Goal: Task Accomplishment & Management: Use online tool/utility

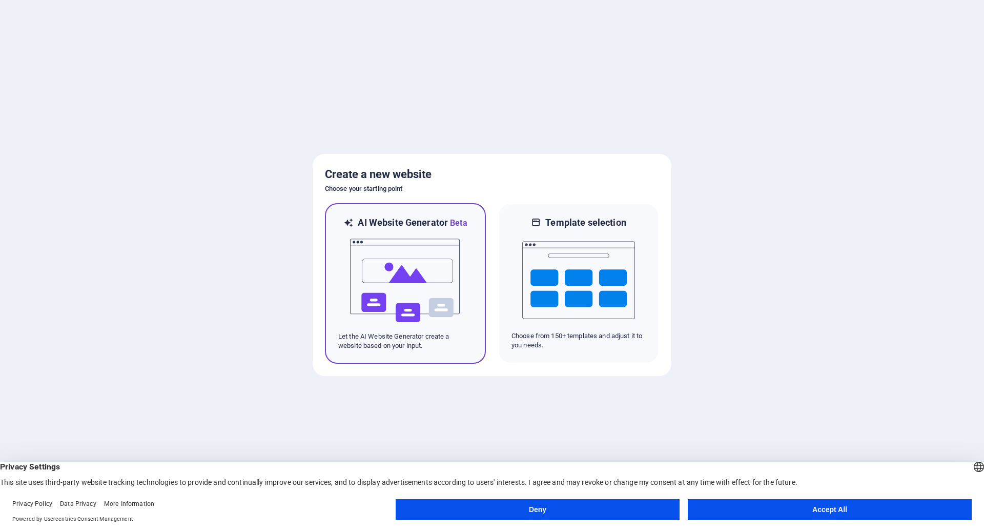
click at [411, 281] on img at bounding box center [405, 280] width 113 height 103
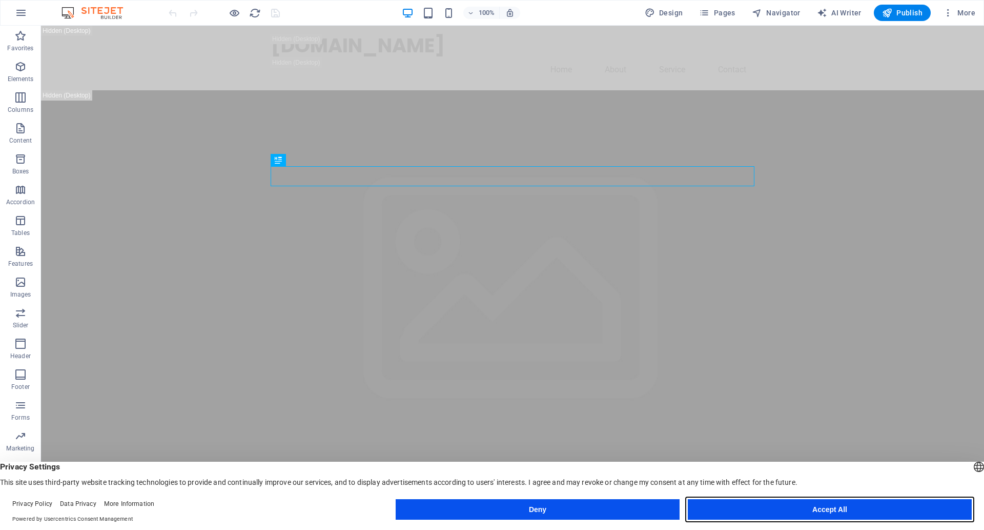
click at [809, 510] on button "Accept All" at bounding box center [830, 509] width 284 height 21
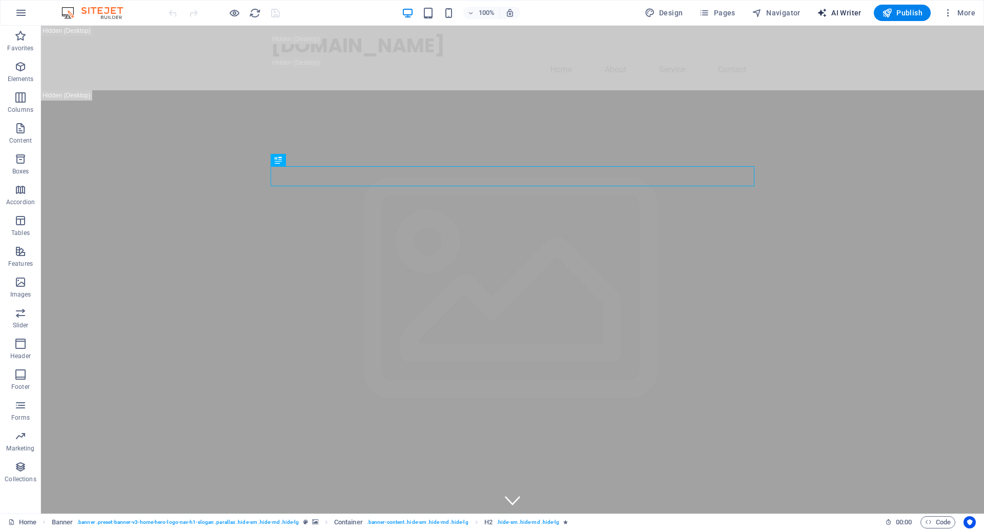
click at [840, 13] on span "AI Writer" at bounding box center [839, 13] width 45 height 10
select select "English"
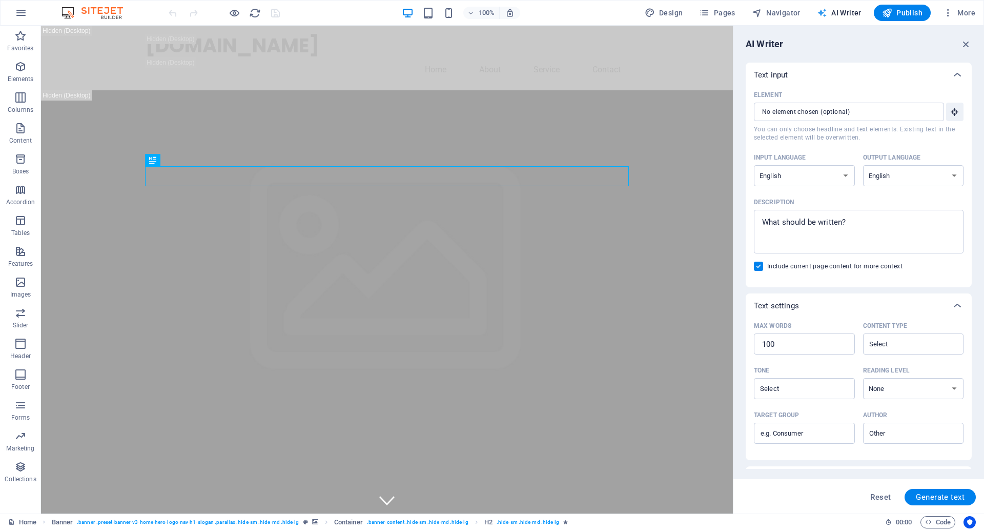
click at [840, 13] on span "AI Writer" at bounding box center [839, 13] width 45 height 10
click at [675, 10] on span "Design" at bounding box center [664, 13] width 38 height 10
select select "px"
select select "200"
select select "px"
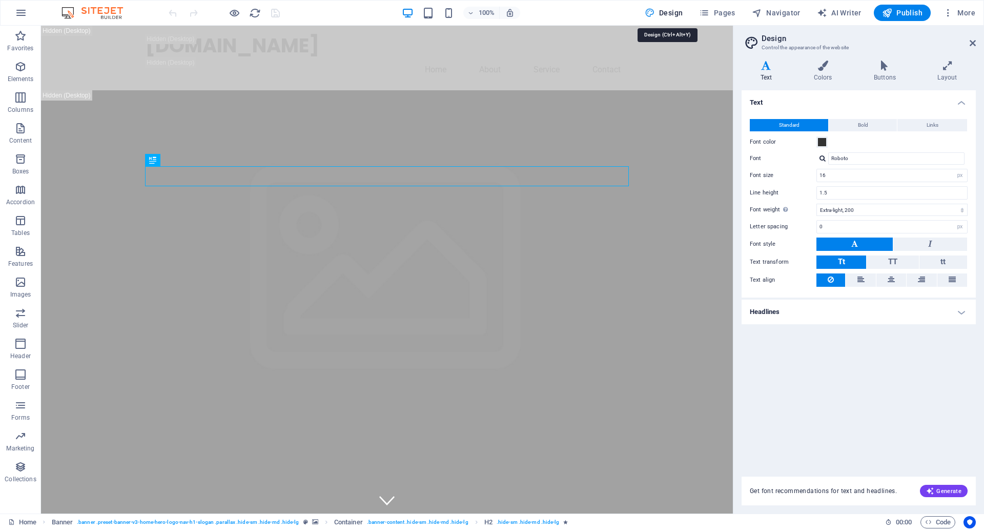
click at [659, 10] on span "Design" at bounding box center [664, 13] width 38 height 10
click at [25, 15] on icon "button" at bounding box center [21, 13] width 12 height 12
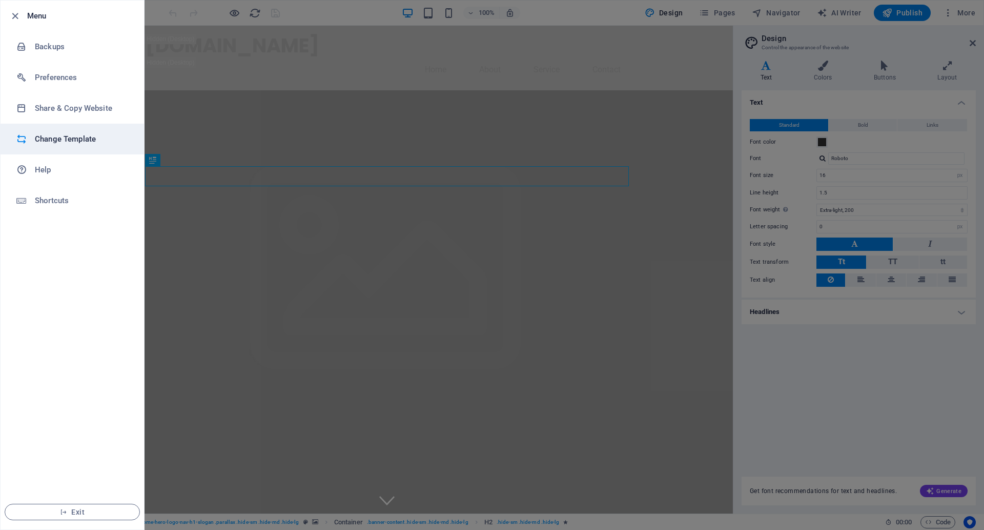
click at [63, 136] on h6 "Change Template" at bounding box center [82, 139] width 95 height 12
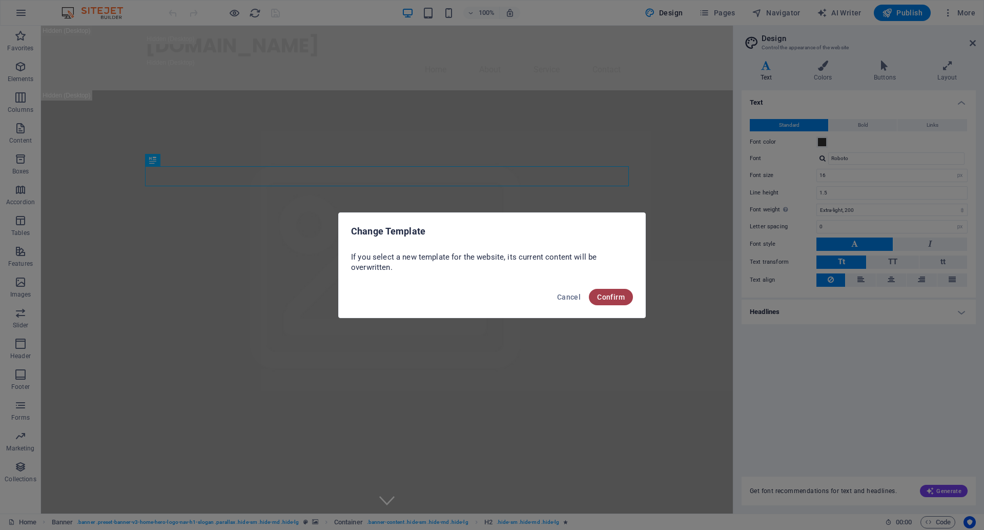
click at [617, 297] on span "Confirm" at bounding box center [611, 297] width 28 height 8
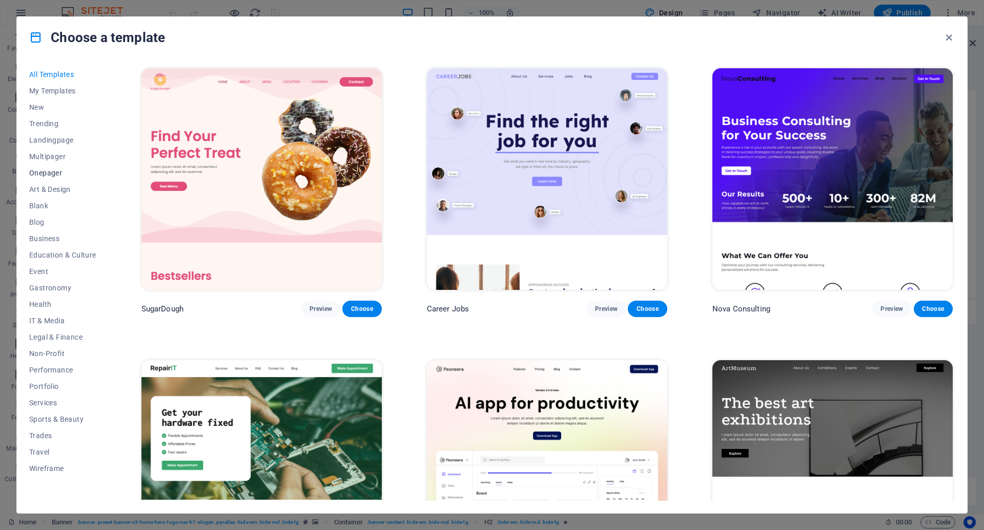
click at [48, 172] on span "Onepager" at bounding box center [62, 173] width 67 height 8
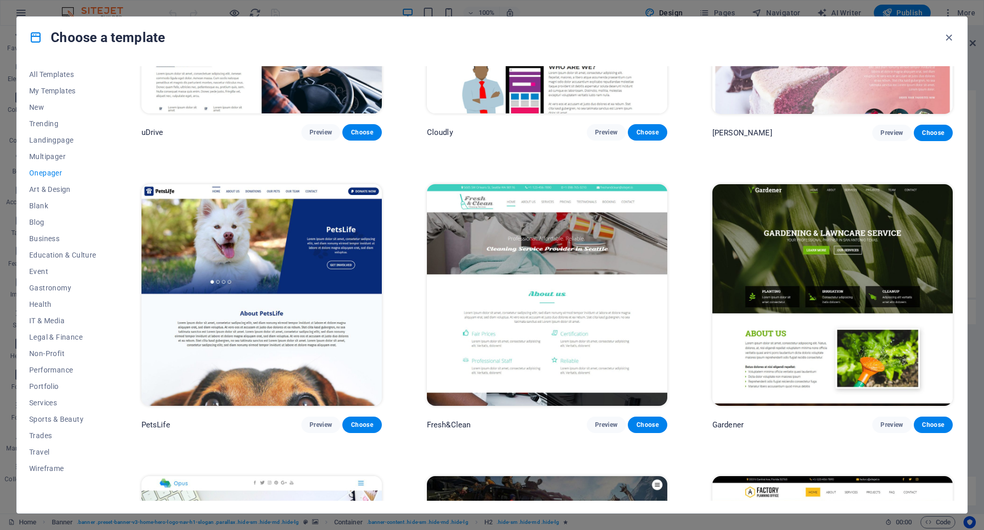
scroll to position [4551, 0]
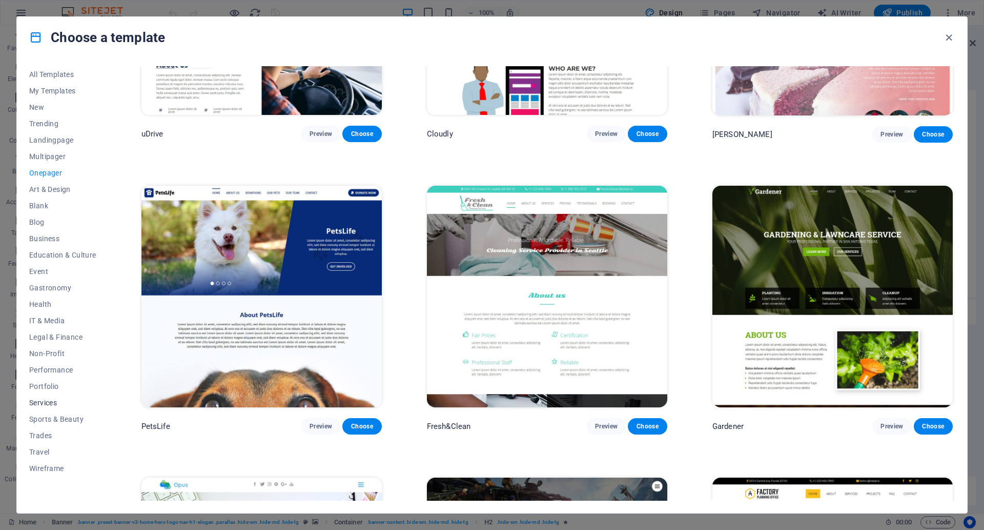
click at [39, 402] on span "Services" at bounding box center [62, 402] width 67 height 8
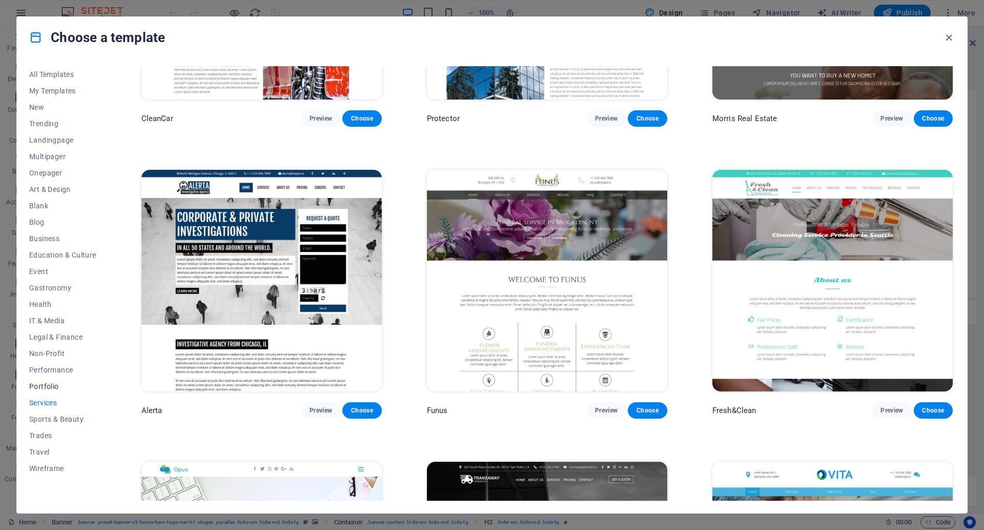
click at [42, 386] on span "Portfolio" at bounding box center [62, 386] width 67 height 8
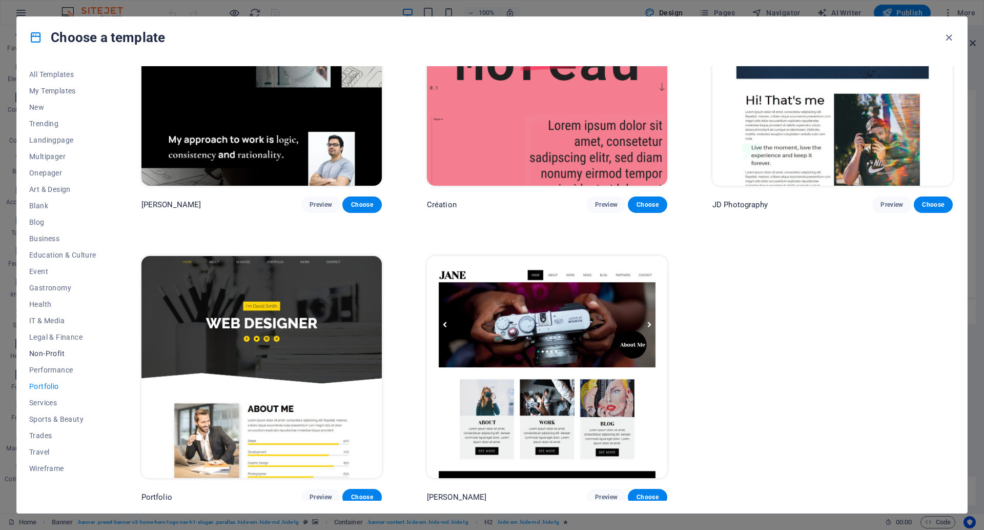
click at [53, 350] on span "Non-Profit" at bounding box center [62, 353] width 67 height 8
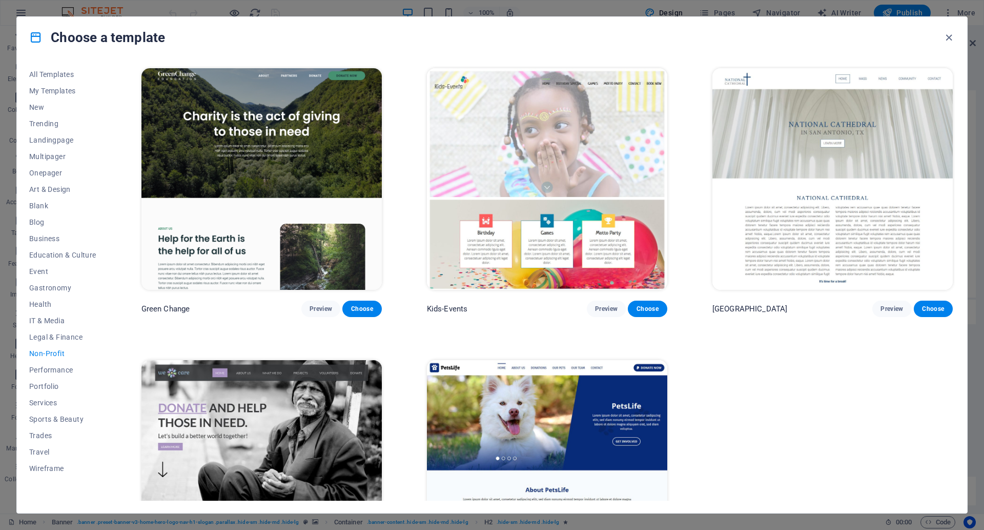
scroll to position [106, 0]
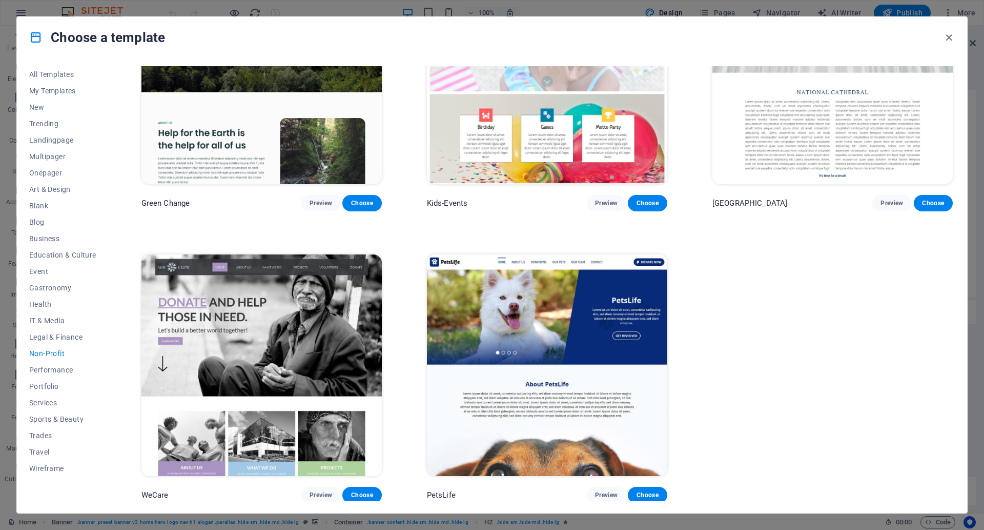
click at [533, 323] on img at bounding box center [547, 364] width 240 height 221
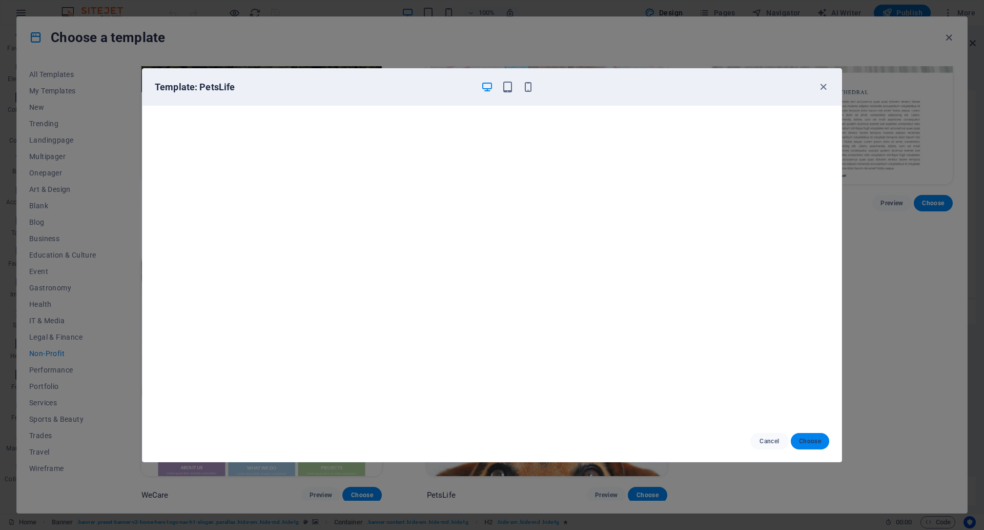
click at [813, 440] on span "Choose" at bounding box center [810, 441] width 22 height 8
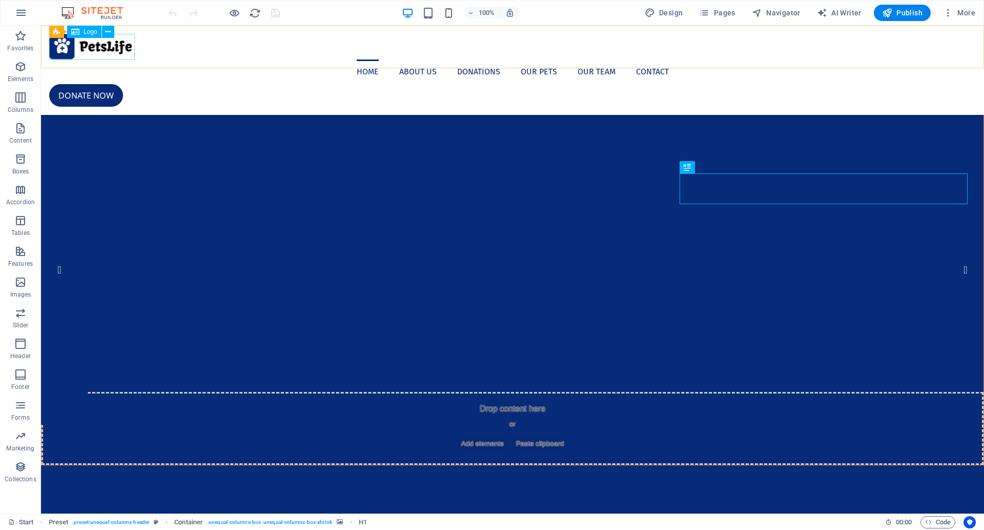
click at [88, 43] on div at bounding box center [512, 47] width 927 height 26
click at [86, 32] on span "Logo" at bounding box center [91, 32] width 14 height 6
select select "px"
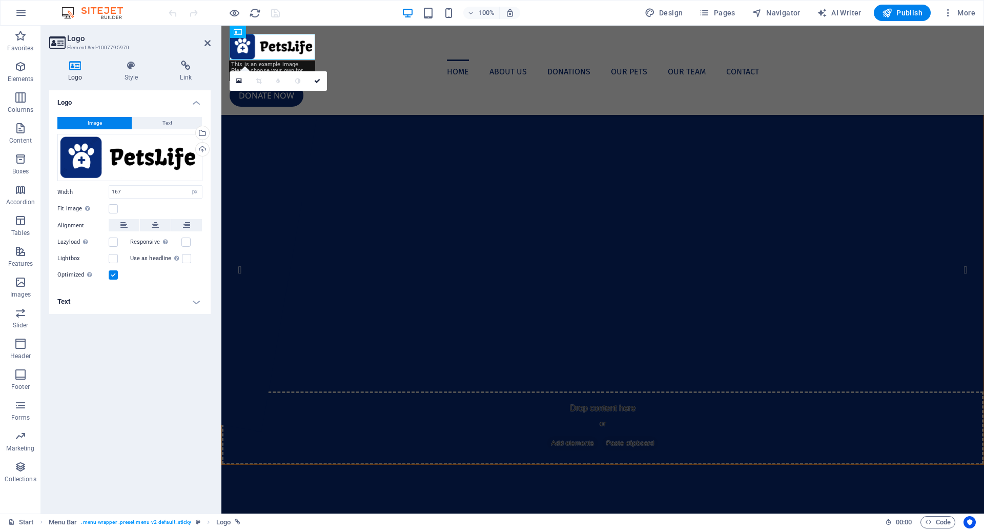
click at [86, 32] on header "Logo Element #ed-1007795970" at bounding box center [129, 39] width 161 height 27
click at [117, 161] on div "Drag files here, click to choose files or select files from Files or our free s…" at bounding box center [129, 158] width 145 height 48
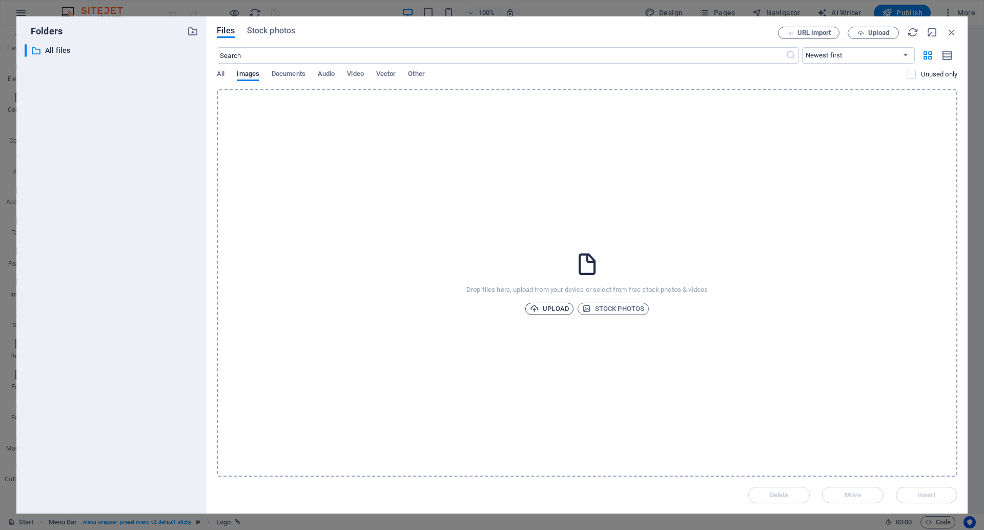
click at [556, 309] on span "Upload" at bounding box center [549, 308] width 39 height 12
click at [558, 310] on span "Upload" at bounding box center [549, 308] width 39 height 12
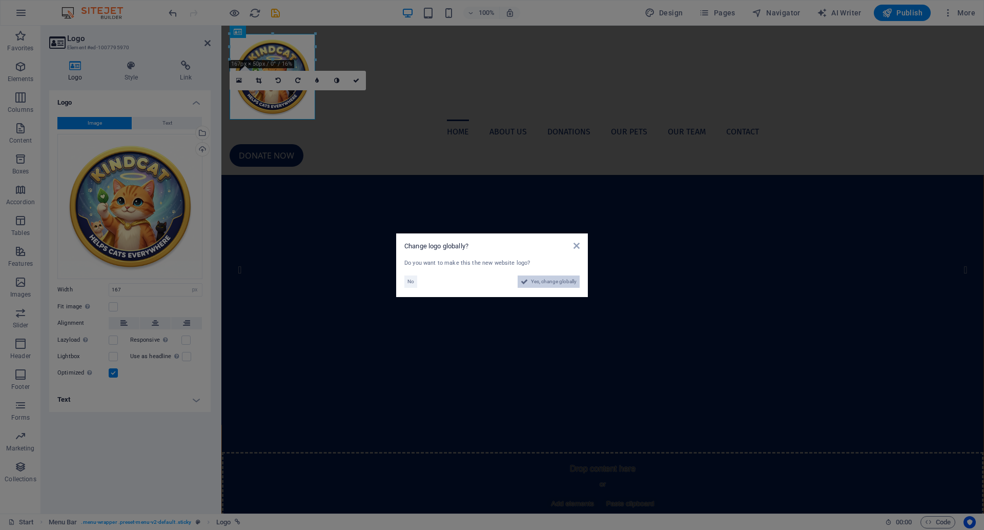
click at [537, 281] on span "Yes, change globally" at bounding box center [554, 281] width 46 height 12
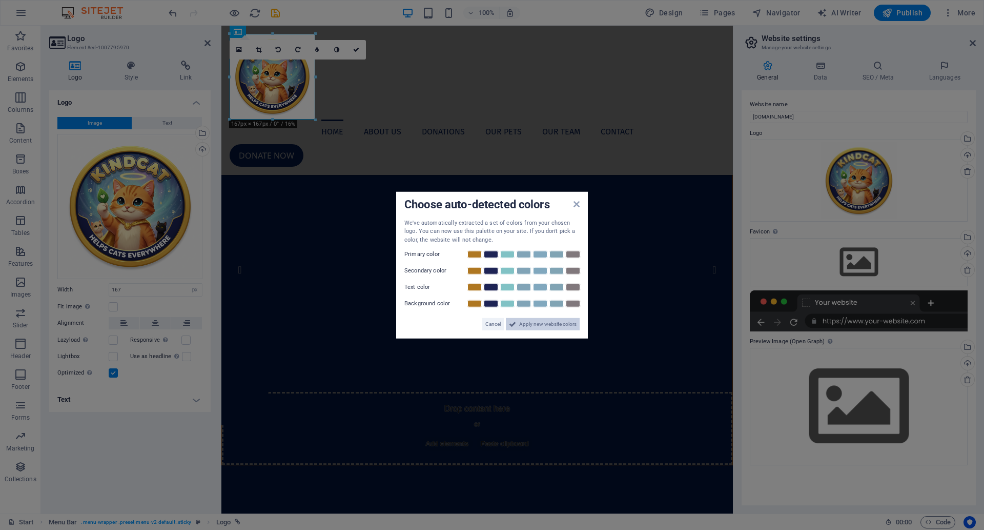
click at [517, 324] on button "Apply new website colors" at bounding box center [543, 324] width 74 height 12
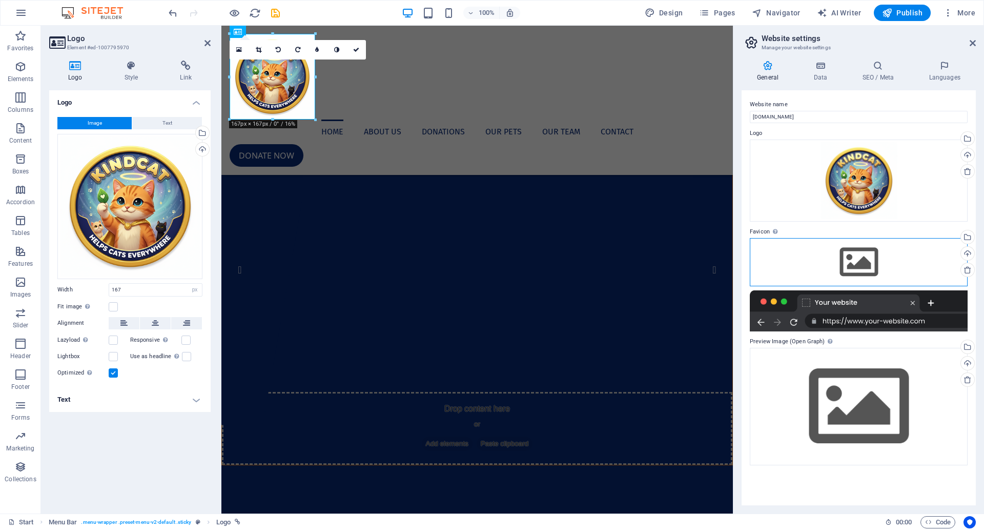
click at [869, 255] on div "Drag files here, click to choose files or select files from Files or our free s…" at bounding box center [859, 262] width 218 height 48
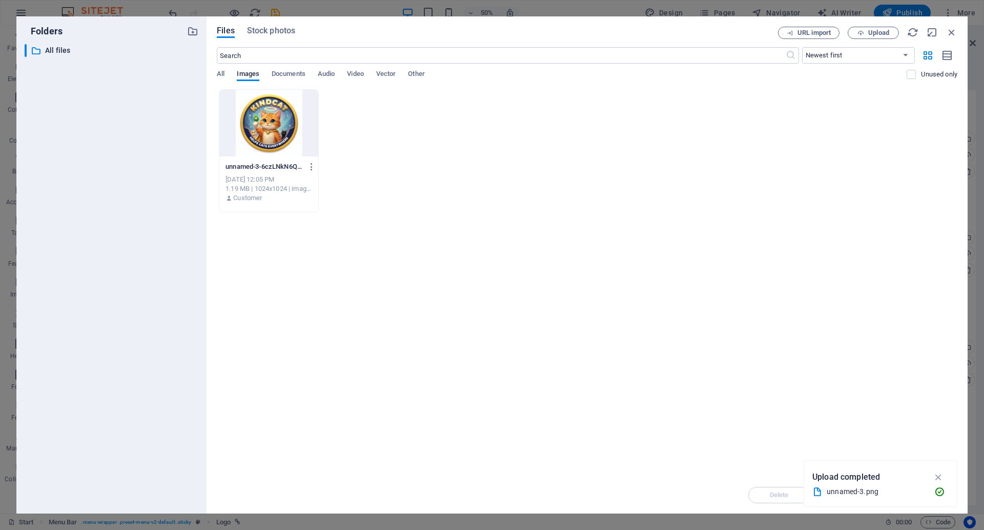
click at [280, 126] on div at bounding box center [268, 123] width 99 height 67
click at [941, 474] on icon "button" at bounding box center [939, 476] width 12 height 11
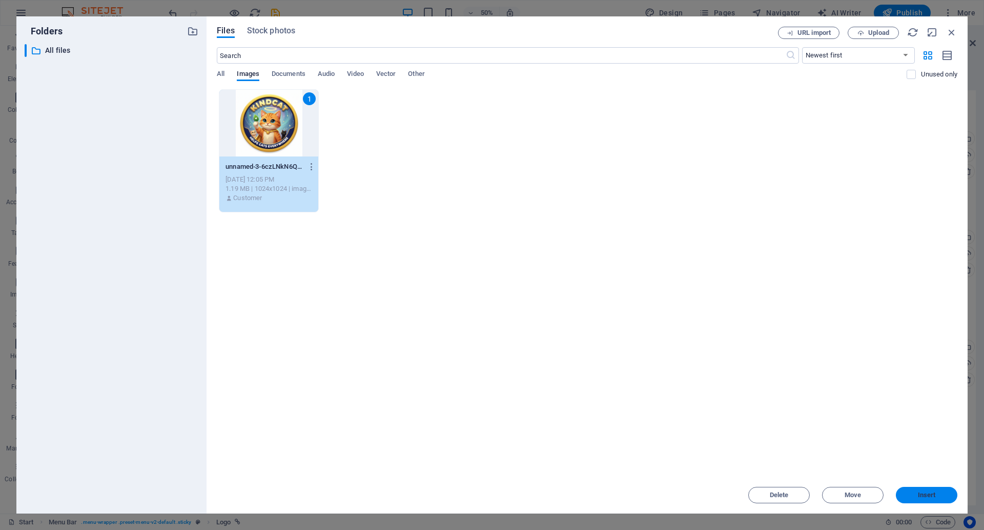
click at [924, 493] on span "Insert" at bounding box center [927, 495] width 18 height 6
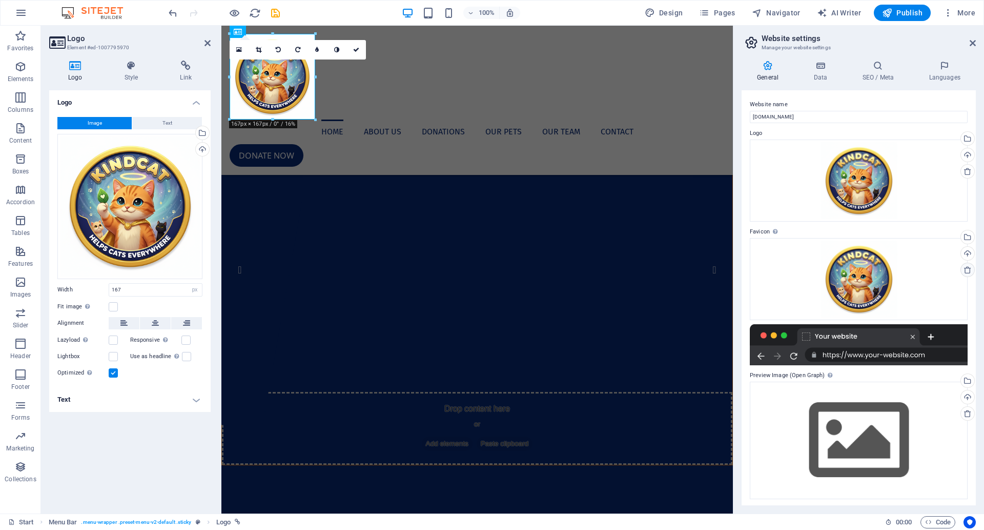
click at [965, 268] on icon at bounding box center [968, 270] width 8 height 8
click at [966, 269] on icon at bounding box center [968, 270] width 8 height 8
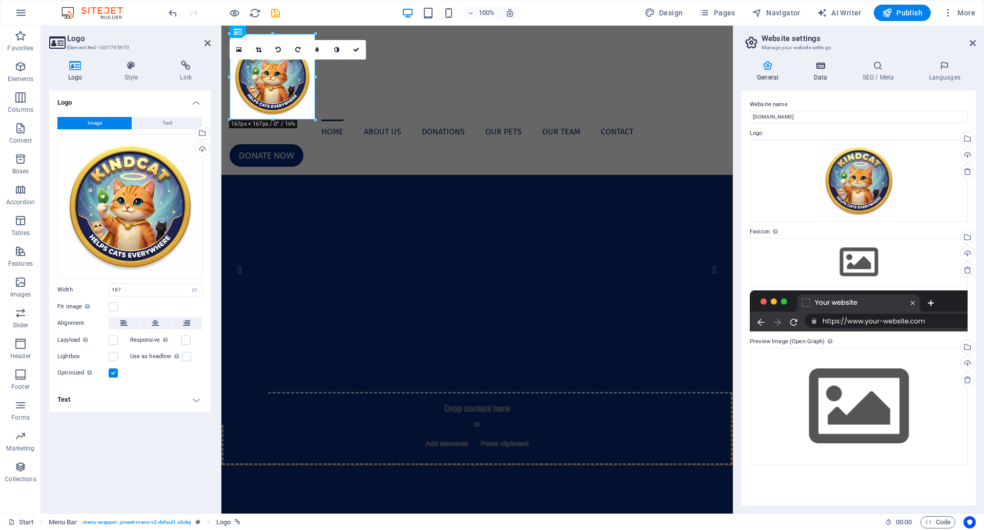
click at [819, 70] on icon at bounding box center [820, 65] width 45 height 10
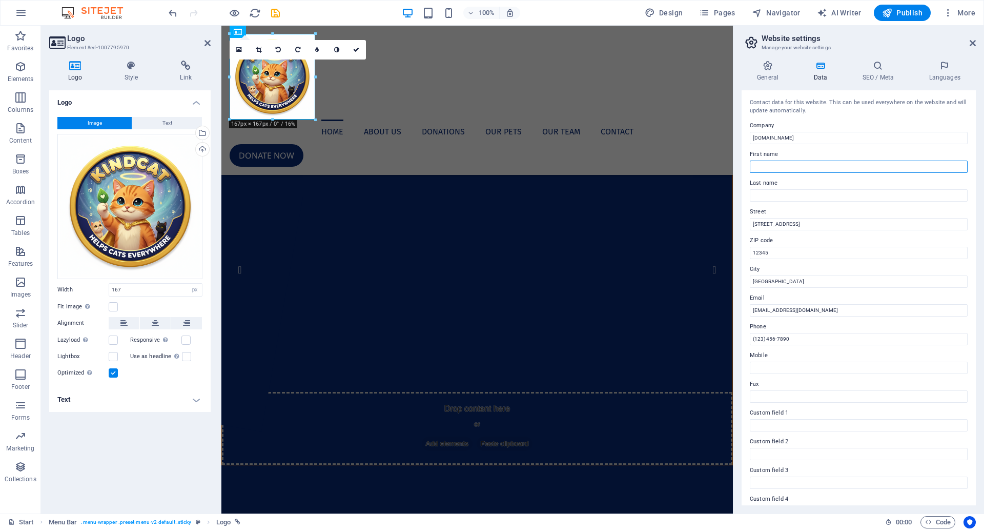
click at [781, 160] on input "First name" at bounding box center [859, 166] width 218 height 12
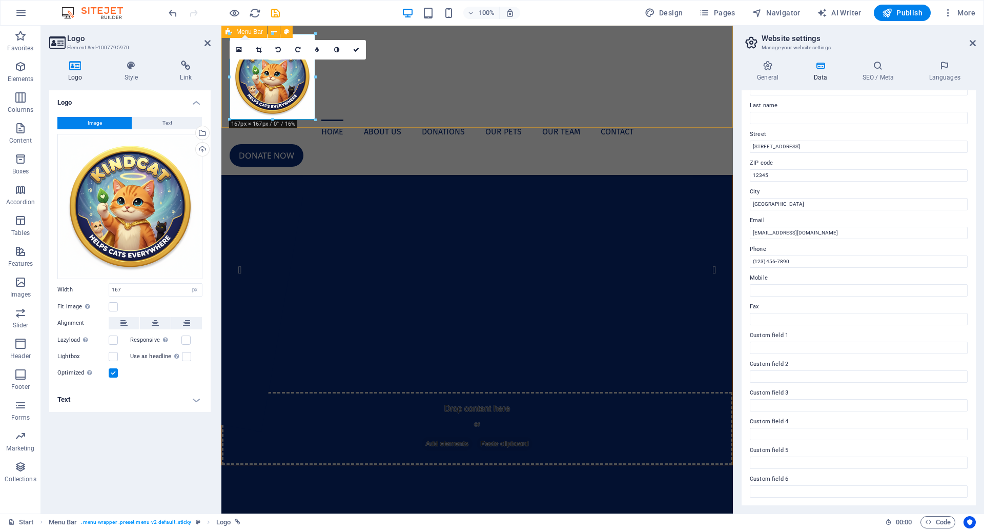
click at [534, 121] on div "Home About us Donations Our Pets Our Team Contact Donate now Menu" at bounding box center [477, 100] width 512 height 149
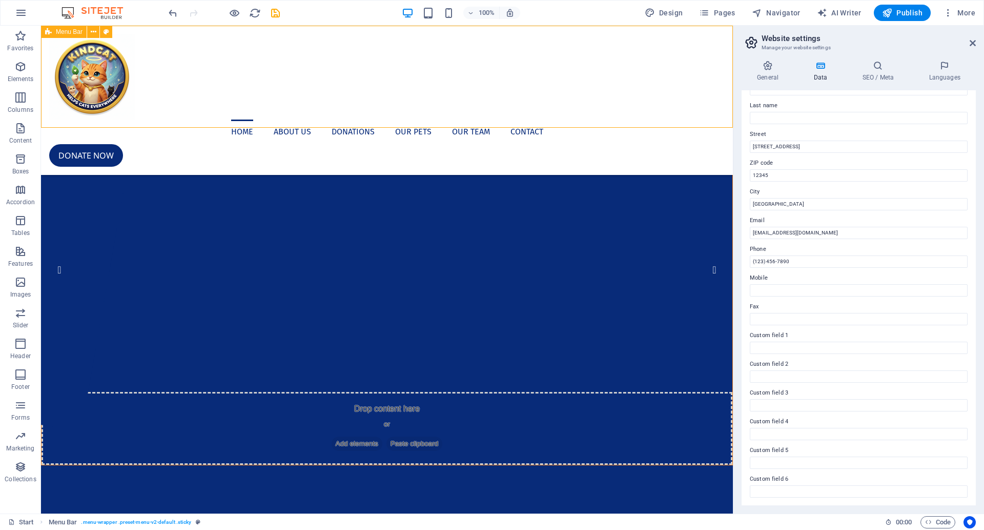
click at [593, 112] on div "Home About us Donations Our Pets Our Team Contact Donate now Menu" at bounding box center [387, 100] width 692 height 149
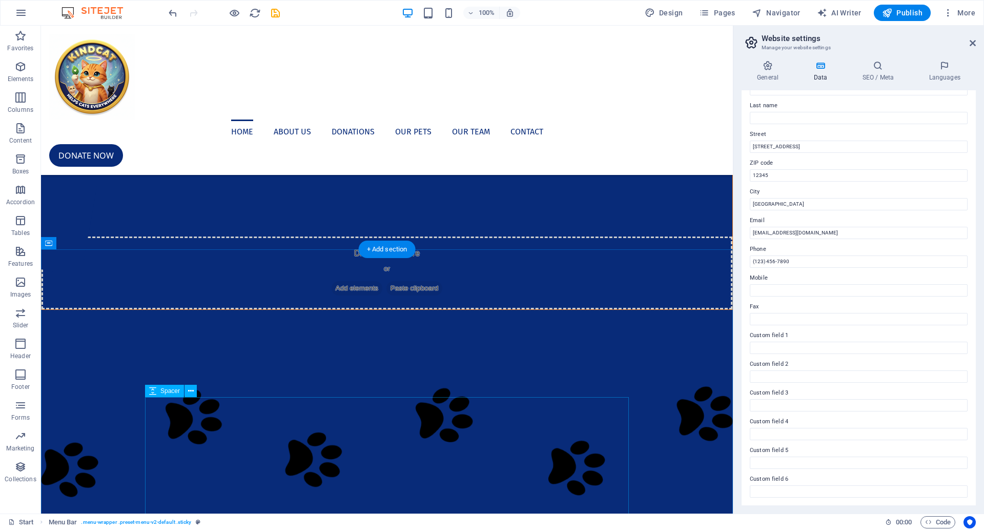
scroll to position [156, 0]
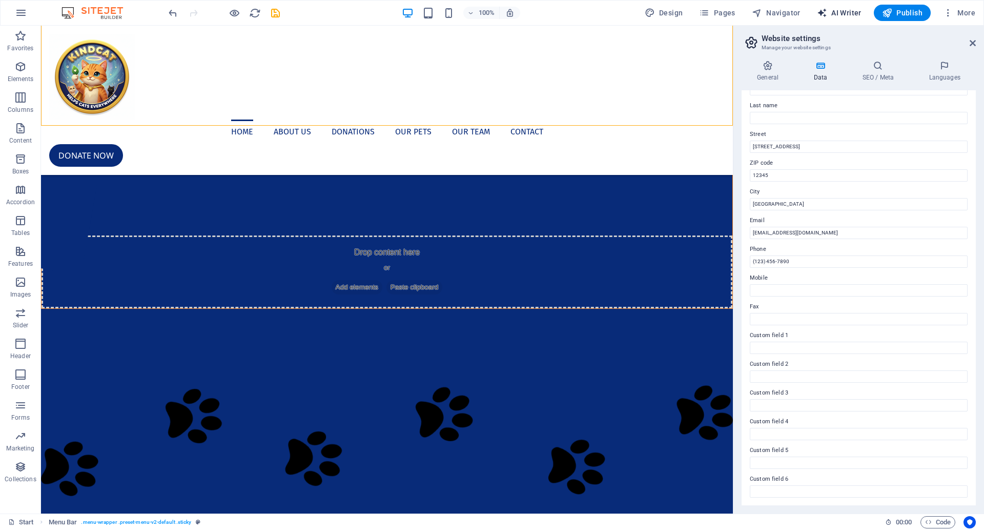
click at [849, 11] on span "AI Writer" at bounding box center [839, 13] width 45 height 10
select select "English"
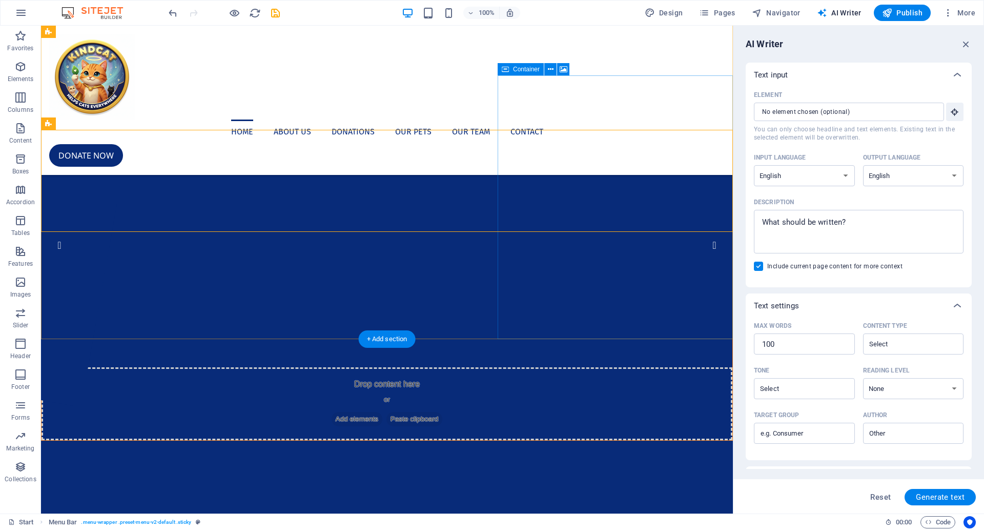
scroll to position [0, 0]
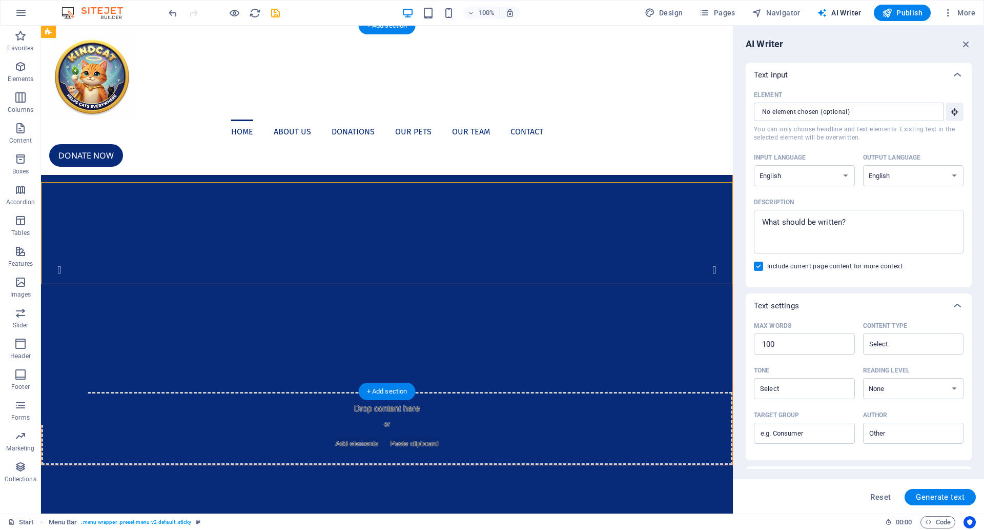
click at [70, 318] on button "2" at bounding box center [66, 315] width 8 height 8
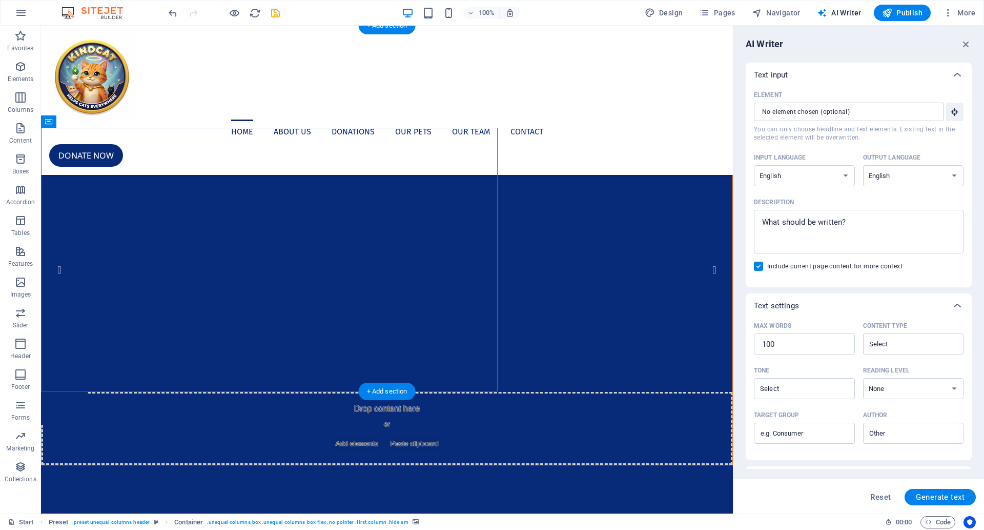
click at [70, 332] on button "3" at bounding box center [66, 328] width 8 height 8
click at [70, 305] on button "1" at bounding box center [66, 301] width 8 height 8
click at [70, 332] on button "3" at bounding box center [66, 328] width 8 height 8
click at [70, 305] on button "1" at bounding box center [66, 301] width 8 height 8
click at [310, 128] on img "1/4" at bounding box center [270, 128] width 456 height 0
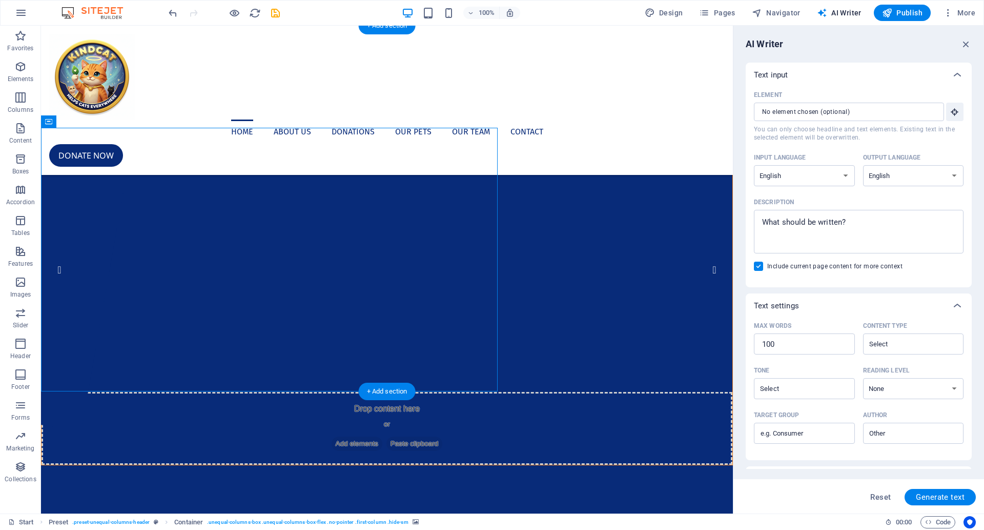
click at [310, 128] on img "1/4" at bounding box center [270, 128] width 456 height 0
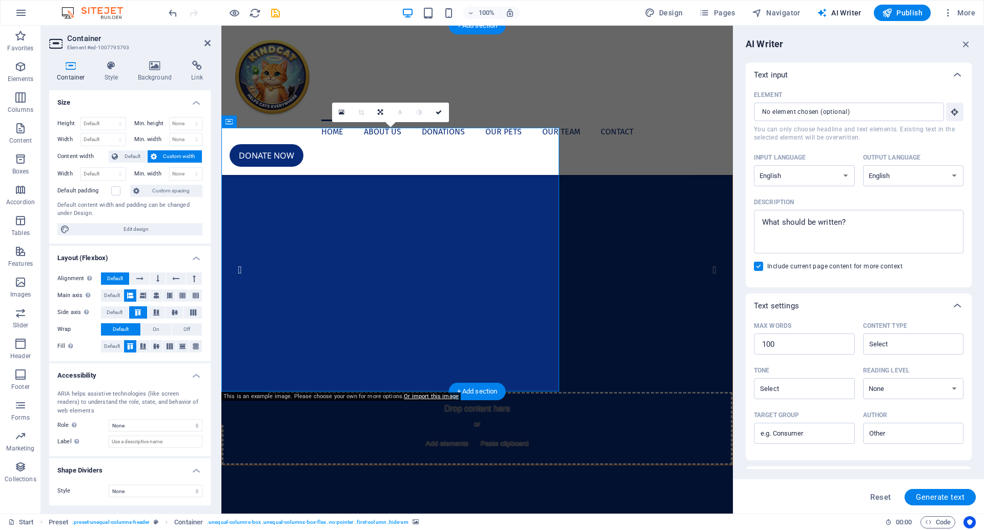
drag, startPoint x: 491, startPoint y: 247, endPoint x: 334, endPoint y: 248, distance: 156.9
click at [334, 128] on img "1/4" at bounding box center [390, 128] width 337 height 0
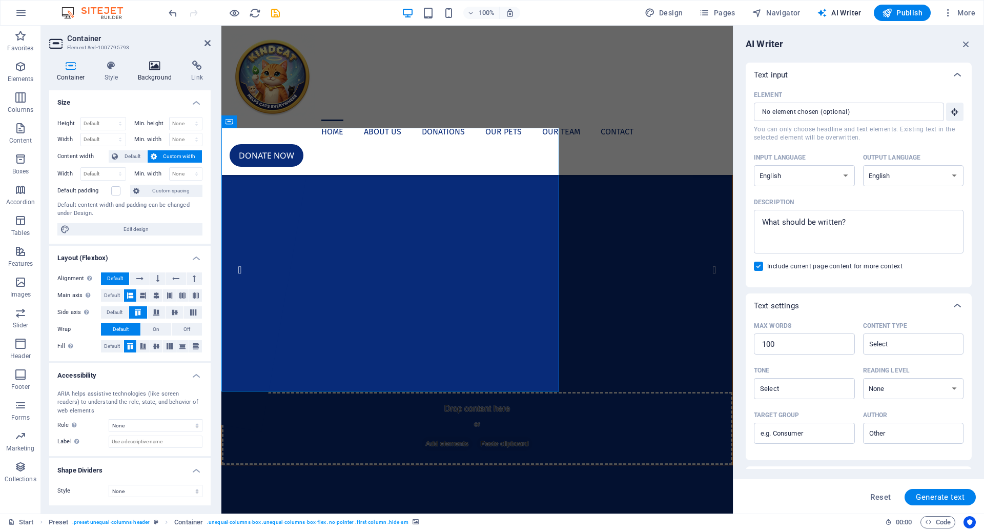
click at [151, 66] on icon at bounding box center [155, 65] width 50 height 10
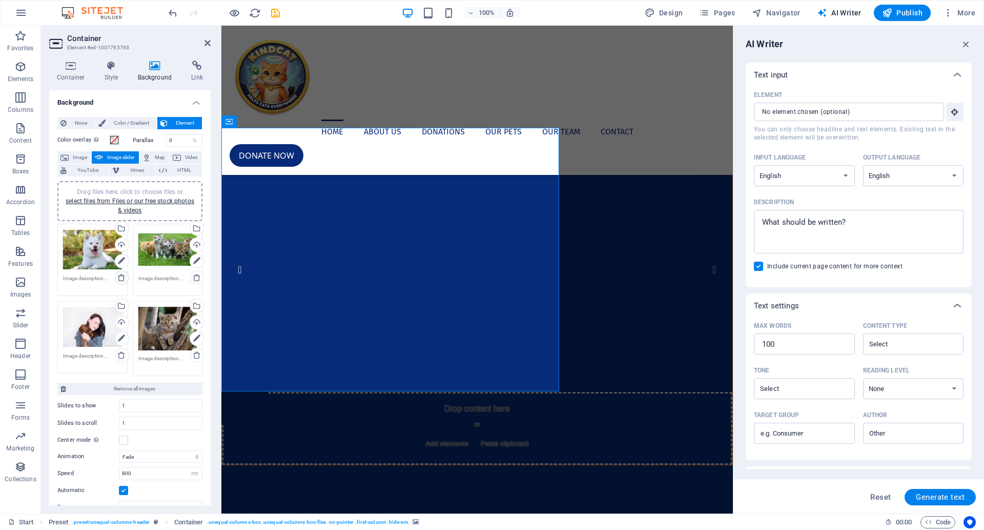
click at [119, 277] on icon at bounding box center [121, 277] width 8 height 8
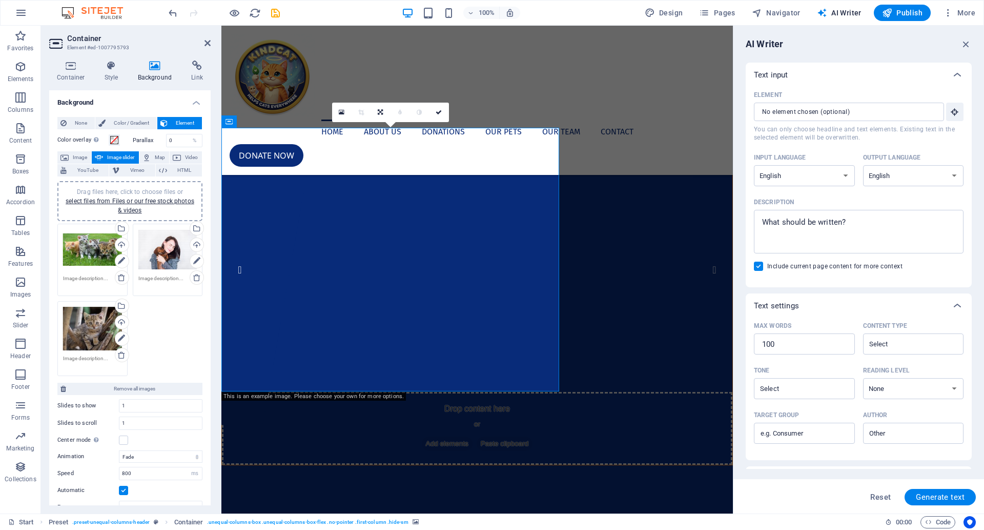
click at [161, 261] on div "Drag files here, click to choose files or select files from Files or our free s…" at bounding box center [167, 249] width 59 height 41
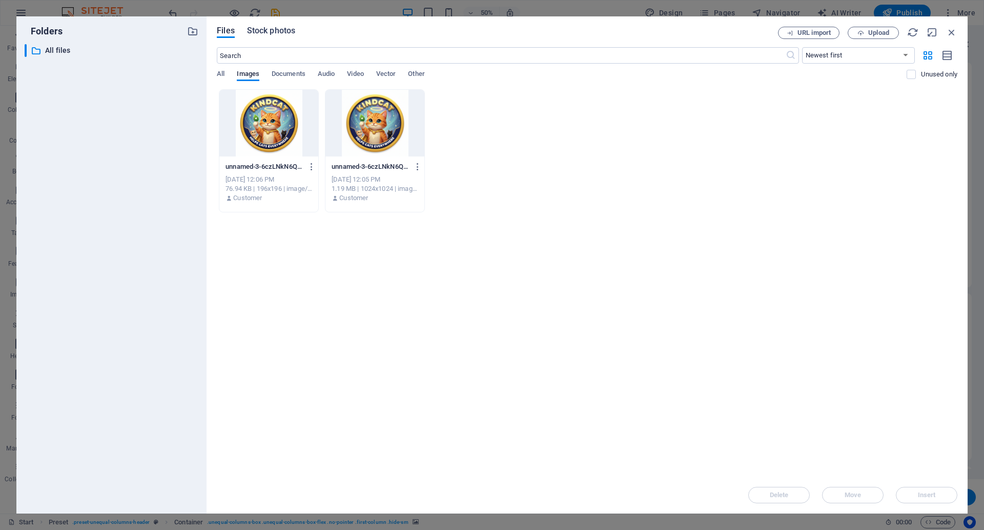
click at [278, 32] on span "Stock photos" at bounding box center [271, 31] width 48 height 12
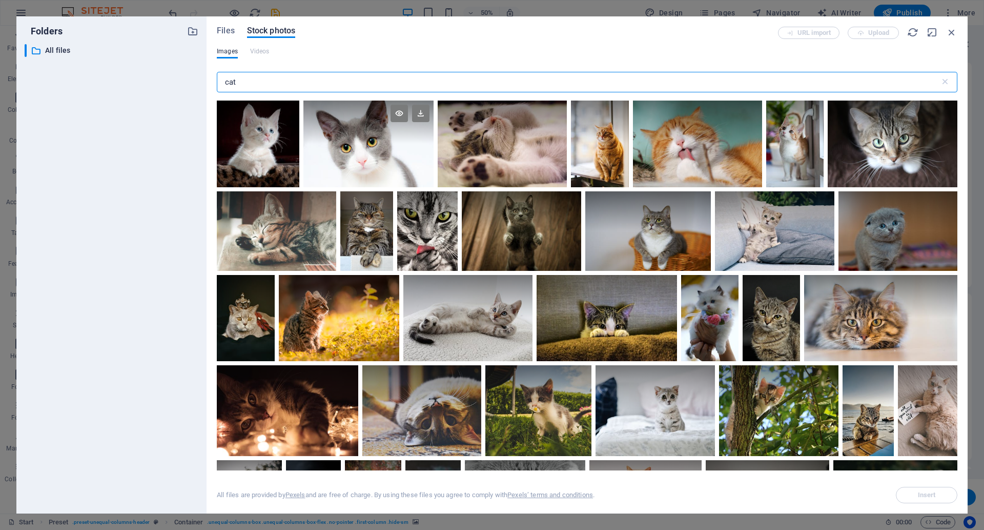
type input "cat"
click at [337, 154] on div at bounding box center [368, 143] width 130 height 87
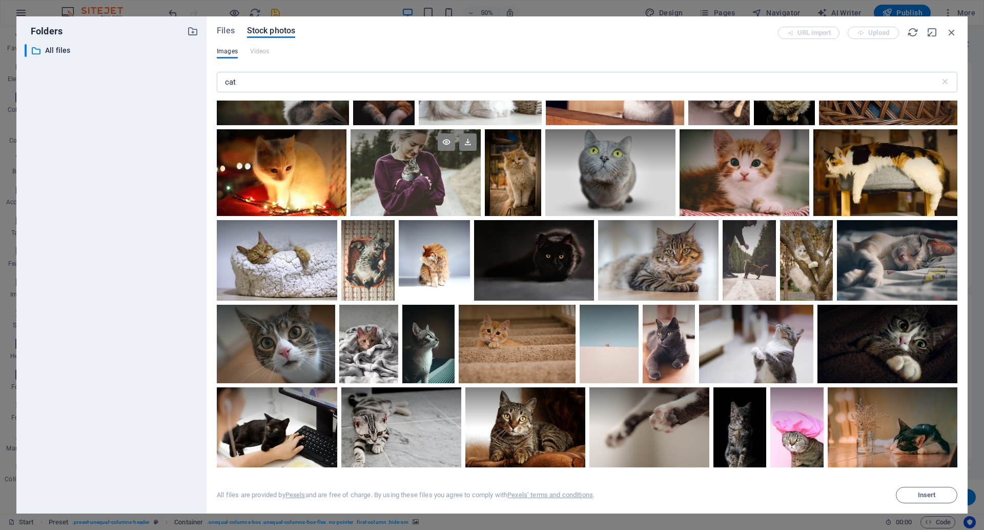
scroll to position [681, 0]
click at [751, 187] on div at bounding box center [745, 172] width 130 height 87
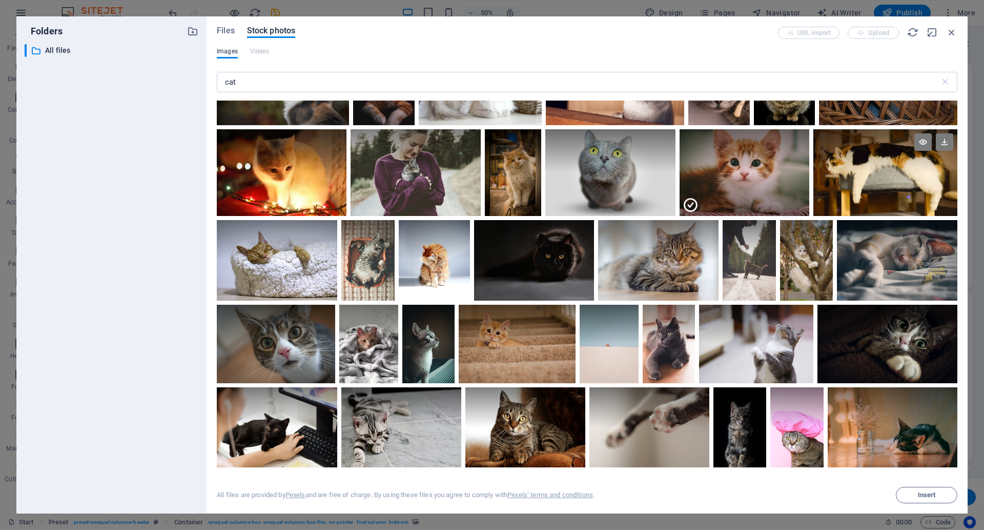
click at [862, 175] on div at bounding box center [886, 172] width 144 height 87
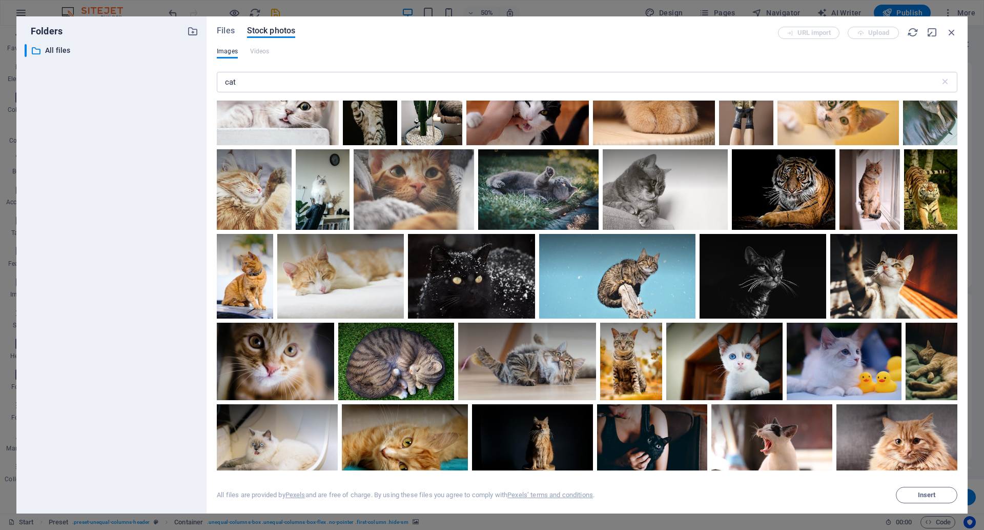
scroll to position [1336, 0]
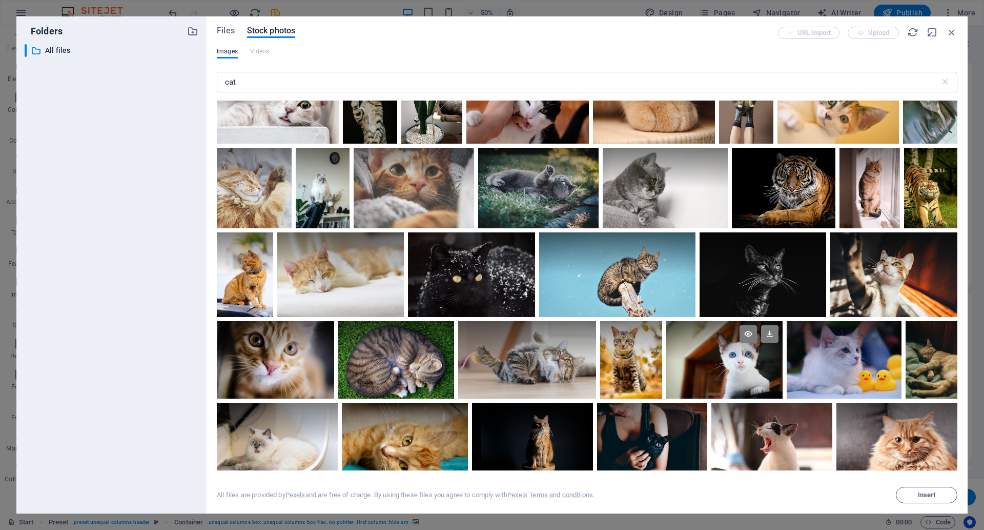
click at [710, 367] on div at bounding box center [724, 359] width 116 height 77
click at [933, 497] on span "Insert" at bounding box center [927, 495] width 18 height 6
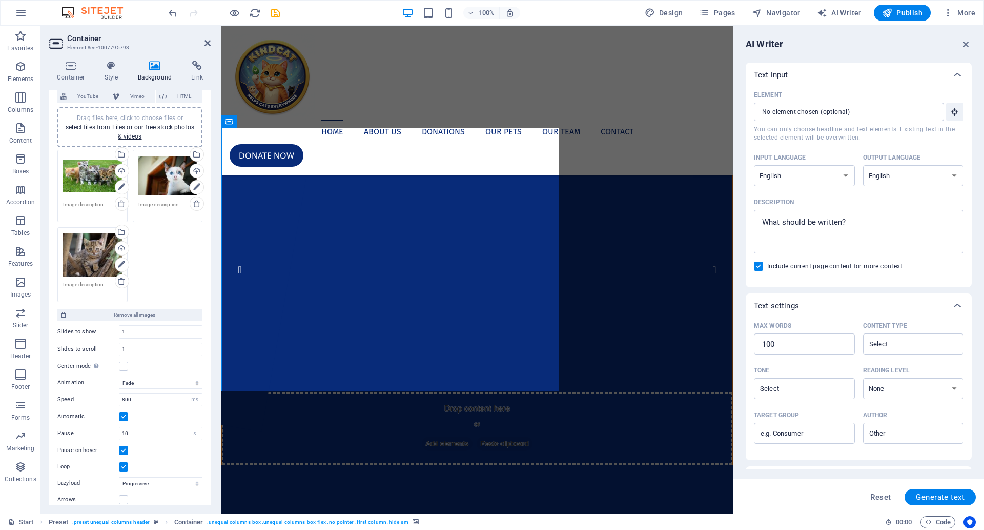
scroll to position [98, 0]
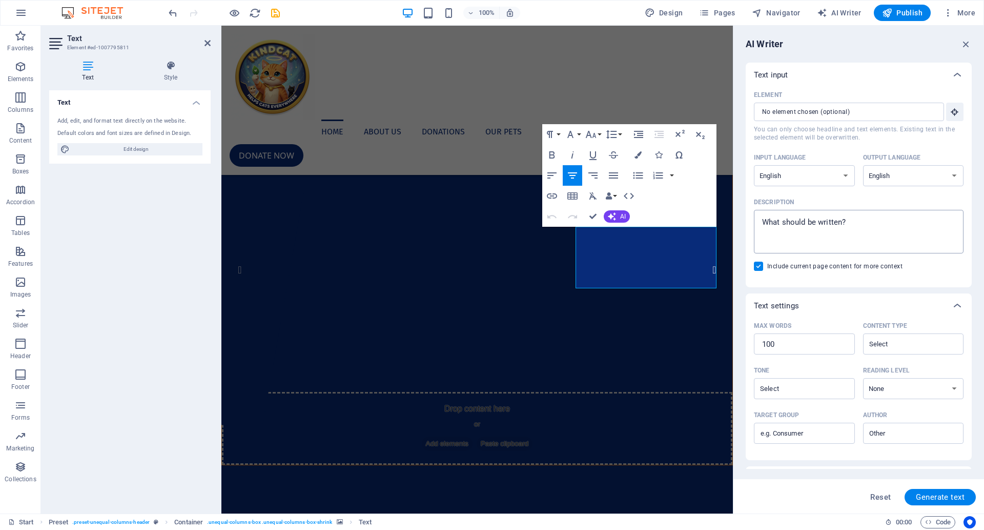
type textarea "x"
click at [799, 227] on textarea "Description x ​" at bounding box center [858, 231] width 199 height 33
paste textarea "In the crypto universe, where meme coins often lack a real purpose, we bring a …"
type textarea "In the crypto universe, where meme coins often lack a real purpose, we bring a …"
type textarea "x"
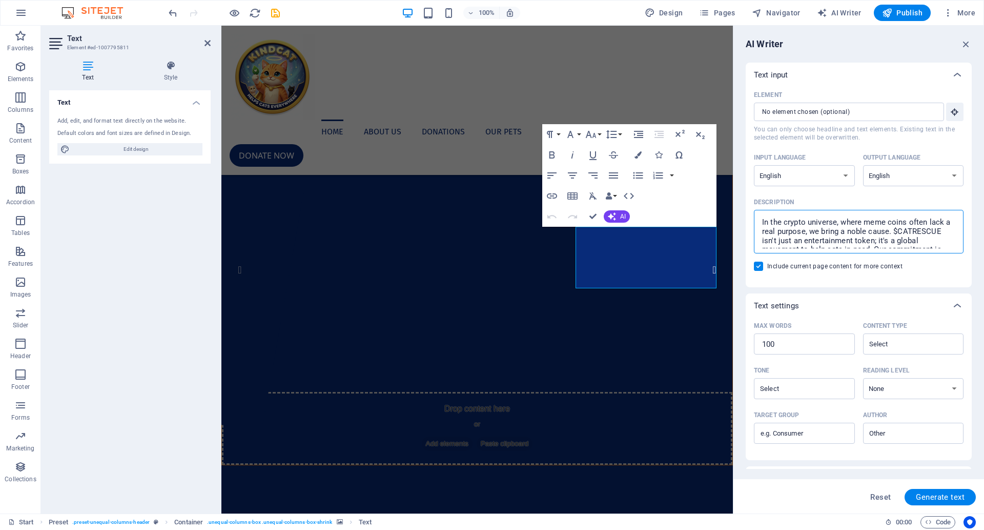
scroll to position [51, 0]
type textarea "In the crypto universe, where meme coins often lack a real purpose, we bring a …"
click at [942, 498] on span "Generate text" at bounding box center [940, 497] width 49 height 8
type textarea "x"
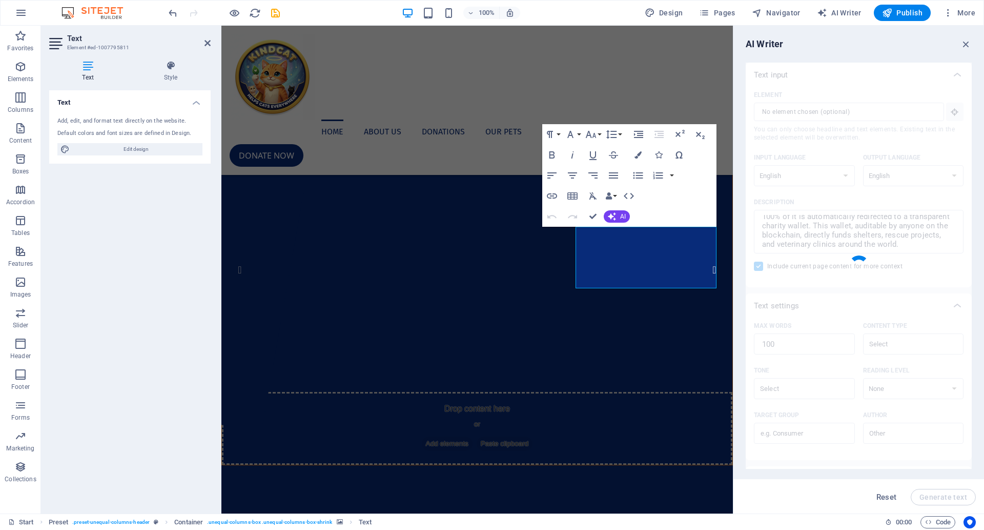
type textarea "x"
type textarea "In a world where meme coins often lack significance, $CATRESCUE emerges as a ca…"
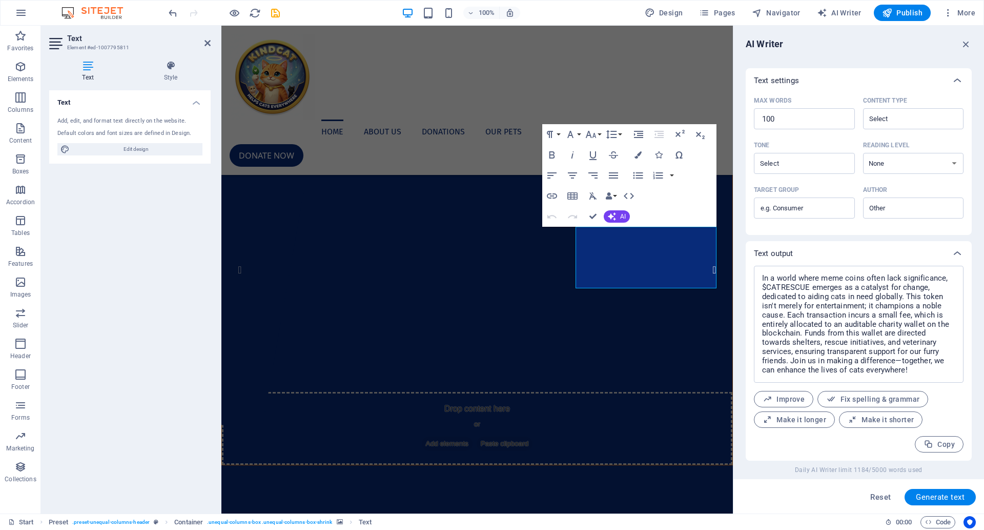
scroll to position [225, 0]
click at [801, 304] on textarea "In a world where meme coins often lack significance, $CATRESCUE emerges as a ca…" at bounding box center [858, 324] width 199 height 107
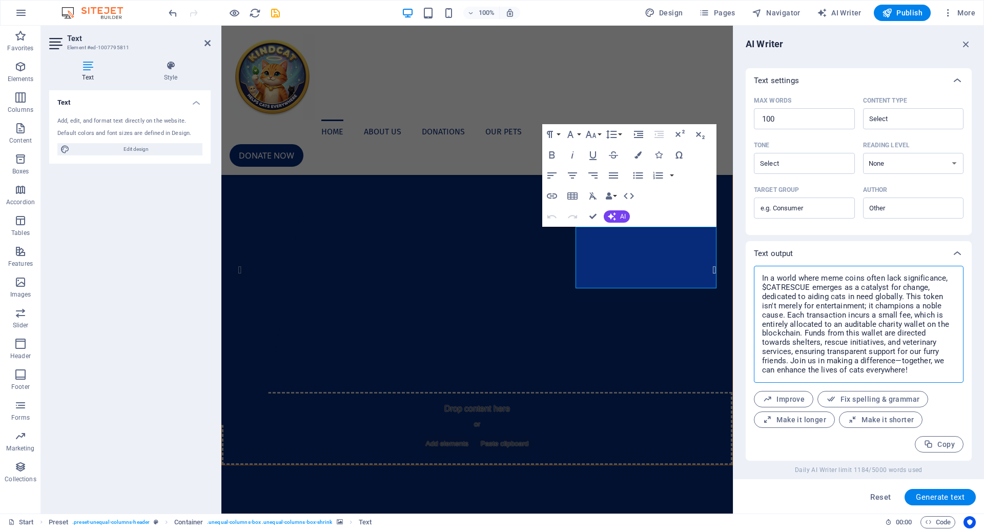
click at [801, 304] on textarea "In a world where meme coins often lack significance, $CATRESCUE emerges as a ca…" at bounding box center [858, 324] width 199 height 107
type textarea "x"
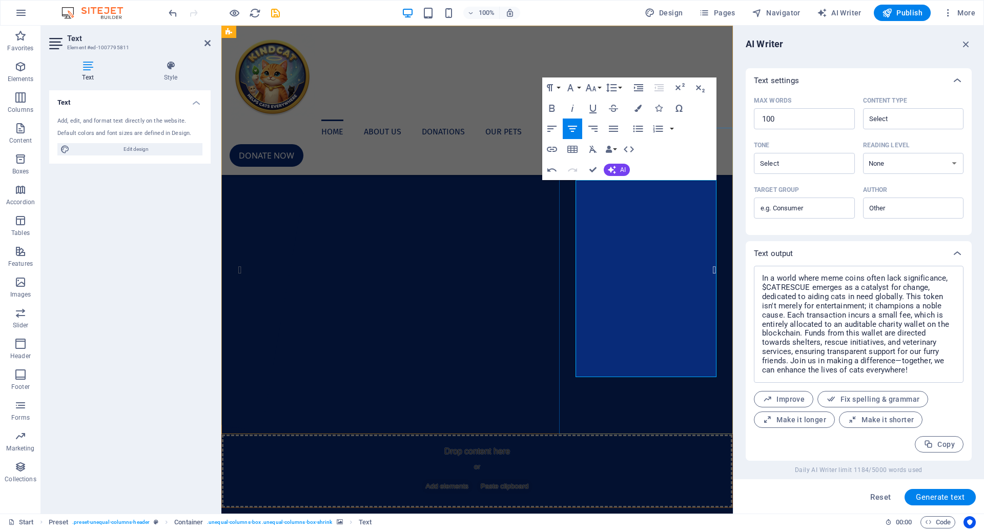
scroll to position [5000, 1]
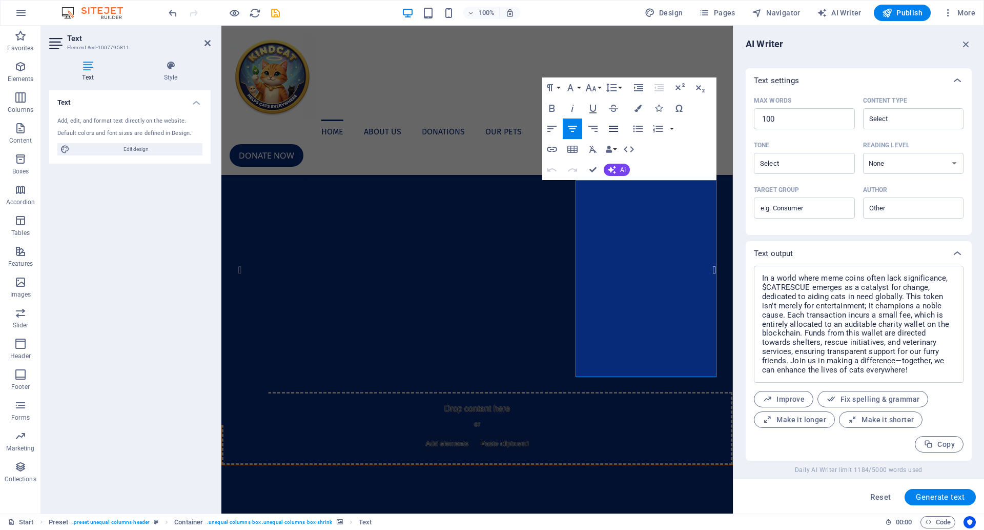
click at [614, 128] on icon "button" at bounding box center [613, 129] width 12 height 12
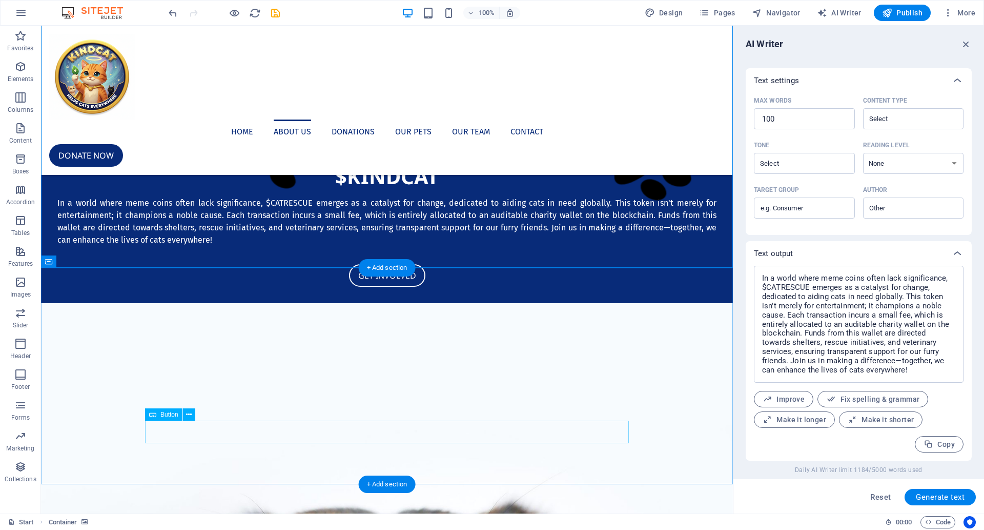
scroll to position [587, 0]
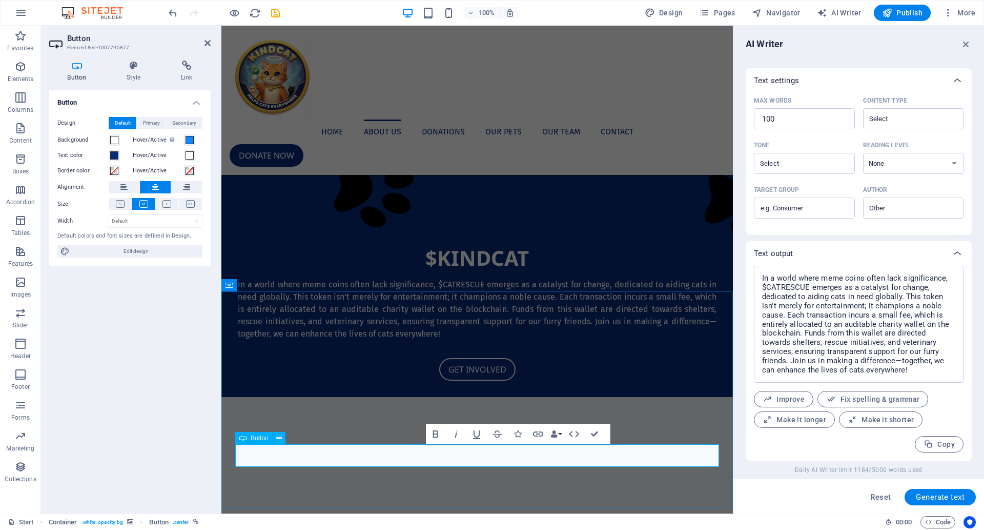
copy link "BUY ON [DOMAIN_NAME]"
click at [686, 144] on div "Donate now" at bounding box center [477, 155] width 495 height 23
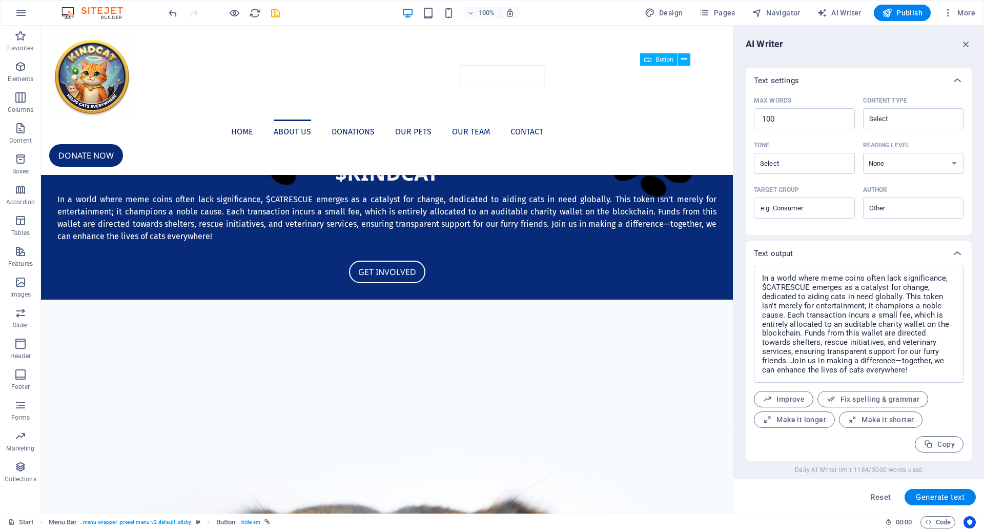
click at [686, 144] on div "Donate now" at bounding box center [387, 155] width 676 height 23
click at [687, 144] on div "Donate now" at bounding box center [387, 155] width 676 height 23
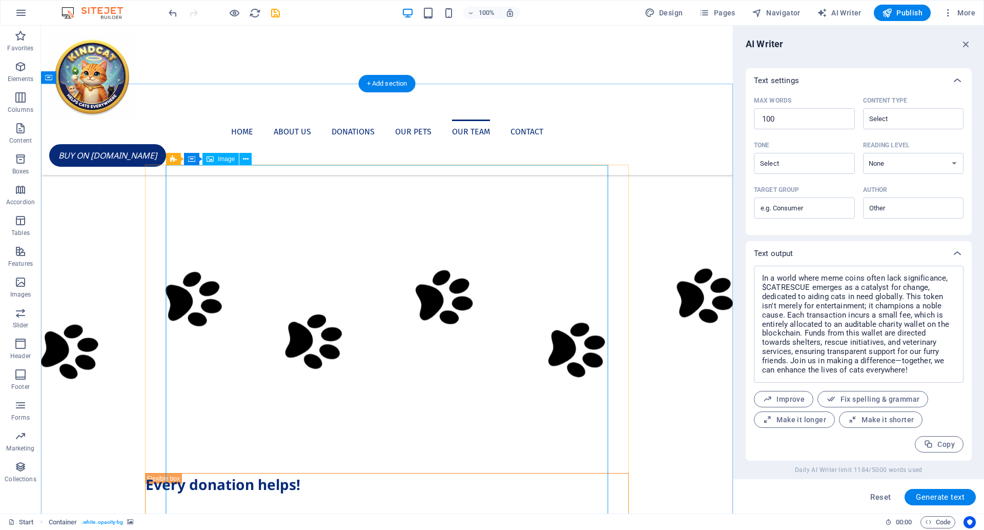
scroll to position [1576, 0]
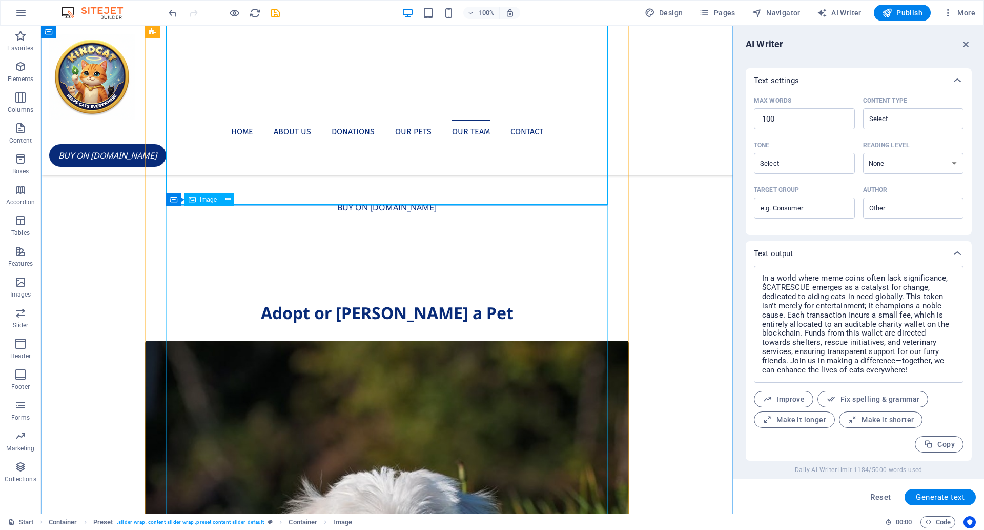
scroll to position [2036, 0]
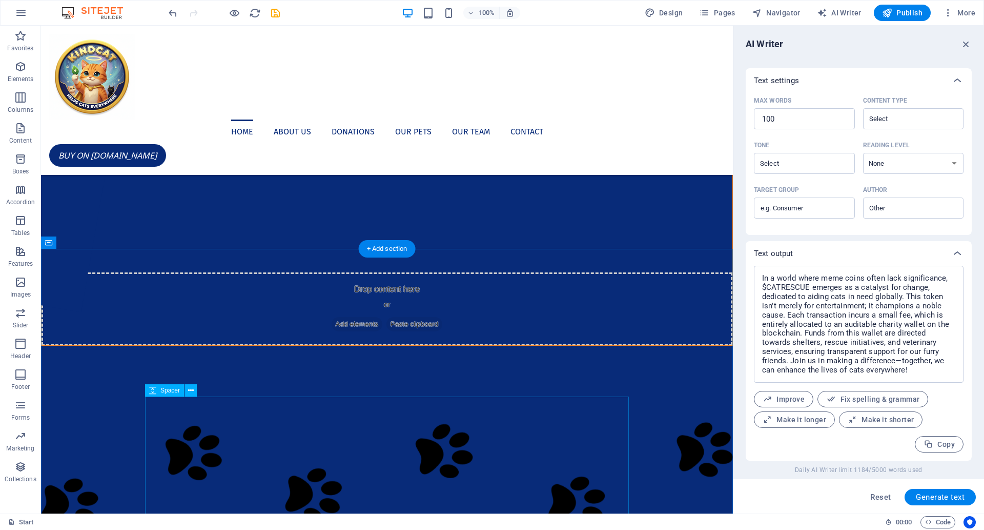
scroll to position [0, 0]
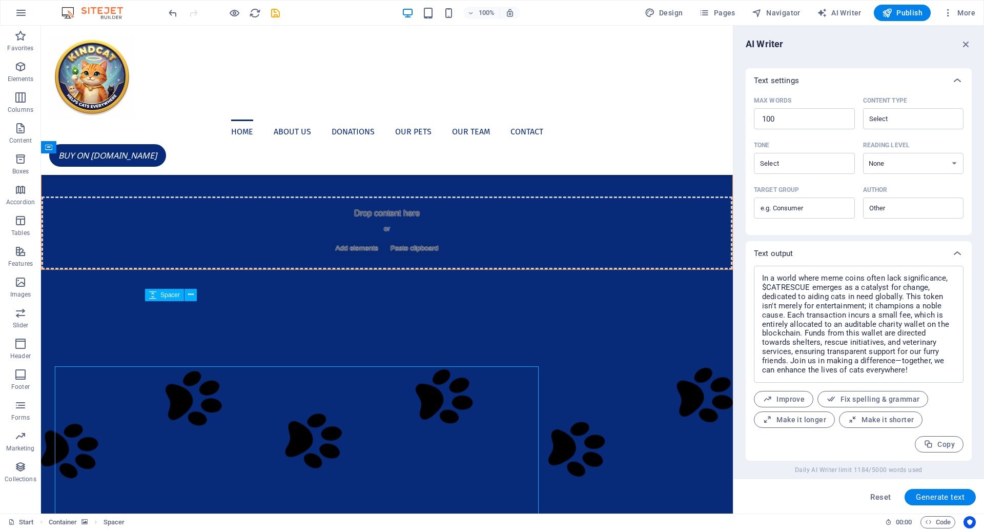
scroll to position [238, 0]
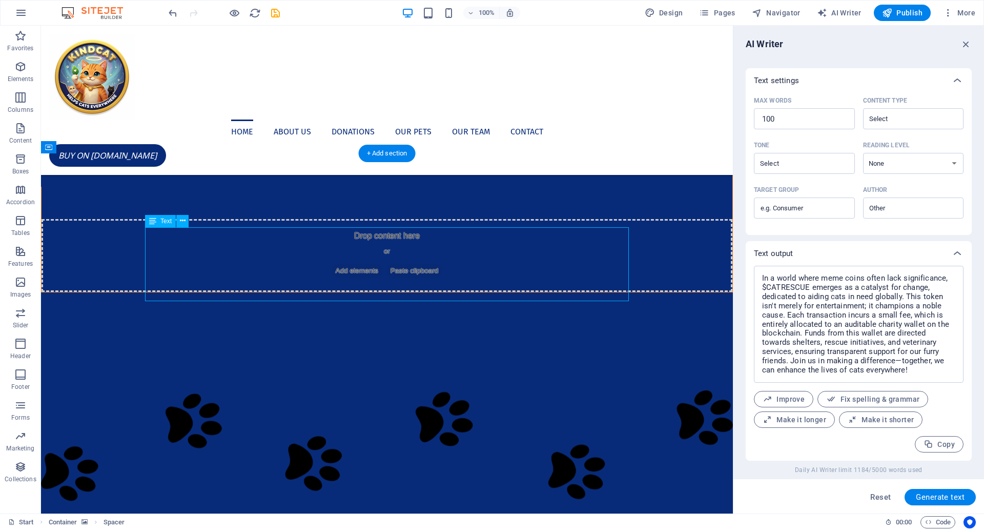
scroll to position [260, 0]
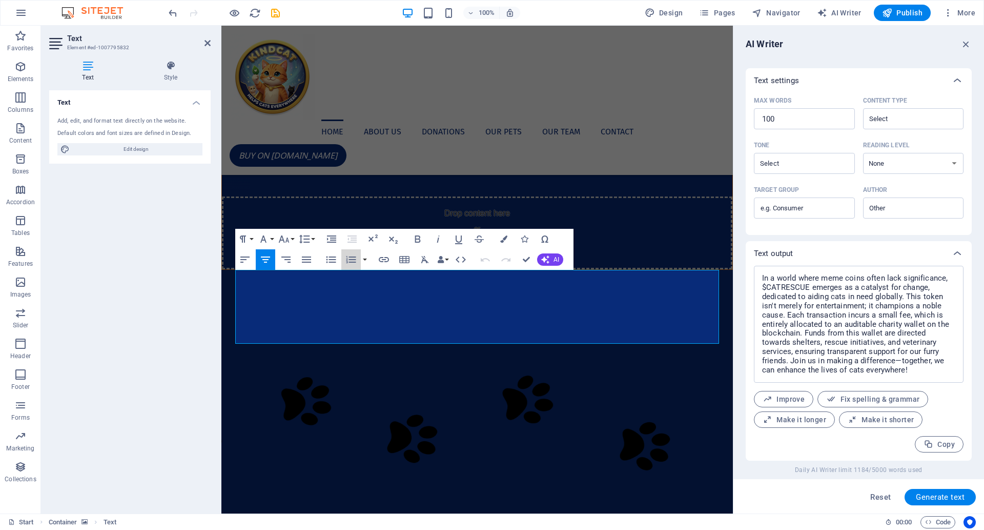
click at [349, 256] on icon "button" at bounding box center [351, 259] width 12 height 12
click at [352, 257] on icon "button" at bounding box center [352, 259] width 10 height 7
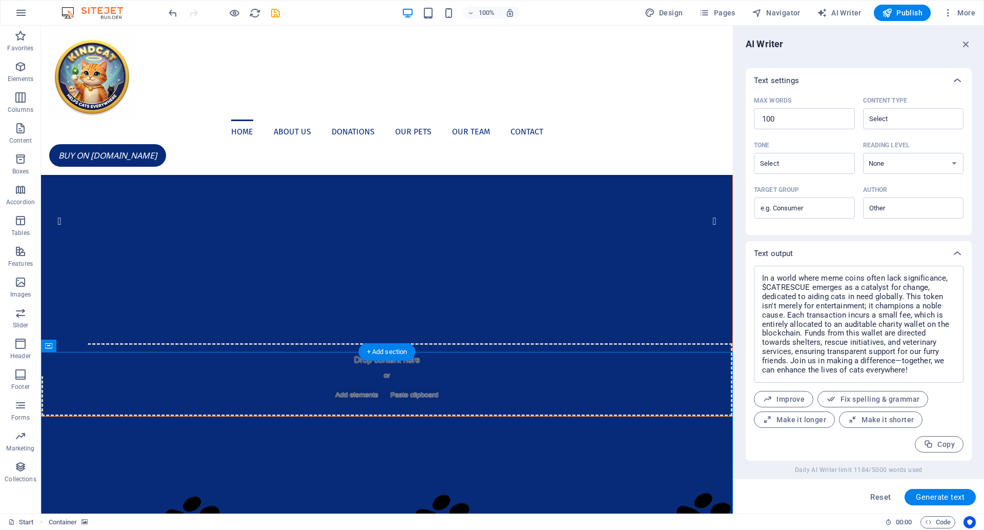
scroll to position [52, 0]
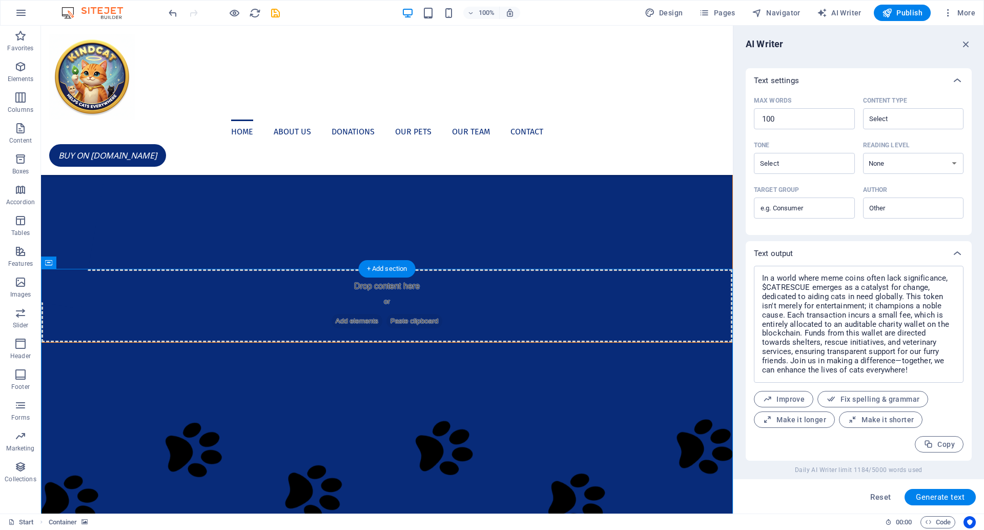
scroll to position [120, 0]
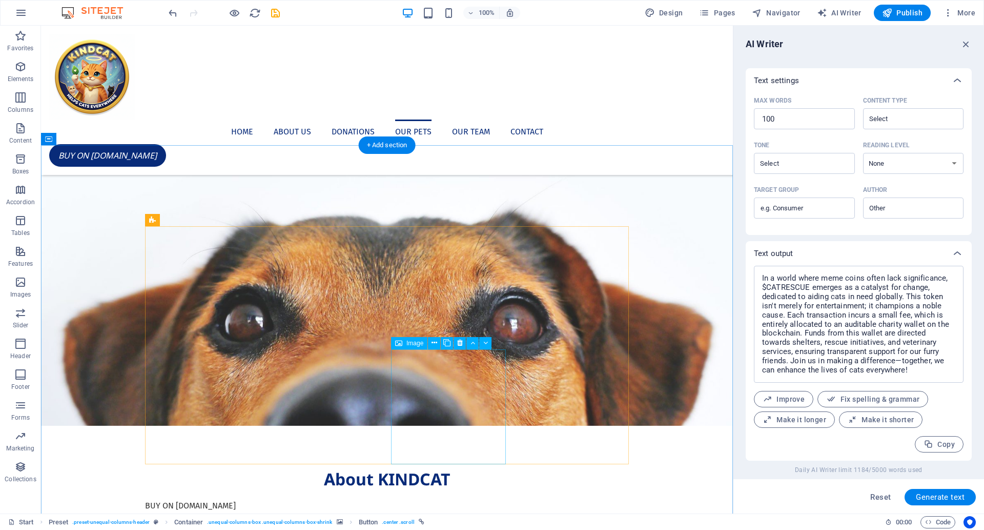
scroll to position [847, 0]
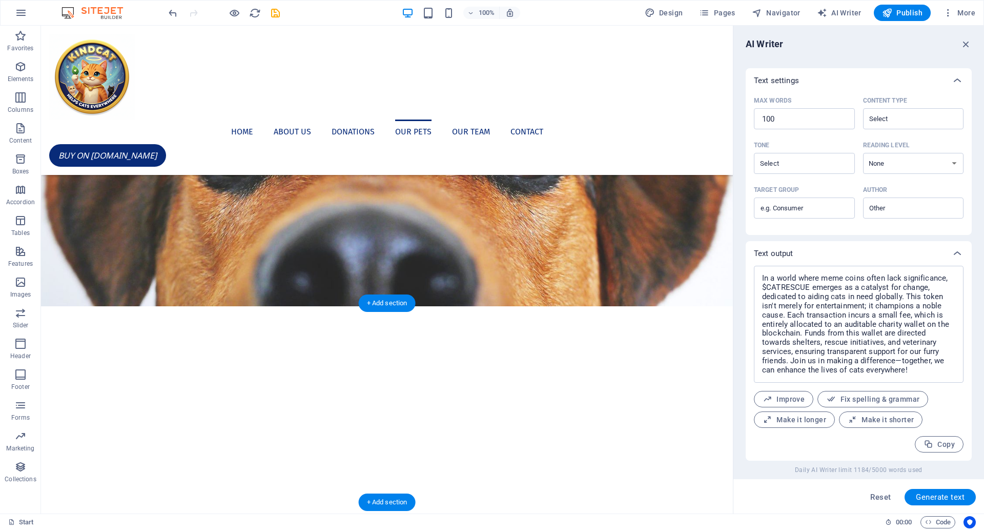
scroll to position [1088, 0]
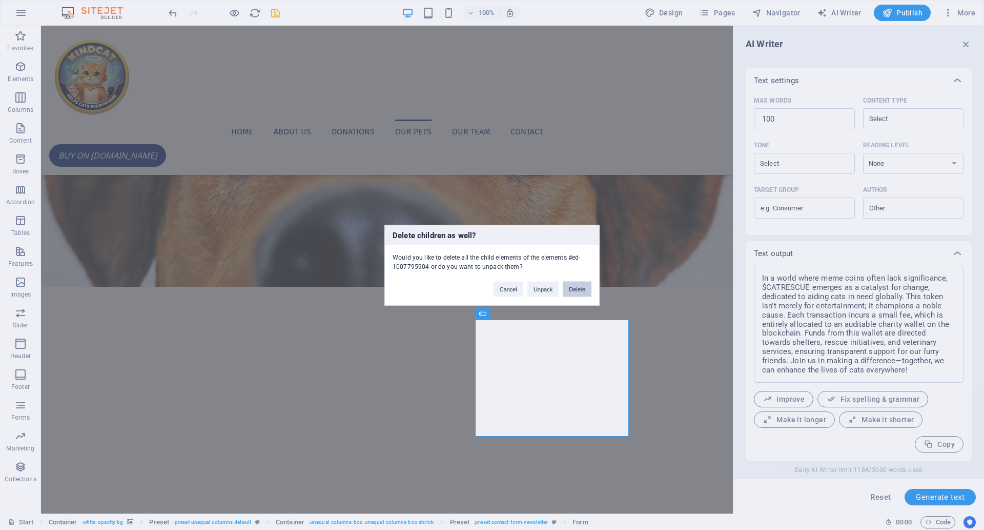
click at [573, 288] on button "Delete" at bounding box center [577, 288] width 29 height 15
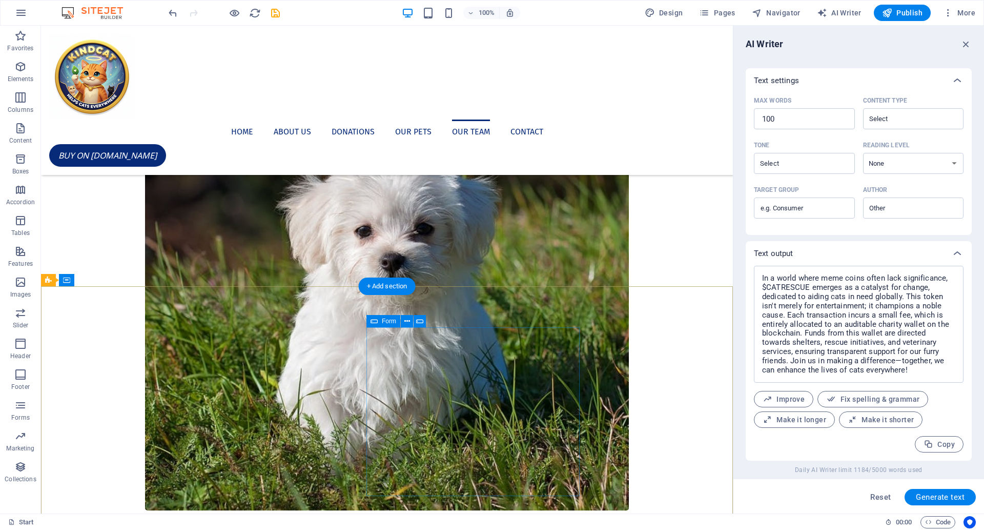
scroll to position [2290, 0]
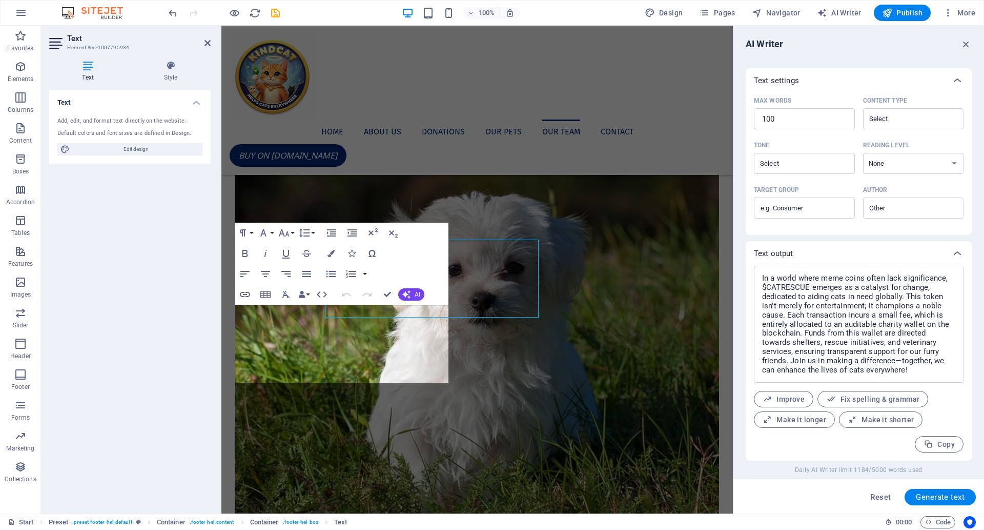
scroll to position [2355, 0]
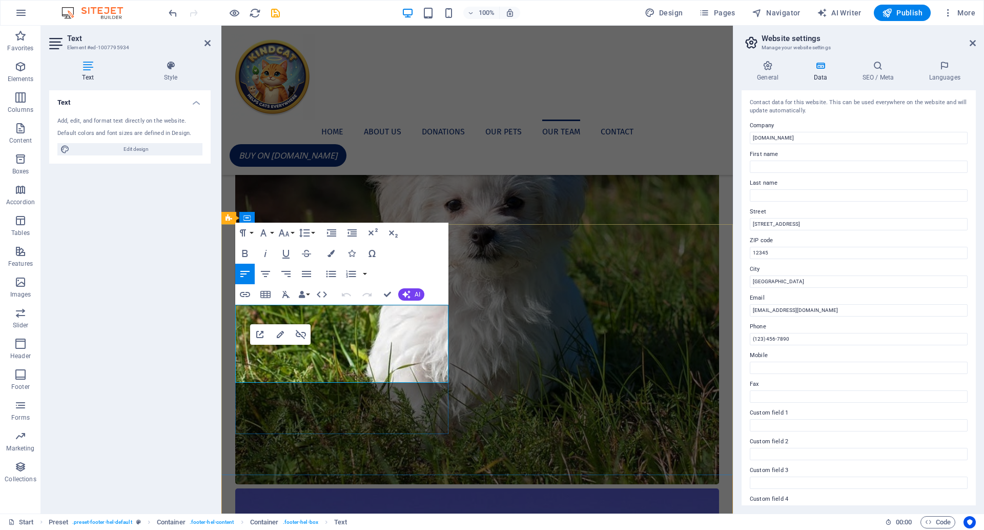
drag, startPoint x: 265, startPoint y: 362, endPoint x: 250, endPoint y: 360, distance: 14.6
drag, startPoint x: 320, startPoint y: 341, endPoint x: 248, endPoint y: 327, distance: 74.2
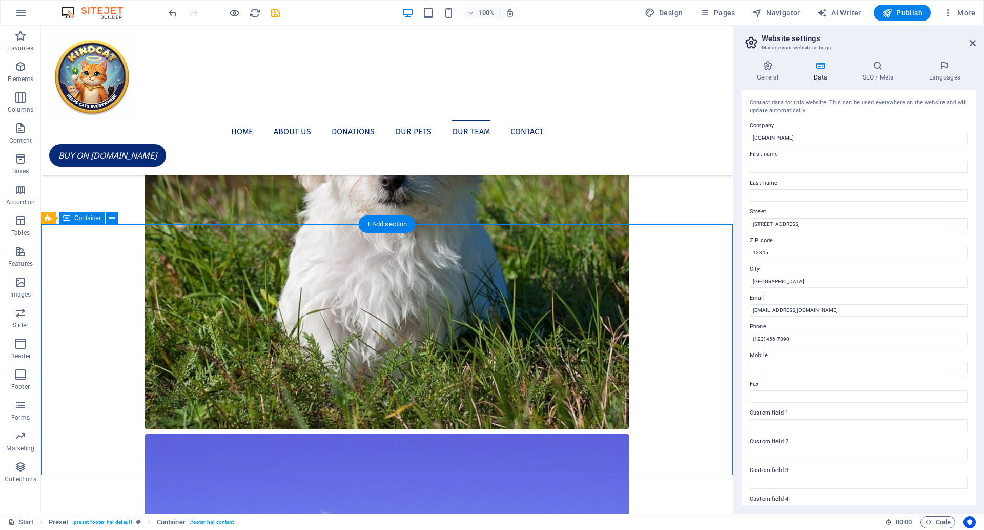
drag, startPoint x: 634, startPoint y: 436, endPoint x: 462, endPoint y: 403, distance: 174.8
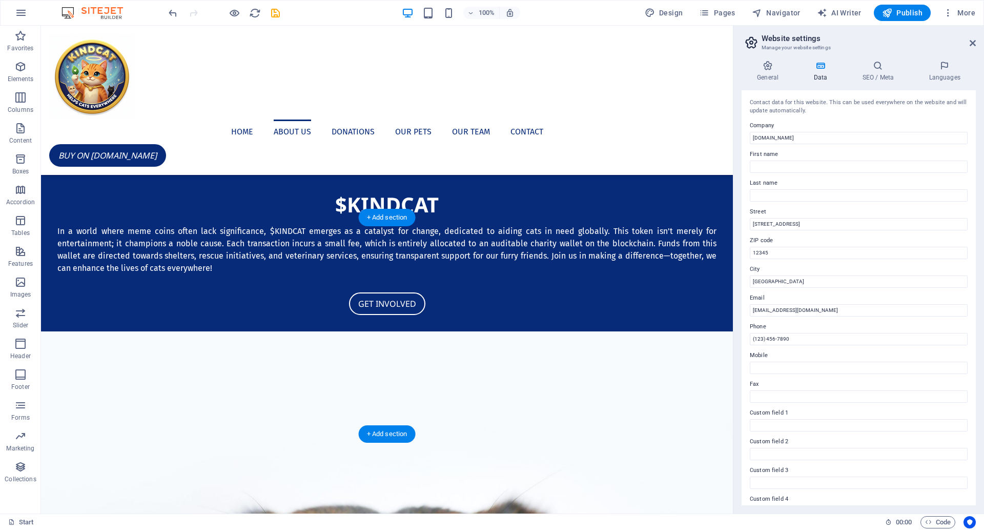
scroll to position [558, 0]
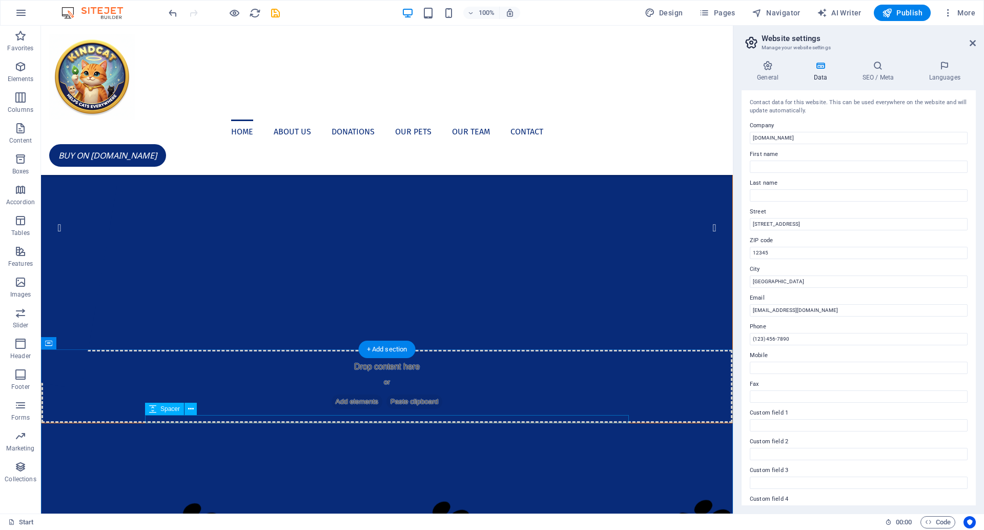
scroll to position [0, 0]
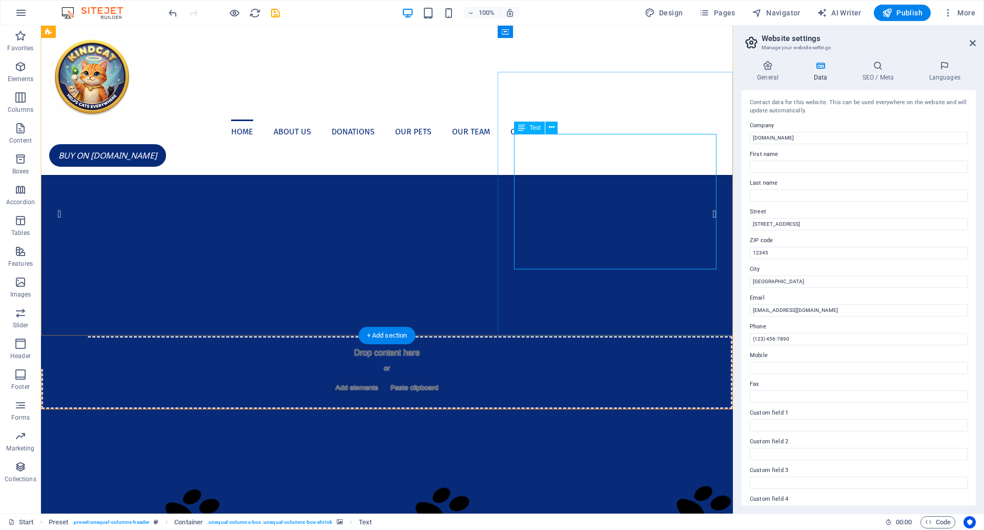
scroll to position [3, 0]
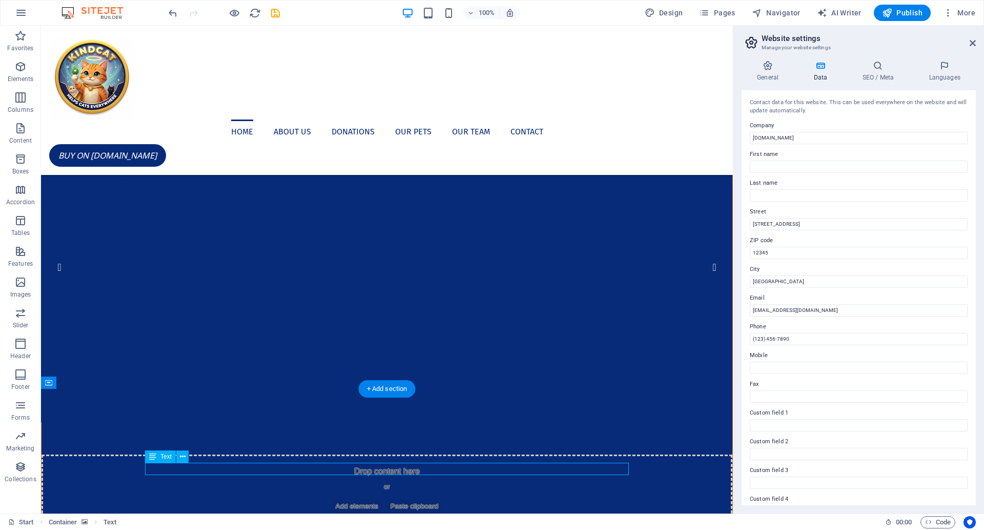
scroll to position [260, 0]
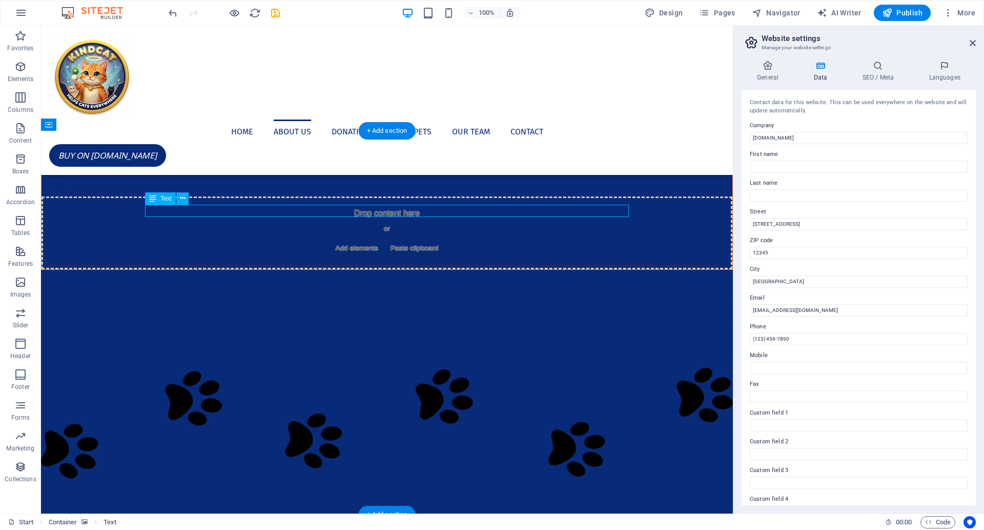
scroll to position [283, 0]
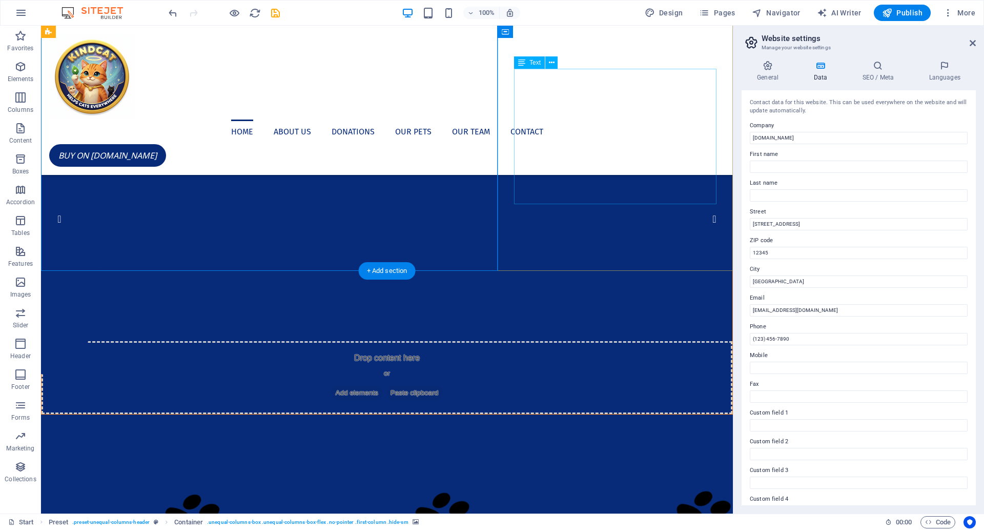
scroll to position [0, 0]
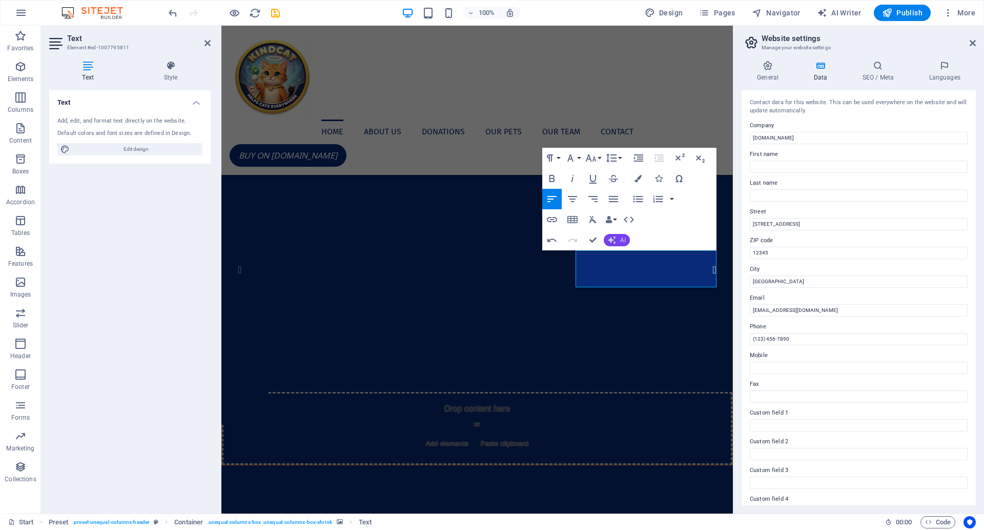
click at [620, 238] on span "AI" at bounding box center [623, 240] width 6 height 6
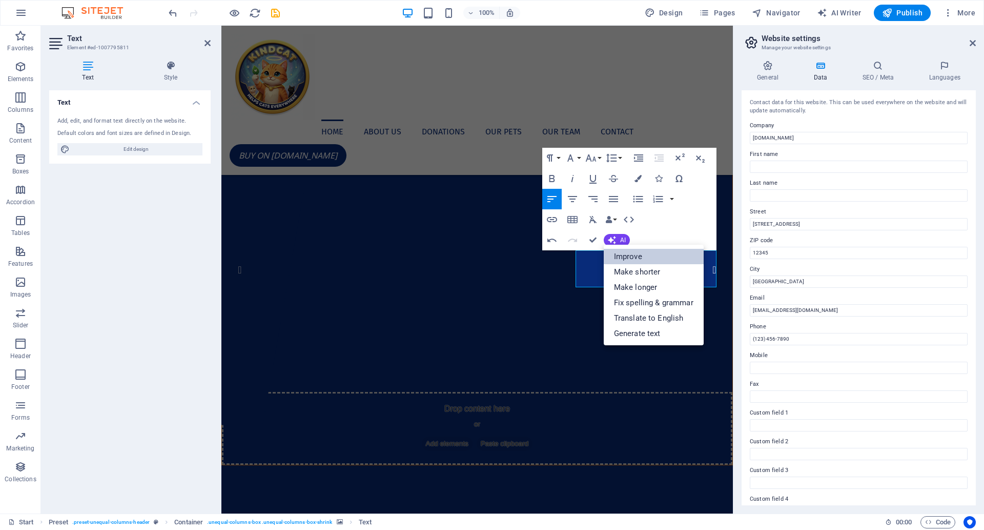
click at [632, 255] on link "Improve" at bounding box center [654, 256] width 100 height 15
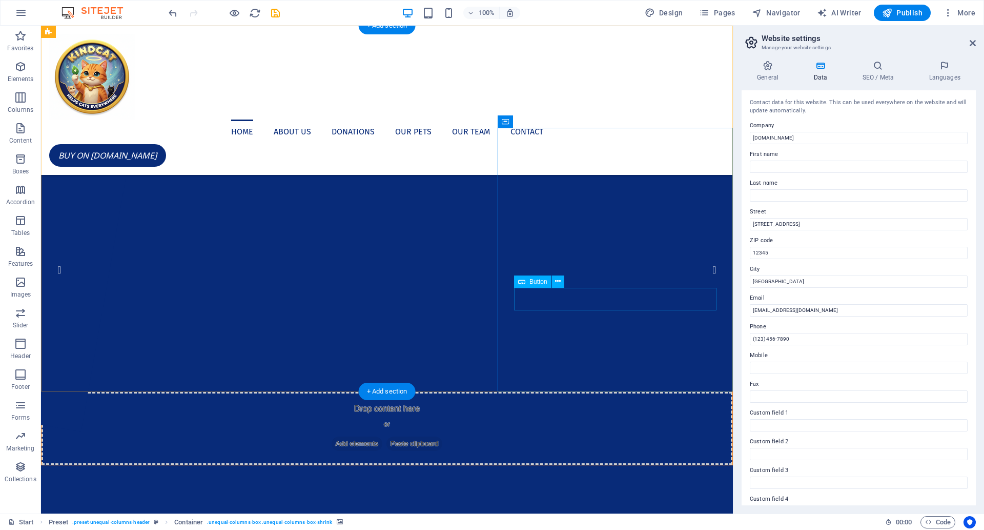
click at [698, 144] on div "BUY ON [DOMAIN_NAME]" at bounding box center [387, 155] width 676 height 23
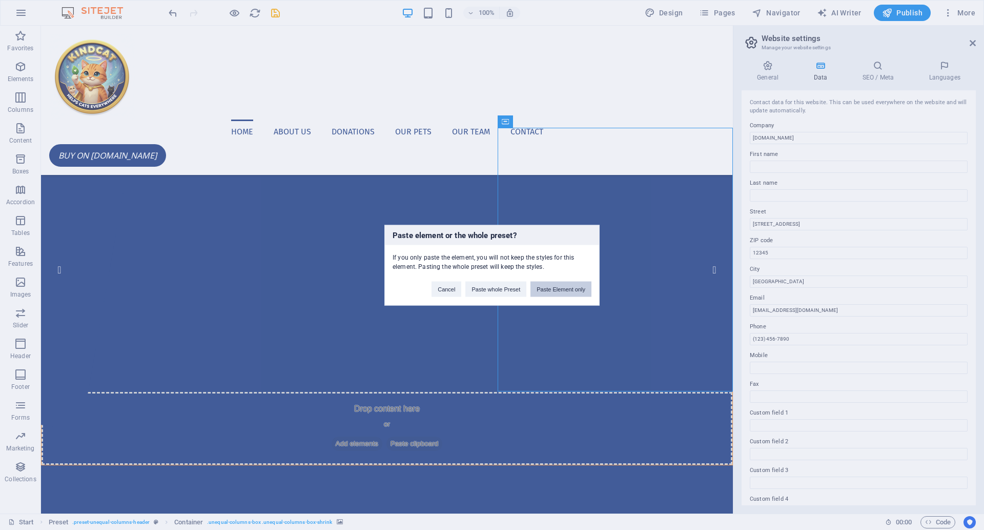
click at [546, 291] on button "Paste Element only" at bounding box center [561, 288] width 61 height 15
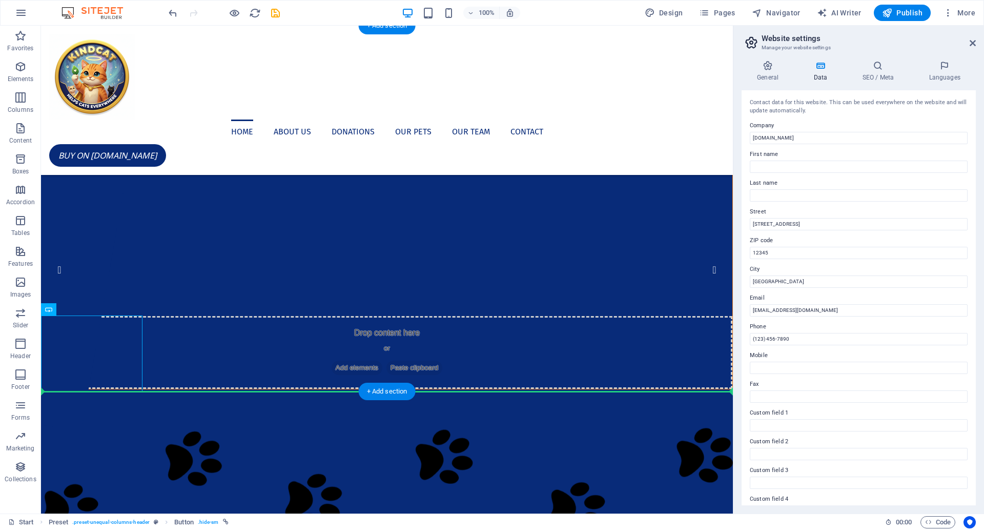
drag, startPoint x: 91, startPoint y: 348, endPoint x: 254, endPoint y: 317, distance: 166.0
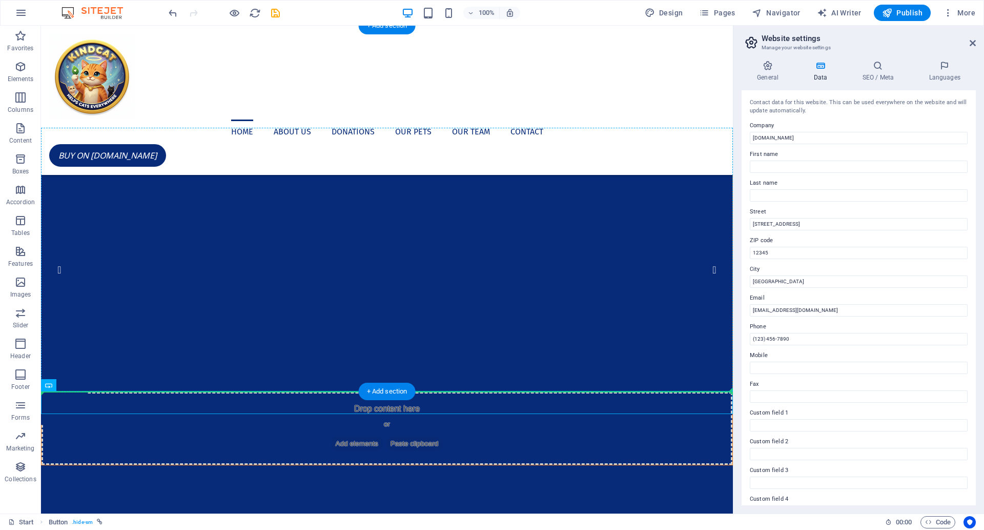
drag, startPoint x: 94, startPoint y: 398, endPoint x: 557, endPoint y: 343, distance: 465.6
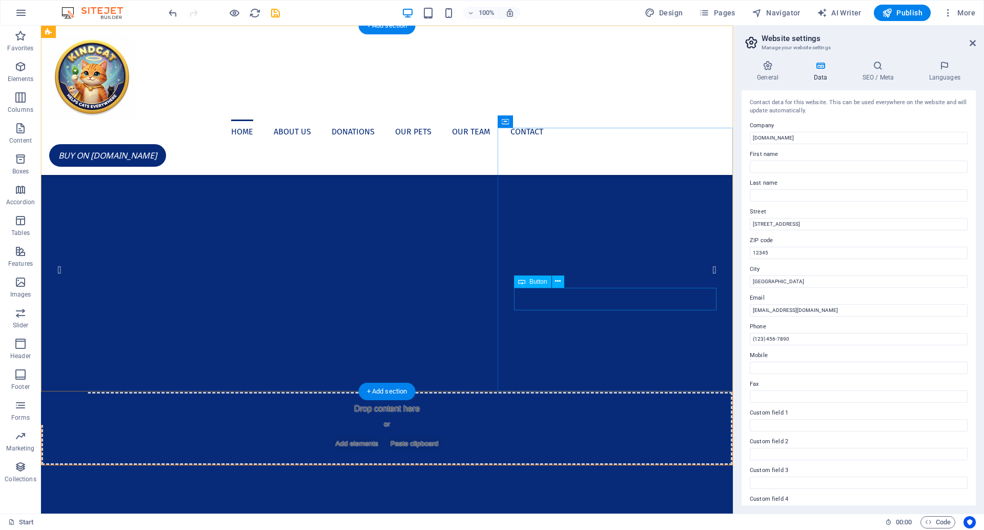
click at [561, 280] on button at bounding box center [558, 281] width 12 height 12
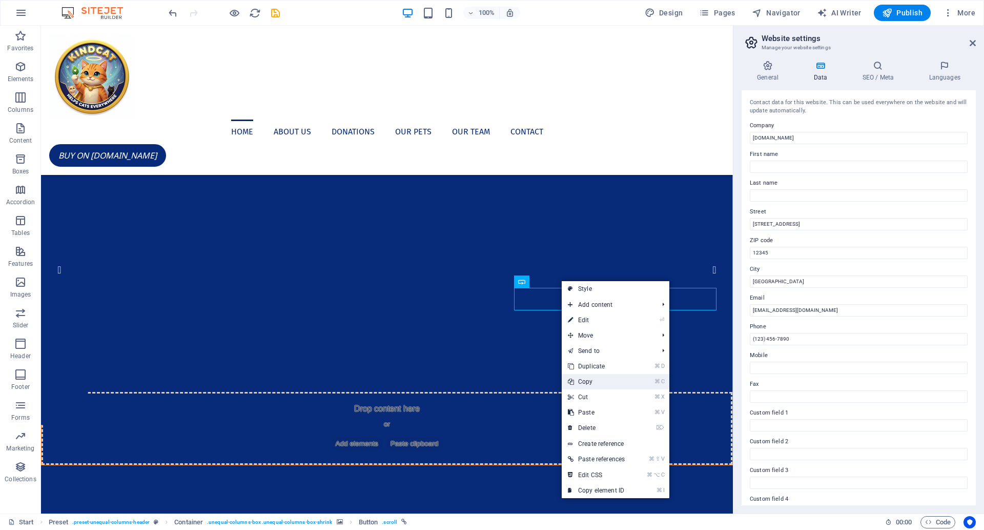
click at [601, 380] on link "⌘ C Copy" at bounding box center [596, 381] width 69 height 15
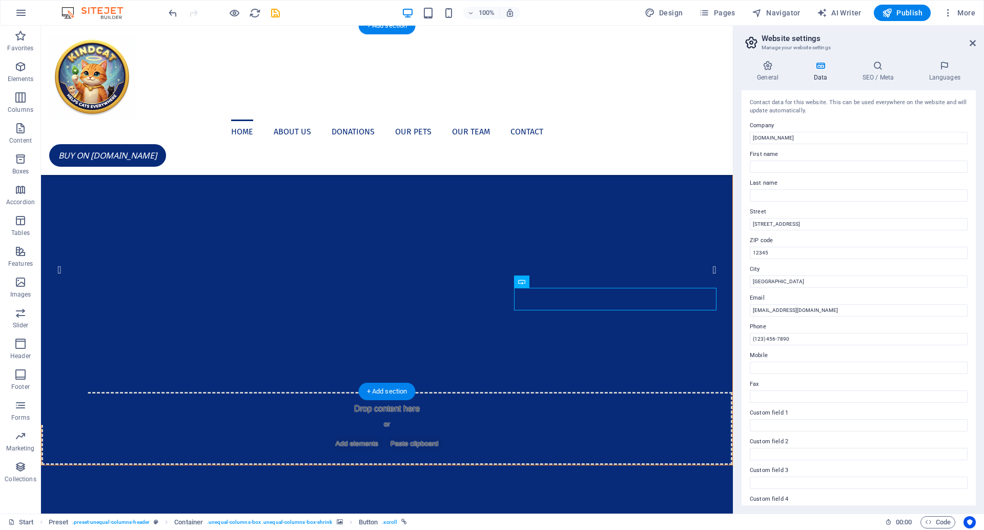
click at [558, 277] on icon at bounding box center [558, 281] width 6 height 11
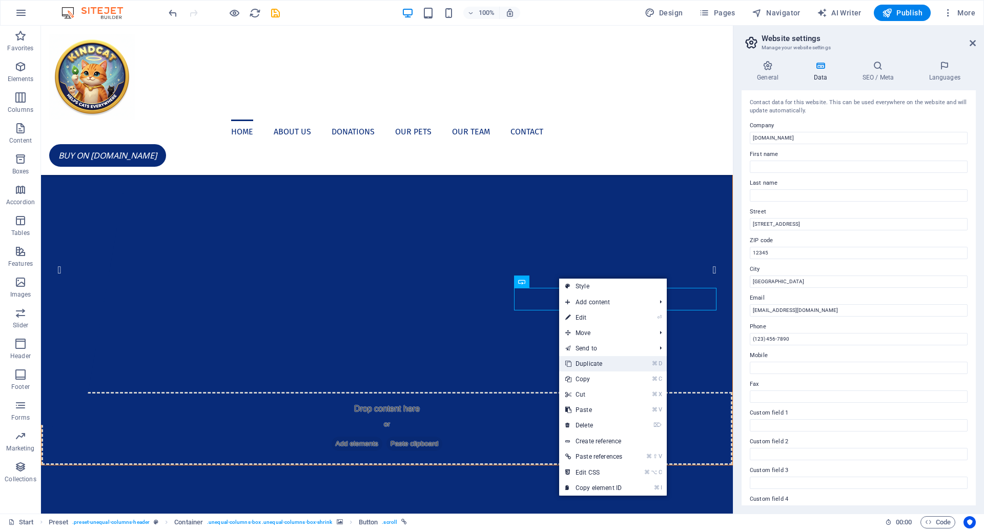
click at [594, 361] on link "⌘ D Duplicate" at bounding box center [593, 363] width 69 height 15
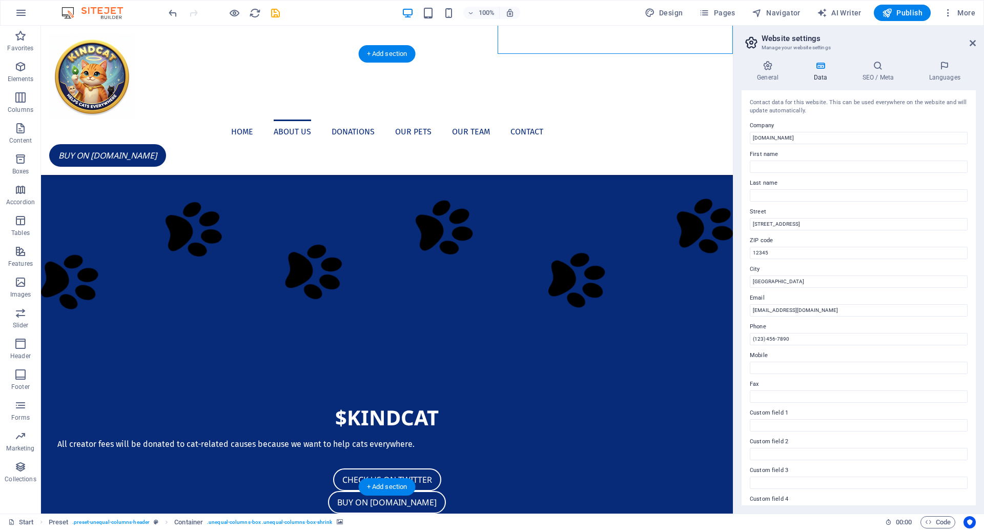
scroll to position [371, 0]
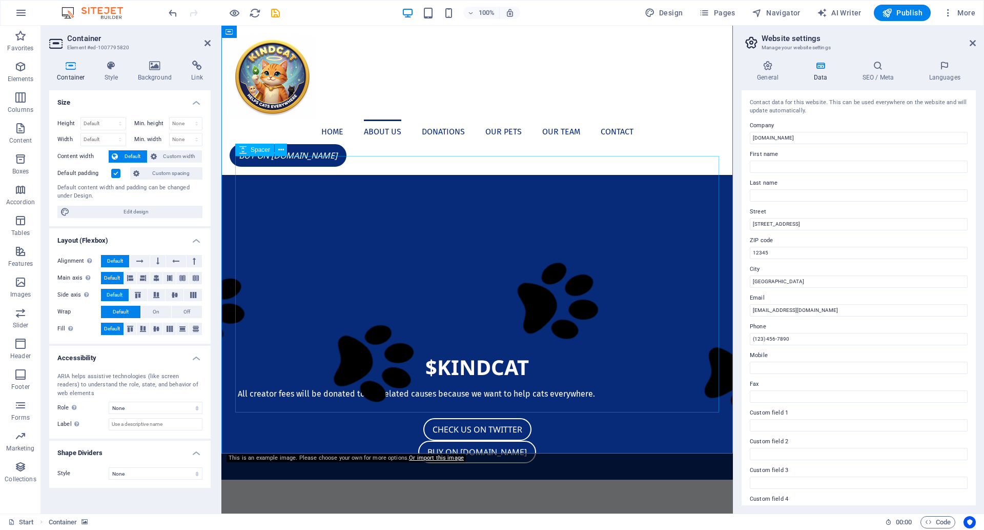
select select "px"
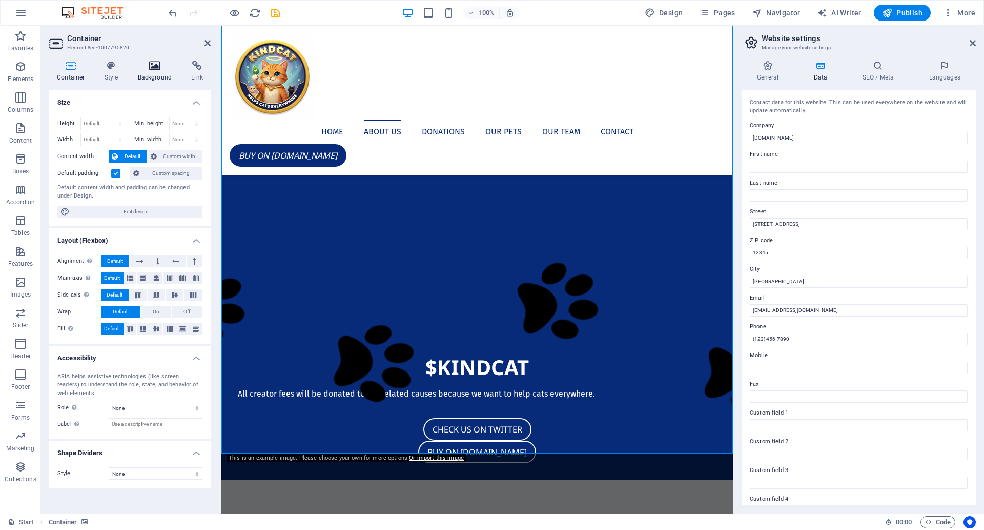
click at [152, 70] on icon at bounding box center [155, 65] width 50 height 10
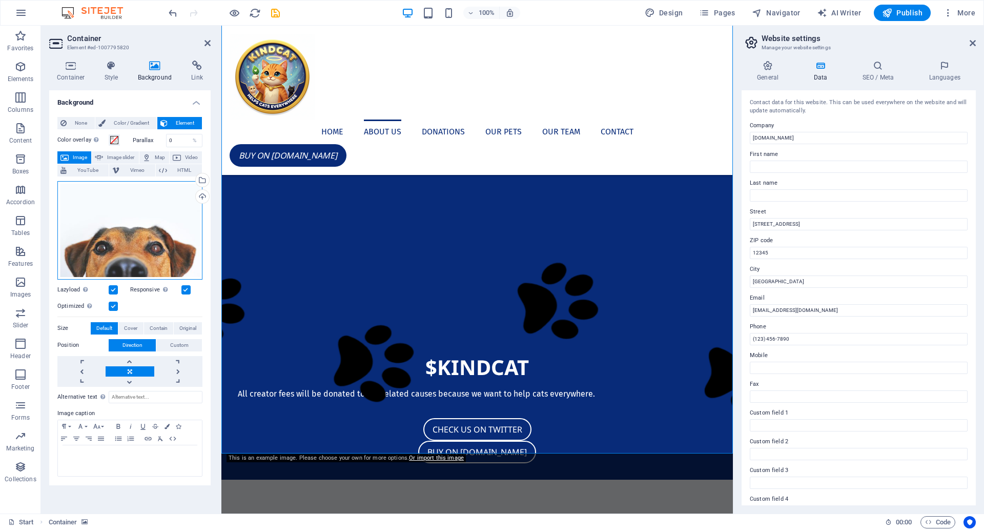
click at [141, 231] on div "Drag files here, click to choose files or select files from Files or our free s…" at bounding box center [129, 230] width 145 height 98
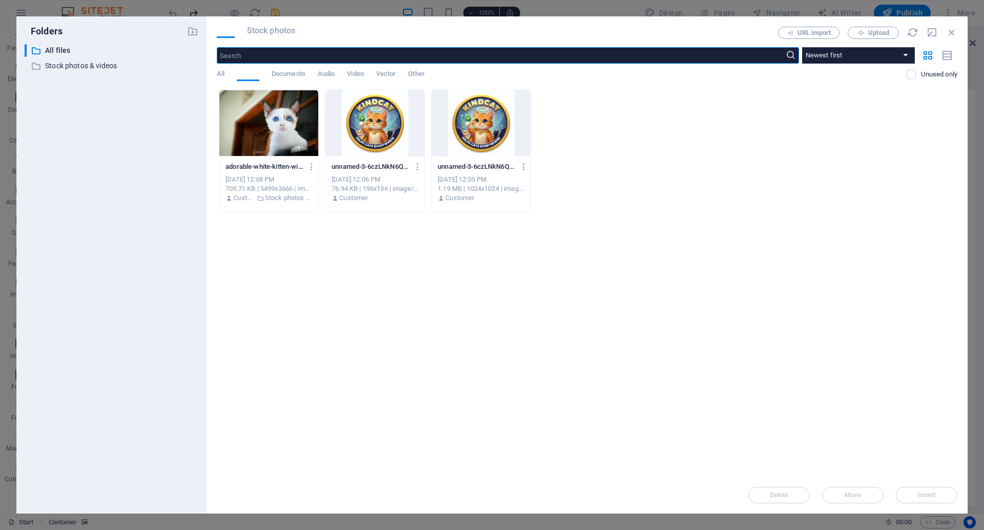
scroll to position [348, 0]
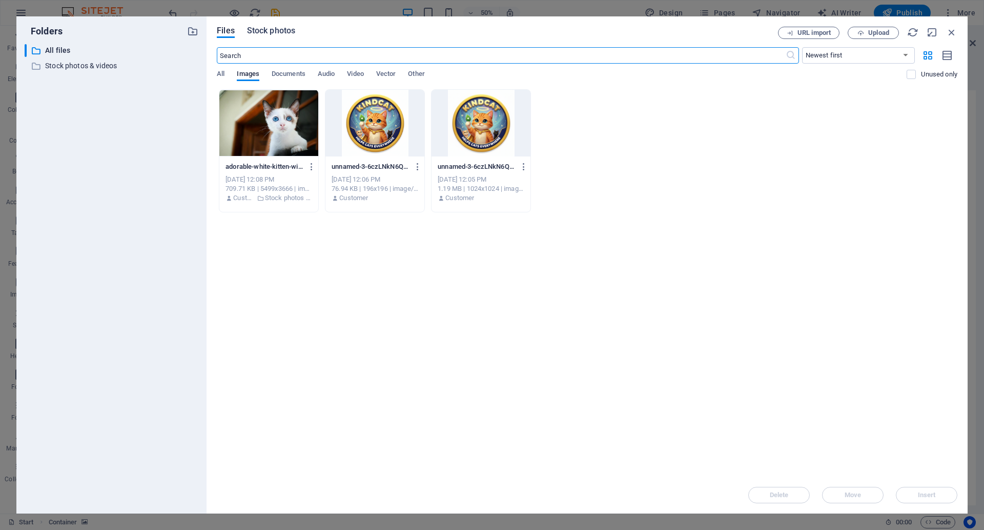
click at [271, 27] on span "Stock photos" at bounding box center [271, 31] width 48 height 12
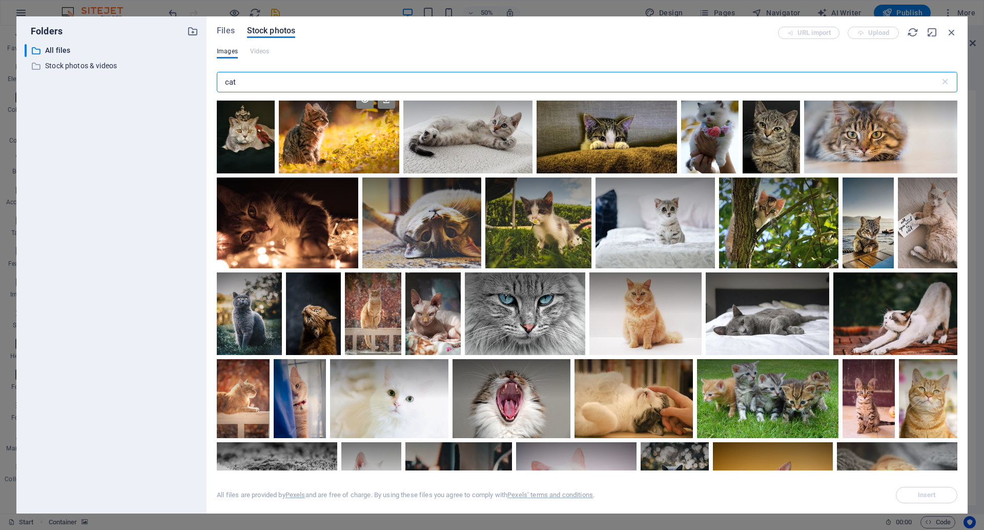
scroll to position [190, 0]
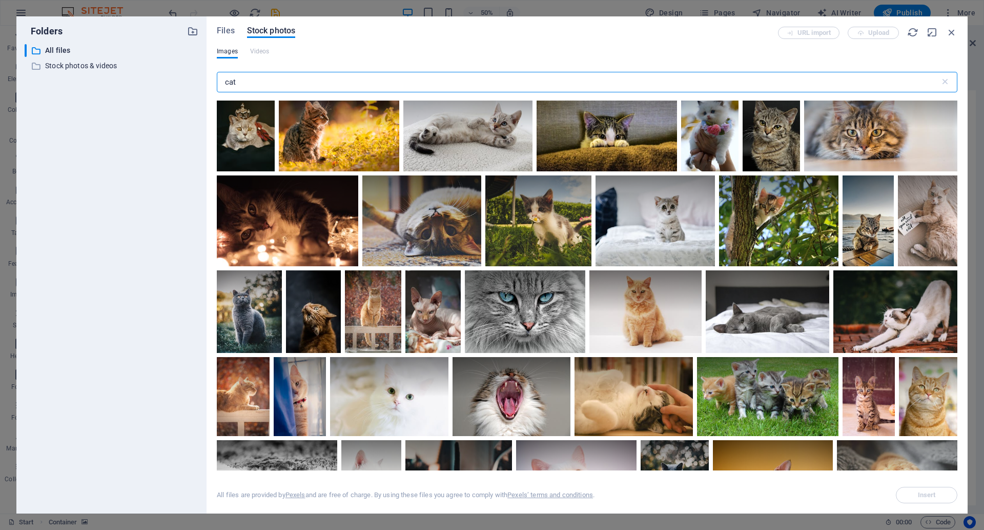
click at [307, 79] on input "cat" at bounding box center [578, 82] width 723 height 21
click at [309, 81] on input "cat" at bounding box center [578, 82] width 723 height 21
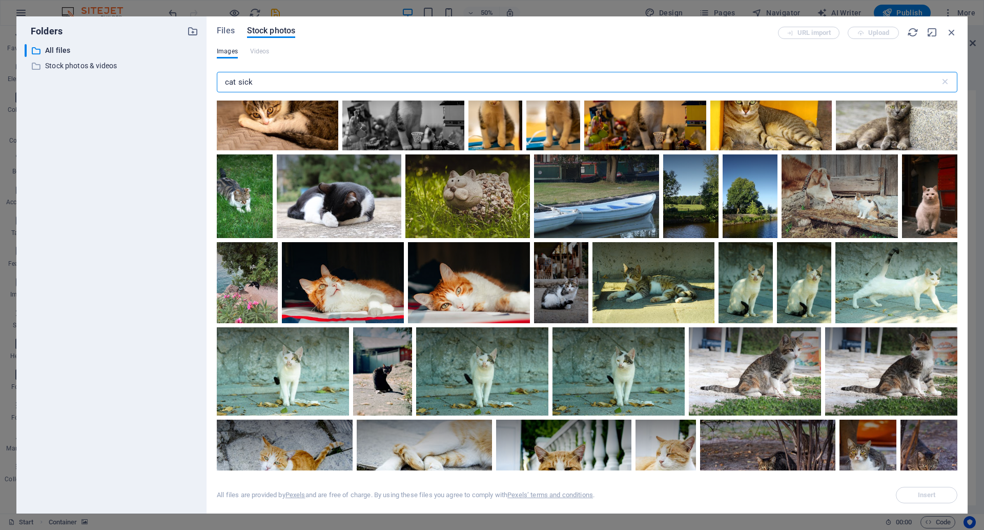
scroll to position [300, 0]
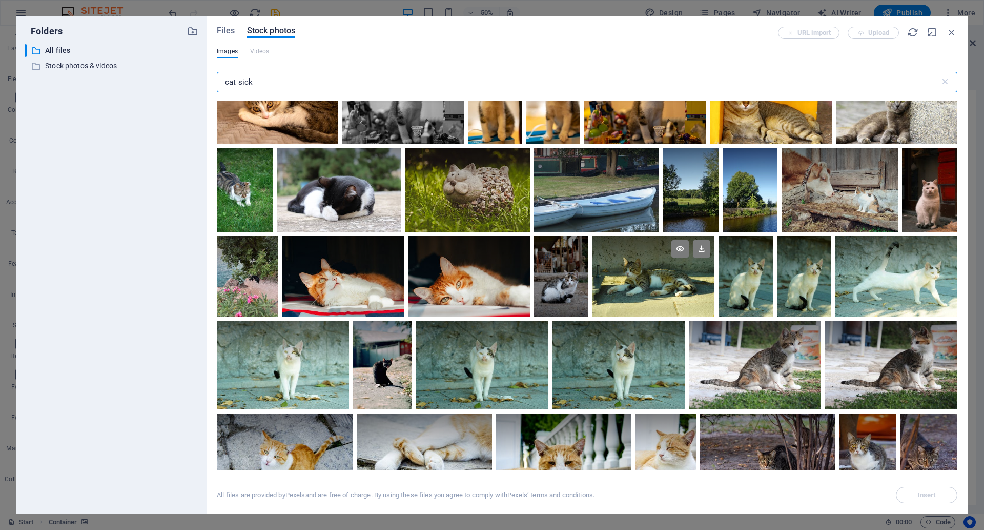
type input "cat sick"
click at [644, 280] on div at bounding box center [654, 277] width 122 height 82
click at [644, 280] on div at bounding box center [654, 296] width 122 height 40
click at [644, 280] on div at bounding box center [654, 277] width 122 height 82
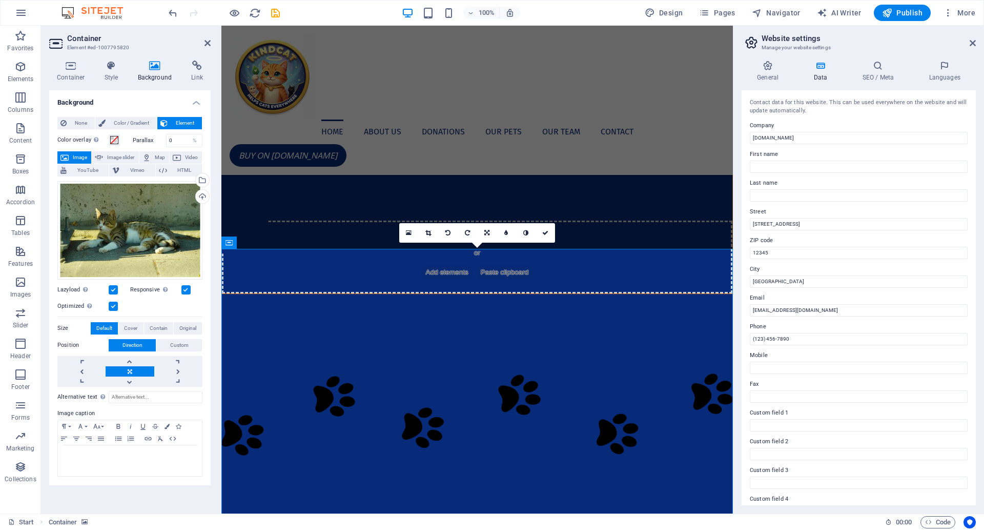
scroll to position [185, 0]
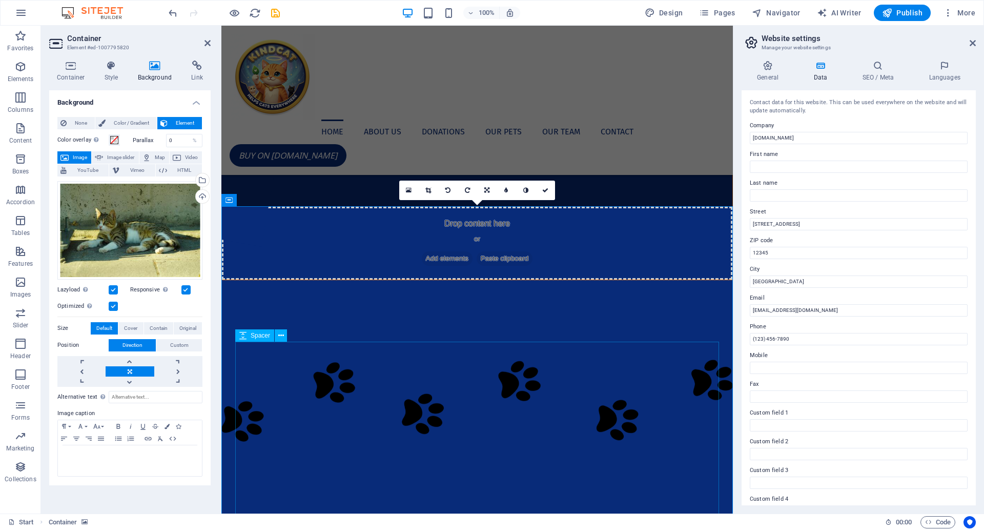
drag, startPoint x: 353, startPoint y: 221, endPoint x: 394, endPoint y: 324, distance: 110.9
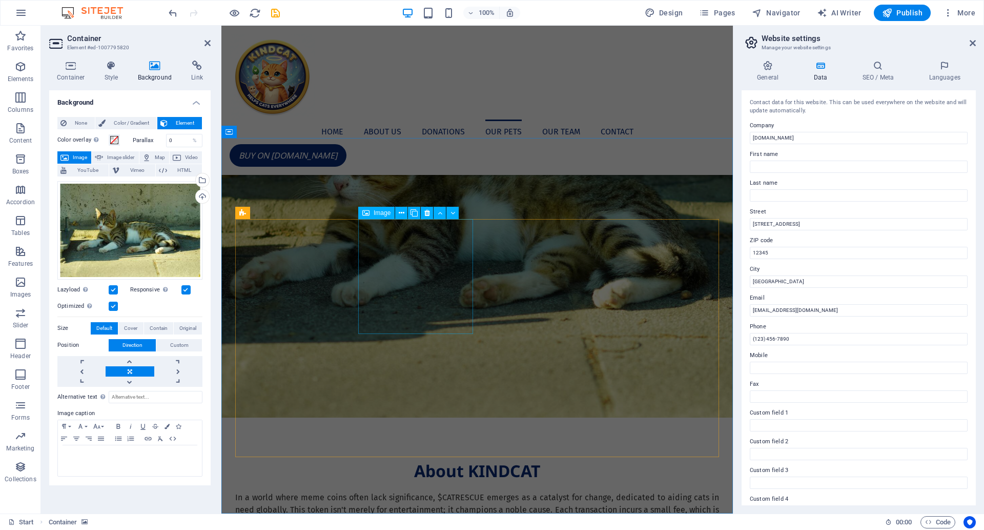
scroll to position [902, 0]
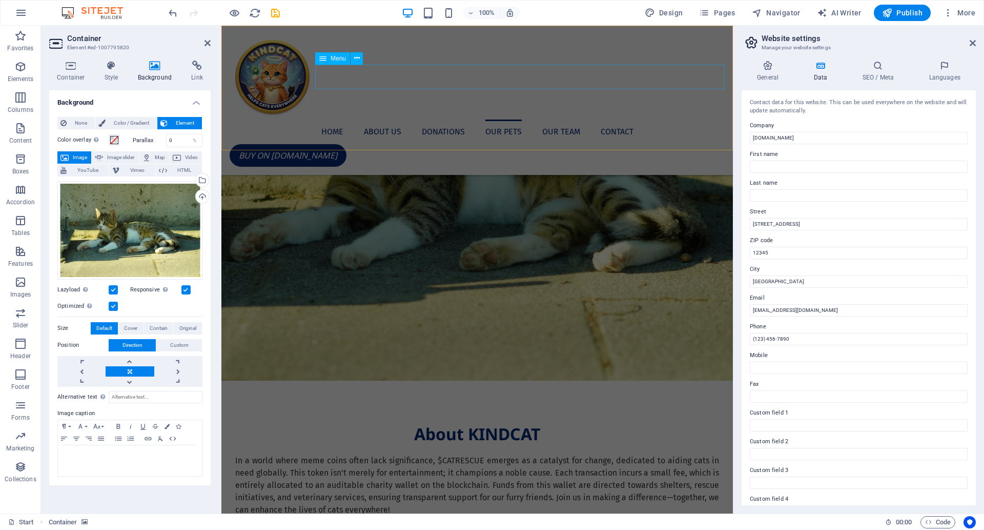
click at [615, 119] on nav "Home About us Donations Our Pets Our Team Contact" at bounding box center [477, 131] width 495 height 25
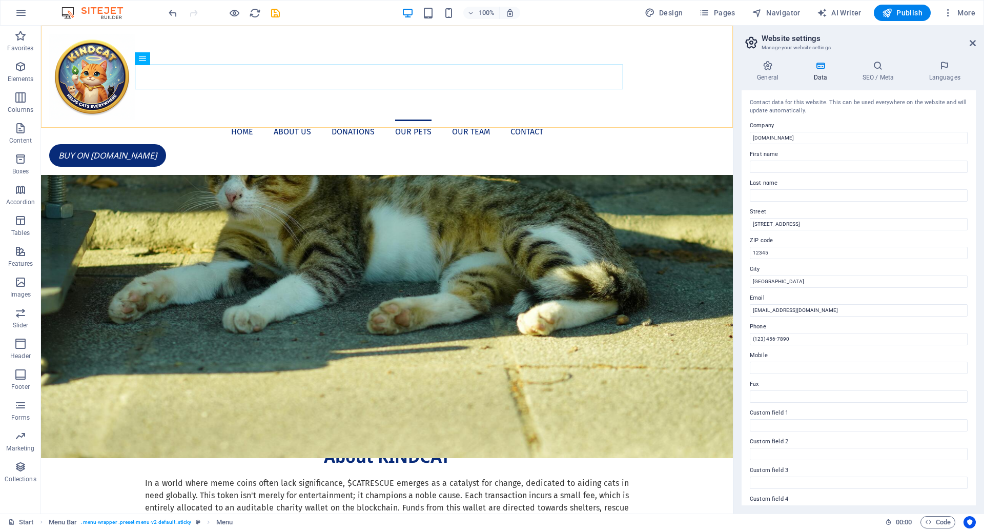
click at [613, 120] on div "Home About us Donations Our Pets Our Team Contact BUY ON PUNP.FUN Menu" at bounding box center [387, 100] width 692 height 149
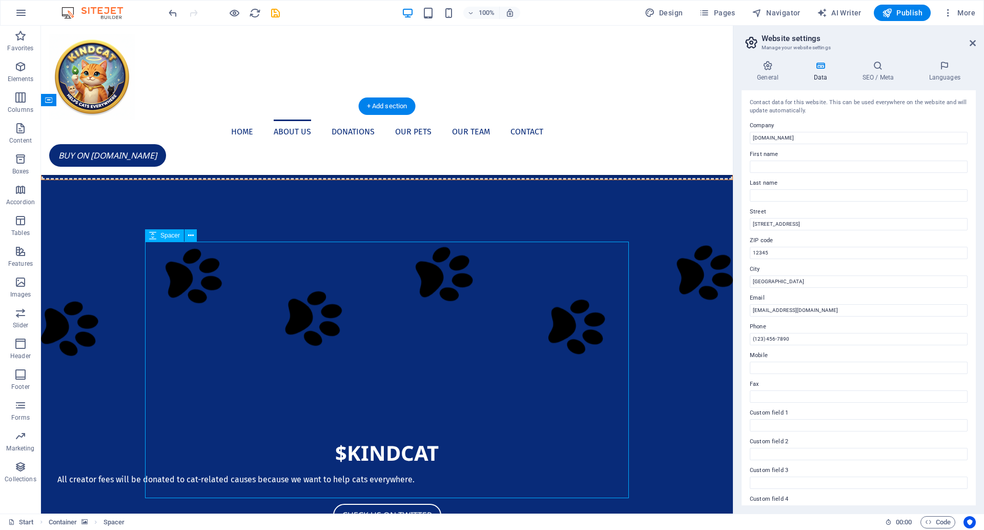
scroll to position [308, 0]
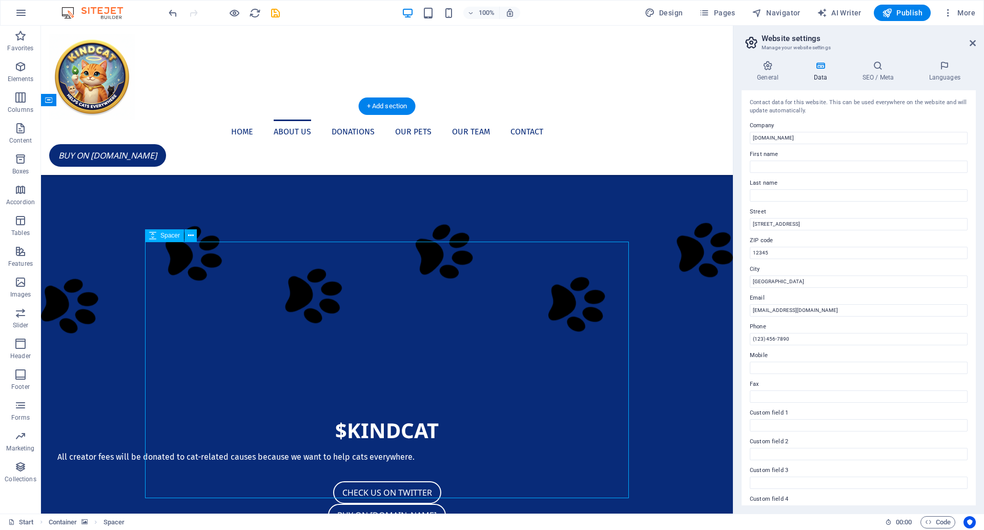
select select "px"
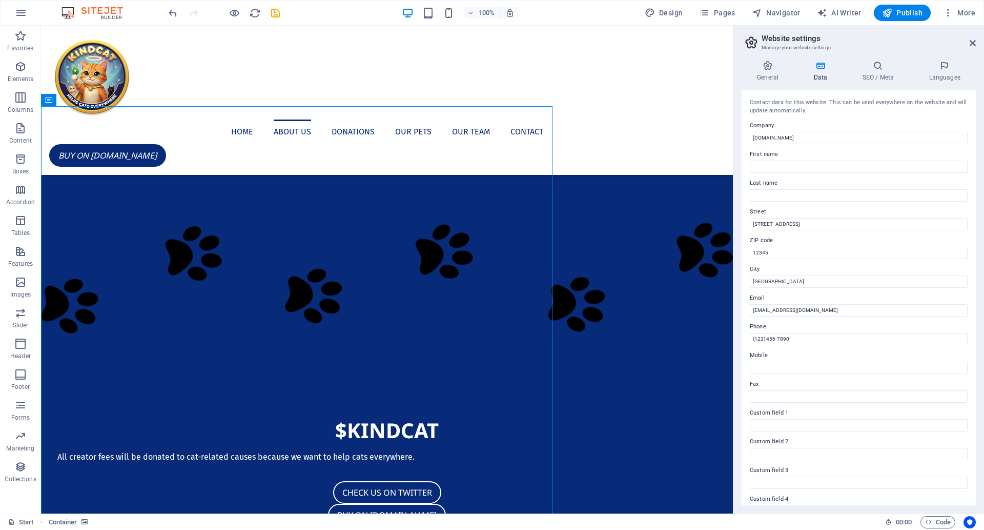
scroll to position [285, 0]
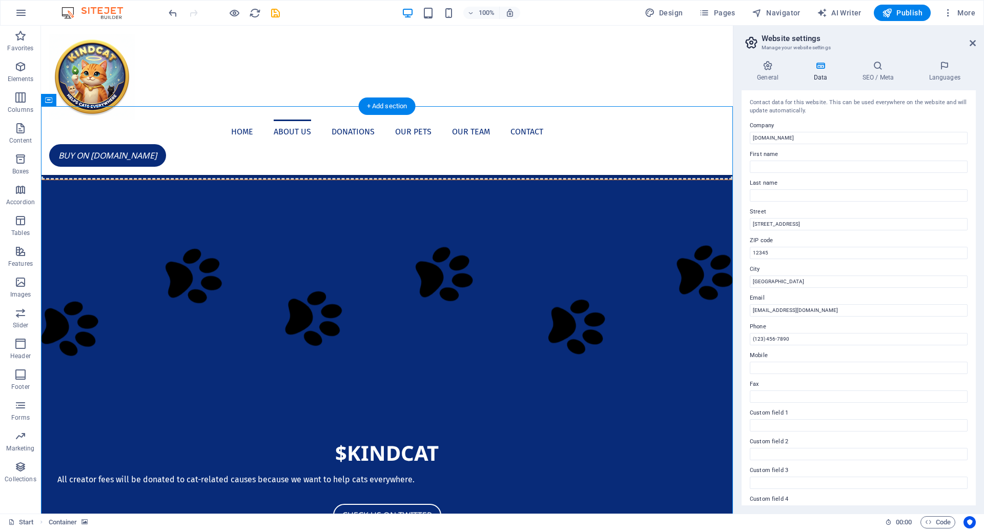
scroll to position [308, 0]
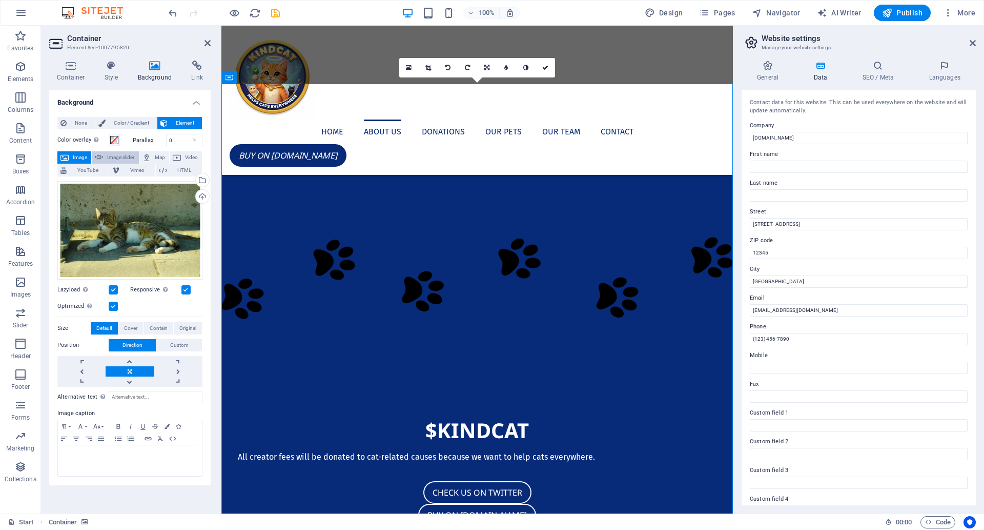
click at [115, 155] on span "Image slider" at bounding box center [120, 157] width 29 height 12
select select "ms"
select select "s"
select select "progressive"
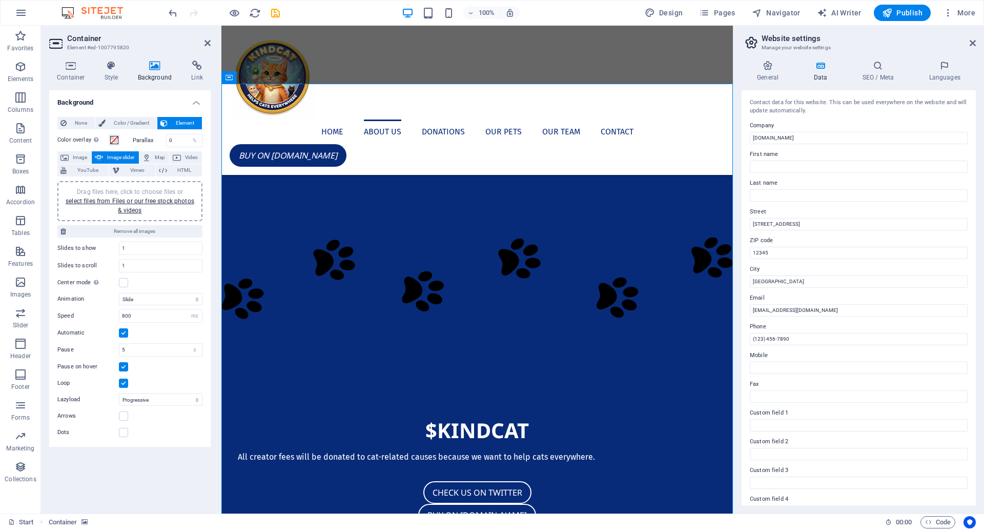
click at [115, 155] on span "Image slider" at bounding box center [120, 157] width 29 height 12
click at [72, 149] on div "Color overlay Places an overlay over the background to colorize it Parallax 0 %…" at bounding box center [129, 284] width 145 height 309
click at [73, 153] on span "Image" at bounding box center [80, 157] width 16 height 12
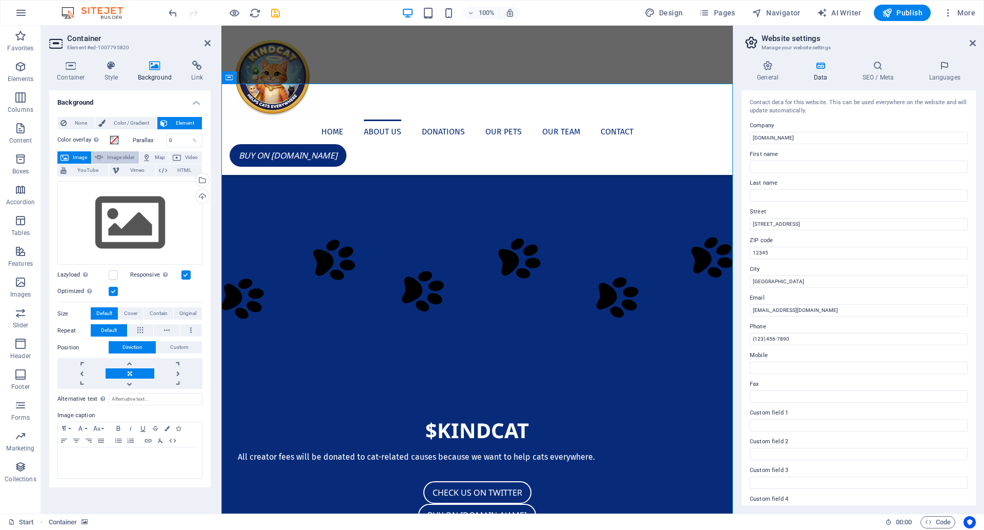
click at [116, 155] on span "Image slider" at bounding box center [120, 157] width 29 height 12
select select "ms"
select select "s"
select select "progressive"
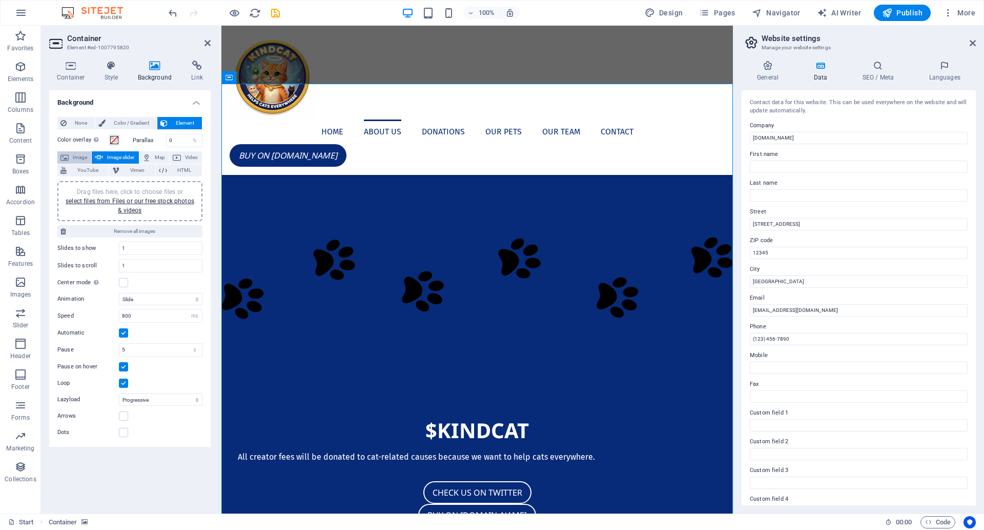
click at [72, 154] on span "Image" at bounding box center [80, 157] width 16 height 12
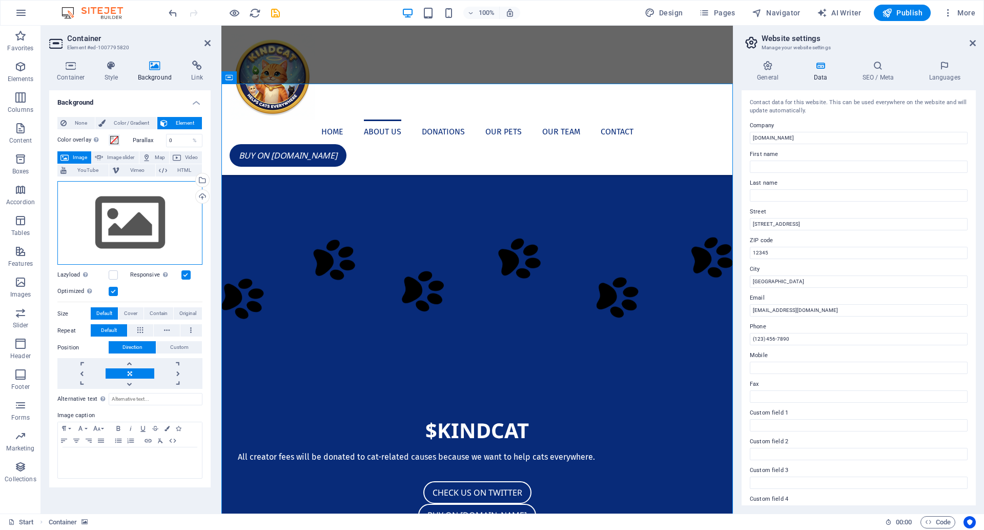
click at [112, 223] on div "Drag files here, click to choose files or select files from Files or our free s…" at bounding box center [129, 223] width 145 height 84
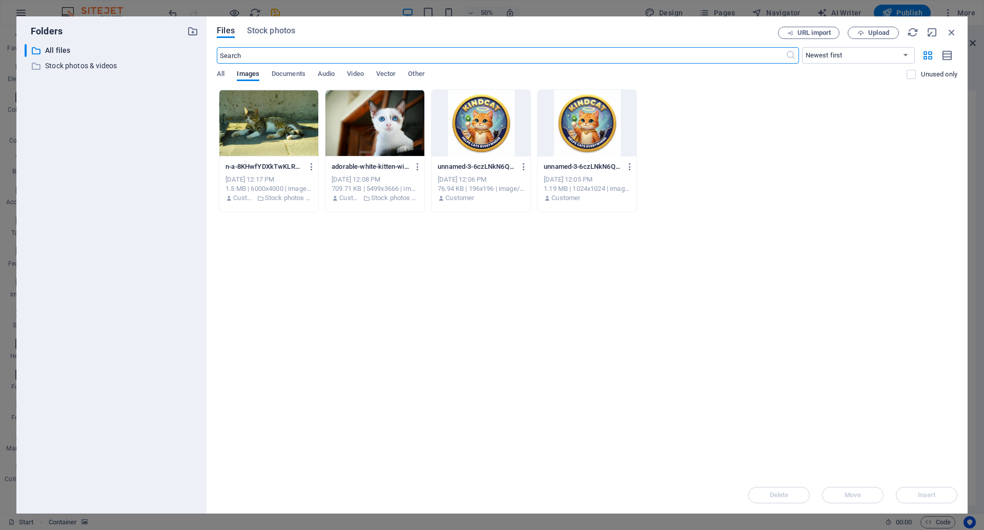
scroll to position [285, 0]
click at [271, 29] on span "Stock photos" at bounding box center [271, 31] width 48 height 12
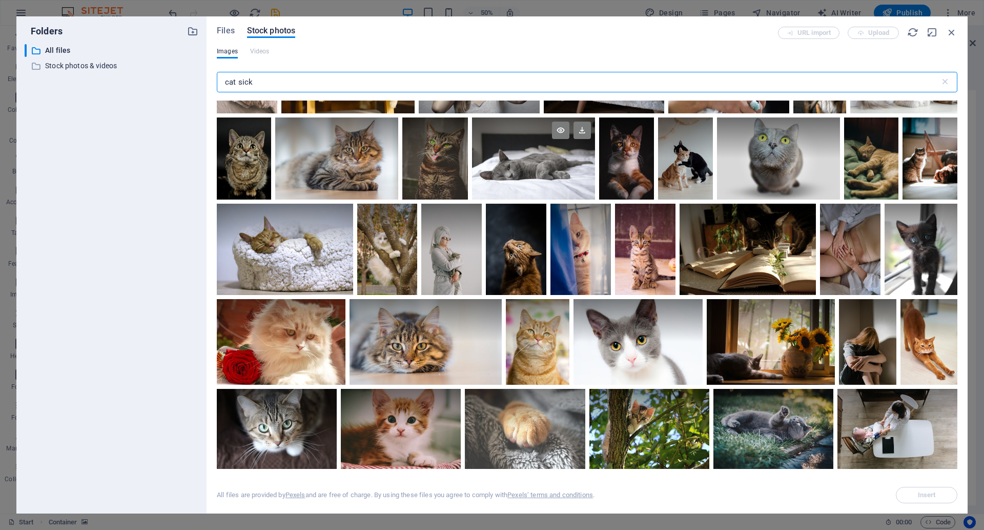
scroll to position [2196, 0]
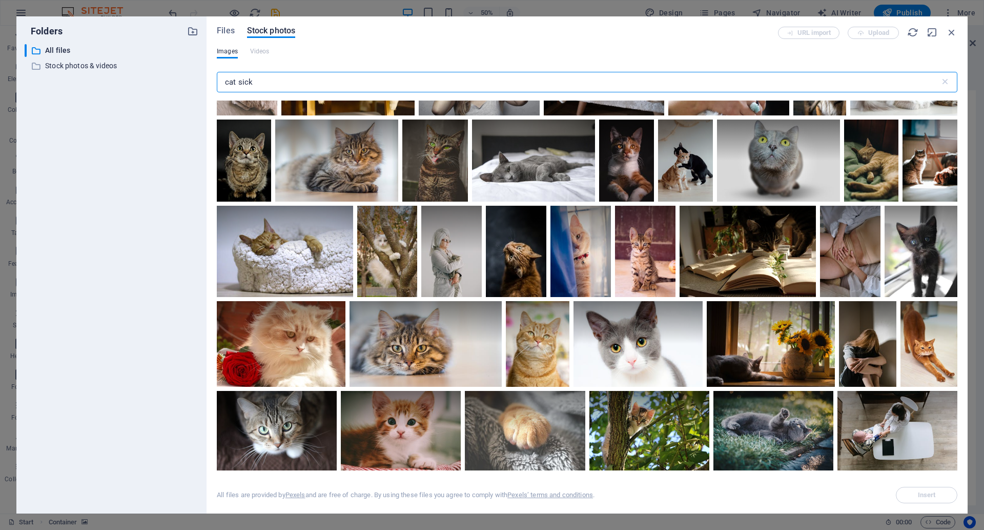
click at [242, 83] on input "cat sick" at bounding box center [578, 82] width 723 height 21
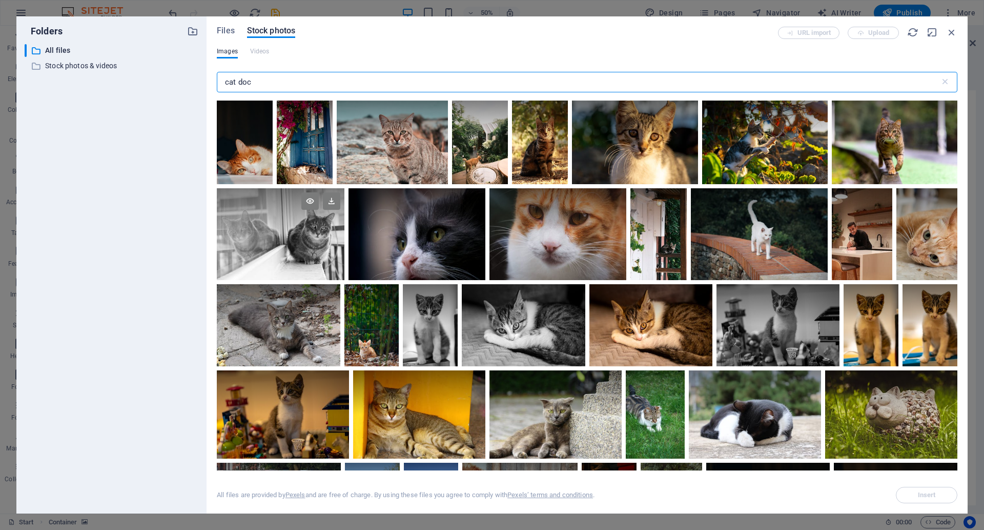
type input "cat doc"
click at [271, 251] on div at bounding box center [281, 233] width 128 height 91
click at [271, 251] on div at bounding box center [281, 257] width 128 height 46
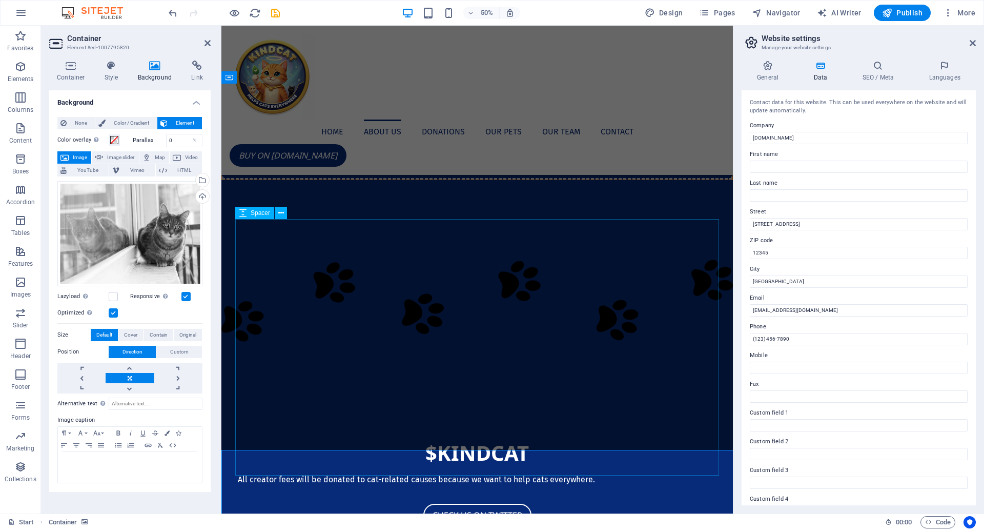
scroll to position [308, 0]
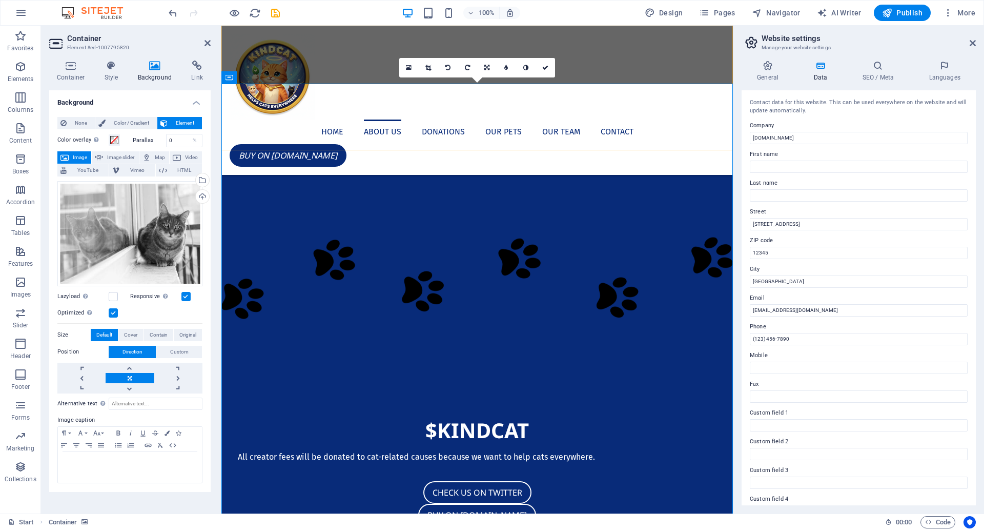
click at [505, 116] on div "Home About us Donations Our Pets Our Team Contact BUY ON PUNP.FUN Menu" at bounding box center [477, 100] width 512 height 149
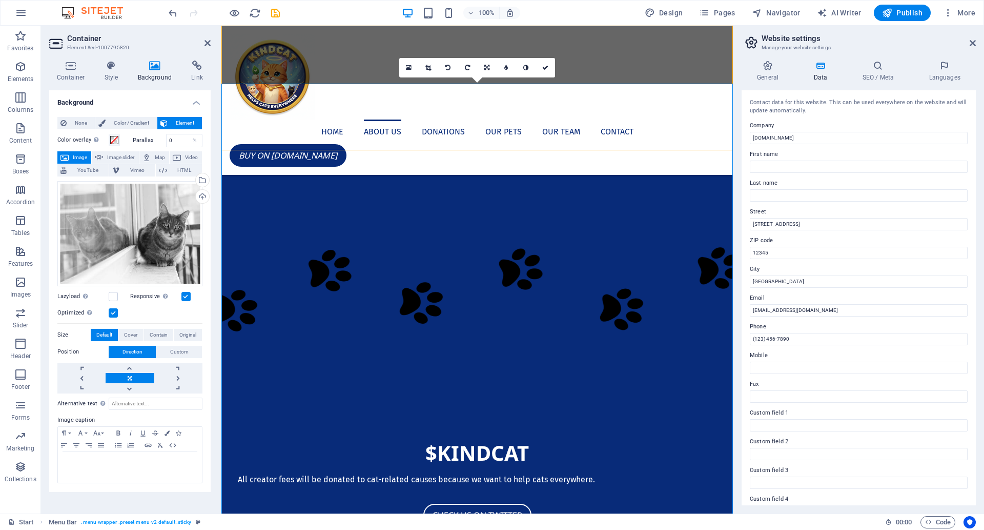
scroll to position [285, 0]
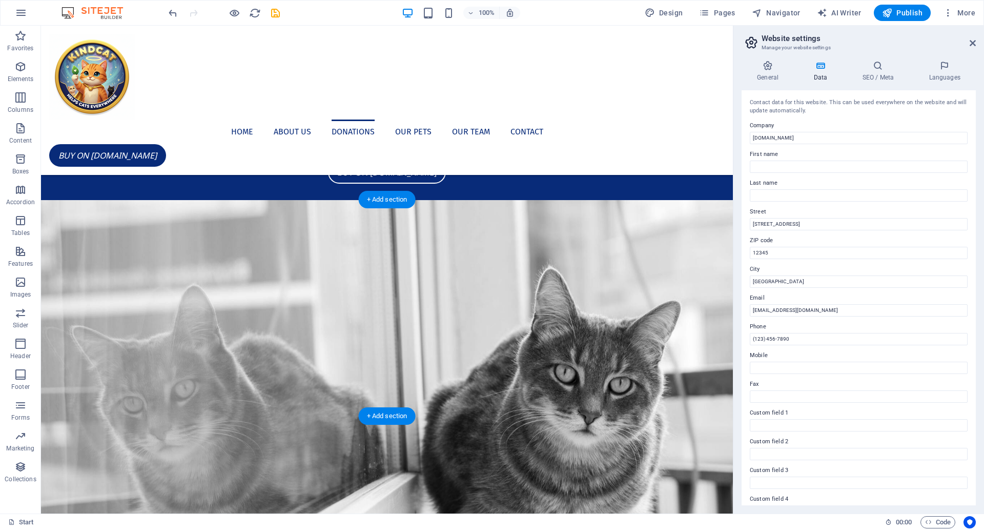
scroll to position [680, 0]
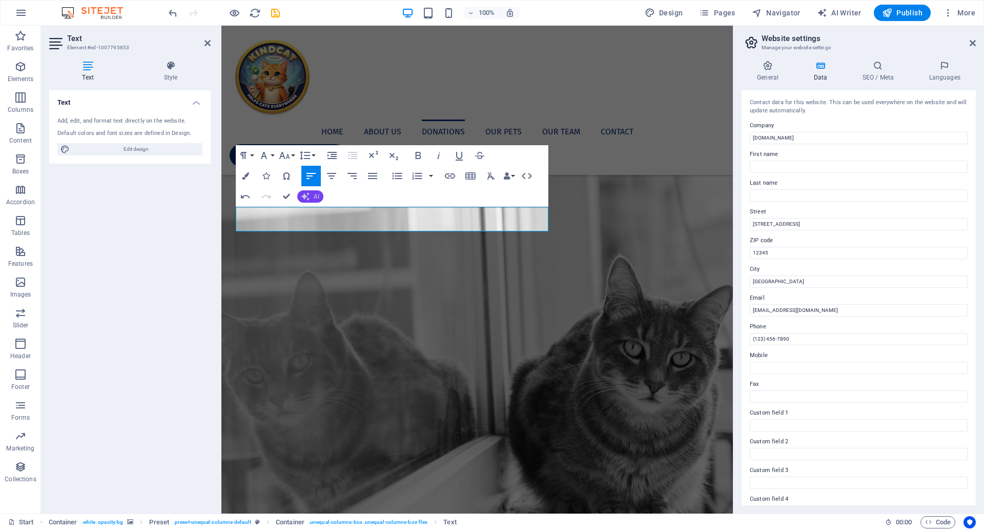
click at [312, 195] on button "AI" at bounding box center [310, 196] width 26 height 12
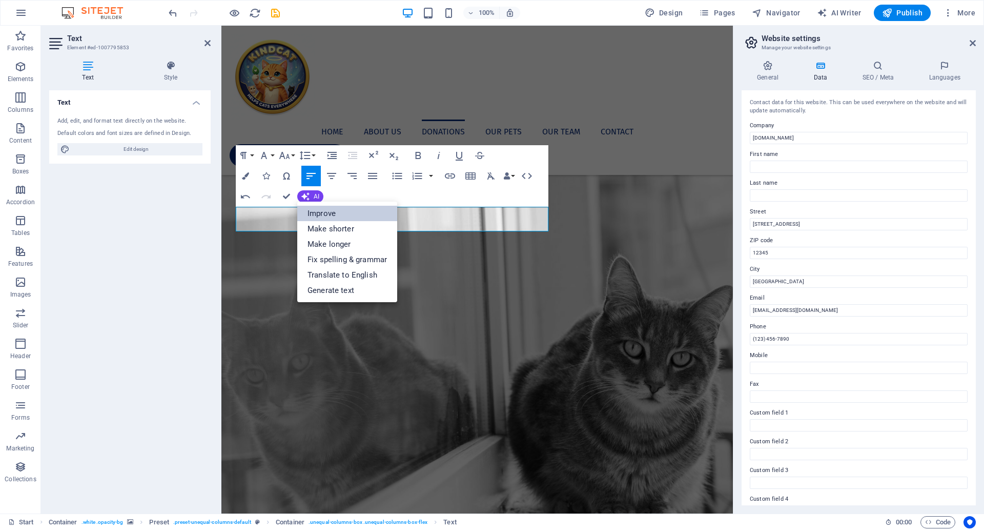
click at [322, 212] on link "Improve" at bounding box center [347, 213] width 100 height 15
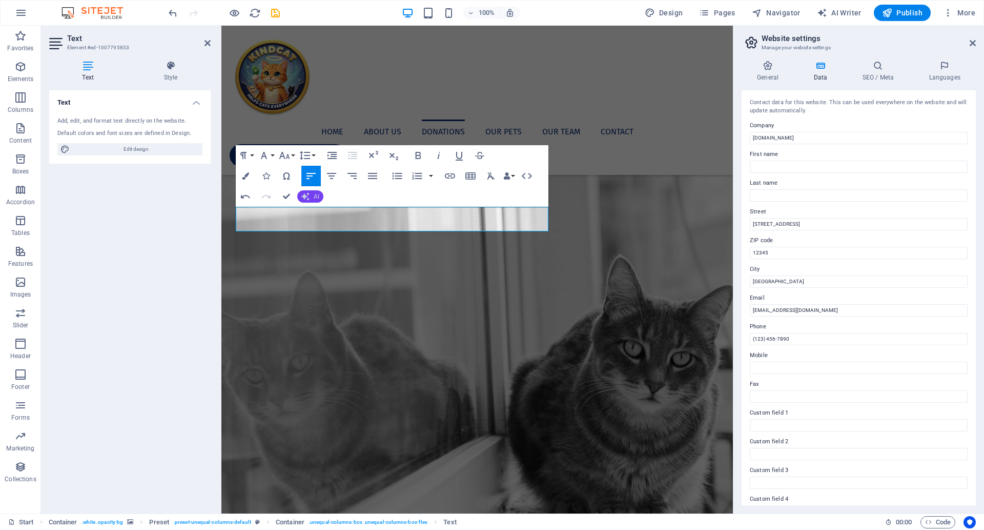
click at [315, 197] on span "AI" at bounding box center [317, 196] width 6 height 6
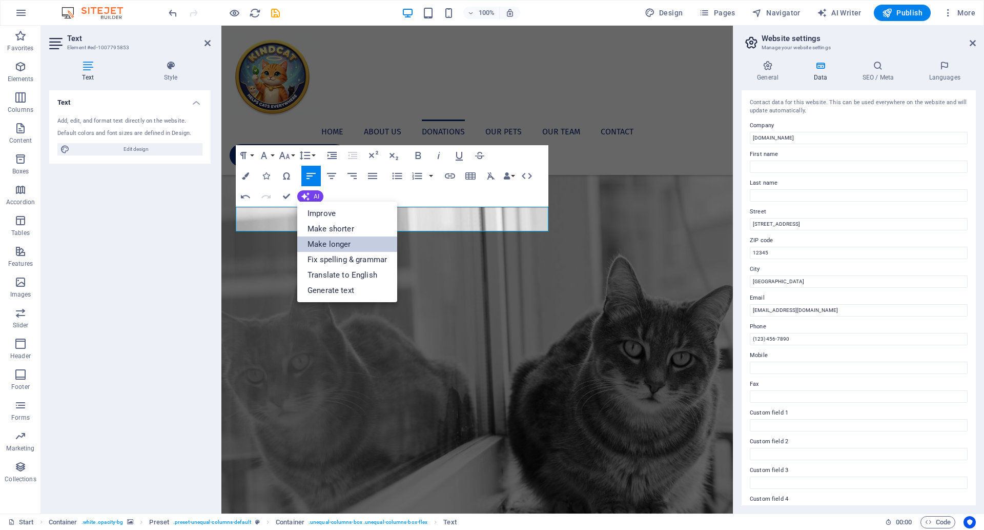
click at [351, 246] on link "Make longer" at bounding box center [347, 243] width 100 height 15
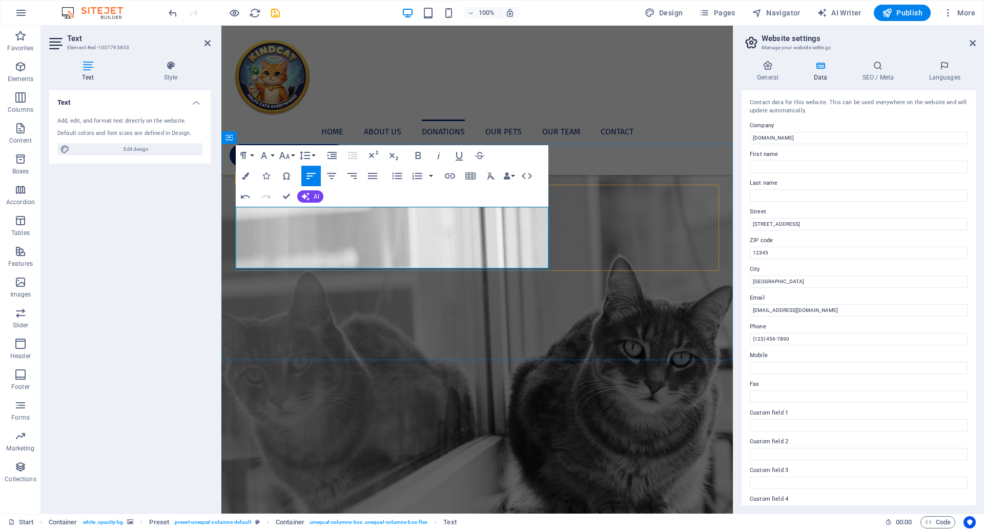
drag, startPoint x: 519, startPoint y: 215, endPoint x: 402, endPoint y: 214, distance: 116.9
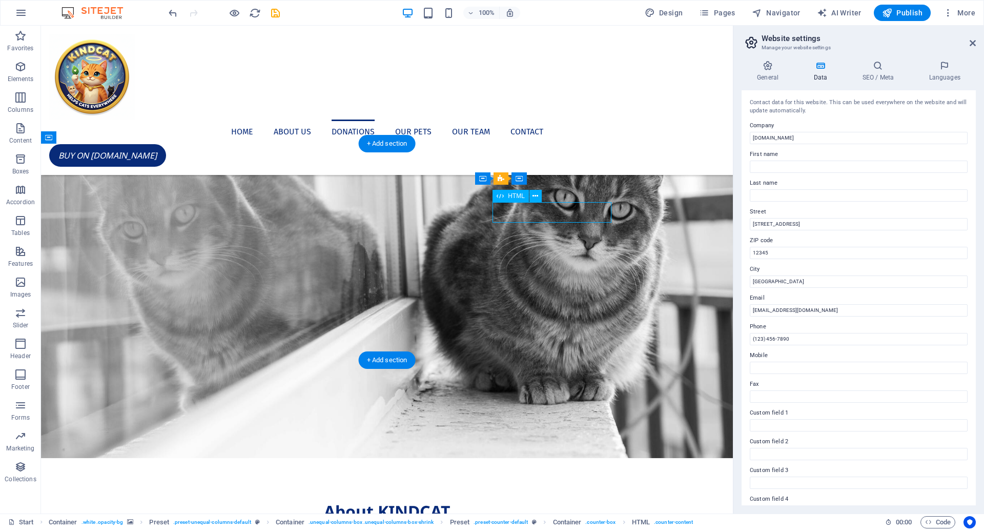
scroll to position [607, 0]
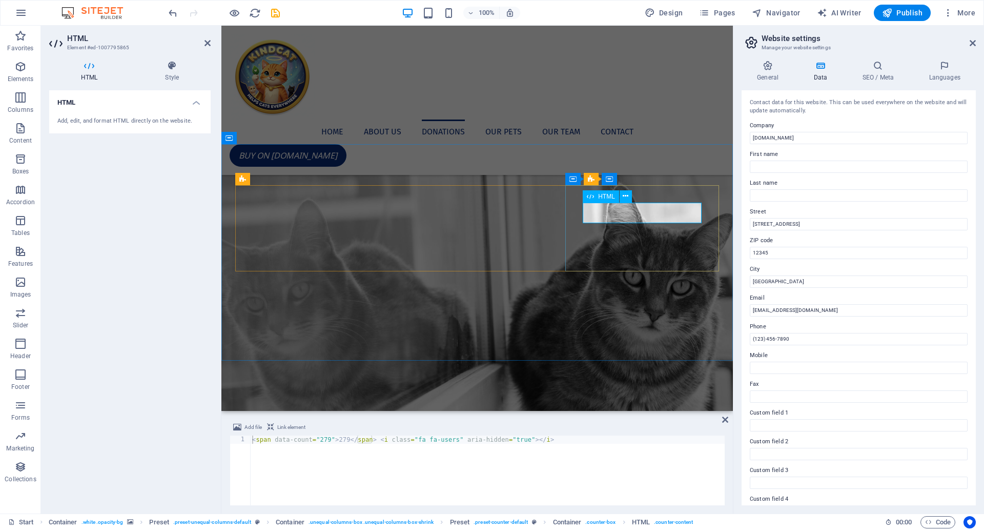
click at [330, 440] on div "< span data-count = "279" > 279 </ span > < i class = "fa fa-users" aria-hidden…" at bounding box center [487, 478] width 475 height 86
click at [318, 438] on div "< span data-count = "279" > 279 </ span > < i class = "fa fa-users" aria-hidden…" at bounding box center [487, 478] width 475 height 86
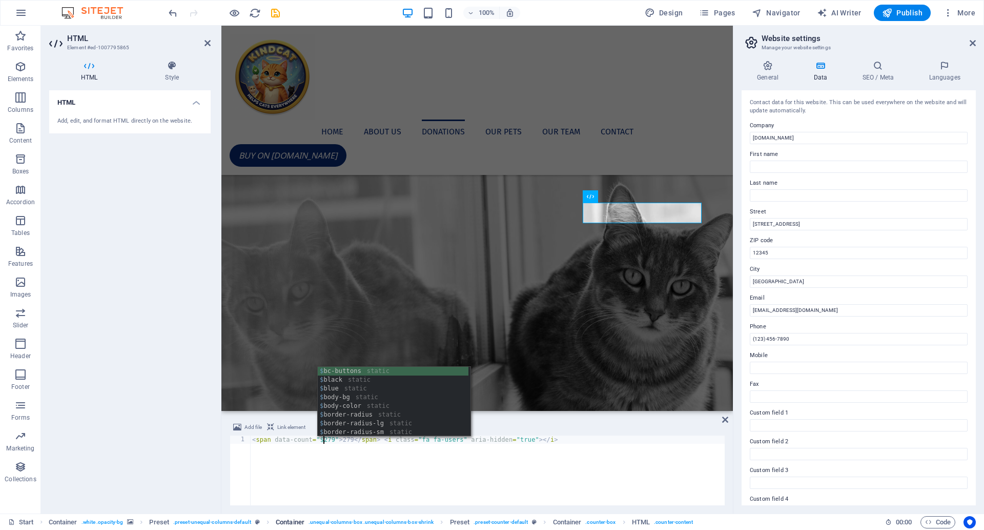
scroll to position [0, 6]
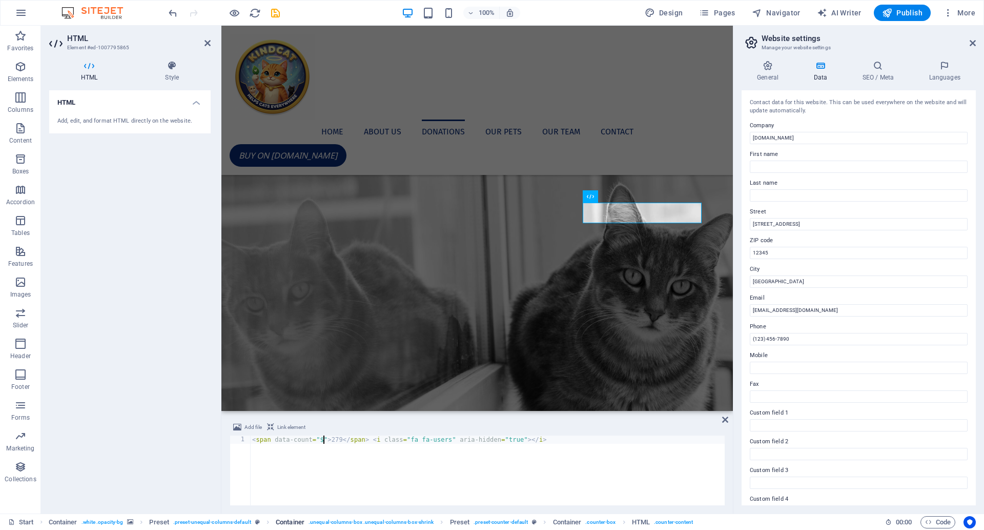
type textarea "<span data-count="$0">279</span> <i class="fa fa-users" aria-hidden="true"></i>"
click at [463, 493] on div "< span data-count = "$0" > 279 </ span > < i class = "fa fa-users" aria-hidden …" at bounding box center [487, 478] width 475 height 86
type textarea "<span data-count="$0">279</span> <i class="fa fa-users" aria-hidden="true"></i>"
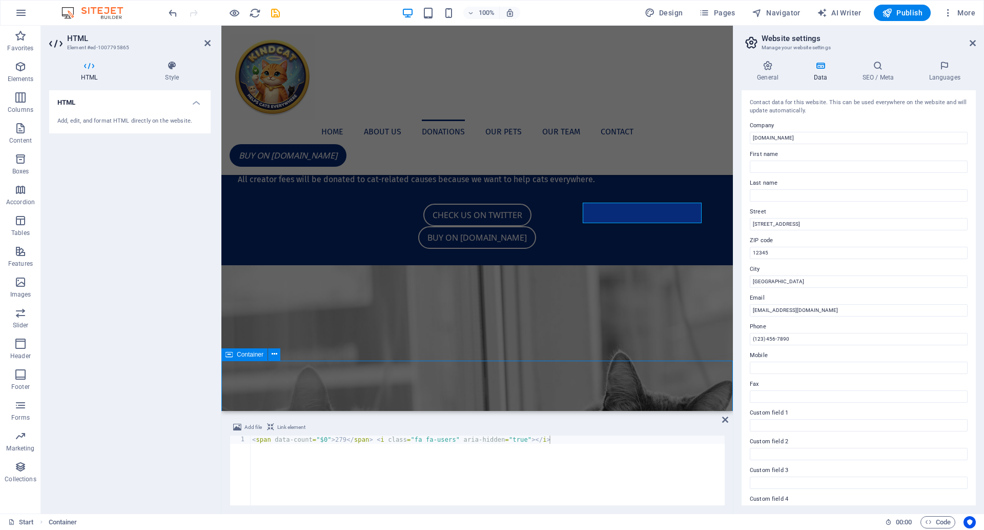
scroll to position [684, 0]
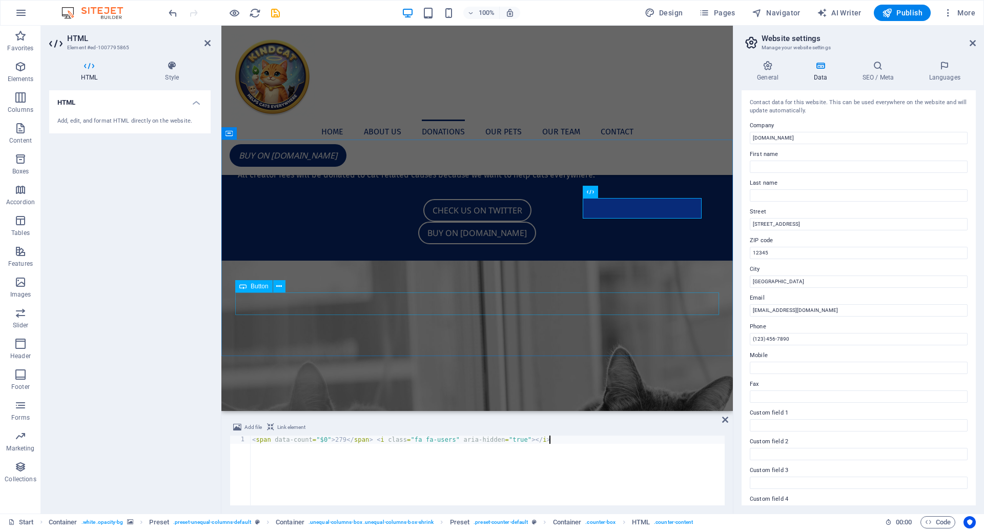
scroll to position [689, 0]
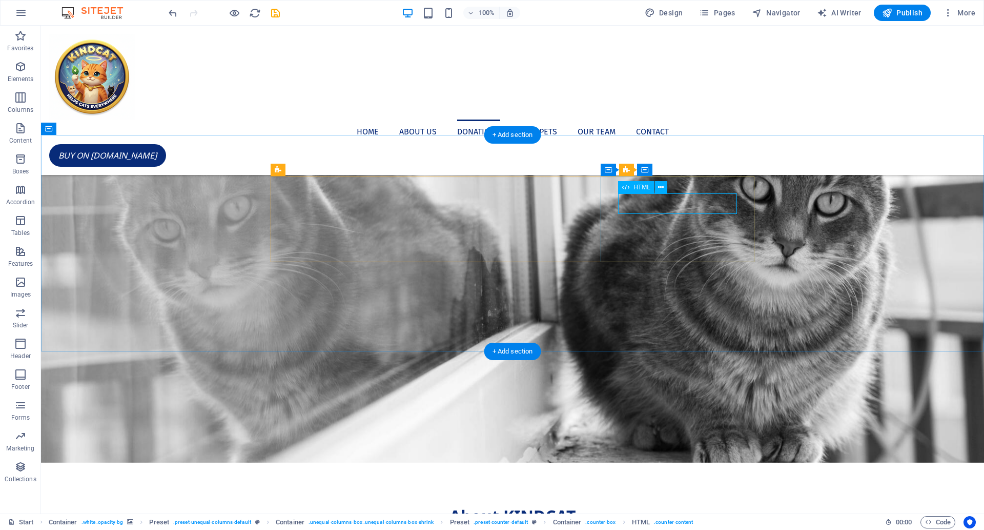
scroll to position [612, 0]
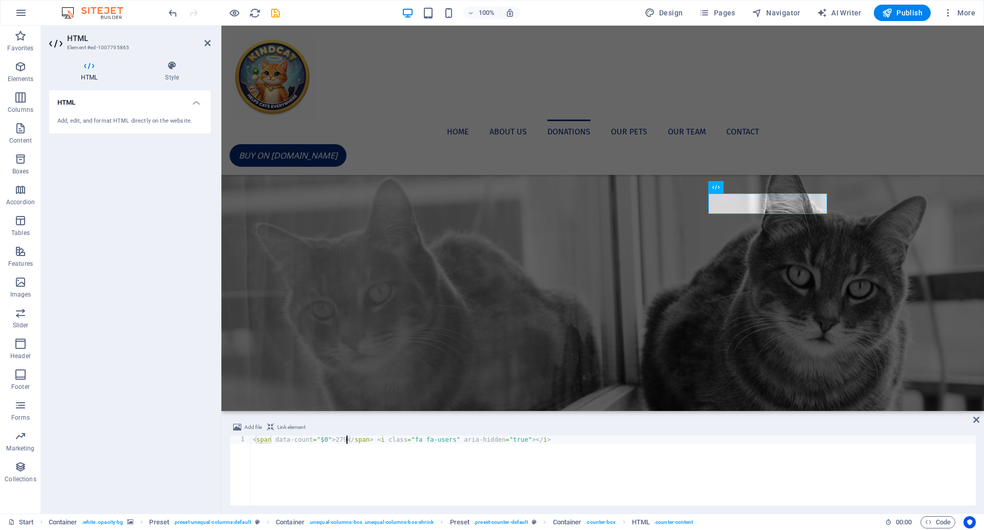
click at [348, 439] on div "< span data-count = "$0" > 279 </ span > < i class = "fa fa-users" aria-hidden …" at bounding box center [613, 478] width 725 height 86
click at [348, 439] on div "< span data-count = "$0" > 279 </ span > < i class = "fa fa-users" aria-hidden …" at bounding box center [613, 470] width 725 height 70
click at [164, 13] on div "100% Design Pages Navigator AI Writer Publish More" at bounding box center [492, 13] width 983 height 25
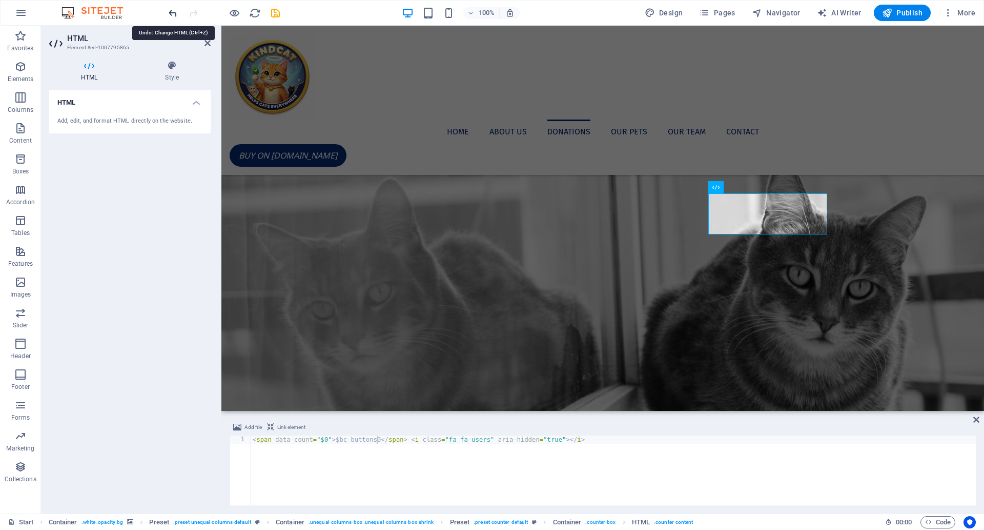
click at [174, 14] on icon "undo" at bounding box center [173, 13] width 12 height 12
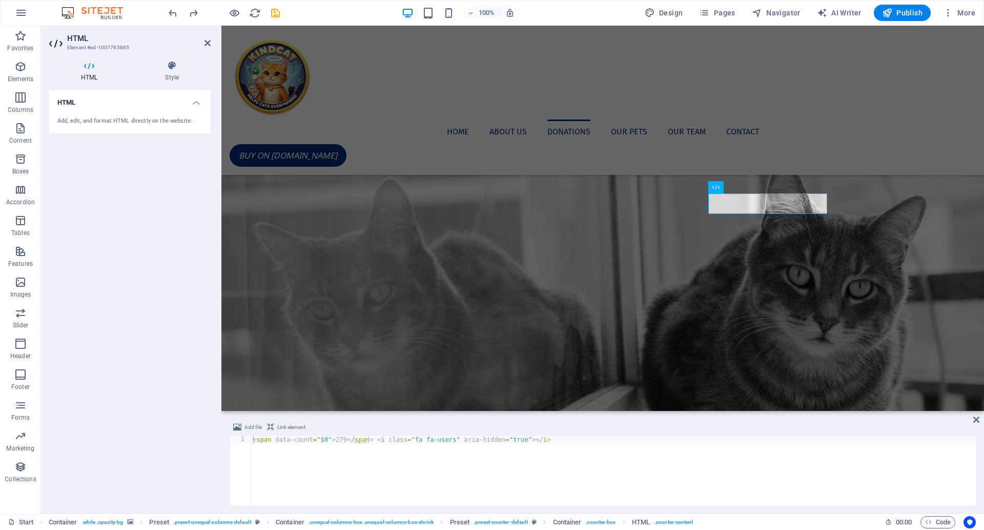
click at [345, 439] on div "< span data-count = "$0" > 279 </ span > < i class = "fa fa-users" aria-hidden …" at bounding box center [613, 478] width 725 height 86
type textarea "<span data-count="$0">$b0</span> <i class="fa fa-users" aria-hidden="true"></i>"
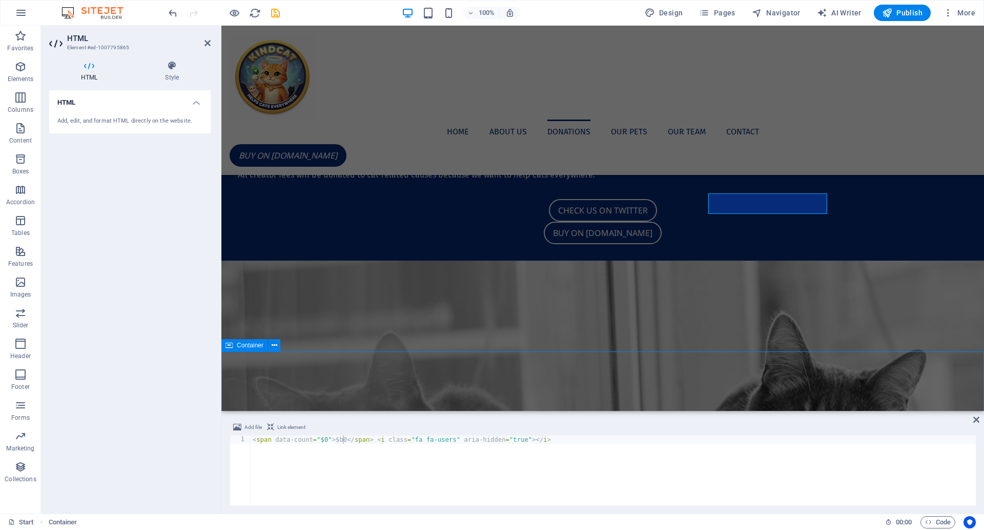
scroll to position [689, 0]
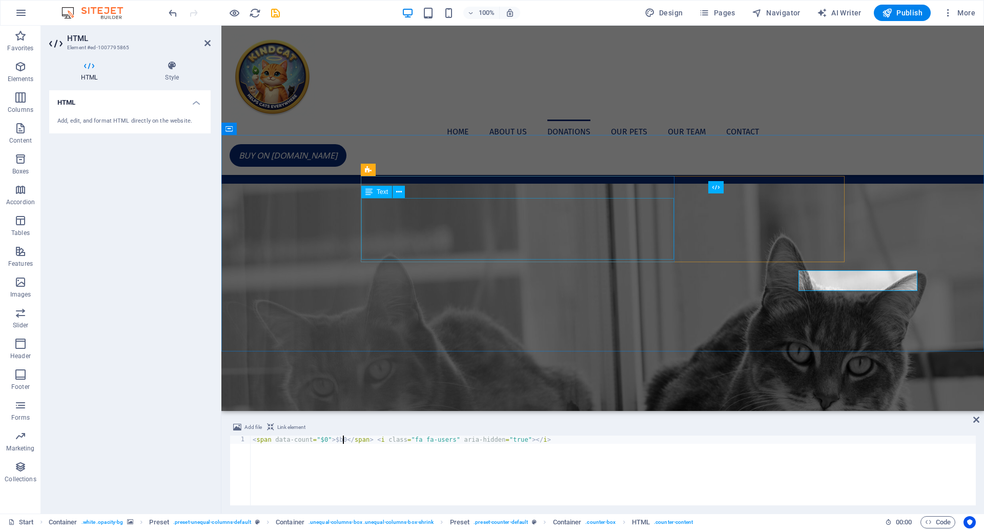
scroll to position [612, 0]
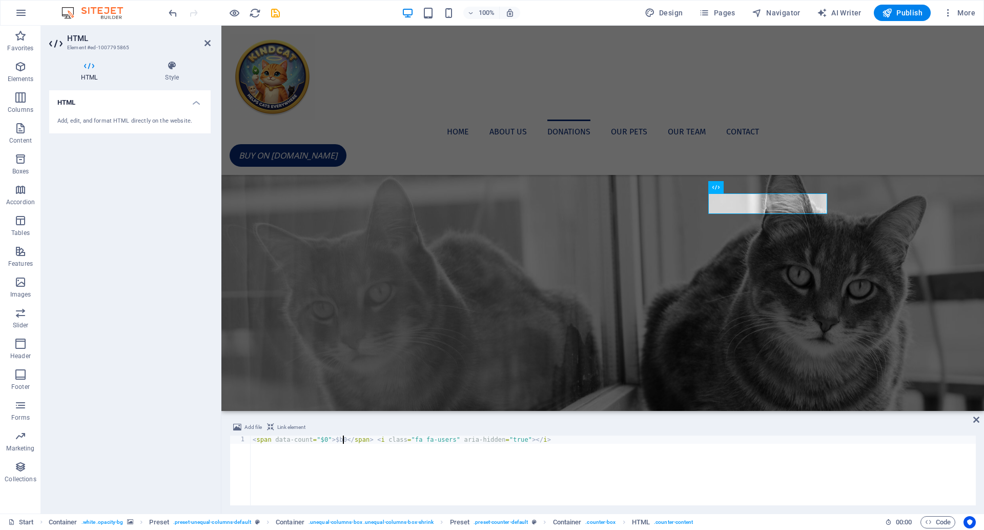
type textarea "<span data-count="$0">$0</span> <i class="fa fa-users" aria-hidden="true"></i>"
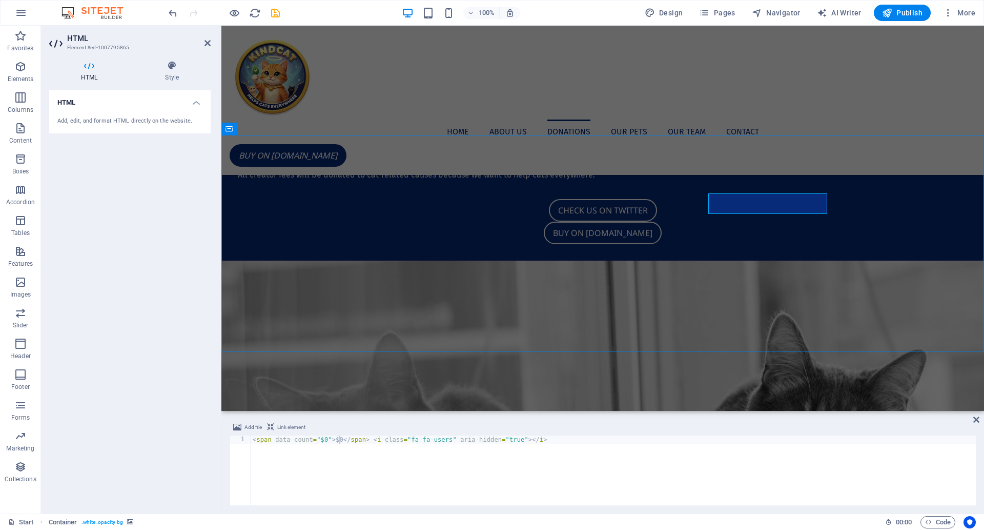
scroll to position [689, 0]
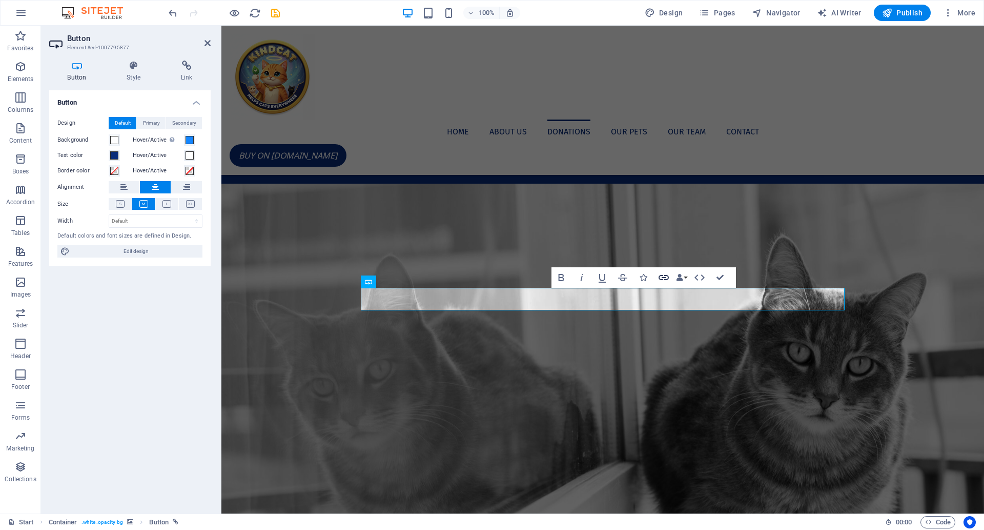
click at [664, 275] on icon "button" at bounding box center [664, 277] width 10 height 5
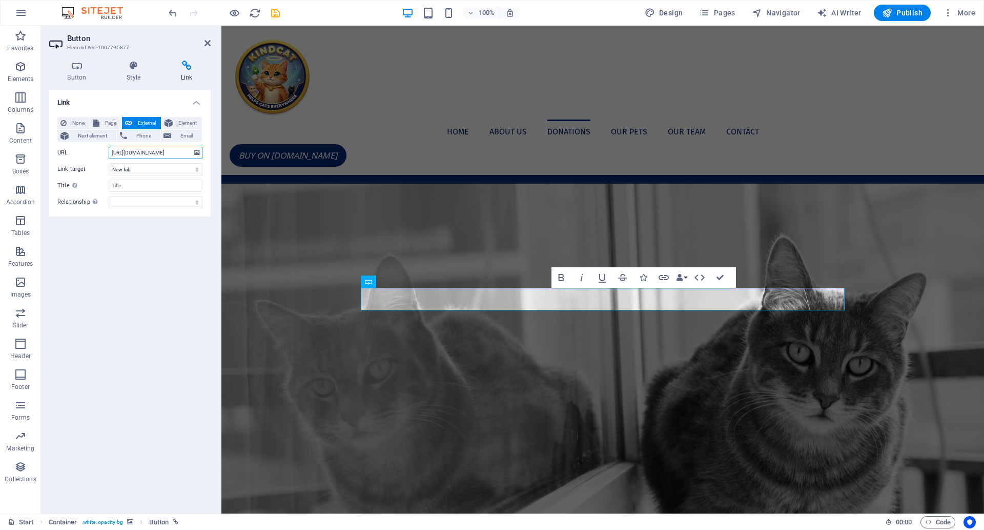
click at [151, 152] on input "https://www.paypal.com" at bounding box center [156, 153] width 94 height 12
type input "https://www.pump.fun"
click at [117, 247] on div "Link None Page External Element Next element Phone Email Page Start Subpage Leg…" at bounding box center [129, 297] width 161 height 415
click at [169, 168] on select "New tab Same tab Overlay" at bounding box center [156, 169] width 94 height 12
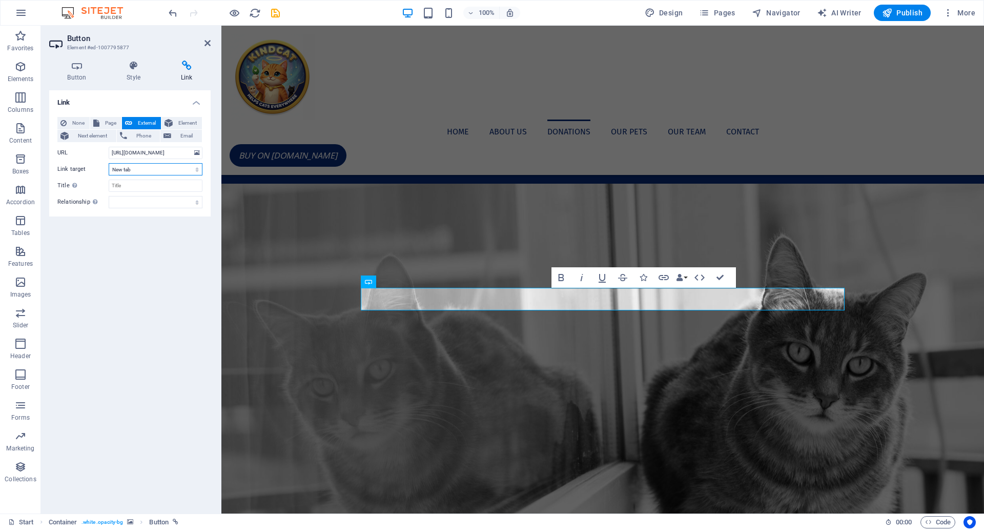
click at [109, 163] on select "New tab Same tab Overlay" at bounding box center [156, 169] width 94 height 12
click at [153, 202] on select "alternate author bookmark external help license next nofollow noreferrer noopen…" at bounding box center [156, 202] width 94 height 12
select select "external"
click at [109, 196] on select "alternate author bookmark external help license next nofollow noreferrer noopen…" at bounding box center [156, 202] width 94 height 12
click at [61, 334] on div "Link None Page External Element Next element Phone Email Page Start Subpage Leg…" at bounding box center [129, 297] width 161 height 415
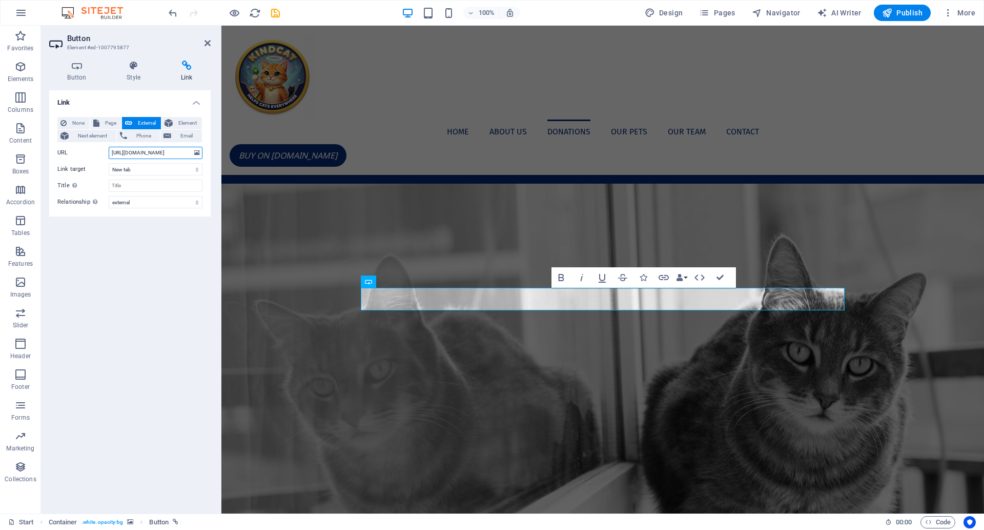
click at [169, 154] on input "https://www.pump.fun" at bounding box center [156, 153] width 94 height 12
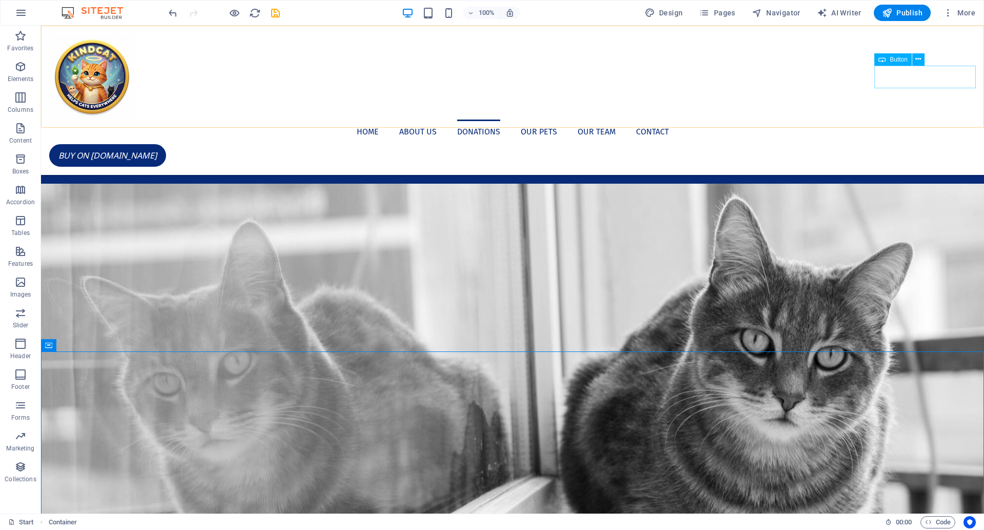
click at [943, 144] on div "BUY ON [DOMAIN_NAME]" at bounding box center [512, 155] width 927 height 23
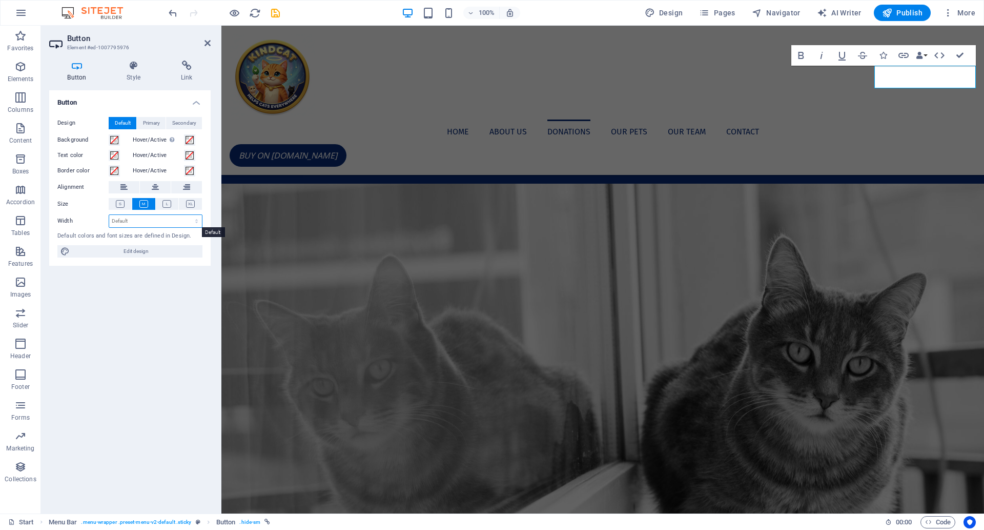
click at [155, 218] on select "Default px rem % em vh vw" at bounding box center [155, 221] width 93 height 12
click at [109, 215] on select "Default px rem % em vh vw" at bounding box center [155, 221] width 93 height 12
select select "DISABLED_OPTION_VALUE"
click at [195, 73] on h4 "Link" at bounding box center [186, 71] width 48 height 22
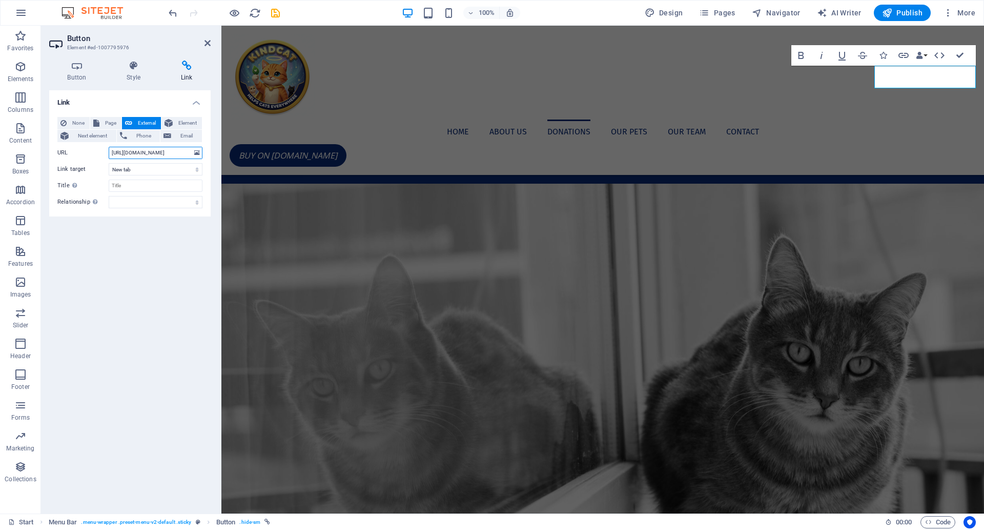
click at [144, 157] on input "https://www.paypal.com" at bounding box center [156, 153] width 94 height 12
paste input "ump.fun"
type input "https://www.pump.fun"
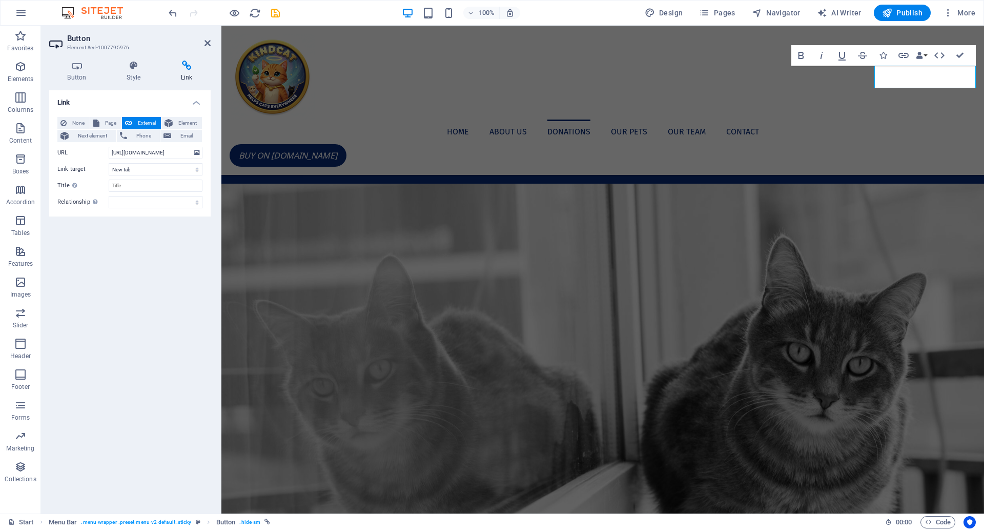
click at [152, 272] on div "Link None Page External Element Next element Phone Email Page Start Subpage Leg…" at bounding box center [129, 297] width 161 height 415
click at [151, 271] on div "Link None Page External Element Next element Phone Email Page Start Subpage Leg…" at bounding box center [129, 297] width 161 height 415
click at [205, 41] on icon at bounding box center [208, 43] width 6 height 8
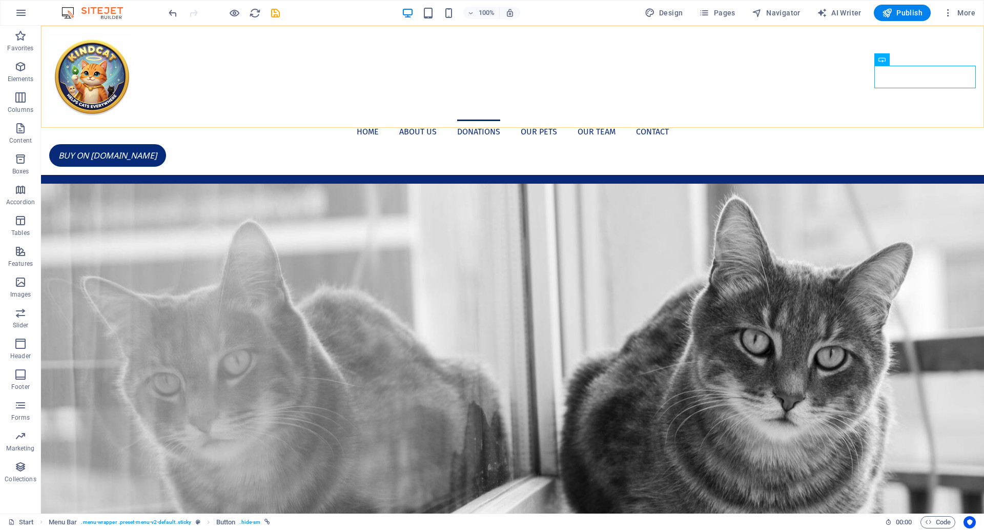
click at [205, 41] on div "Home About us Donations Our Pets Our Team Contact BUY ON PUNP.FUN Menu" at bounding box center [512, 100] width 943 height 149
select select "header"
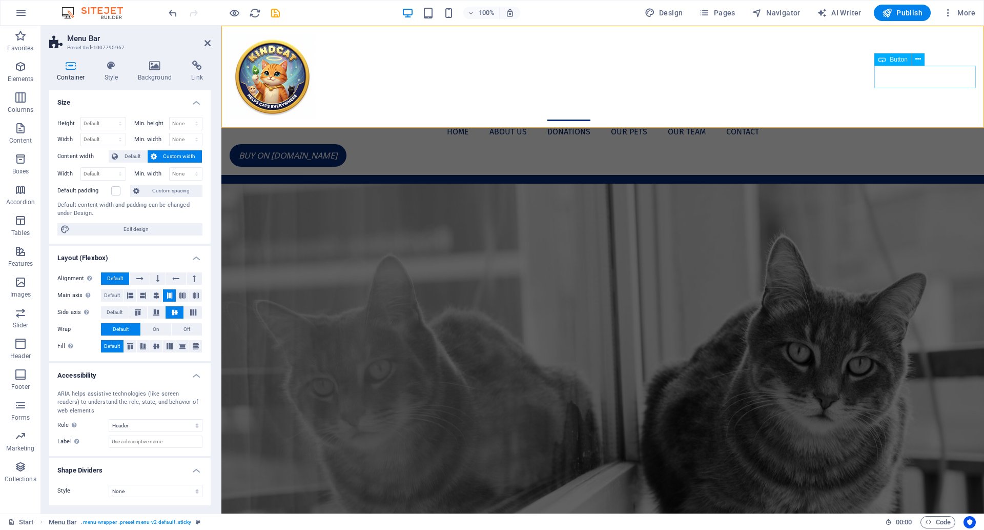
click at [916, 144] on div "BUY ON [DOMAIN_NAME]" at bounding box center [603, 155] width 746 height 23
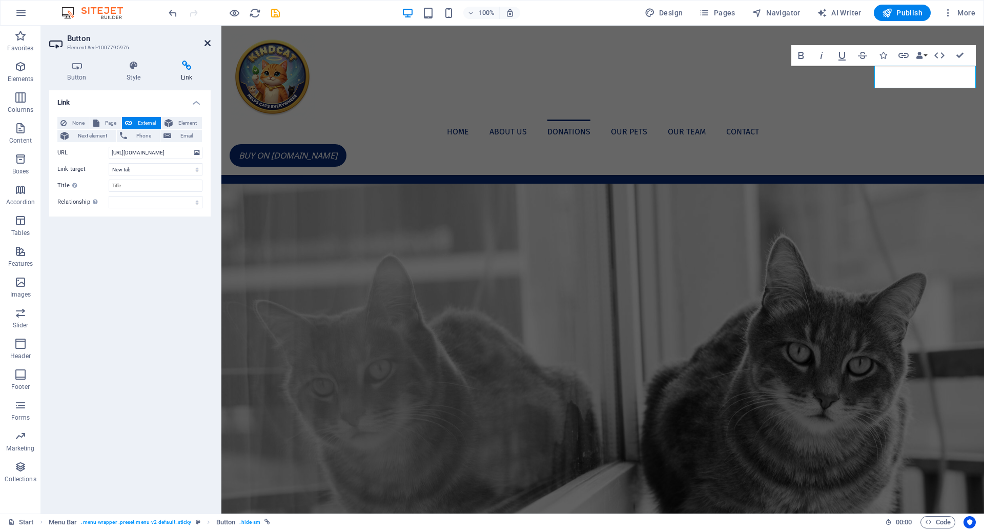
click at [205, 44] on icon at bounding box center [208, 43] width 6 height 8
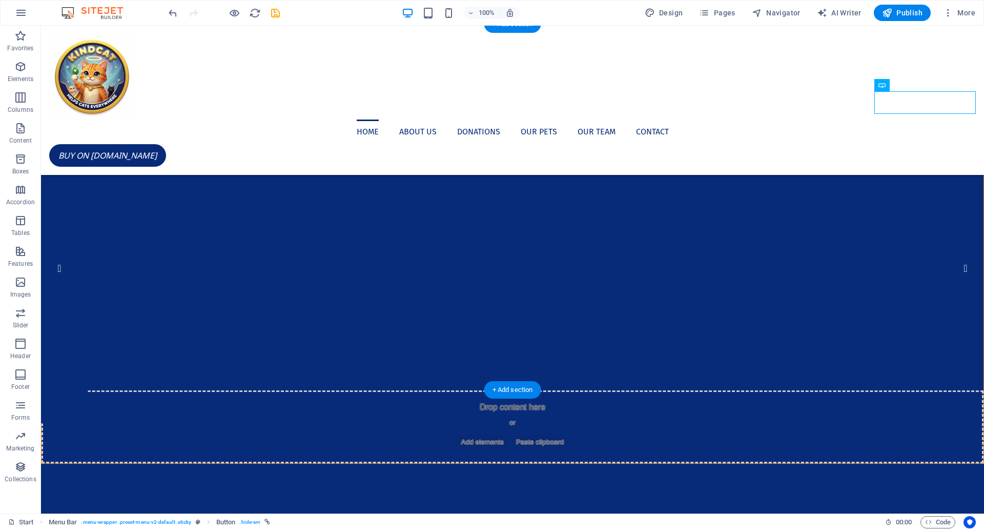
scroll to position [0, 0]
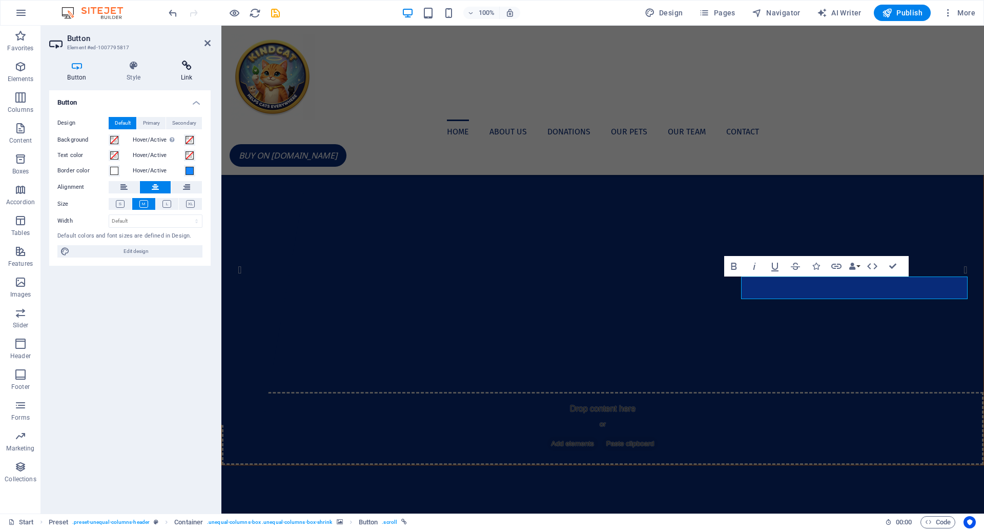
click at [189, 62] on icon at bounding box center [186, 65] width 48 height 10
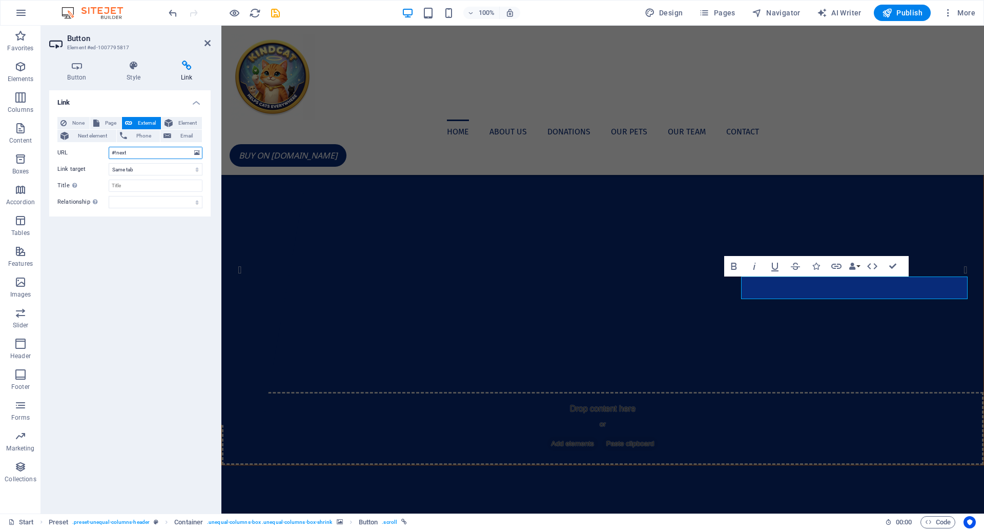
click at [147, 154] on input "#!next" at bounding box center [156, 153] width 94 height 12
click at [170, 151] on input "#!next" at bounding box center [156, 153] width 94 height 12
paste input "https://www.pump.fun"
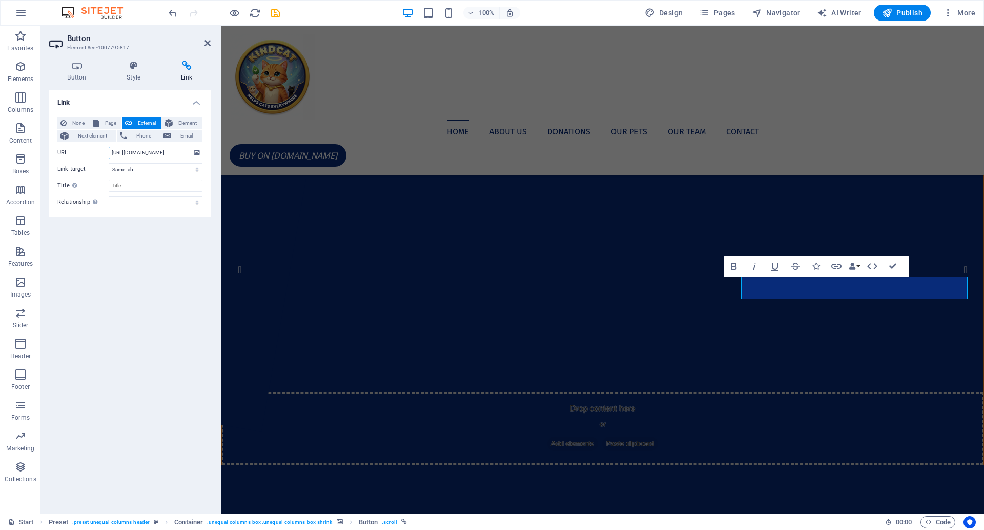
drag, startPoint x: 128, startPoint y: 153, endPoint x: 205, endPoint y: 158, distance: 77.1
click at [206, 158] on div "None Page External Element Next element Phone Email Page Start Subpage Legal No…" at bounding box center [129, 163] width 161 height 108
type input "https://x.com/kindcatcoin"
click at [138, 236] on div "Link None Page External Element Next element Phone Email Page Start Subpage Leg…" at bounding box center [129, 297] width 161 height 415
click at [137, 200] on select "alternate author bookmark external help license next nofollow noreferrer noopen…" at bounding box center [156, 202] width 94 height 12
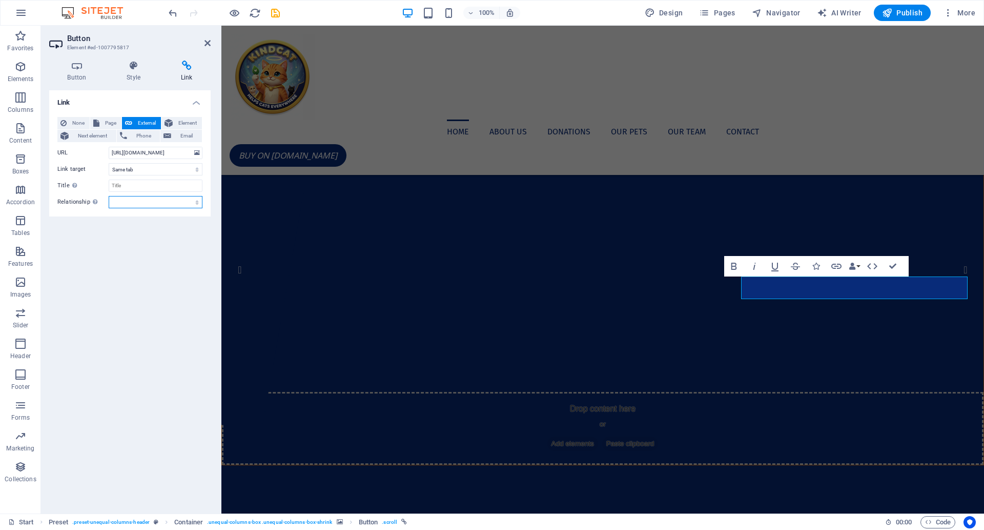
click at [109, 196] on select "alternate author bookmark external help license next nofollow noreferrer noopen…" at bounding box center [156, 202] width 94 height 12
click at [205, 40] on icon at bounding box center [208, 43] width 6 height 8
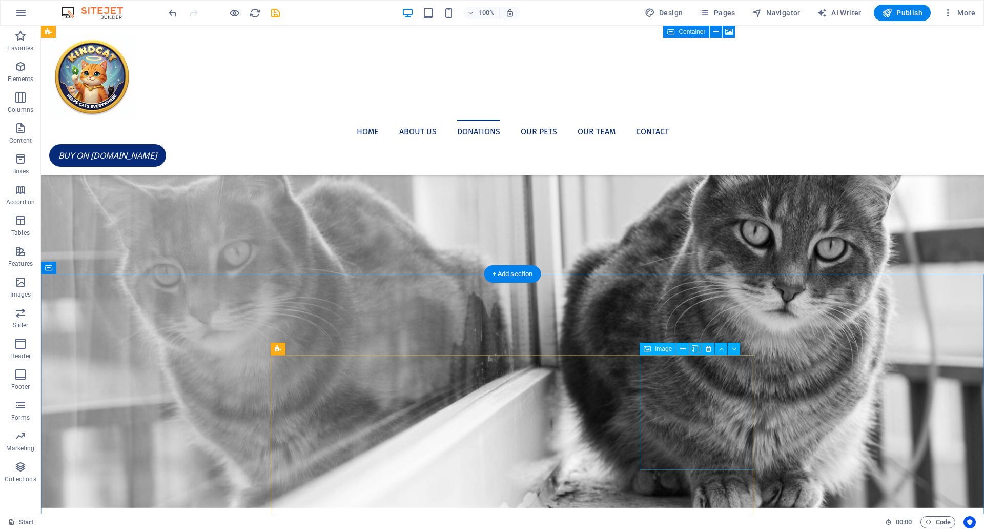
scroll to position [806, 0]
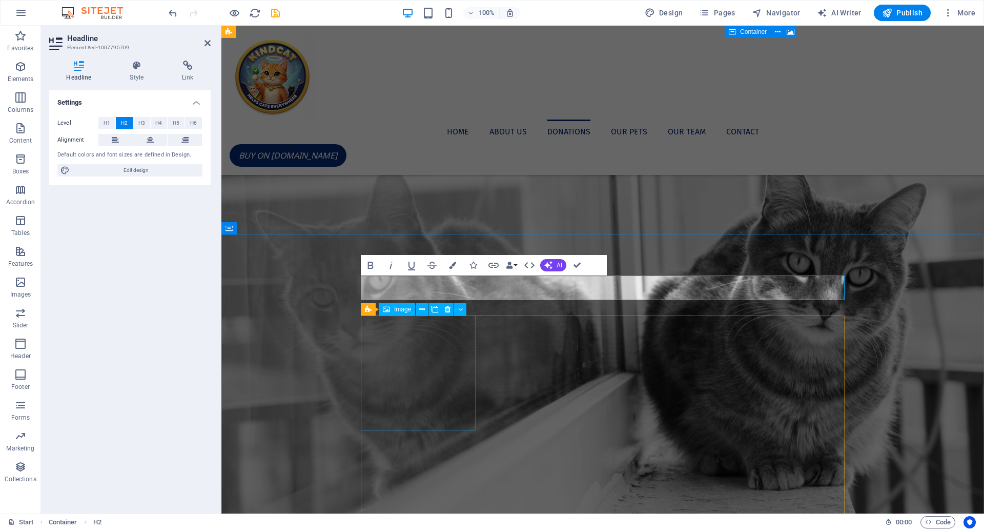
click at [395, 313] on div "Image" at bounding box center [397, 309] width 36 height 12
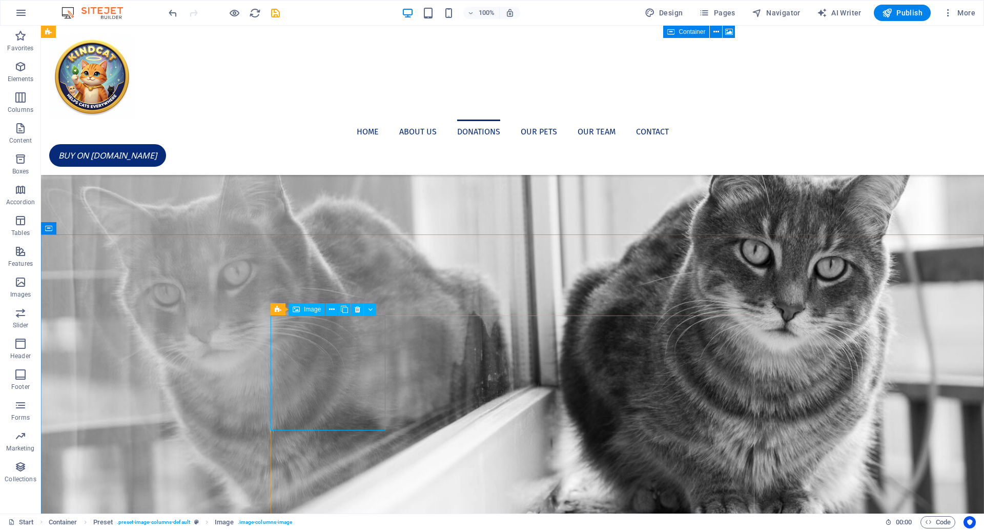
click at [308, 312] on span "Image" at bounding box center [312, 309] width 17 height 6
click at [310, 311] on span "Image" at bounding box center [312, 309] width 17 height 6
select select "%"
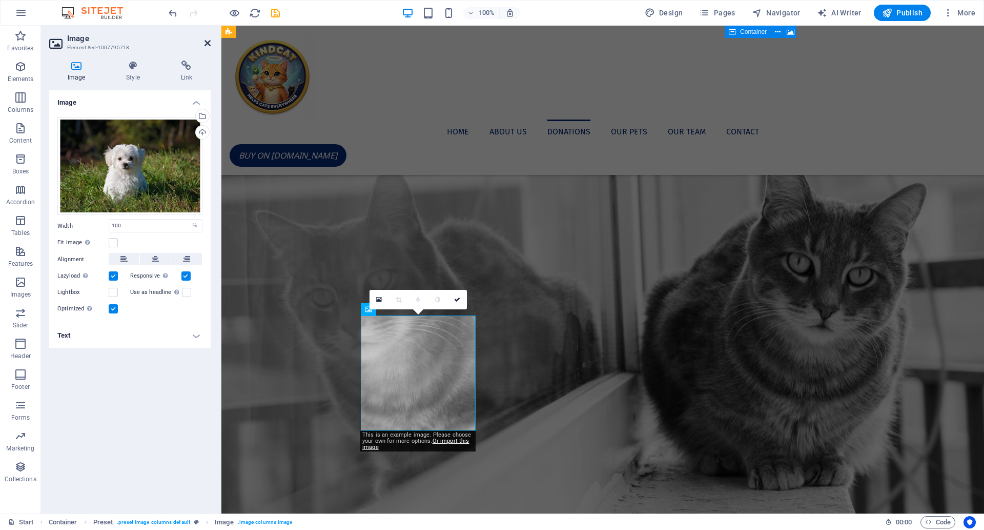
click at [207, 46] on icon at bounding box center [208, 43] width 6 height 8
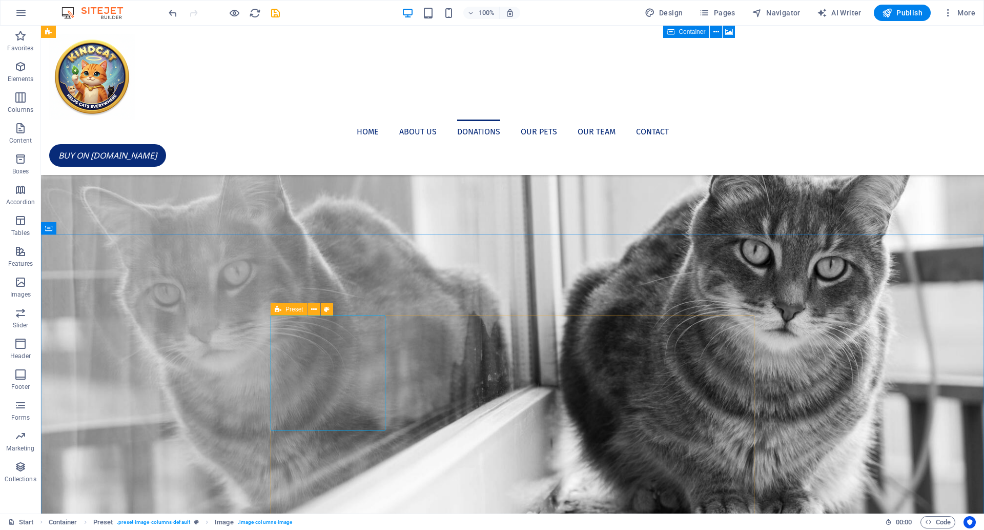
click at [289, 309] on span "Preset" at bounding box center [295, 309] width 18 height 6
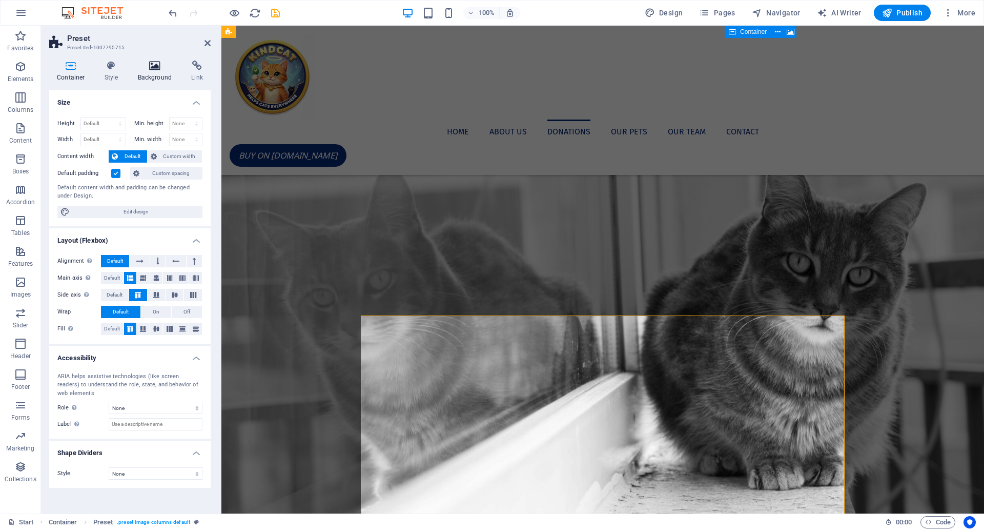
click at [155, 65] on icon at bounding box center [155, 65] width 50 height 10
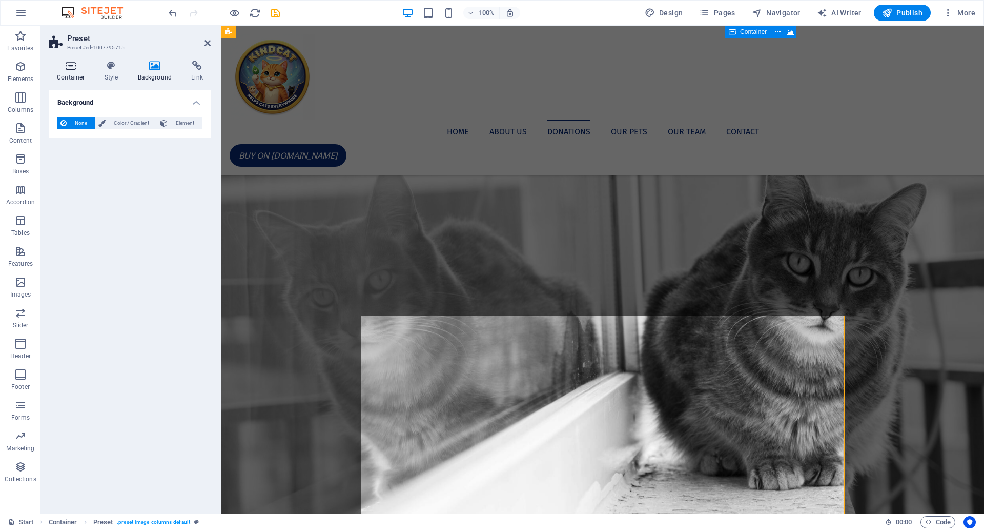
click at [72, 66] on icon at bounding box center [71, 65] width 44 height 10
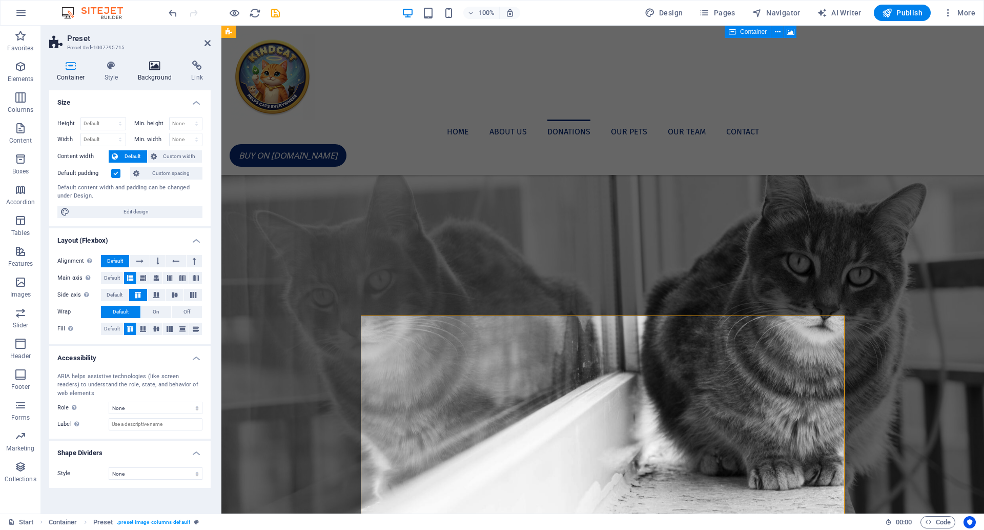
click at [156, 65] on icon at bounding box center [155, 65] width 50 height 10
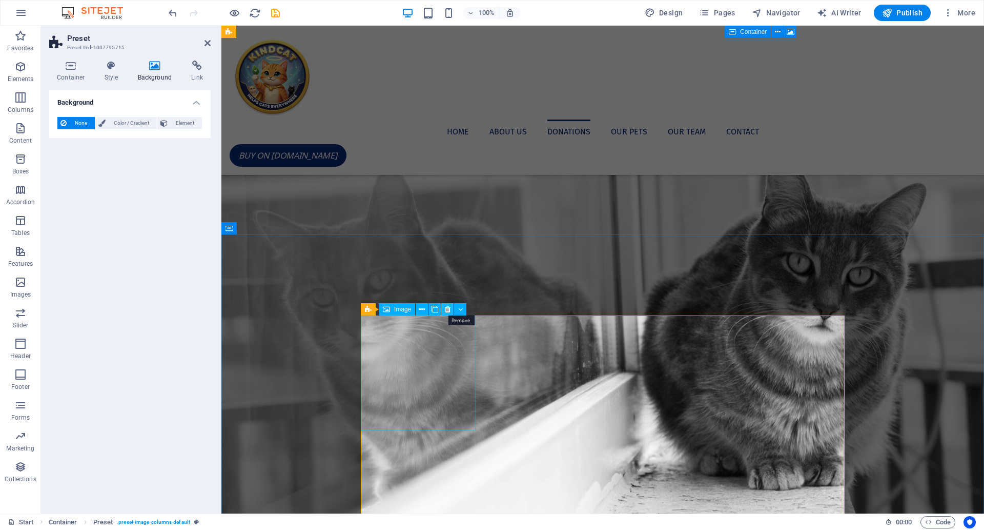
click at [449, 308] on icon at bounding box center [448, 309] width 6 height 11
click at [446, 311] on icon at bounding box center [448, 309] width 6 height 11
click at [447, 310] on icon at bounding box center [448, 309] width 6 height 11
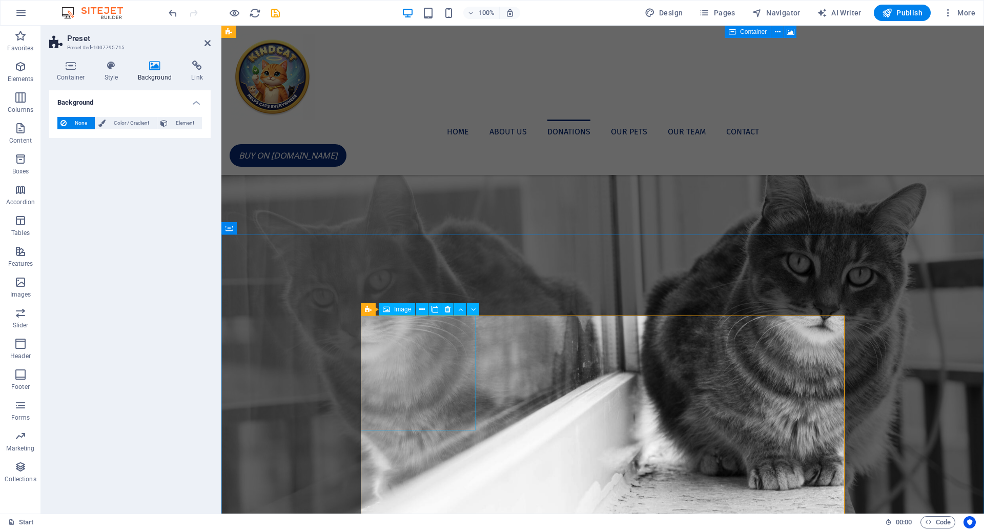
click at [447, 308] on icon at bounding box center [448, 309] width 6 height 11
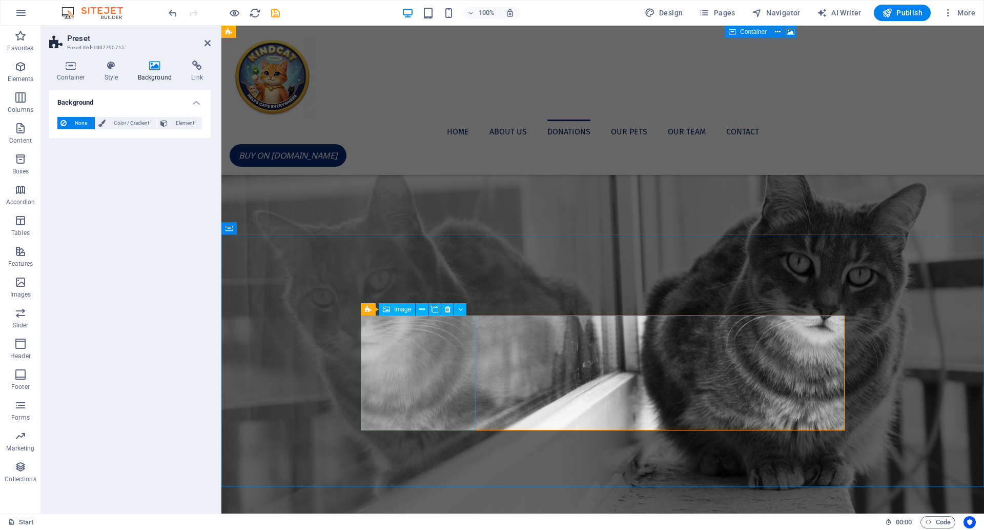
click at [446, 310] on icon at bounding box center [448, 309] width 6 height 11
click at [446, 309] on icon at bounding box center [448, 309] width 6 height 11
click at [447, 310] on icon at bounding box center [448, 309] width 6 height 11
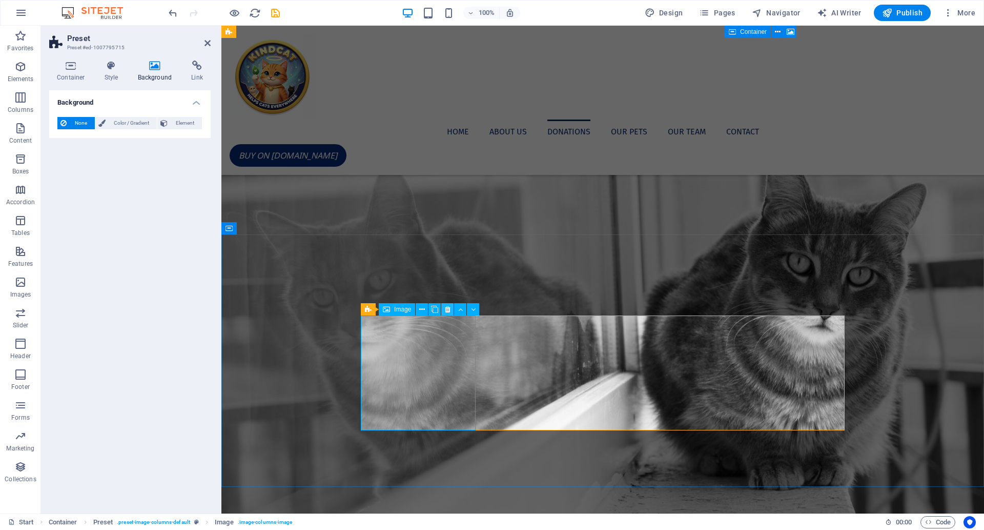
click at [447, 312] on icon at bounding box center [448, 309] width 6 height 11
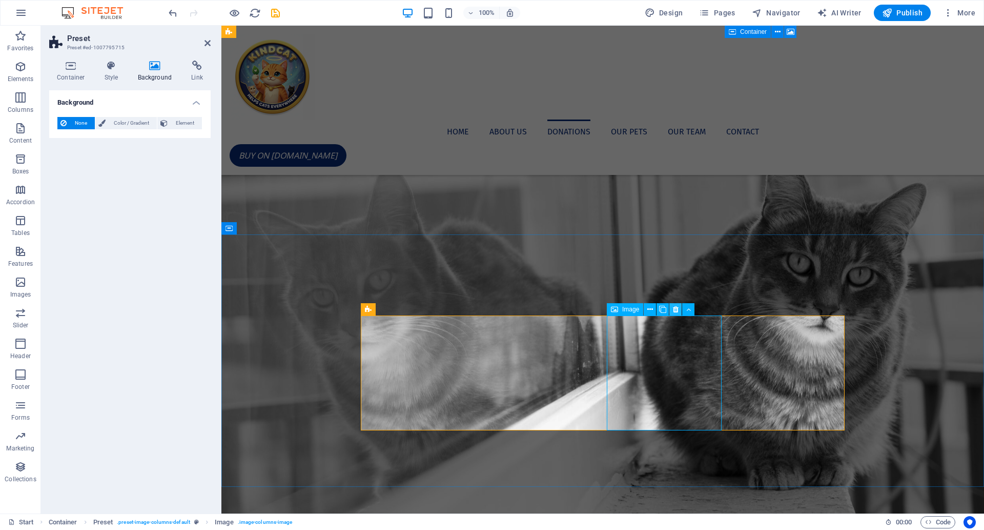
click at [675, 310] on icon at bounding box center [676, 309] width 6 height 11
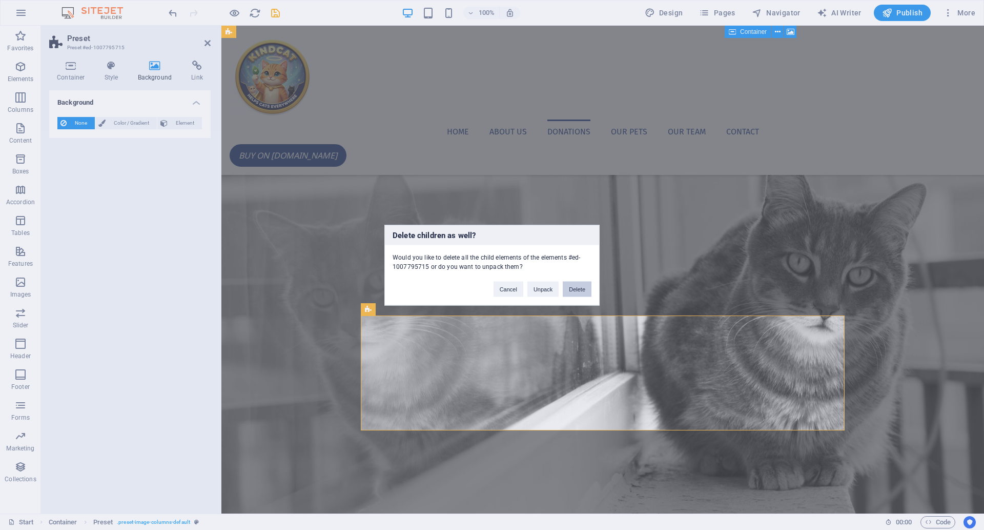
click at [572, 288] on button "Delete" at bounding box center [577, 288] width 29 height 15
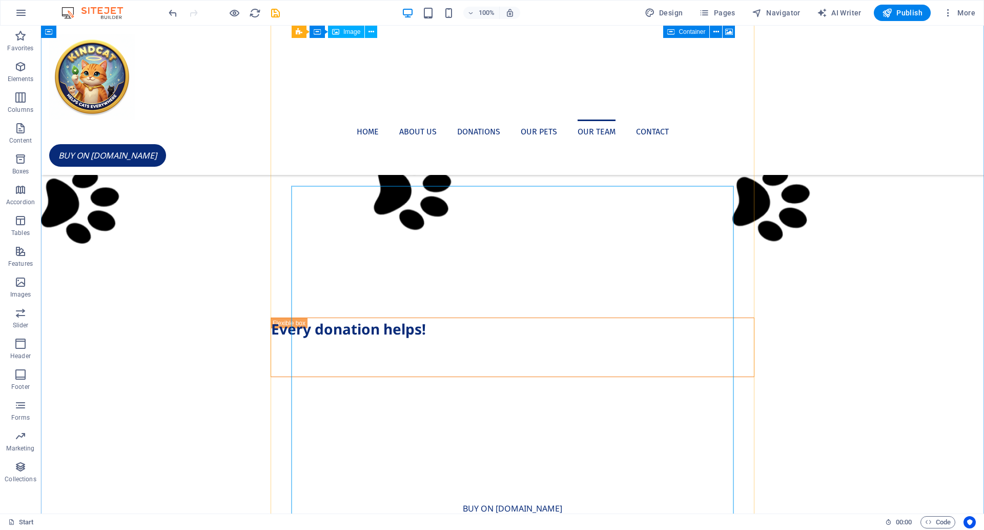
scroll to position [1648, 0]
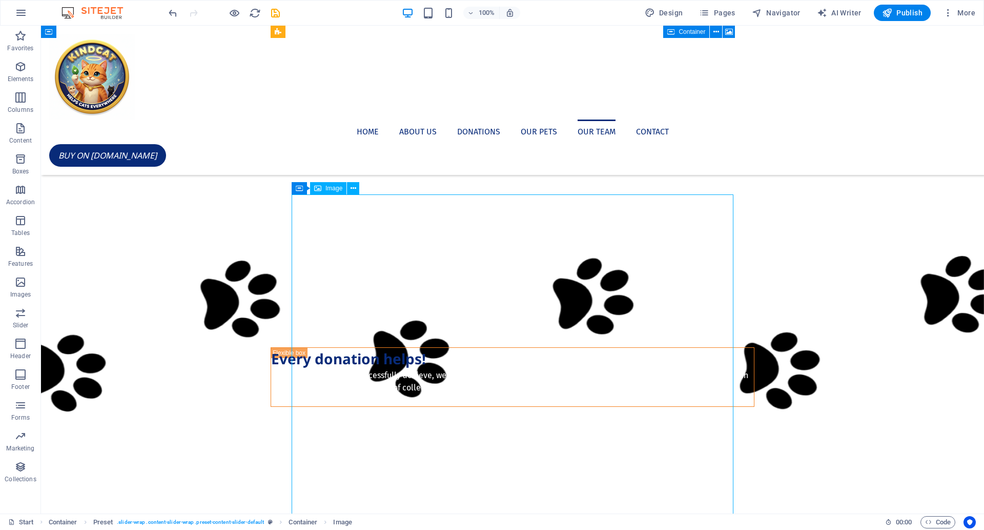
scroll to position [1464, 0]
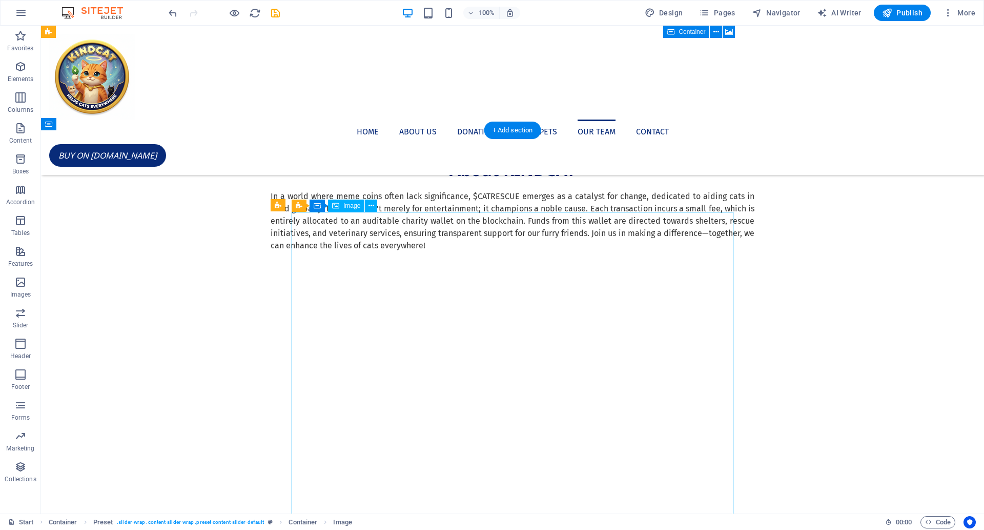
scroll to position [1178, 0]
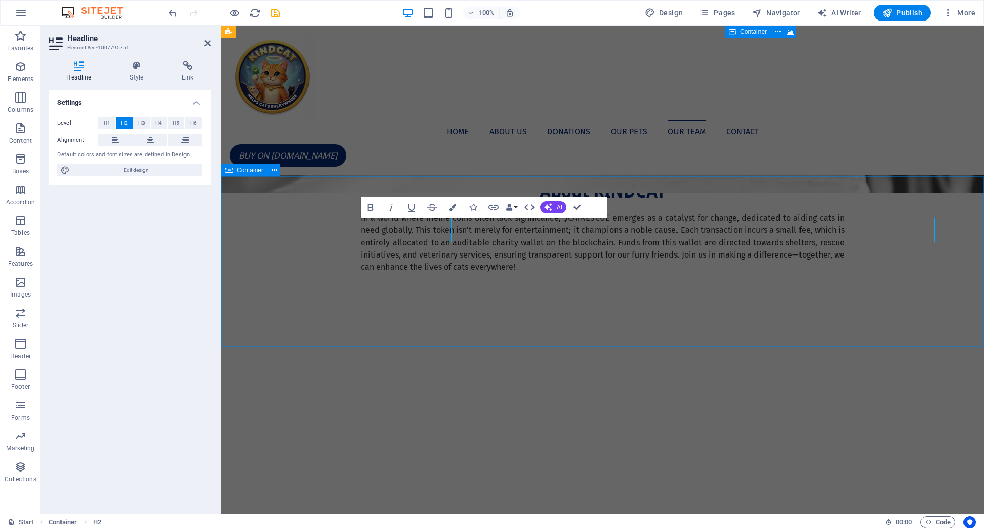
scroll to position [1143, 0]
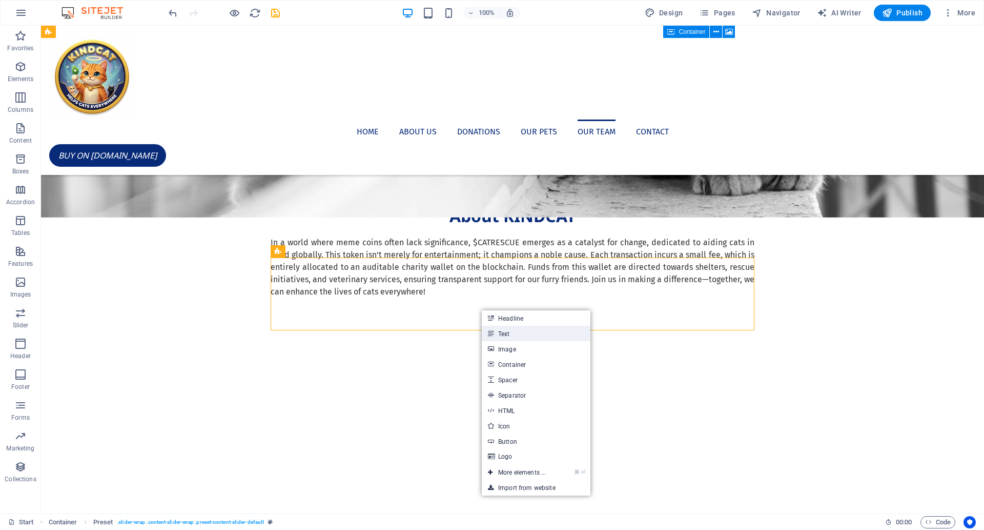
click at [509, 331] on link "Text" at bounding box center [536, 333] width 109 height 15
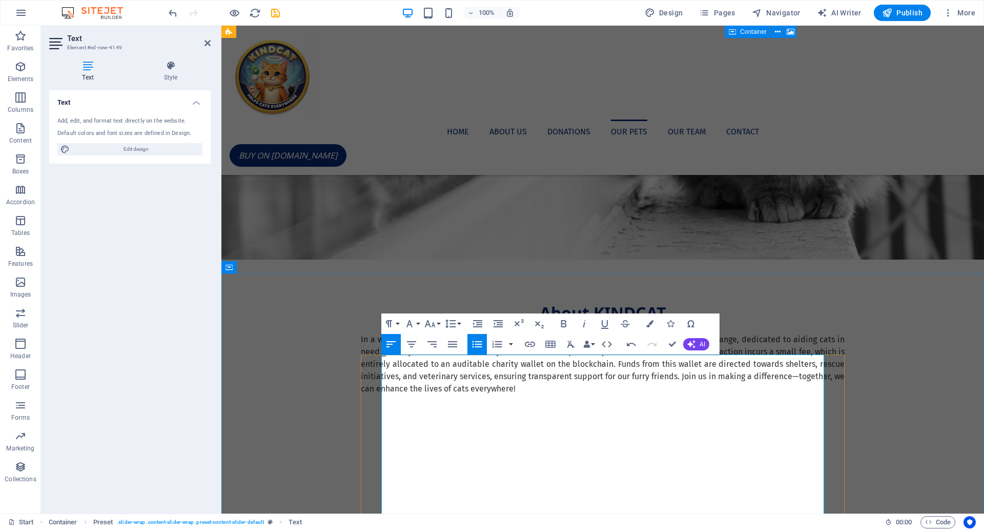
scroll to position [1074, 0]
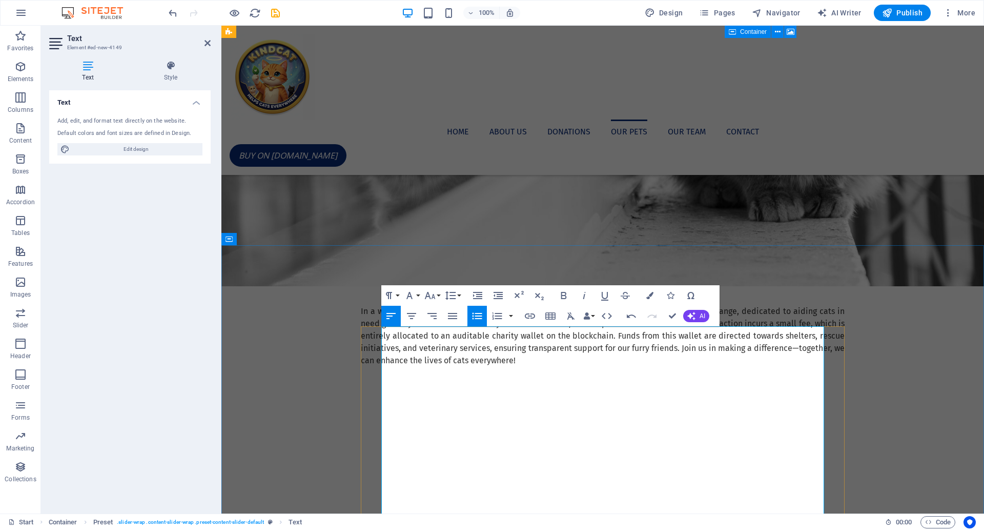
drag, startPoint x: 575, startPoint y: 384, endPoint x: 584, endPoint y: 374, distance: 14.1
drag, startPoint x: 584, startPoint y: 374, endPoint x: 597, endPoint y: 373, distance: 12.3
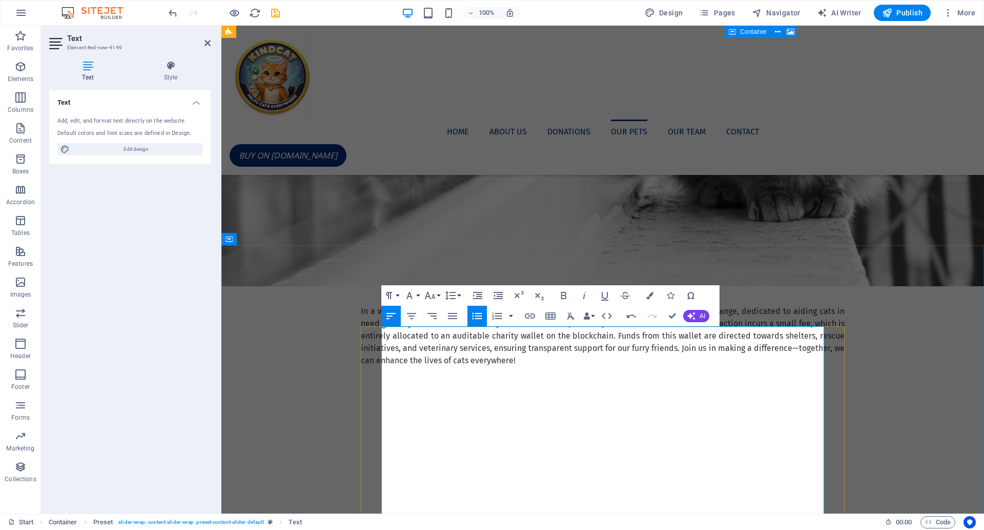
drag, startPoint x: 582, startPoint y: 370, endPoint x: 600, endPoint y: 384, distance: 23.3
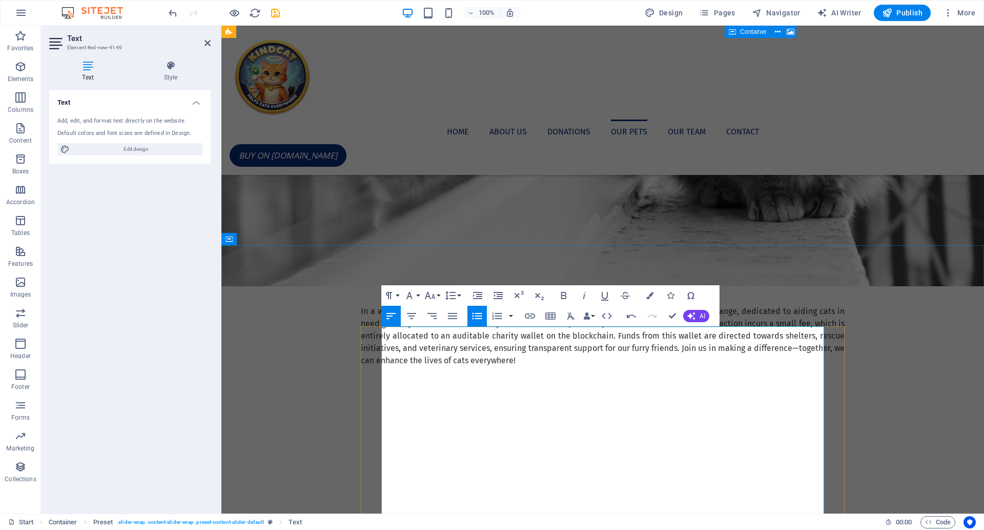
drag, startPoint x: 809, startPoint y: 420, endPoint x: 471, endPoint y: 416, distance: 338.3
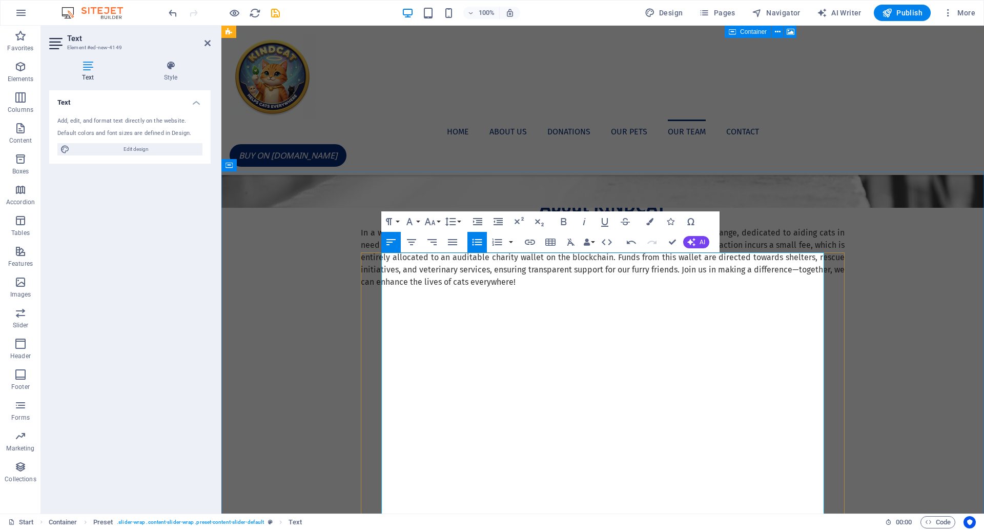
scroll to position [1162, 0]
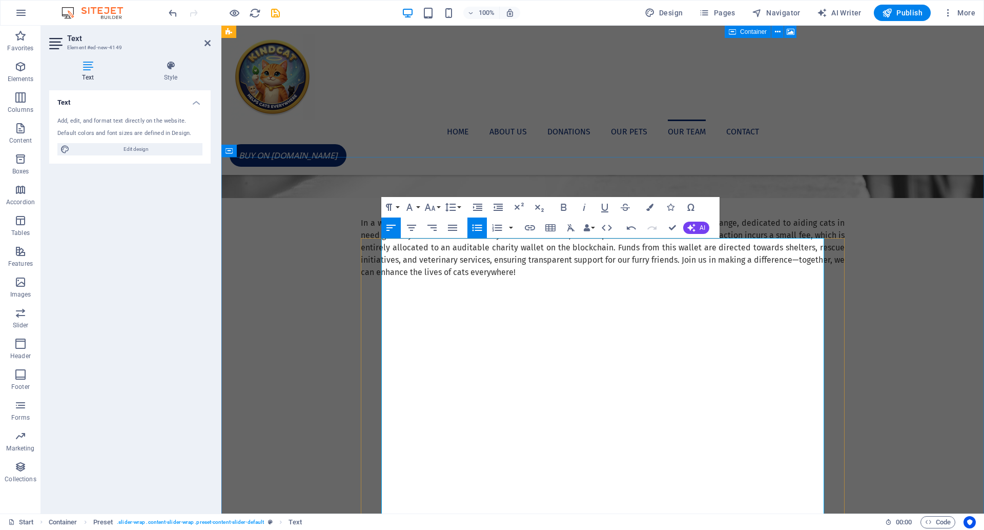
drag, startPoint x: 443, startPoint y: 372, endPoint x: 683, endPoint y: 355, distance: 240.5
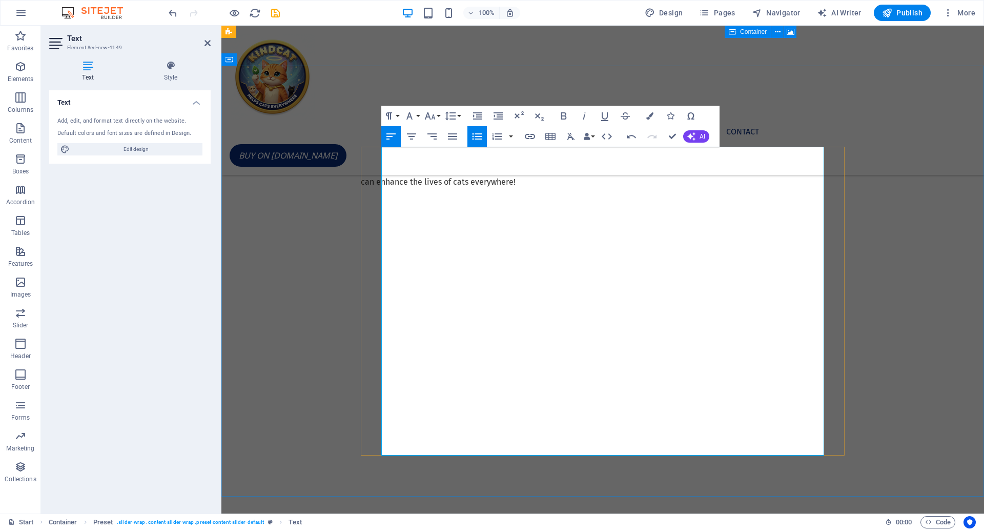
scroll to position [1248, 0]
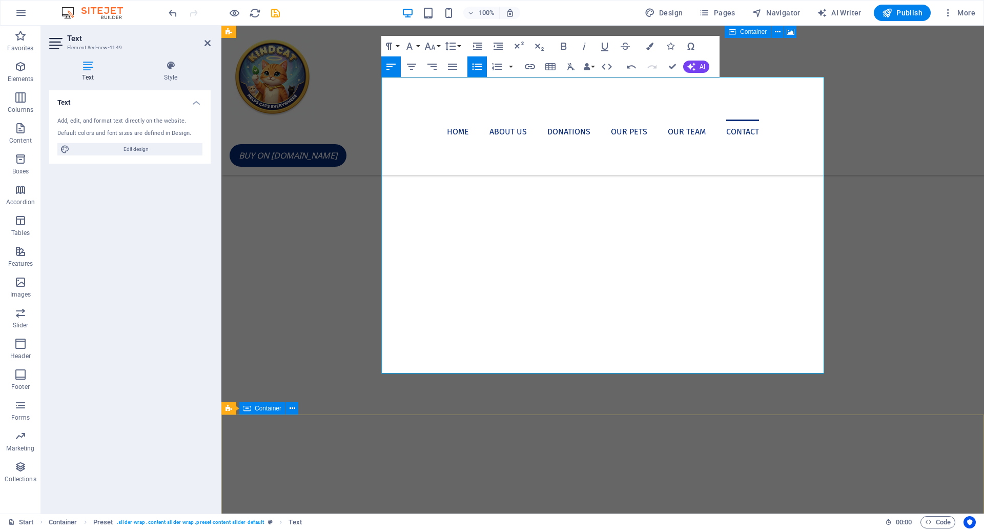
scroll to position [1323, 0]
drag, startPoint x: 511, startPoint y: 355, endPoint x: 442, endPoint y: 351, distance: 68.3
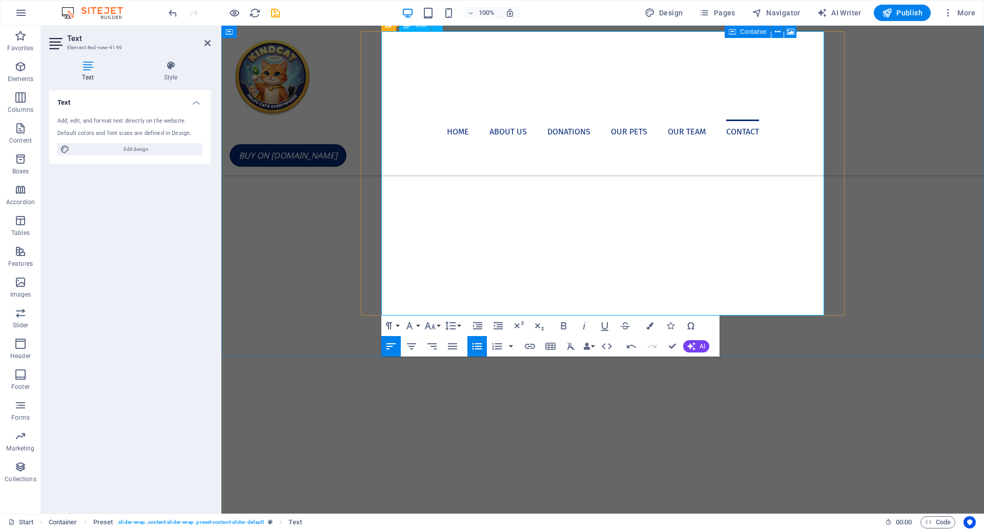
scroll to position [1370, 0]
drag, startPoint x: 540, startPoint y: 184, endPoint x: 458, endPoint y: 171, distance: 82.5
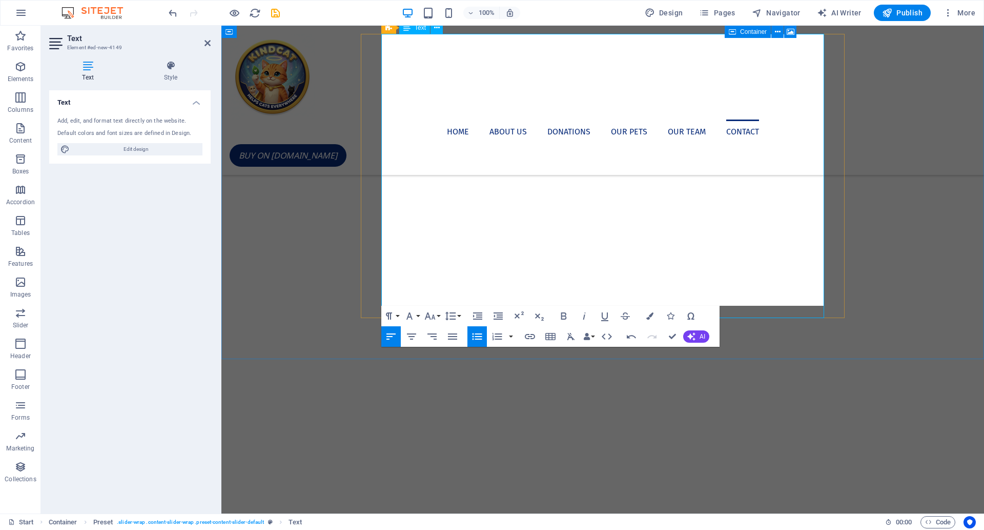
scroll to position [1366, 0]
drag, startPoint x: 481, startPoint y: 228, endPoint x: 390, endPoint y: 184, distance: 101.1
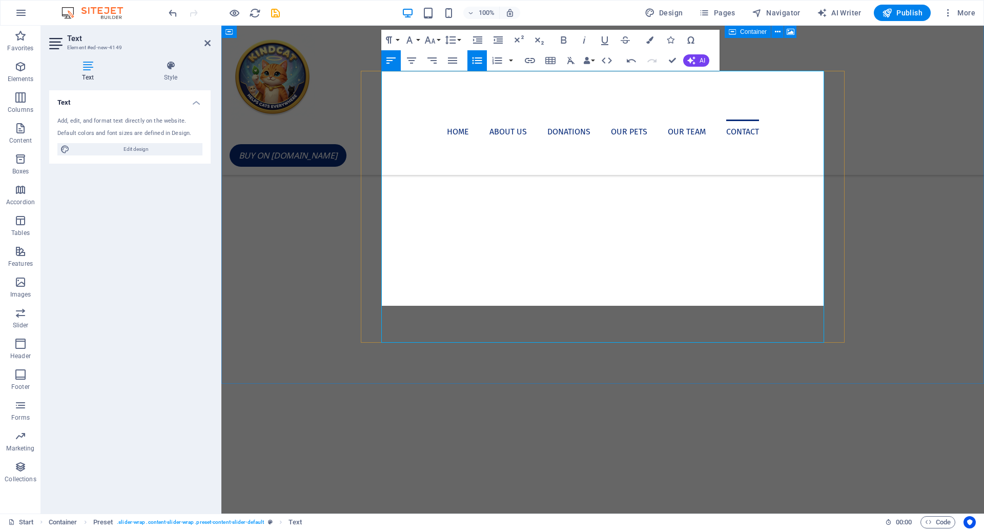
scroll to position [1329, 0]
drag, startPoint x: 732, startPoint y: 182, endPoint x: 379, endPoint y: 188, distance: 353.2
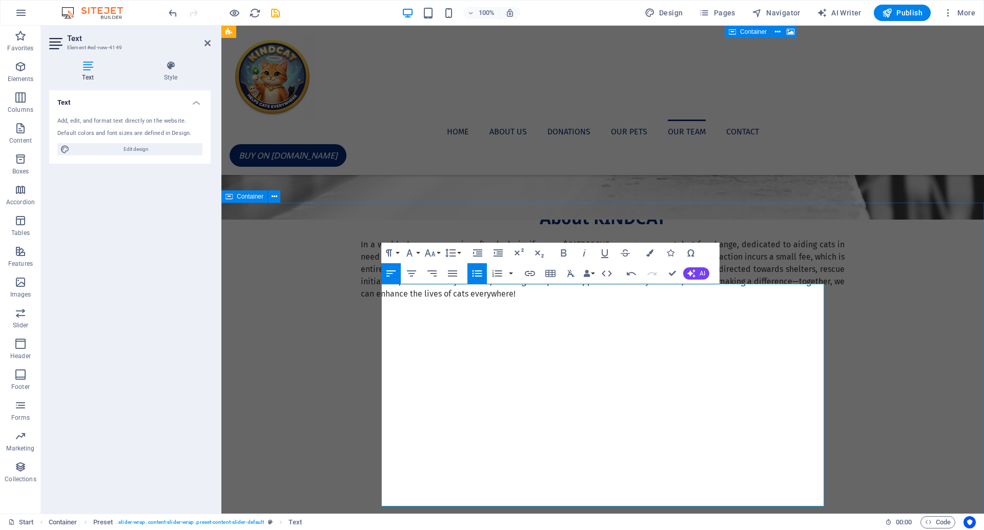
scroll to position [1109, 0]
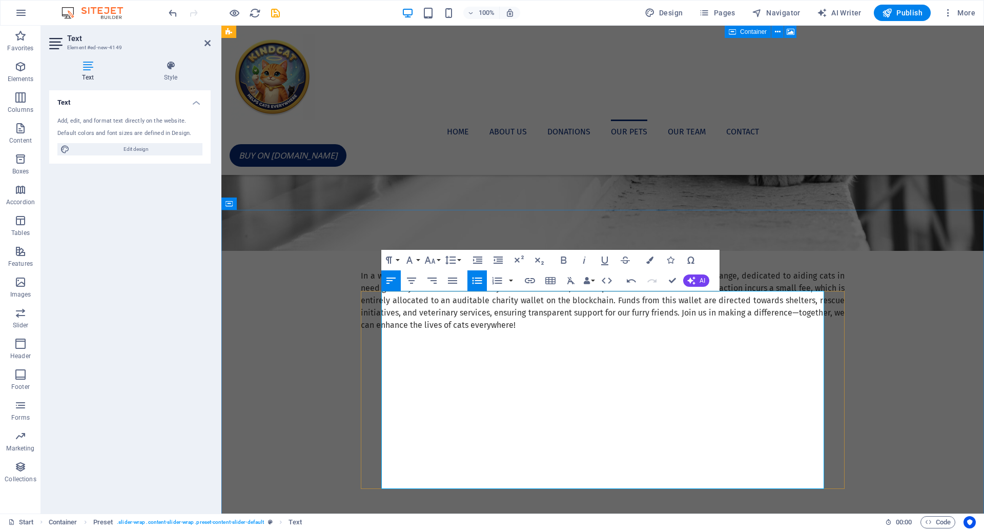
drag, startPoint x: 553, startPoint y: 397, endPoint x: 372, endPoint y: 389, distance: 181.1
copy p "Vesting Schedule: Will keep 1% Forever!!!"
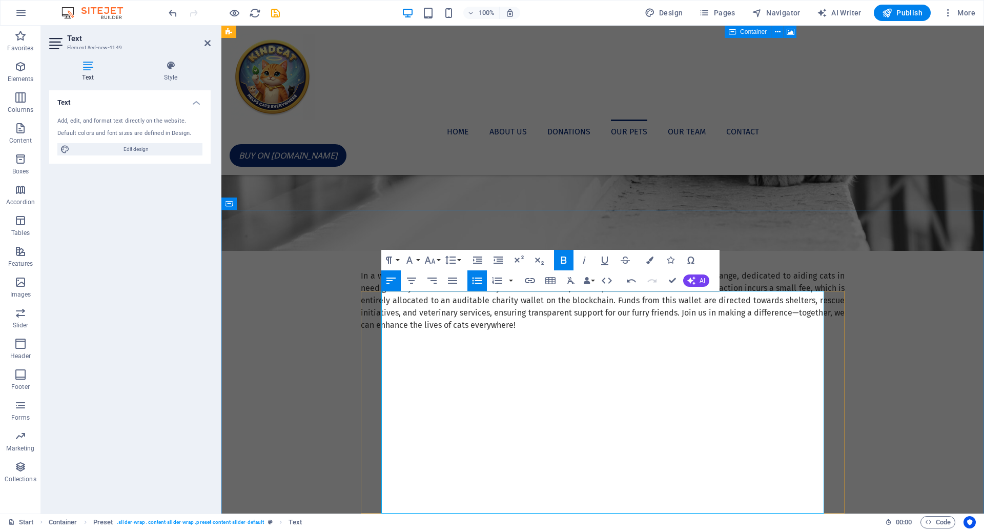
drag, startPoint x: 560, startPoint y: 424, endPoint x: 388, endPoint y: 402, distance: 173.1
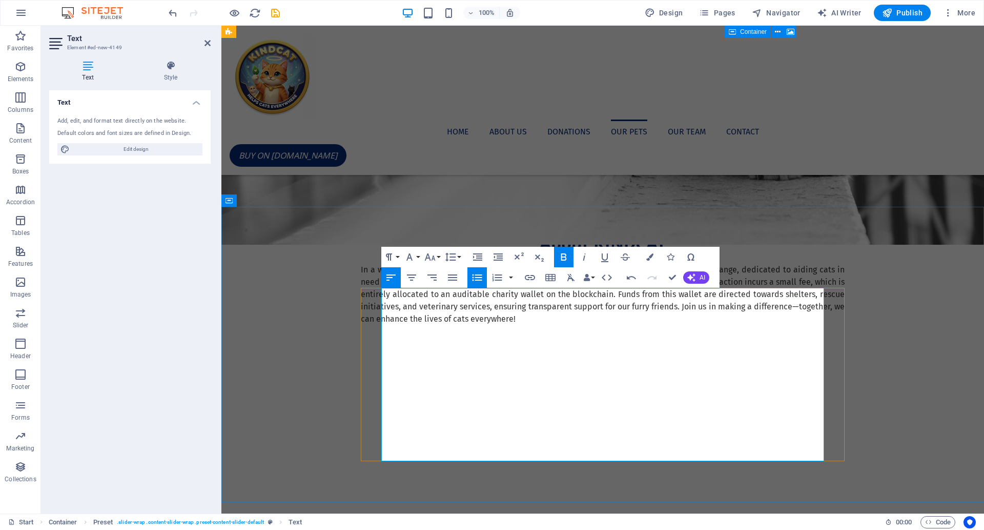
scroll to position [1118, 0]
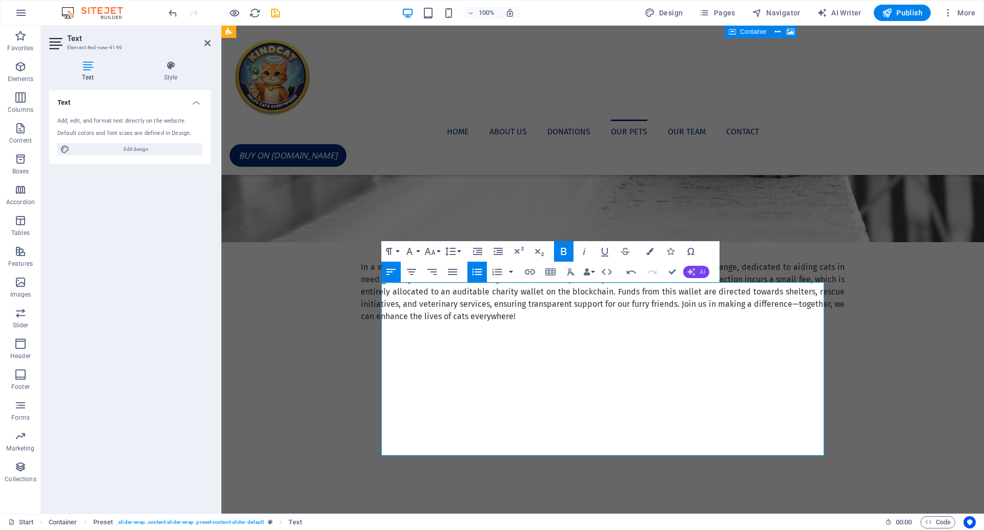
click at [695, 272] on icon "button" at bounding box center [691, 272] width 8 height 8
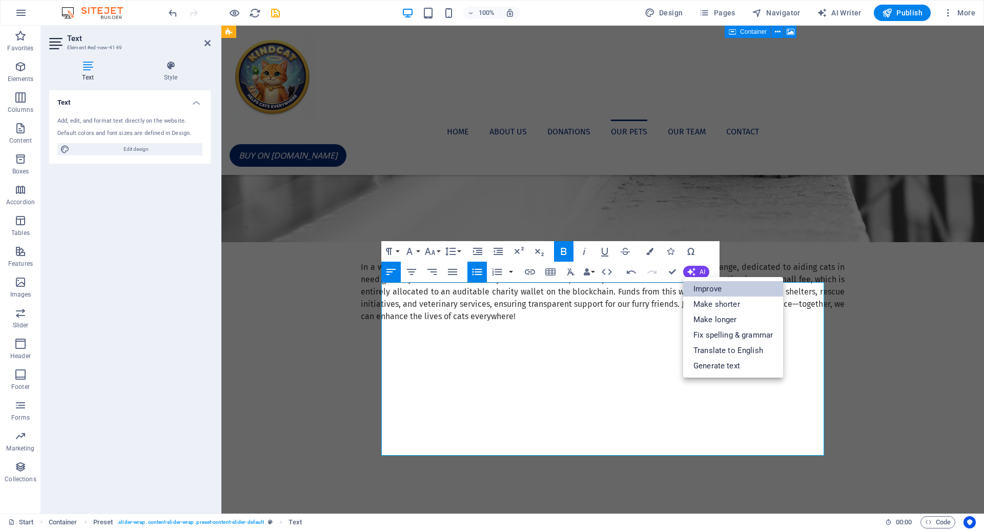
click at [715, 290] on link "Improve" at bounding box center [733, 288] width 100 height 15
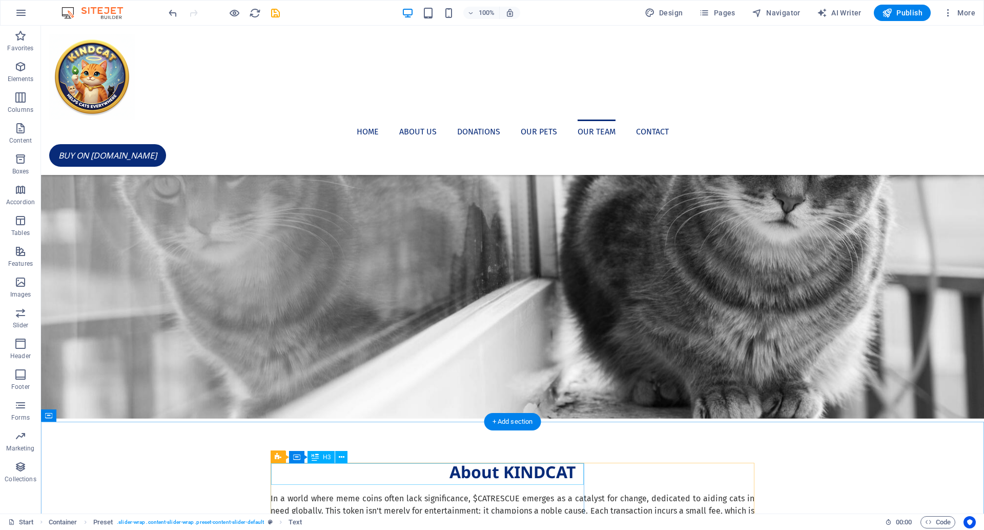
scroll to position [1280, 0]
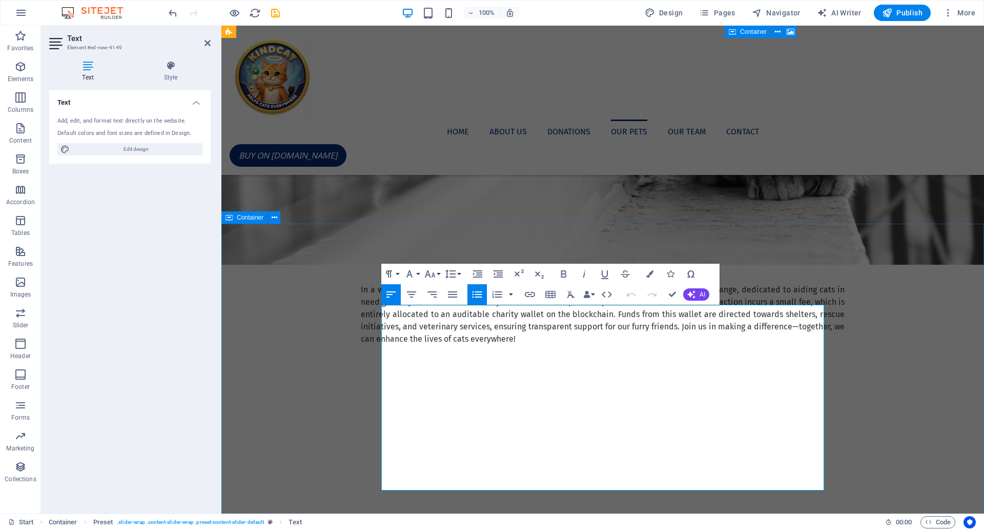
drag, startPoint x: 615, startPoint y: 470, endPoint x: 675, endPoint y: 494, distance: 64.4
drag, startPoint x: 498, startPoint y: 482, endPoint x: 617, endPoint y: 469, distance: 119.1
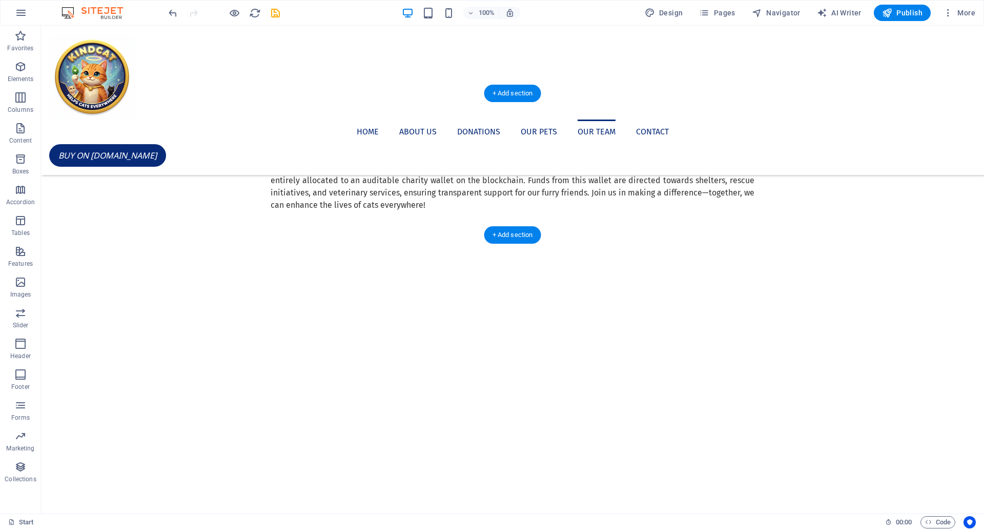
scroll to position [1268, 0]
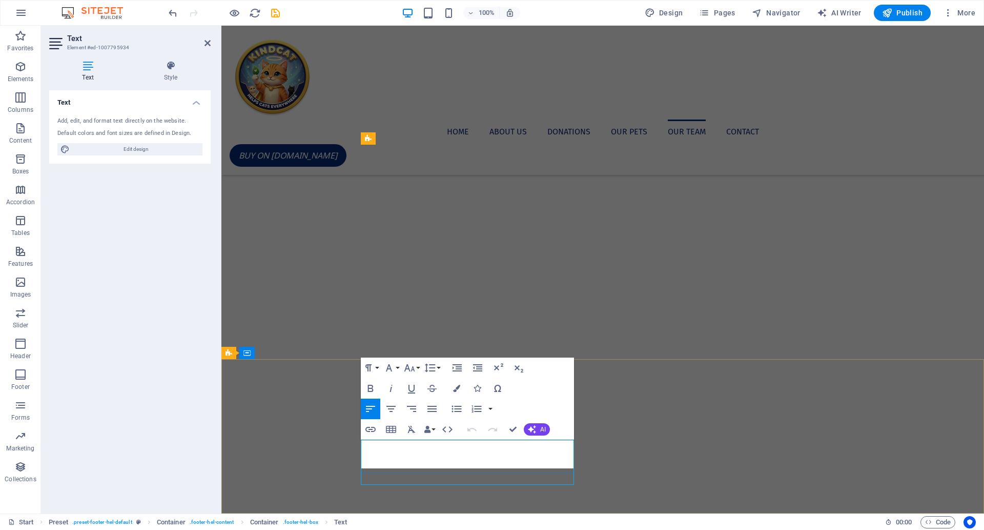
scroll to position [1255, 0]
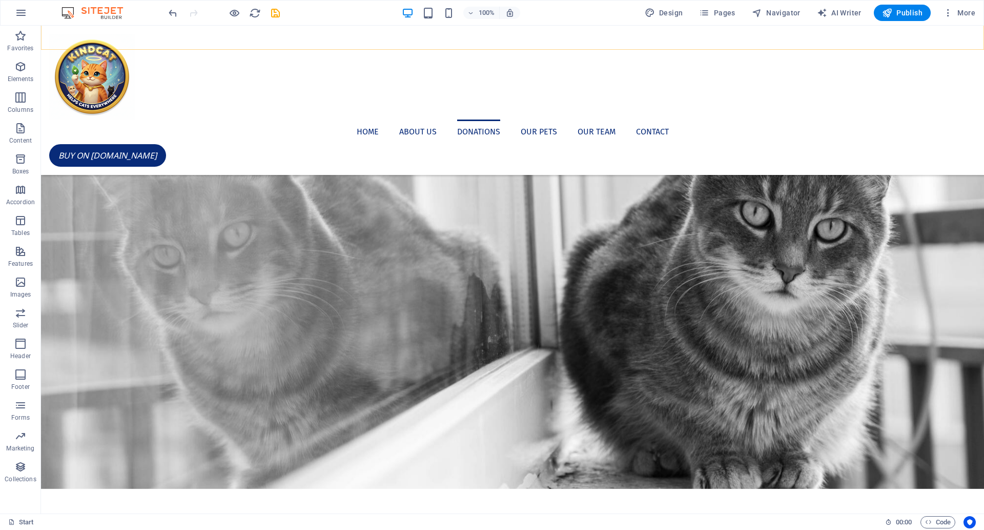
scroll to position [817, 0]
click at [470, 119] on nav "Home About us Donations Our Pets Our Team Contact" at bounding box center [512, 131] width 927 height 25
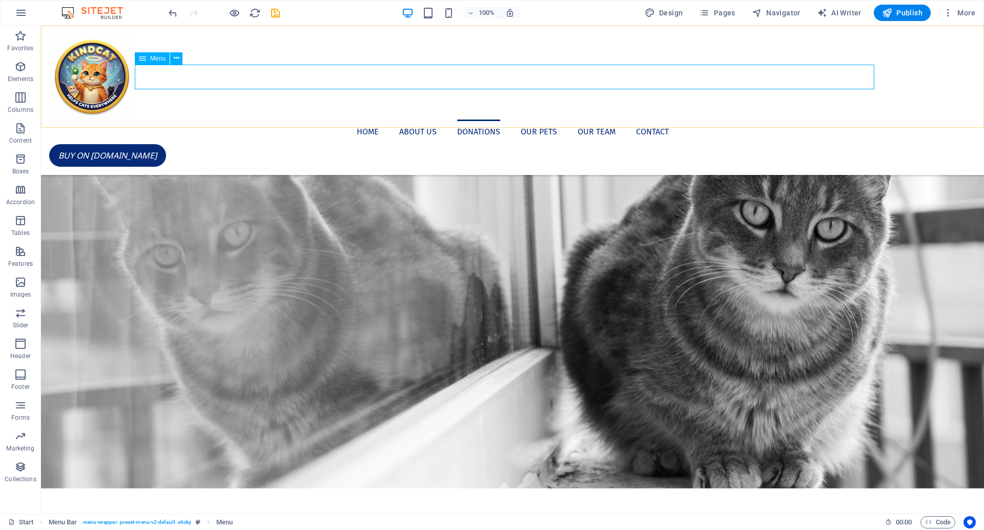
click at [468, 119] on nav "Home About us Donations Our Pets Our Team Contact" at bounding box center [512, 131] width 927 height 25
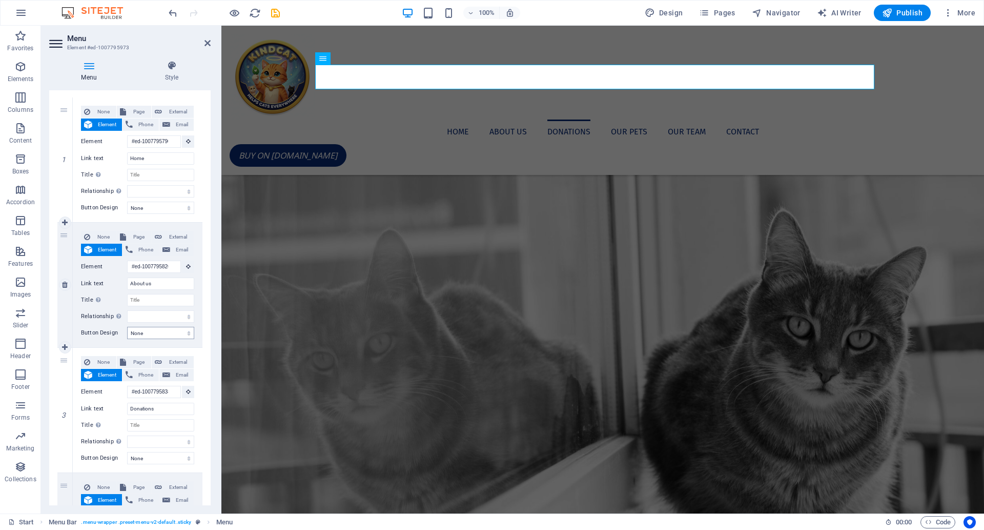
scroll to position [92, 0]
click at [144, 403] on input "Donations" at bounding box center [160, 407] width 67 height 12
type input "Miles"
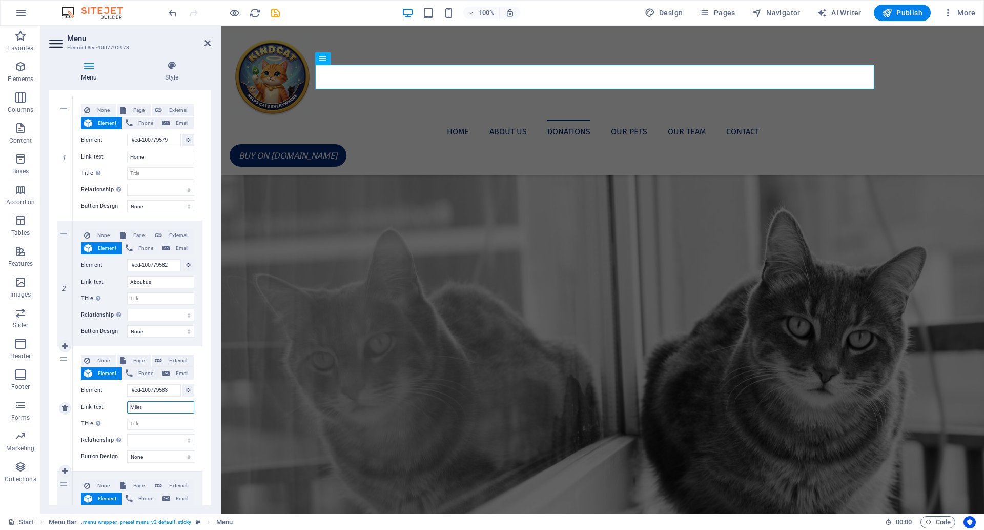
select select
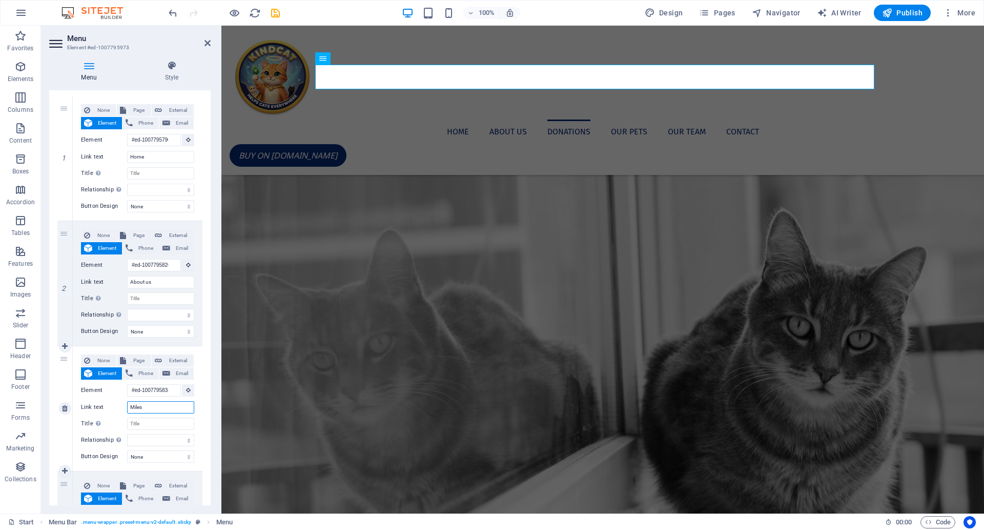
select select
type input "Miless"
select select
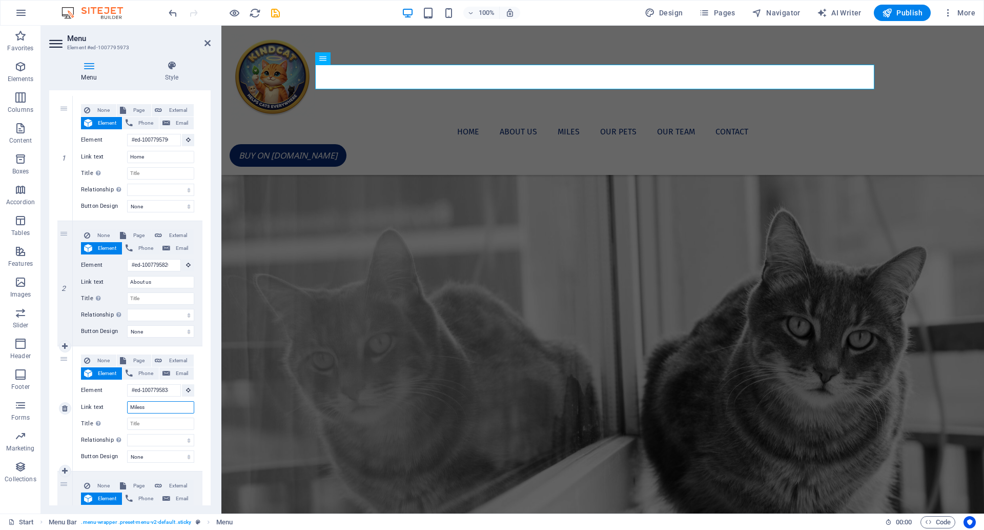
select select
type input "M"
select select
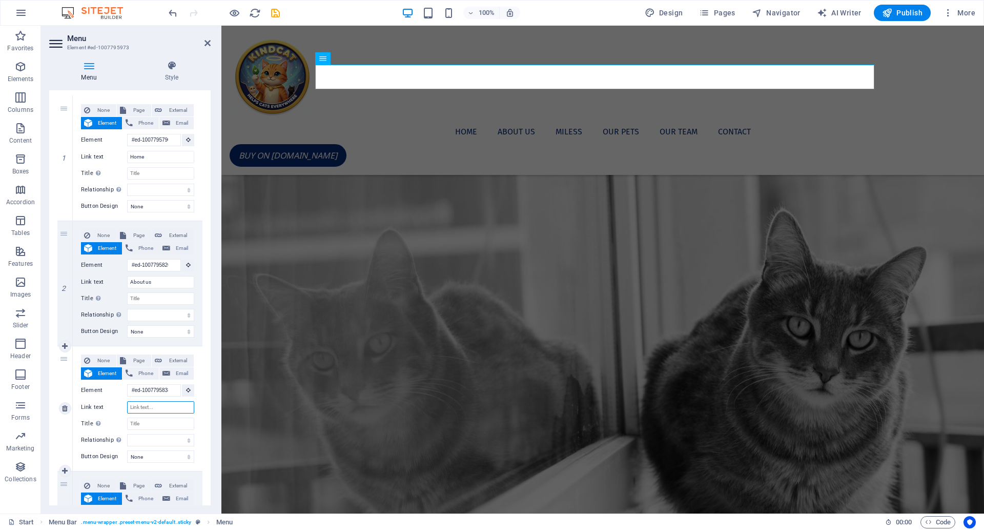
select select
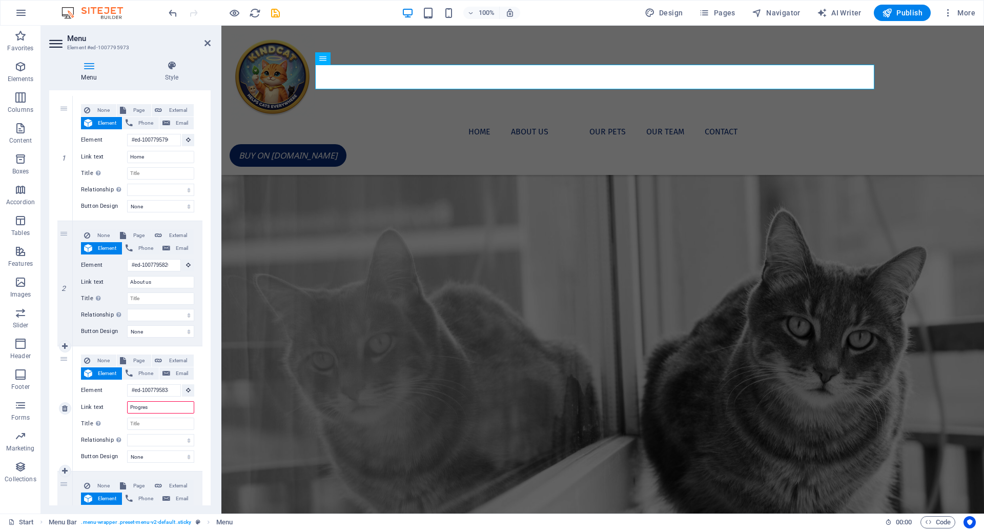
type input "Progress"
select select
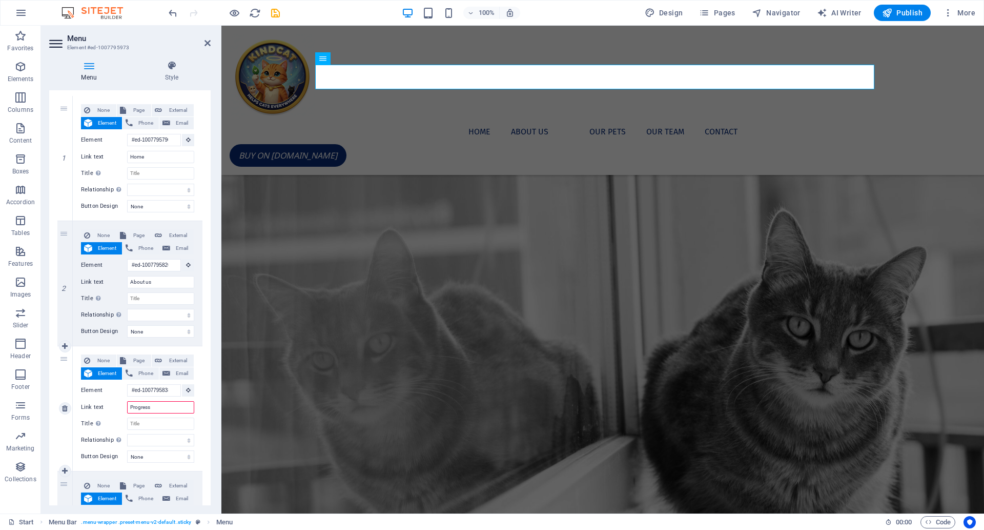
select select
type input "Progress"
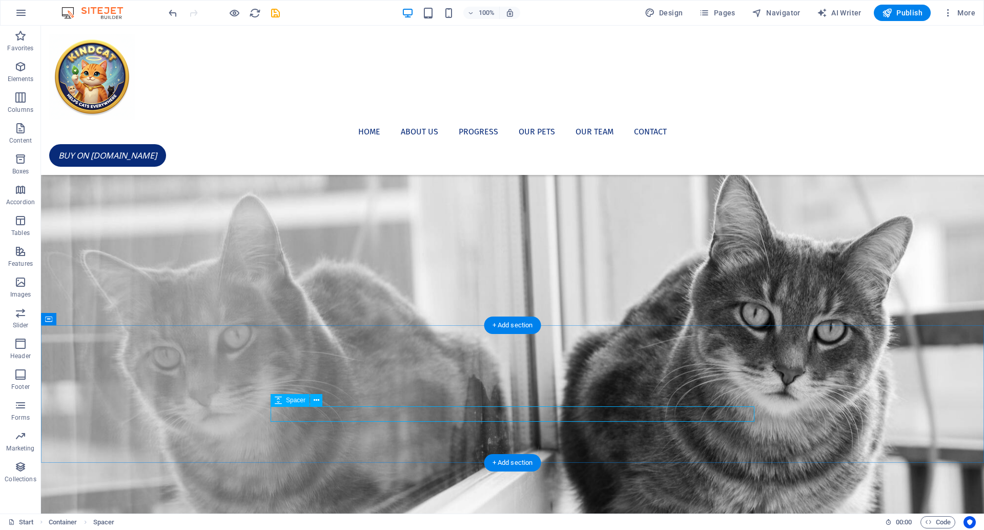
select select "px"
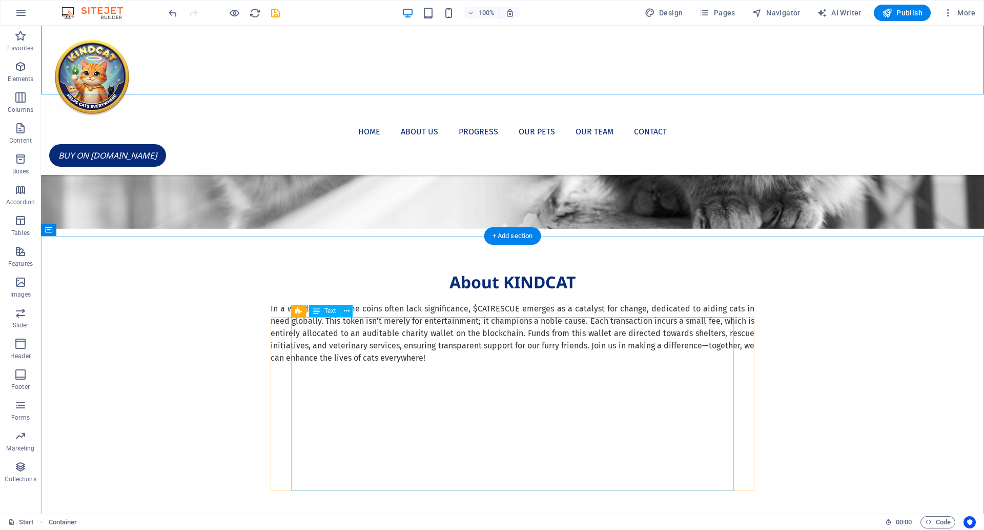
scroll to position [1073, 0]
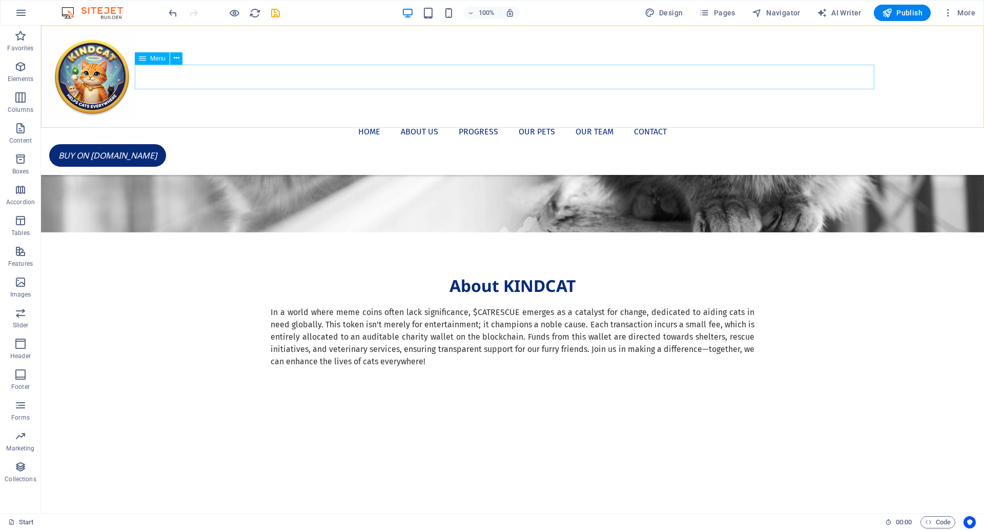
click at [584, 119] on nav "Home About us Progress Our Pets Our Team Contact" at bounding box center [512, 131] width 927 height 25
click at [590, 119] on nav "Home About us Progress Our Pets Our Team Contact" at bounding box center [512, 131] width 927 height 25
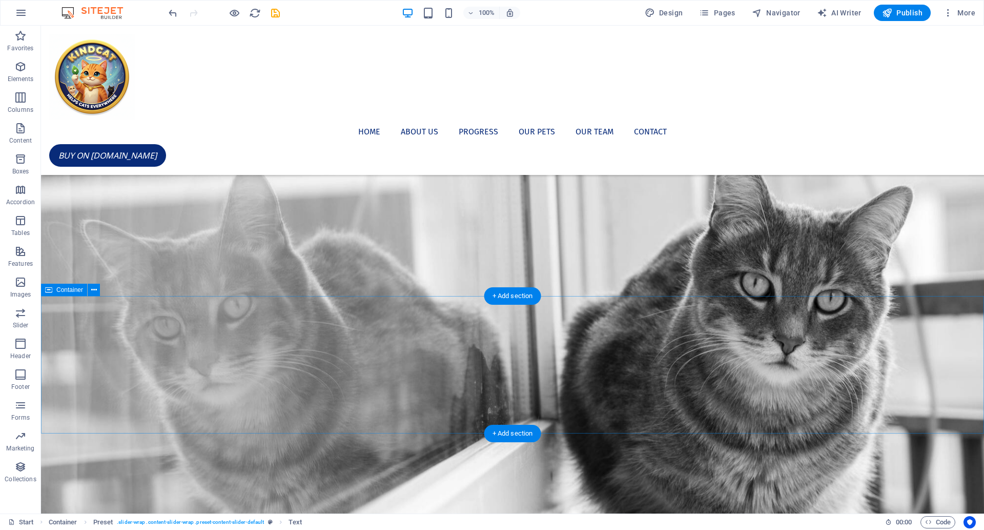
scroll to position [749, 0]
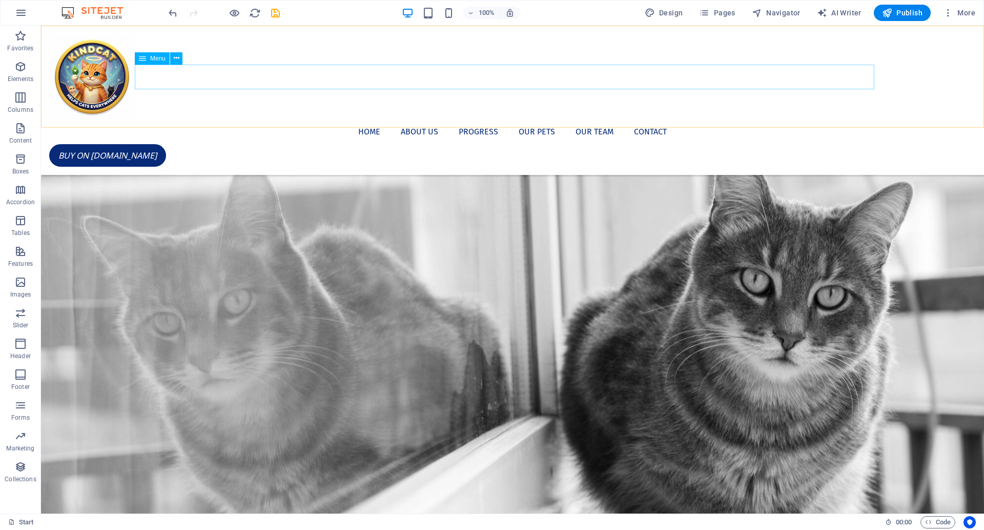
click at [582, 119] on nav "Home About us Progress Our Pets Our Team Contact" at bounding box center [512, 131] width 927 height 25
click at [525, 119] on nav "Home About us Progress Our Pets Our Team Contact" at bounding box center [512, 131] width 927 height 25
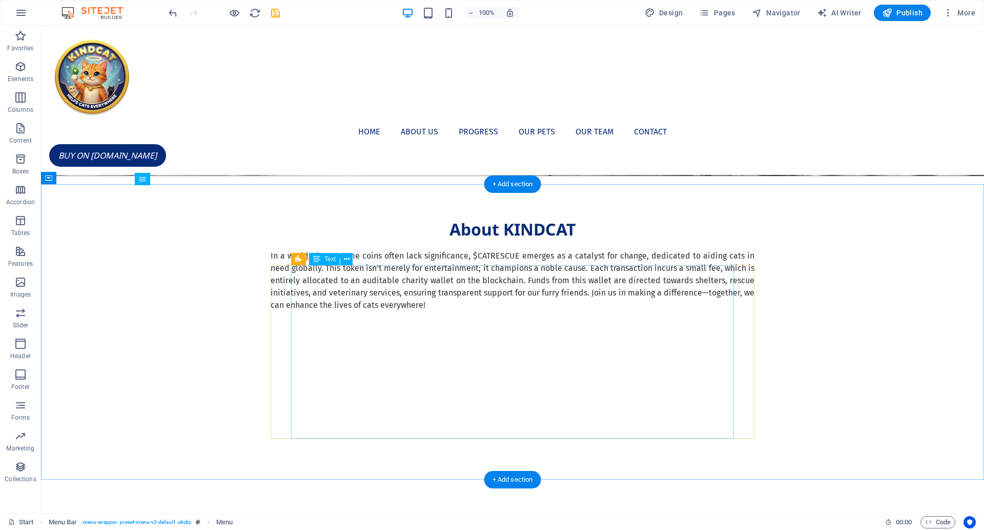
scroll to position [1123, 0]
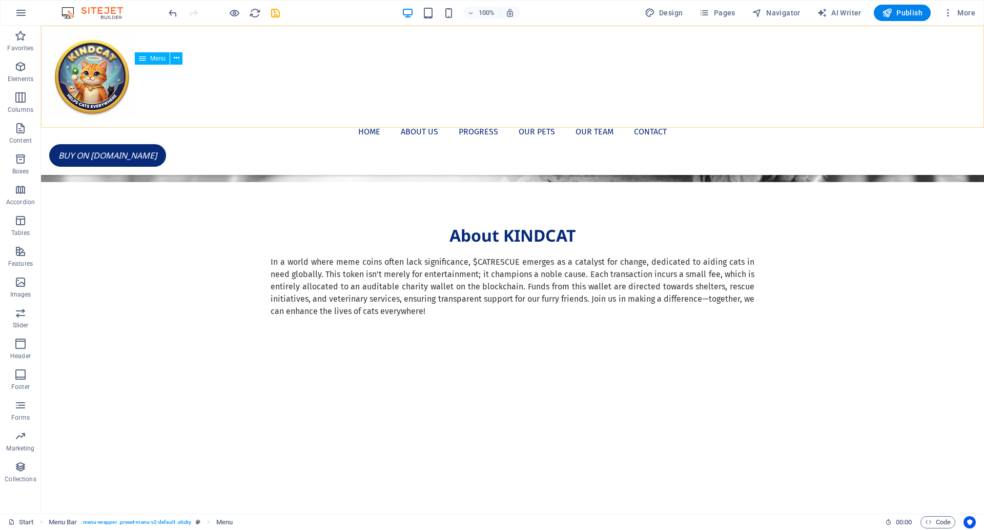
click at [581, 119] on nav "Home About us Progress Our Pets Our Team Contact" at bounding box center [512, 131] width 927 height 25
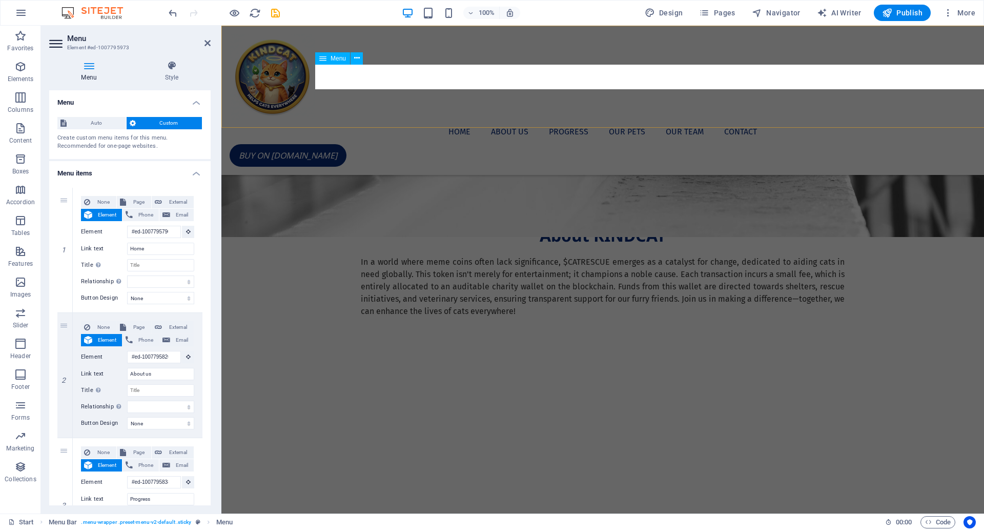
click at [581, 119] on nav "Home About us Progress Our Pets Our Team Contact" at bounding box center [603, 131] width 746 height 25
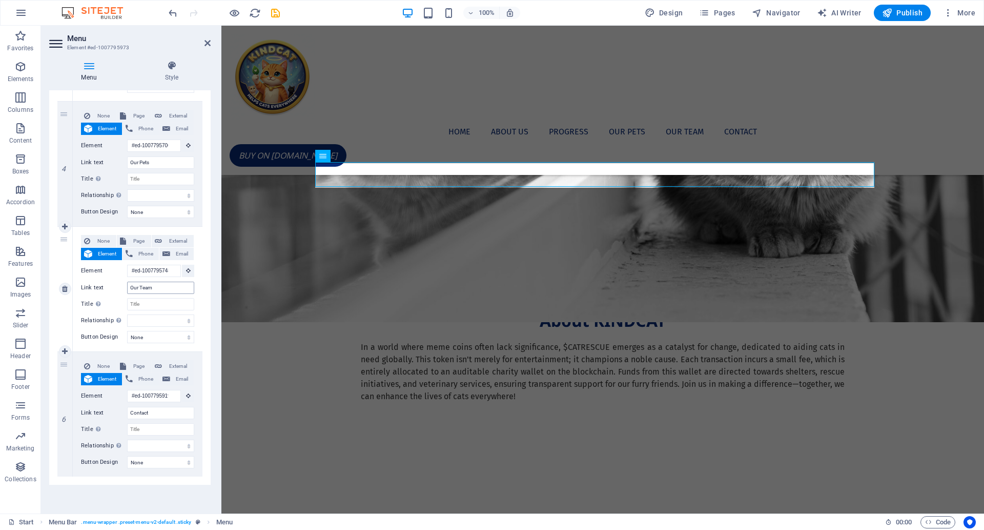
scroll to position [1021, 0]
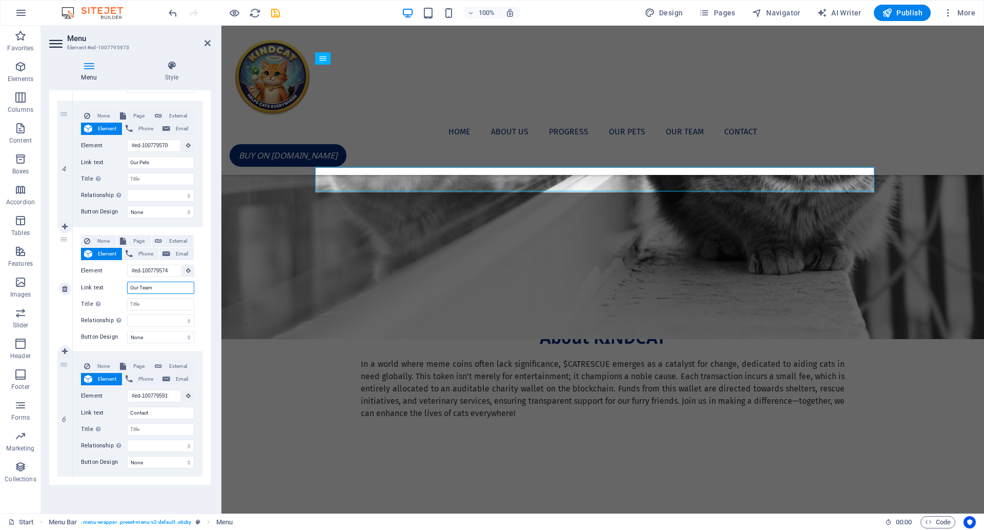
click at [160, 286] on input "Our Team" at bounding box center [160, 287] width 67 height 12
select select
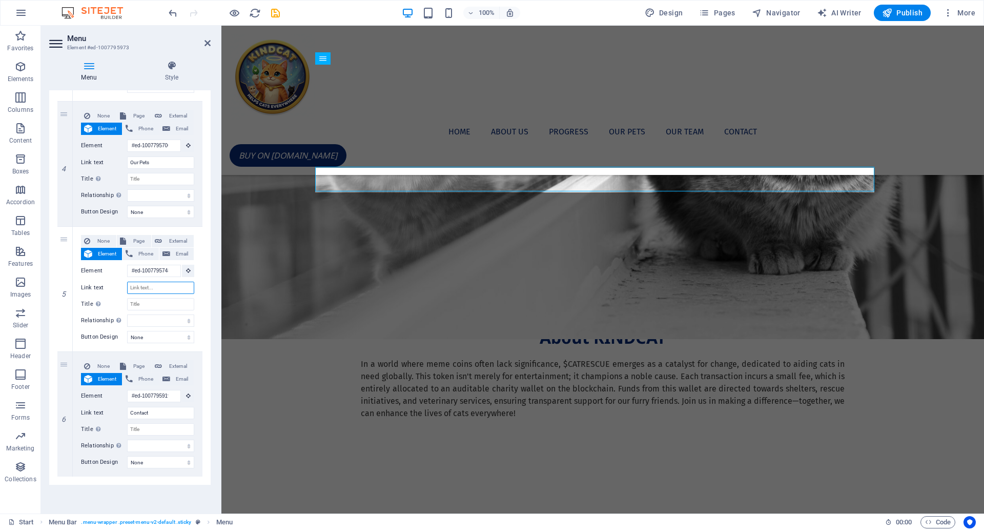
select select
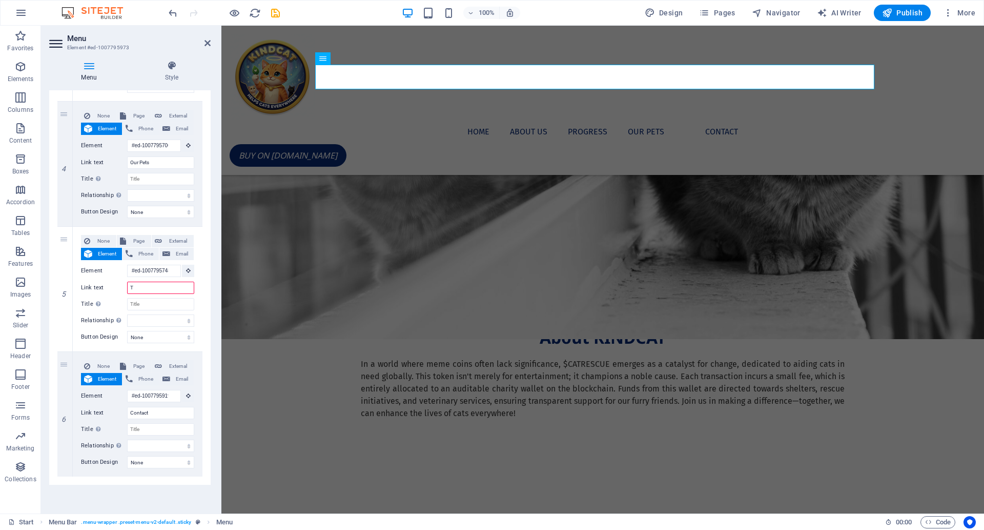
type input "To"
select select
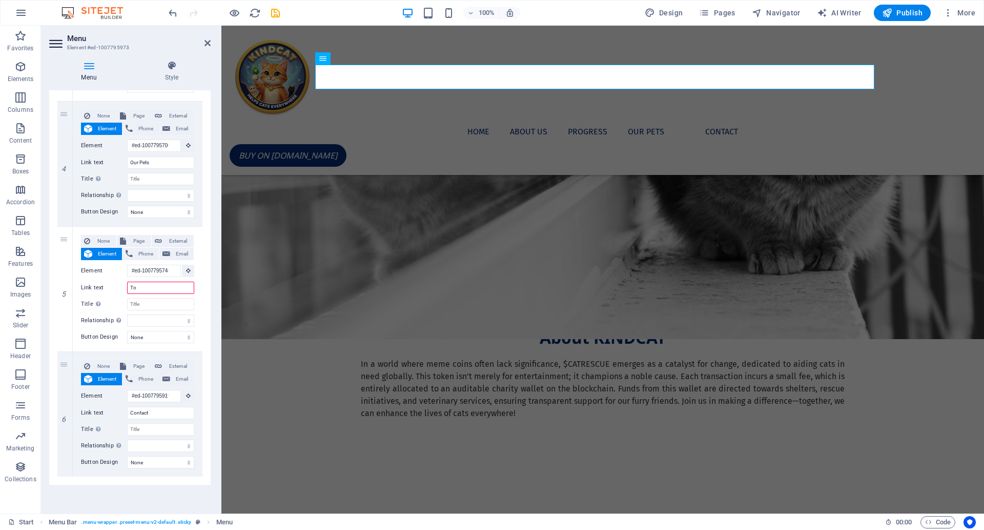
select select
type input "Token"
select select
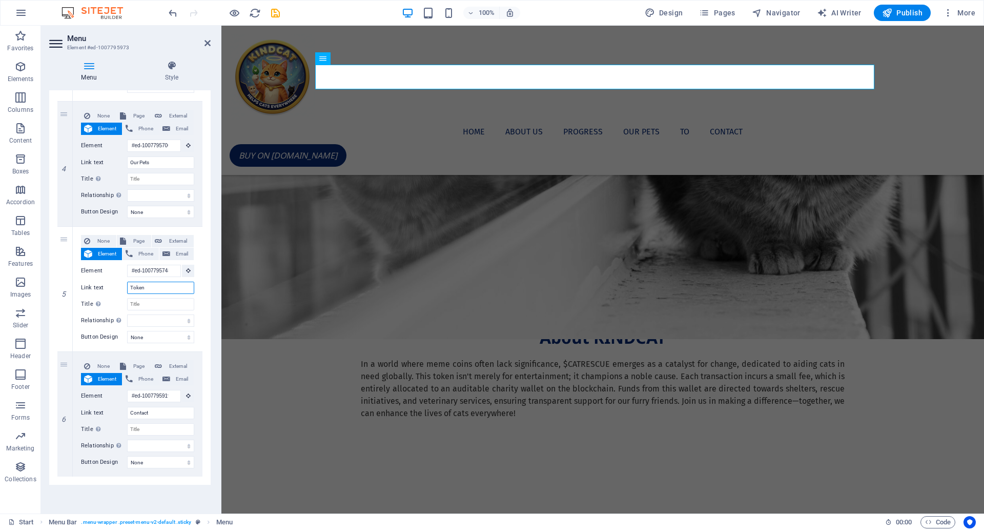
select select
type input "Tokenom"
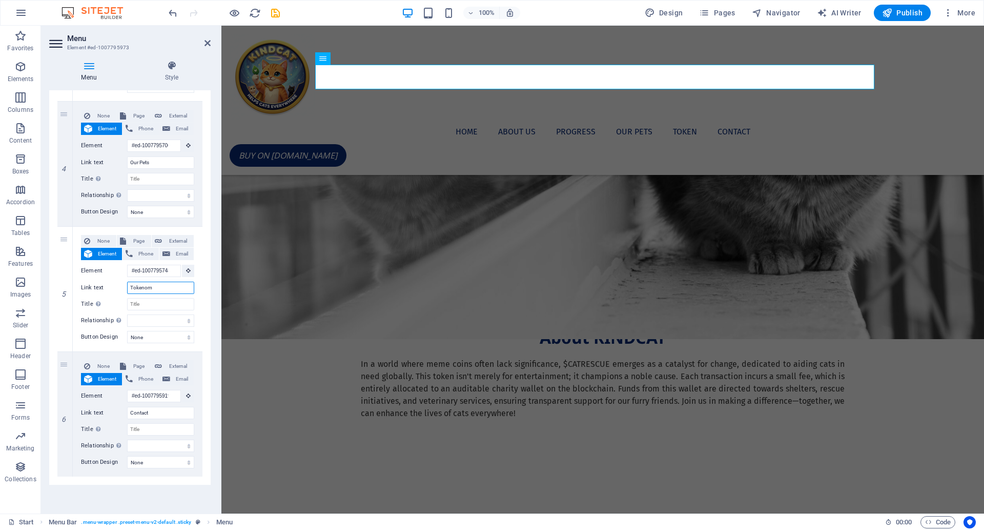
select select
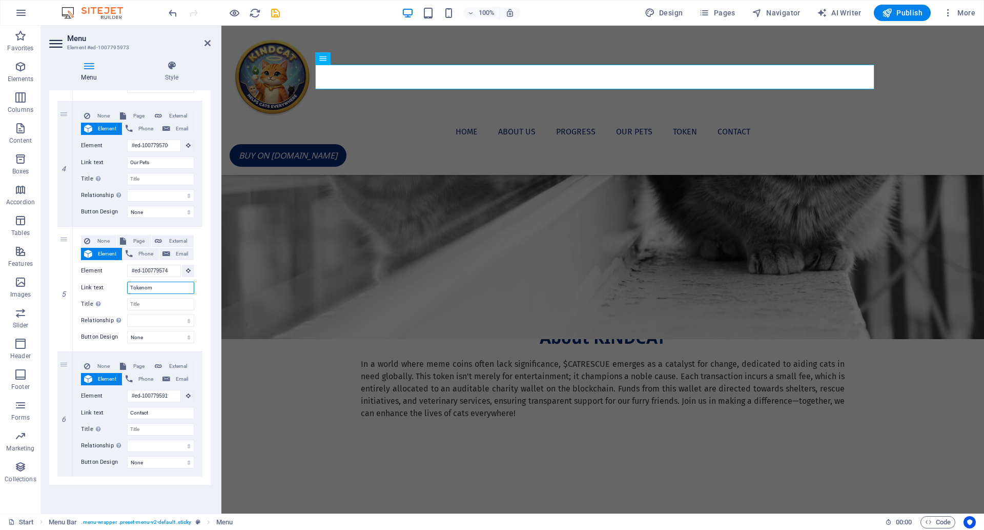
select select
type input "Tokenomics"
select select
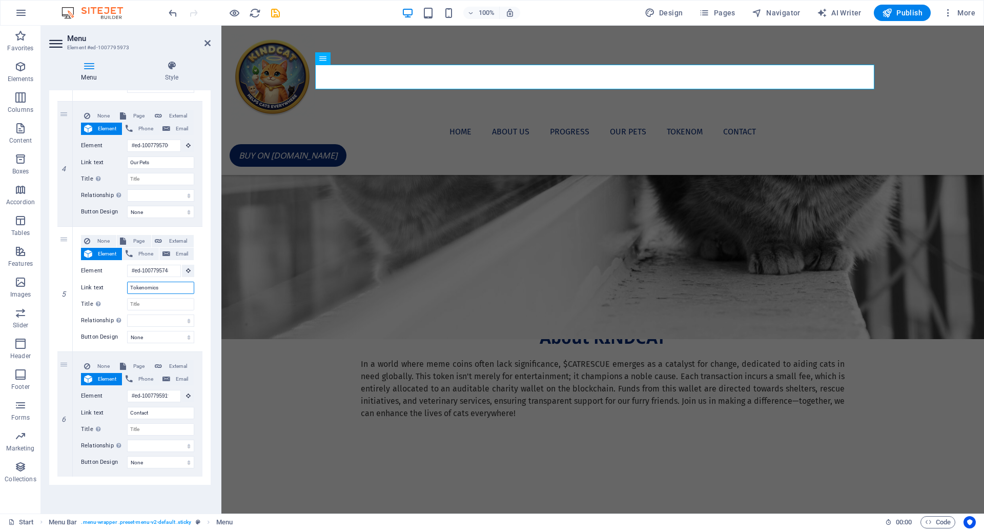
select select
type input "Tokenomics"
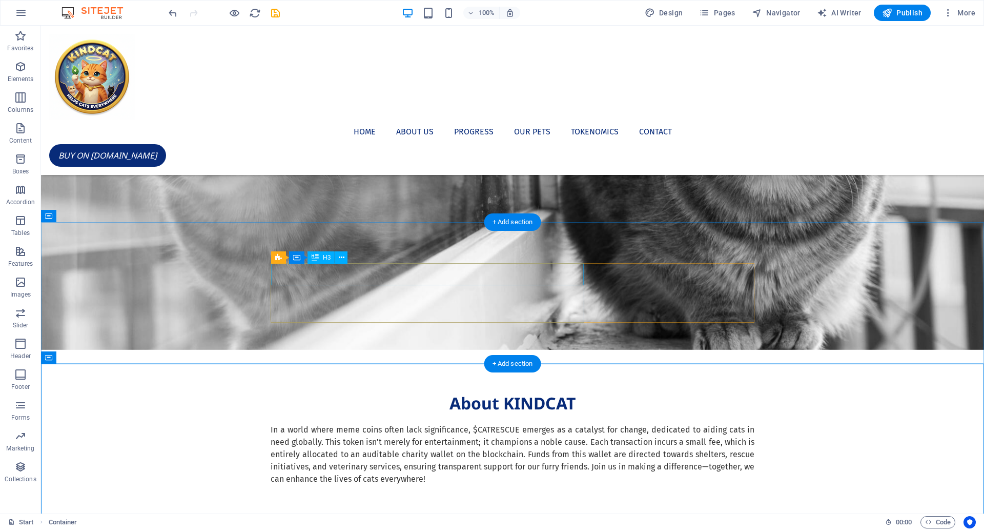
scroll to position [956, 0]
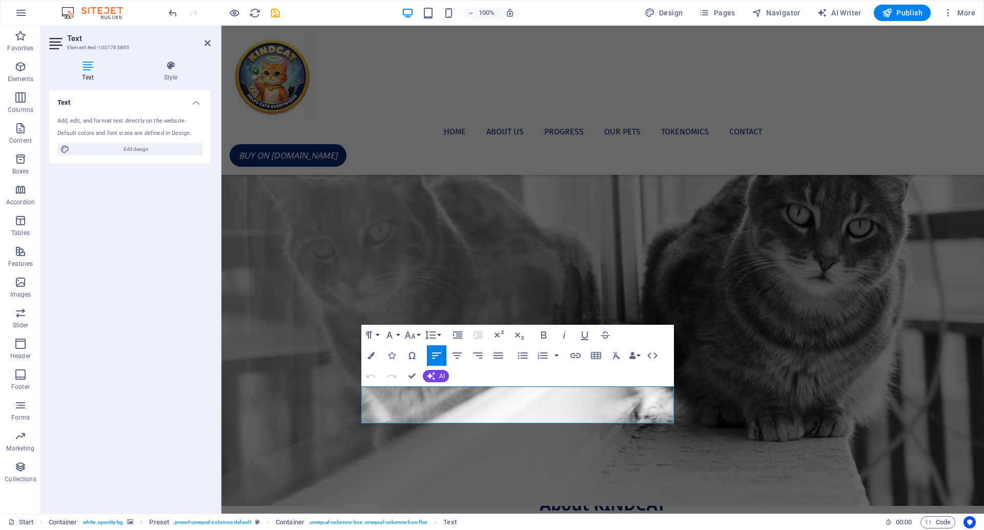
scroll to position [852, 0]
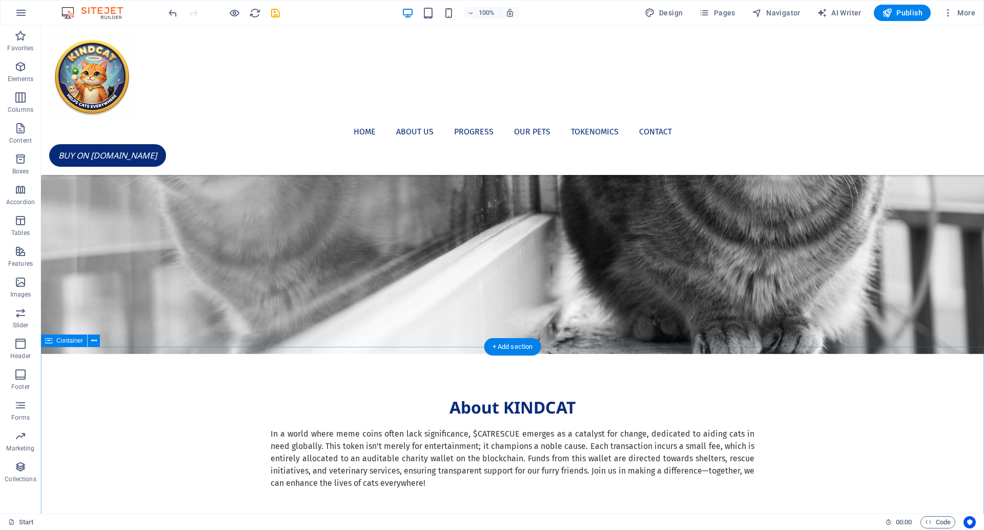
scroll to position [950, 0]
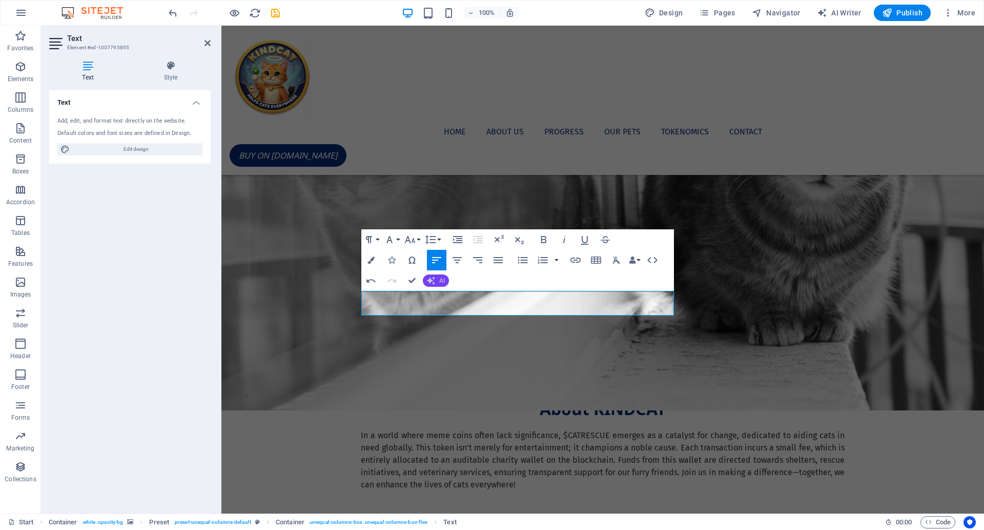
click at [440, 279] on span "AI" at bounding box center [442, 280] width 6 height 6
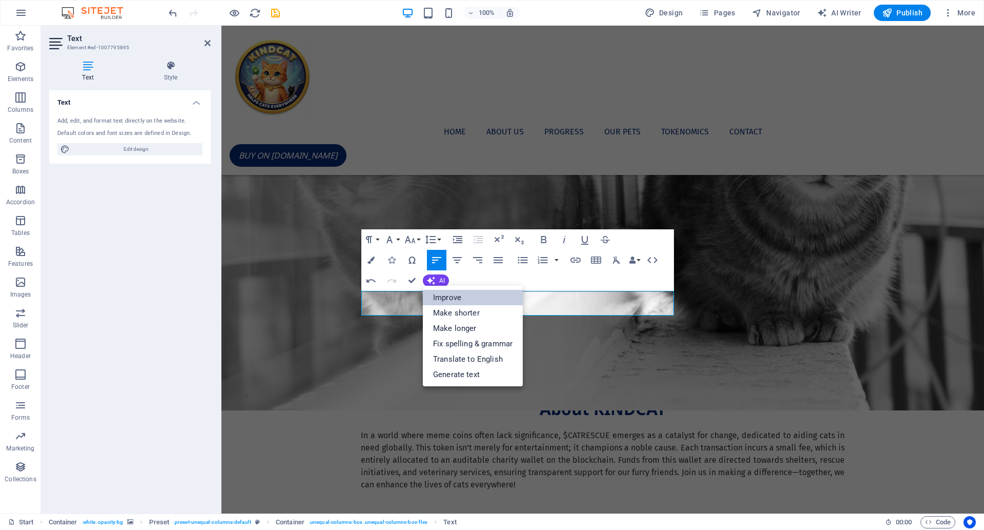
click at [451, 298] on link "Improve" at bounding box center [473, 297] width 100 height 15
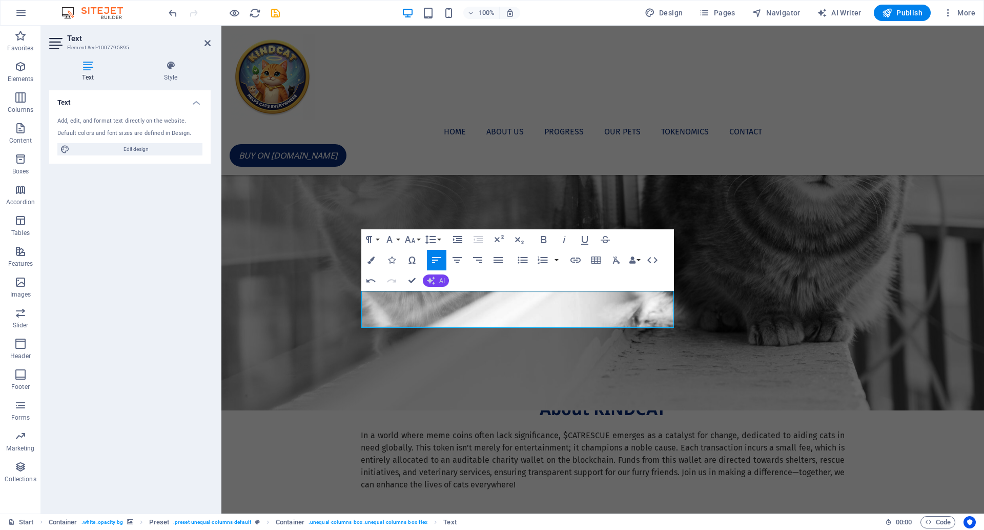
click at [440, 281] on span "AI" at bounding box center [442, 280] width 6 height 6
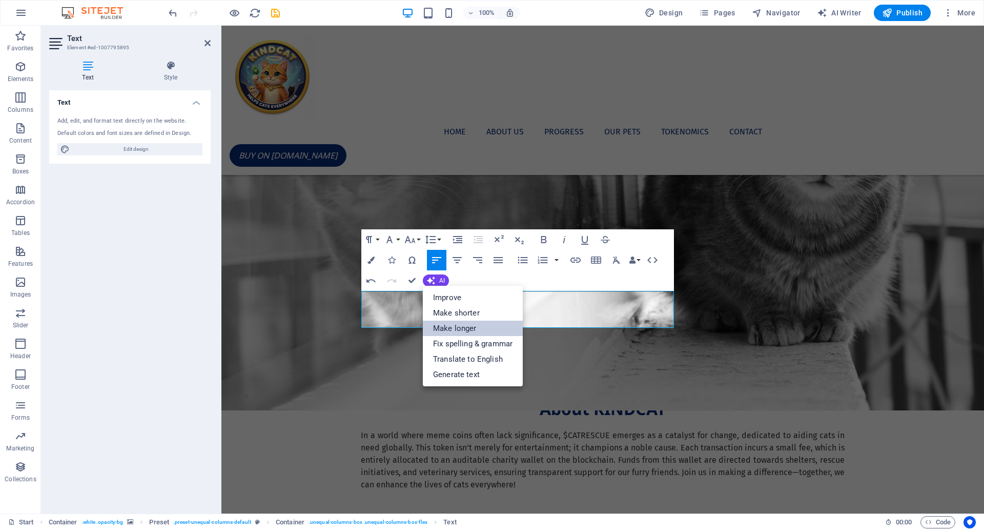
click at [462, 324] on link "Make longer" at bounding box center [473, 327] width 100 height 15
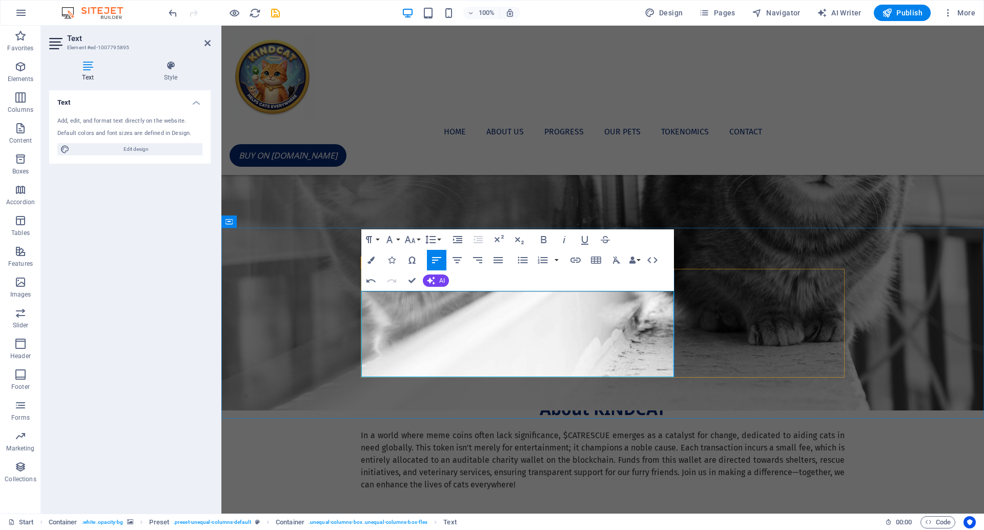
drag, startPoint x: 437, startPoint y: 299, endPoint x: 351, endPoint y: 291, distance: 86.5
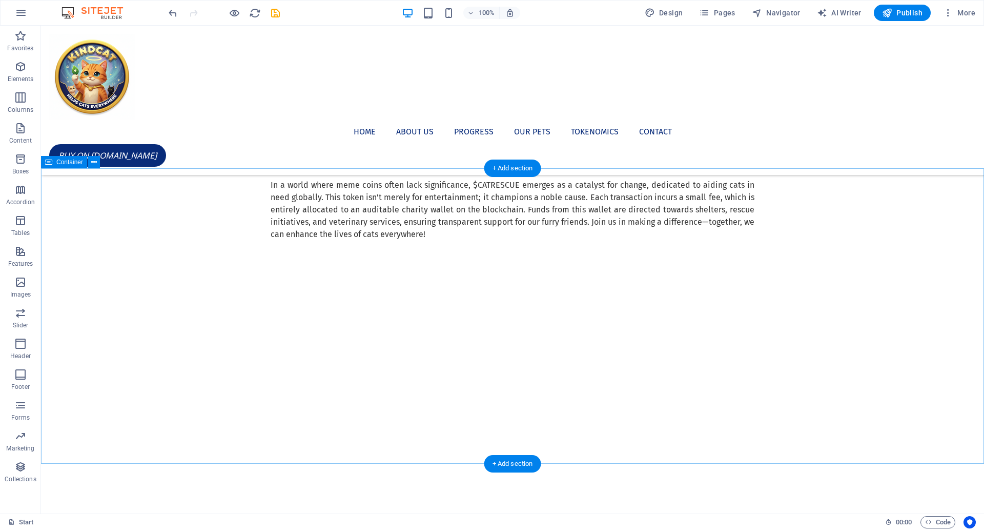
scroll to position [1305, 0]
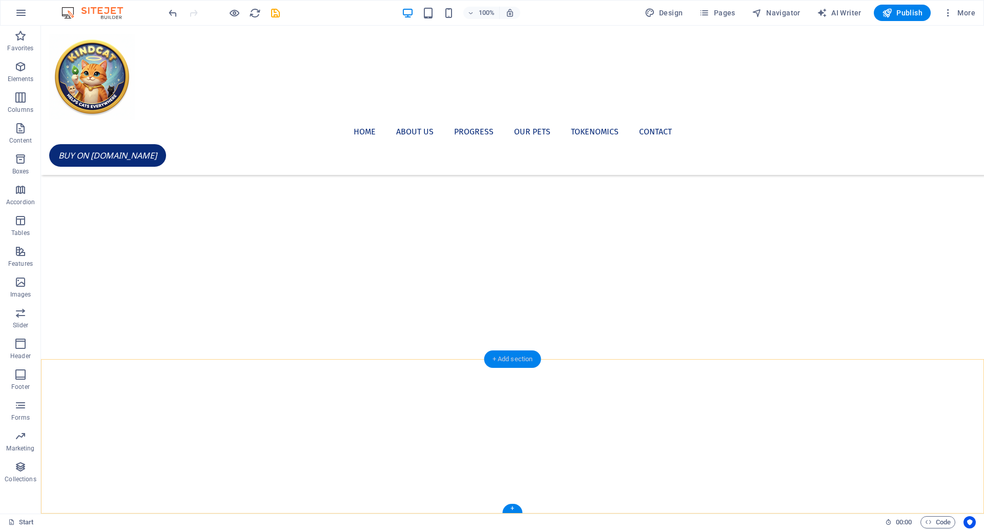
click at [523, 359] on div "+ Add section" at bounding box center [512, 358] width 57 height 17
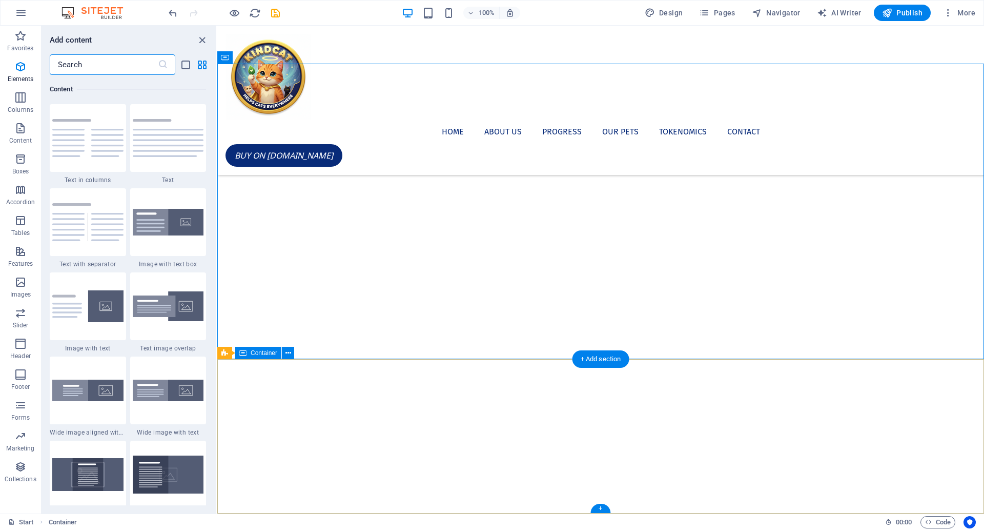
scroll to position [1794, 0]
click at [157, 302] on img at bounding box center [168, 306] width 71 height 30
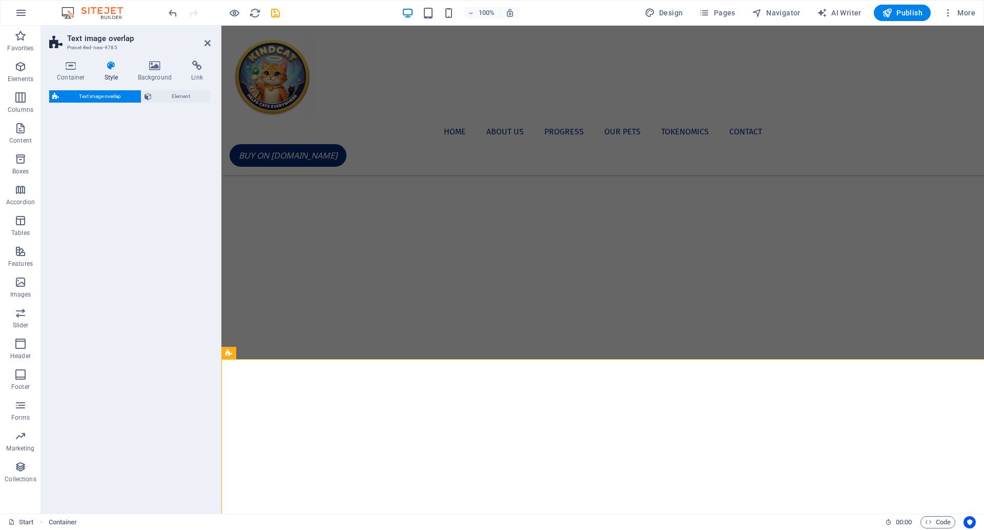
select select "rem"
select select "px"
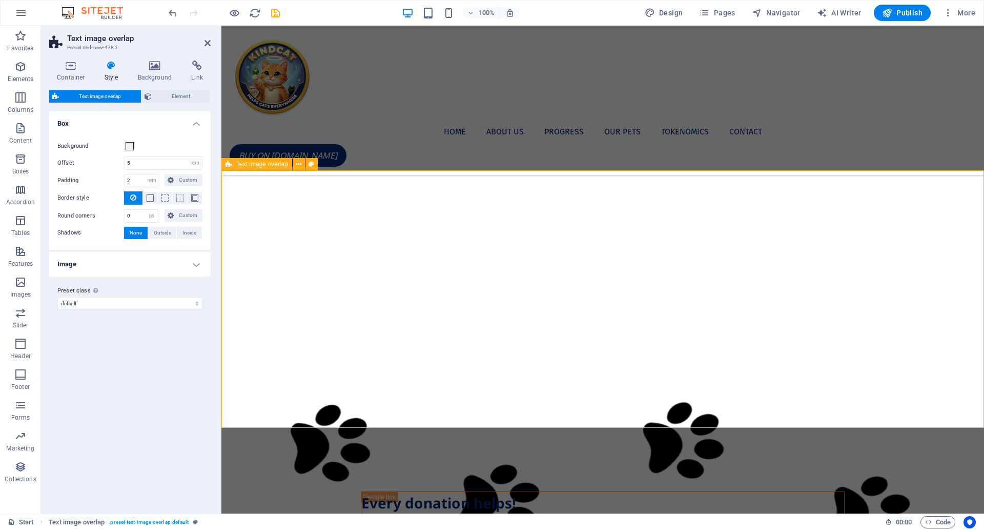
scroll to position [1516, 0]
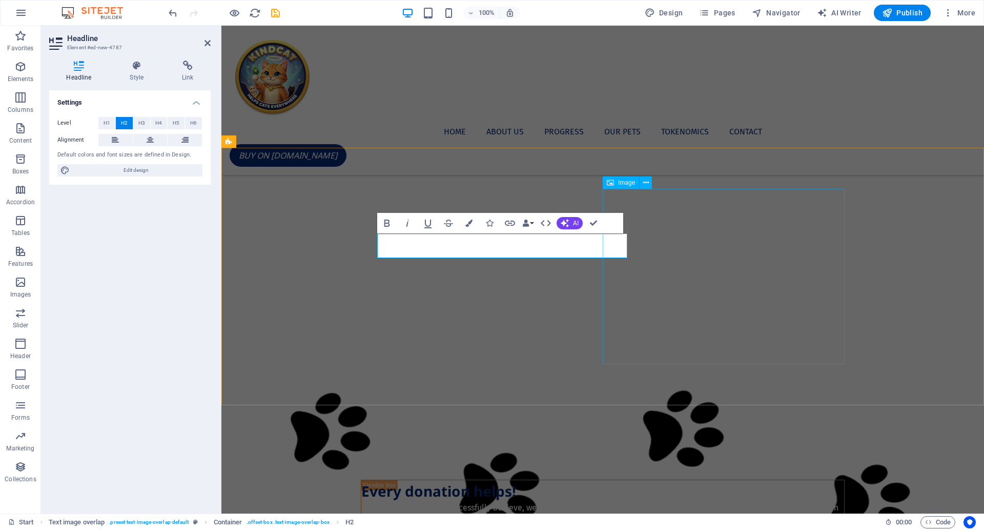
select select "%"
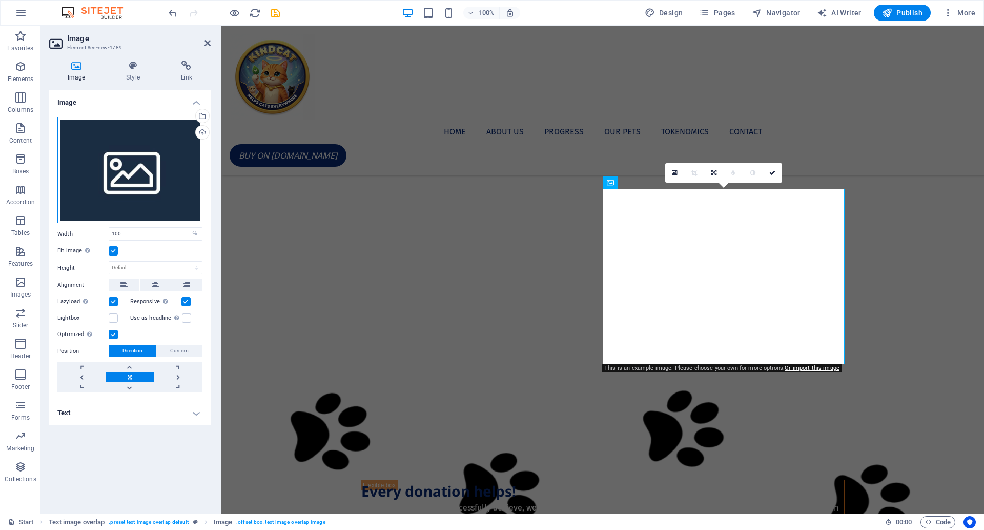
click at [112, 157] on div "Drag files here, click to choose files or select files from Files or our free s…" at bounding box center [129, 170] width 145 height 107
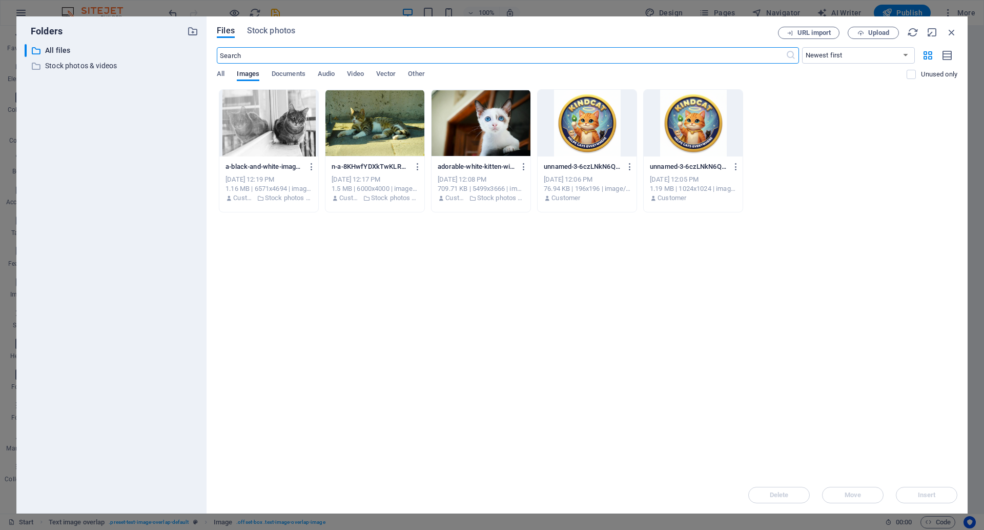
click at [274, 58] on input "text" at bounding box center [501, 55] width 568 height 16
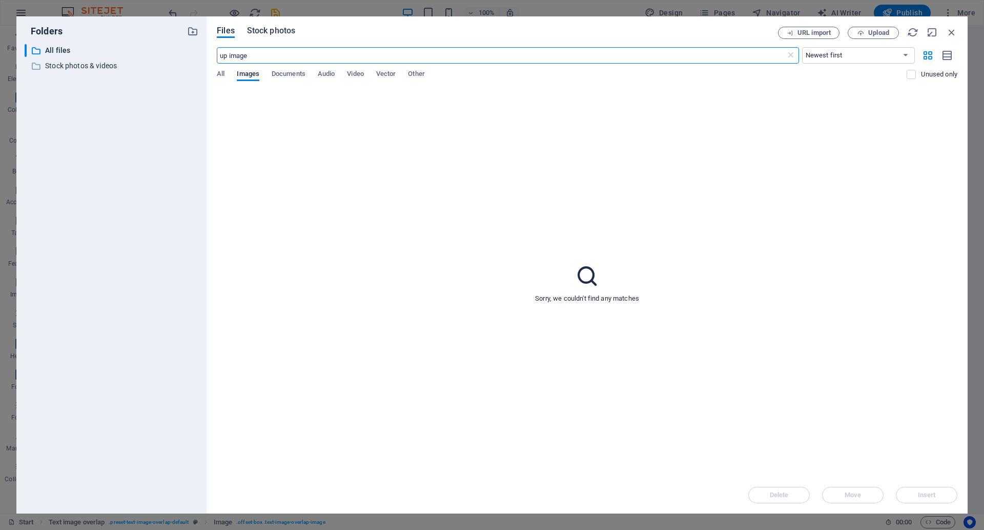
type input "up image"
click at [278, 30] on span "Stock photos" at bounding box center [271, 31] width 48 height 12
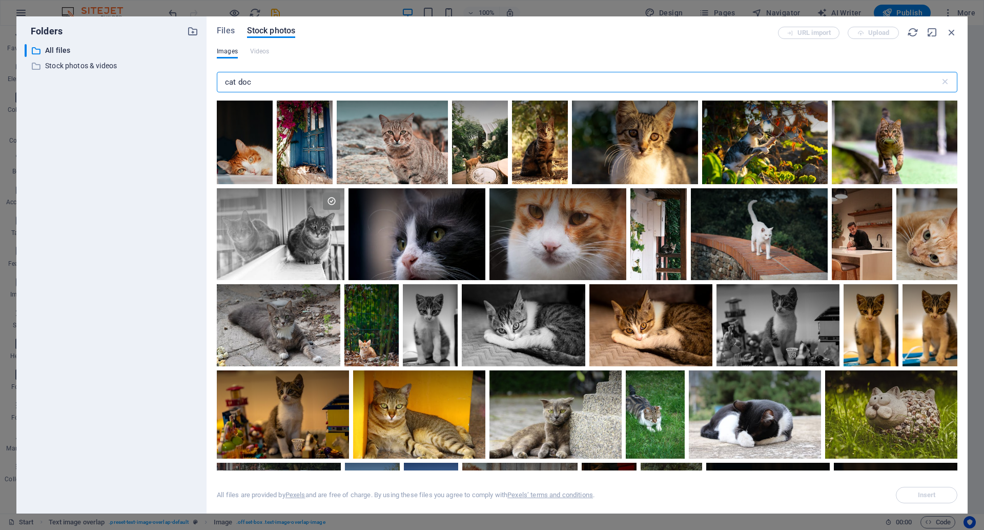
click at [268, 89] on input "cat doc" at bounding box center [578, 82] width 723 height 21
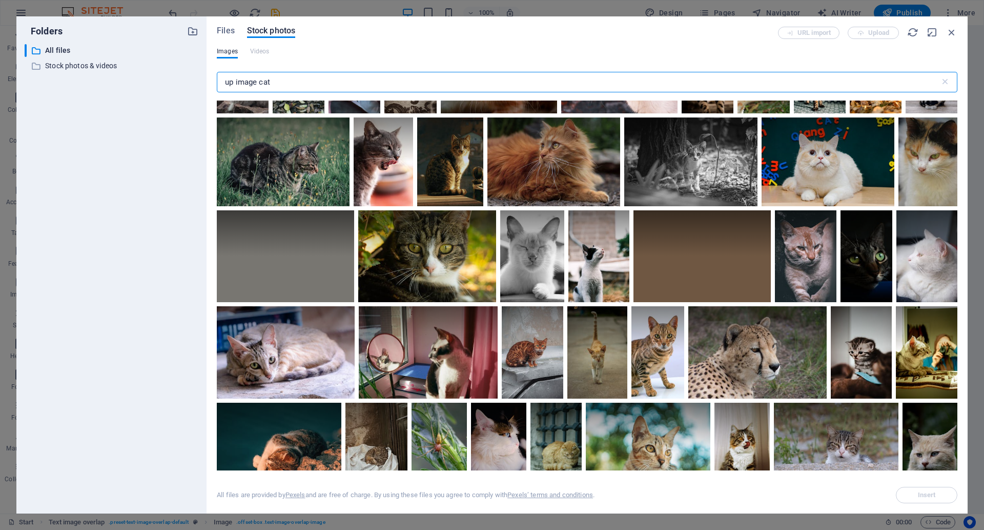
scroll to position [1341, 0]
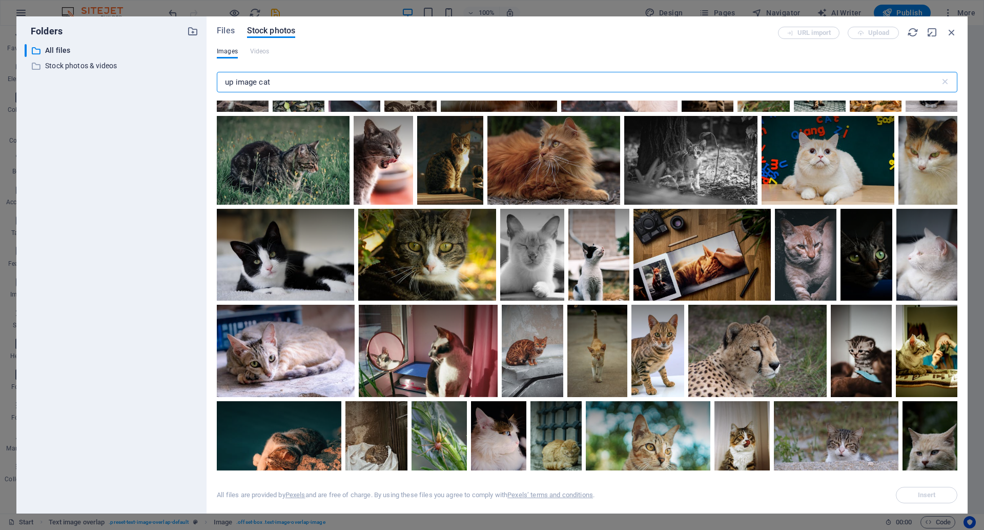
click at [311, 90] on input "up image cat" at bounding box center [578, 82] width 723 height 21
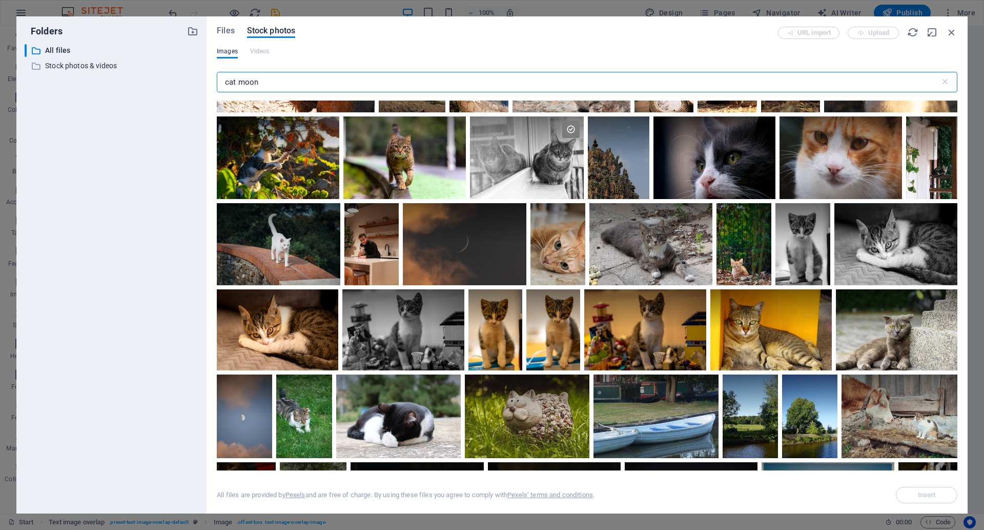
scroll to position [0, 0]
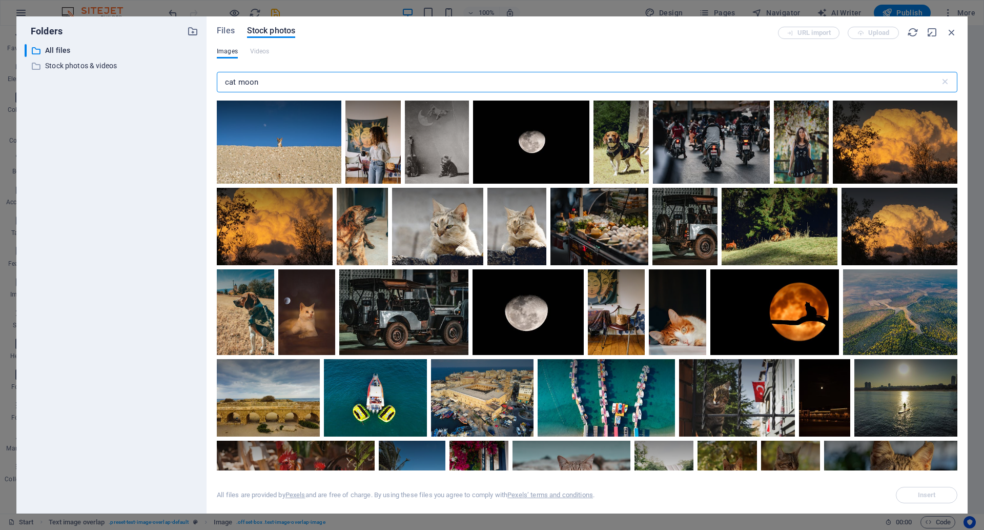
click at [266, 80] on input "cat moon" at bounding box center [578, 82] width 723 height 21
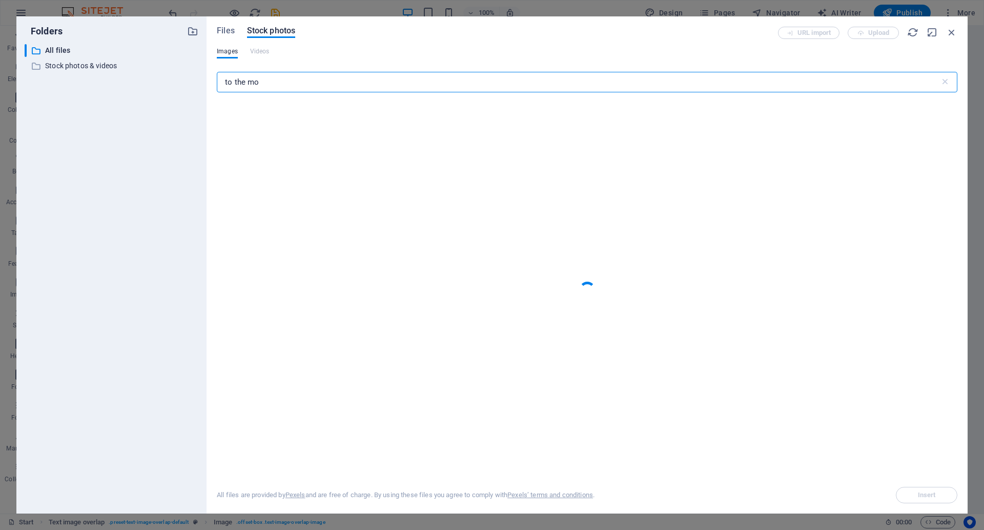
type input "to the moo"
select select "%"
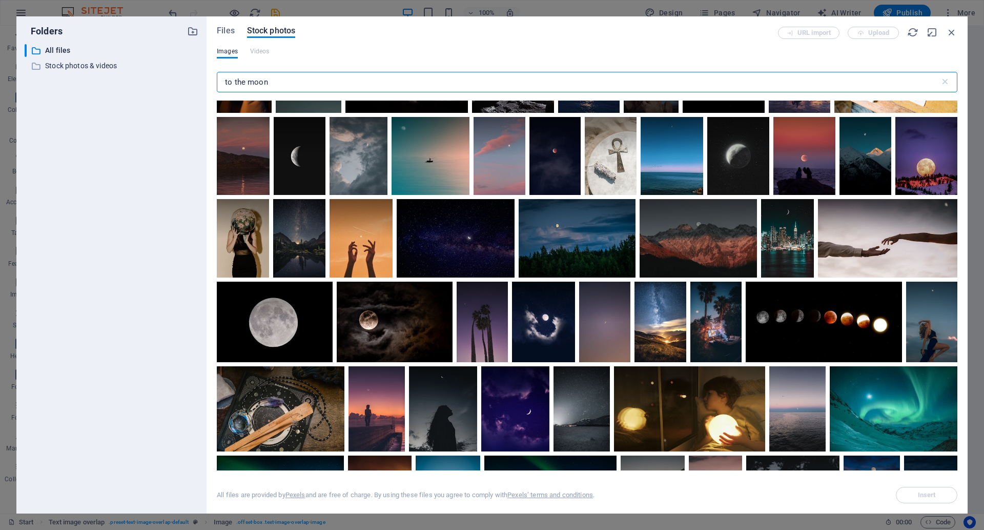
scroll to position [682, 0]
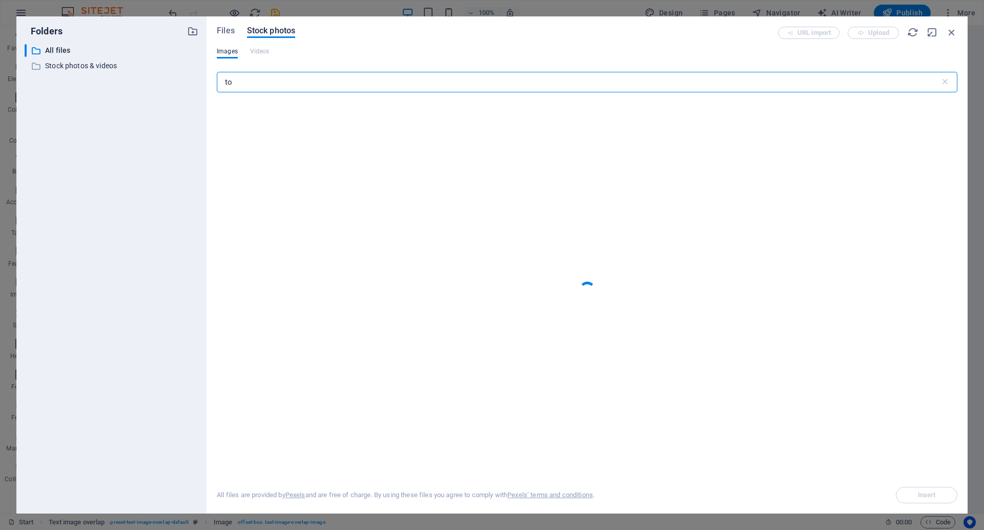
type input "t"
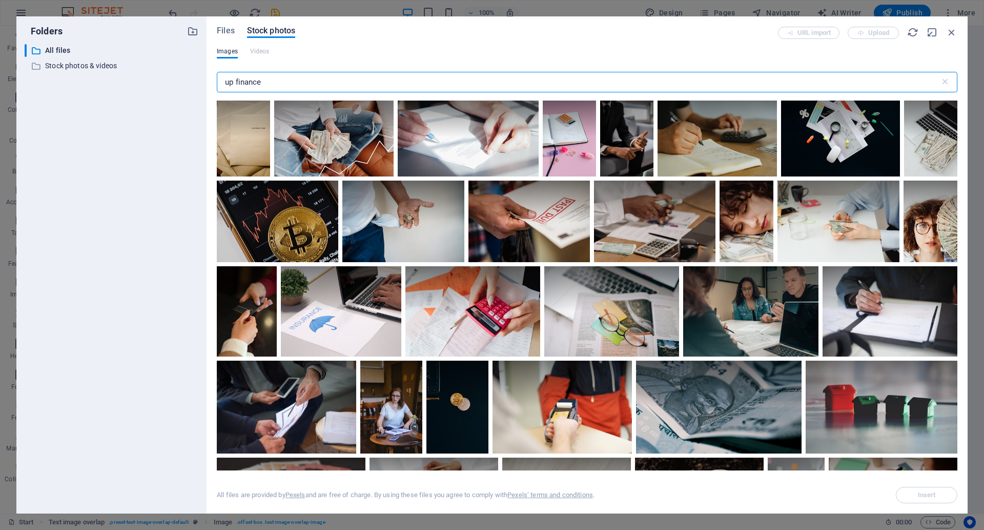
scroll to position [3731, 0]
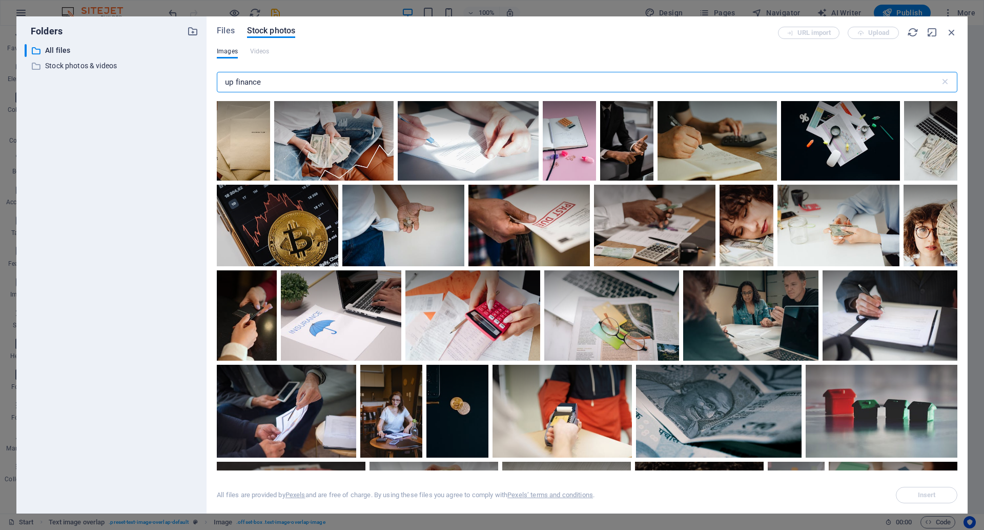
click at [401, 85] on input "up finance" at bounding box center [578, 82] width 723 height 21
type input "solana"
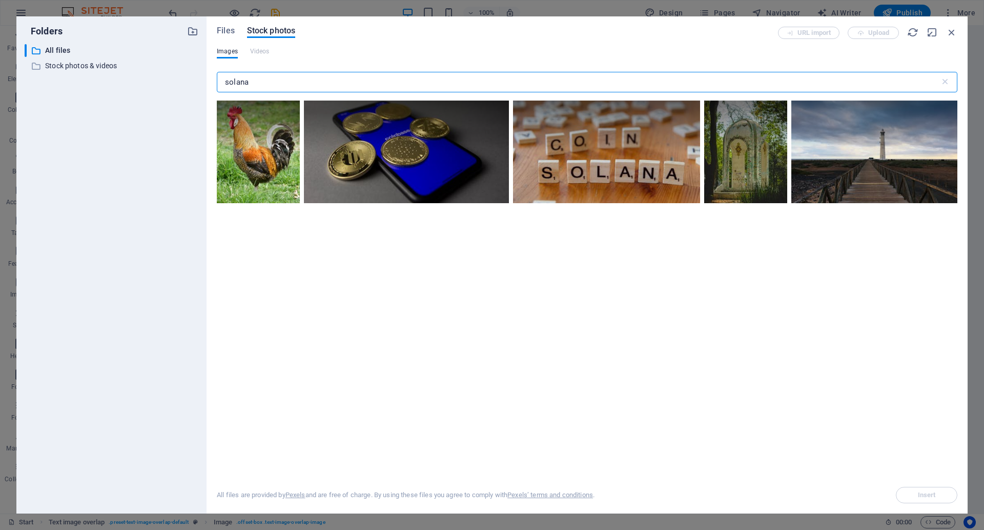
click at [405, 82] on input "solana" at bounding box center [578, 82] width 723 height 21
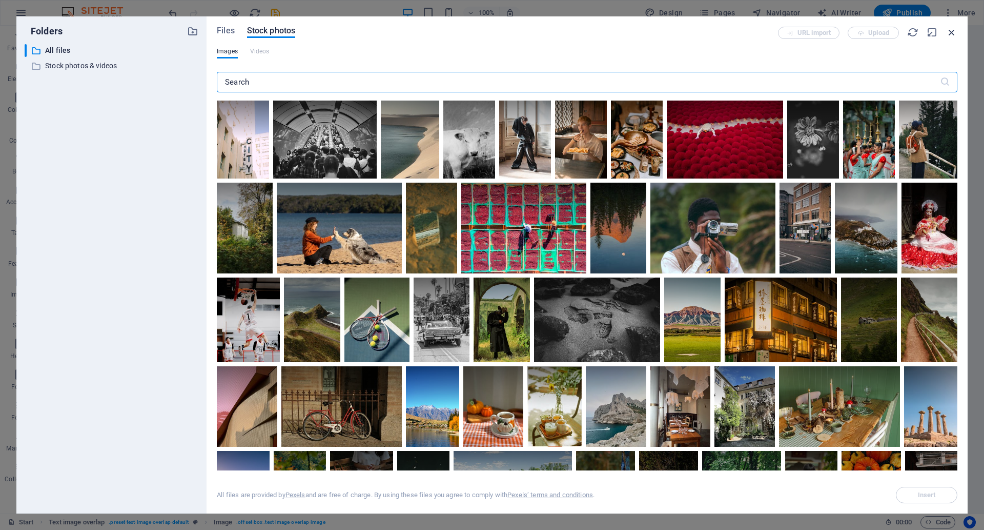
click at [950, 36] on icon "button" at bounding box center [951, 32] width 11 height 11
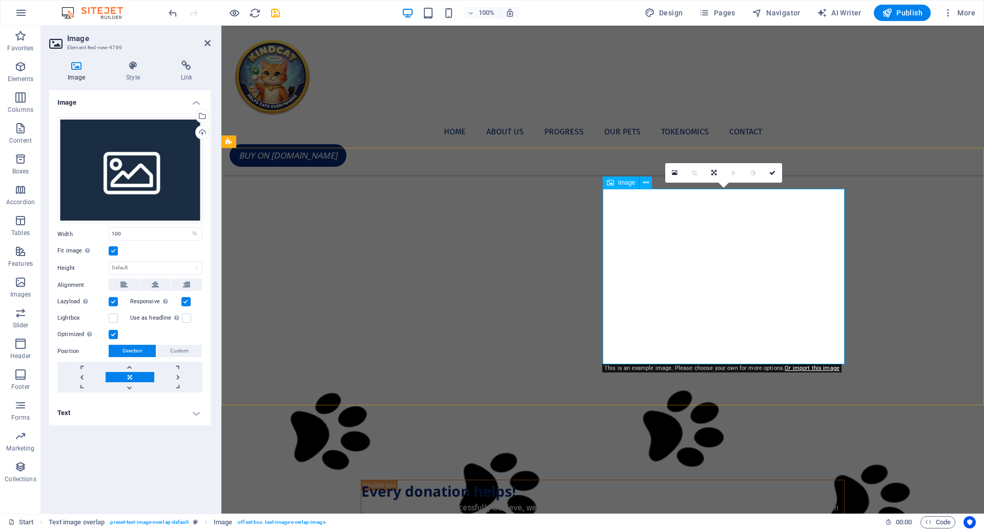
click at [163, 183] on div "Drag files here, click to choose files or select files from Files or our free s…" at bounding box center [129, 170] width 145 height 107
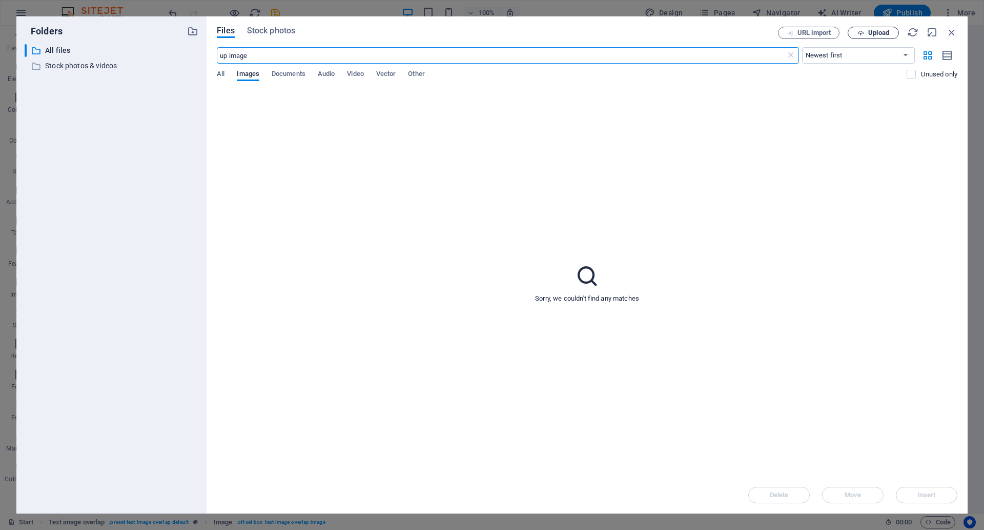
click at [893, 34] on span "Upload" at bounding box center [873, 33] width 42 height 7
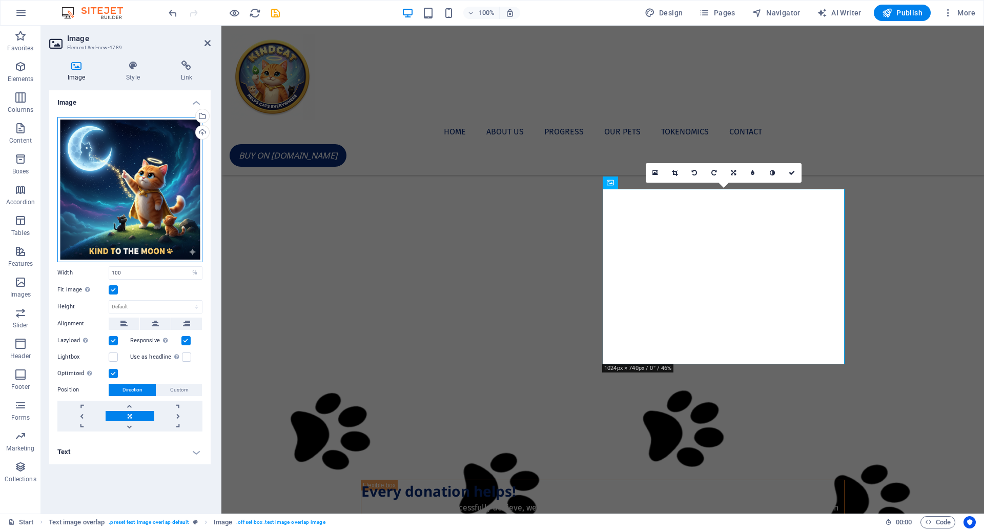
click at [152, 187] on div "Drag files here, click to choose files or select files from Files or our free s…" at bounding box center [129, 189] width 145 height 145
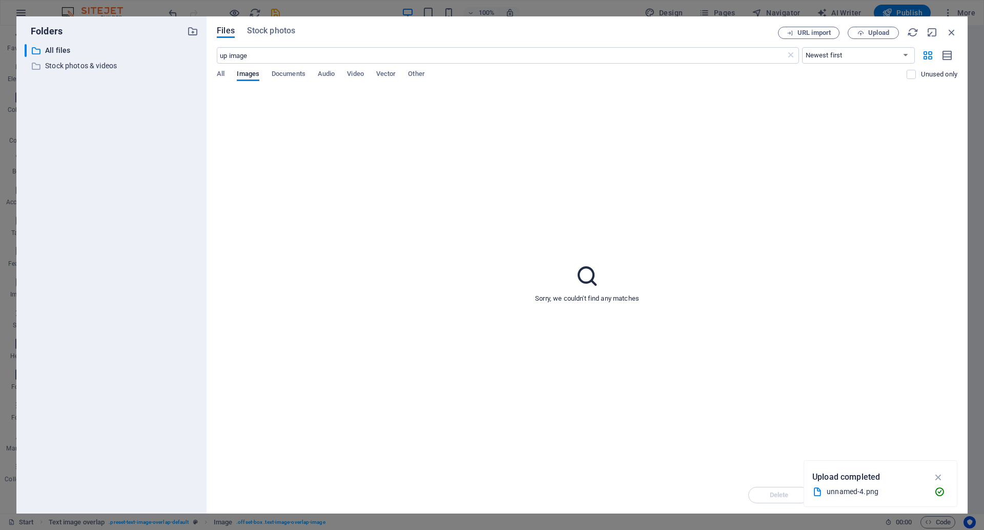
click at [958, 34] on div "Files Stock photos URL import Upload up image ​ Newest first Oldest first Name …" at bounding box center [587, 264] width 761 height 497
click at [952, 34] on icon "button" at bounding box center [951, 32] width 11 height 11
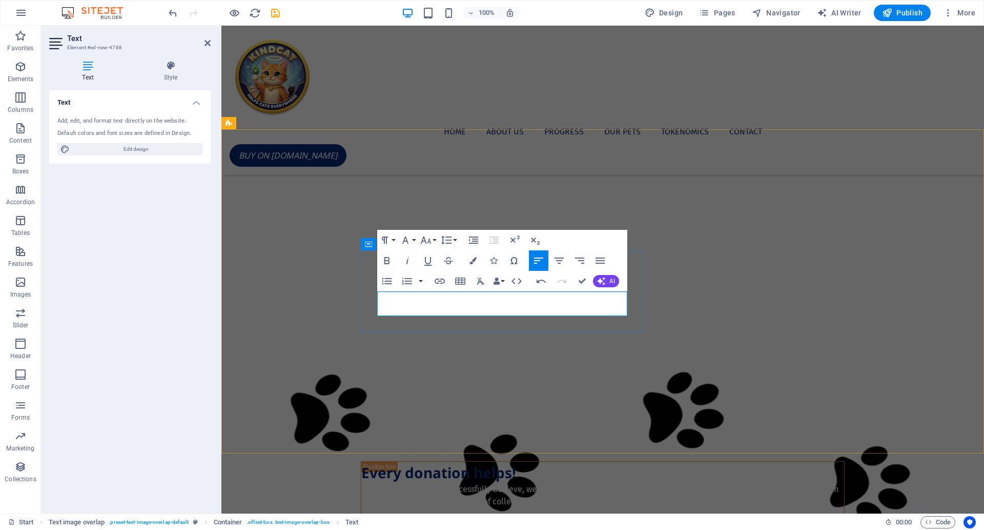
scroll to position [1454, 0]
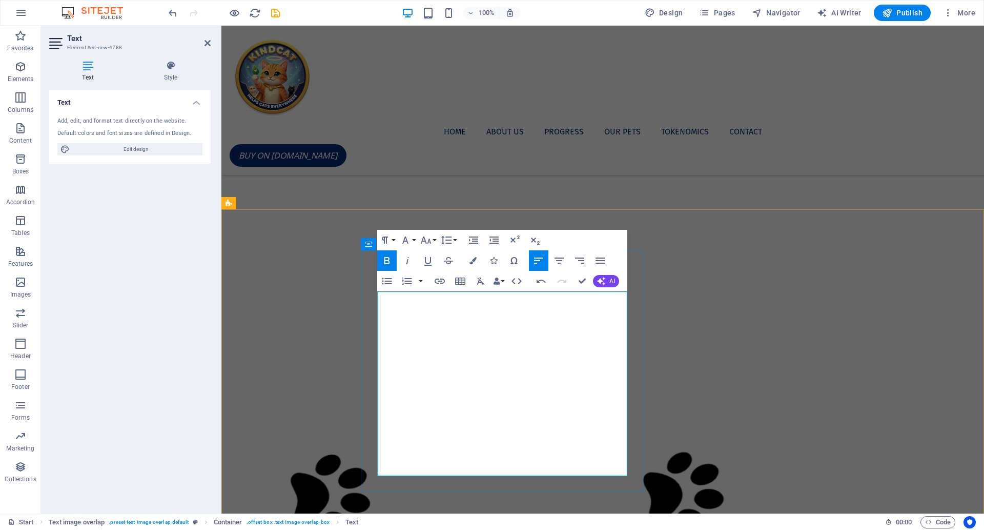
drag, startPoint x: 444, startPoint y: 322, endPoint x: 562, endPoint y: 345, distance: 120.0
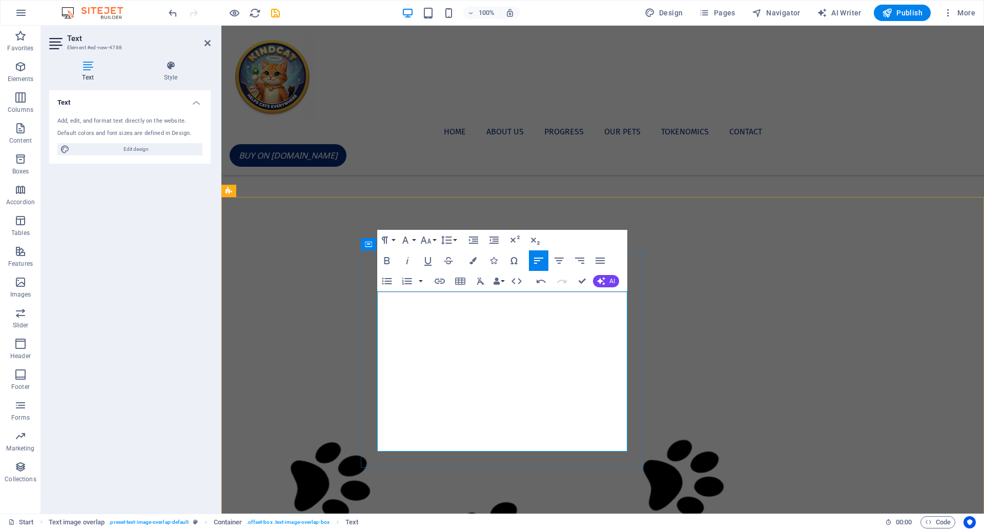
drag, startPoint x: 442, startPoint y: 332, endPoint x: 531, endPoint y: 358, distance: 92.9
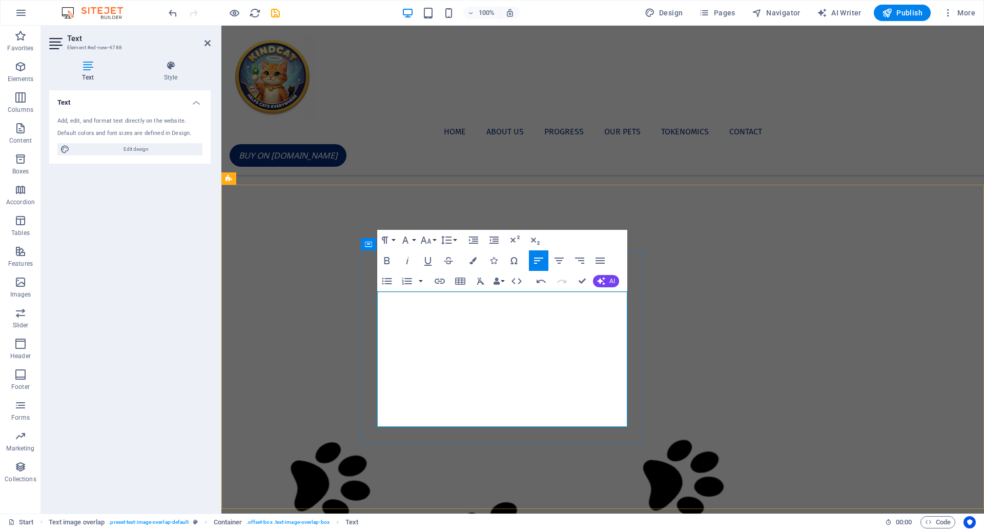
scroll to position [1479, 0]
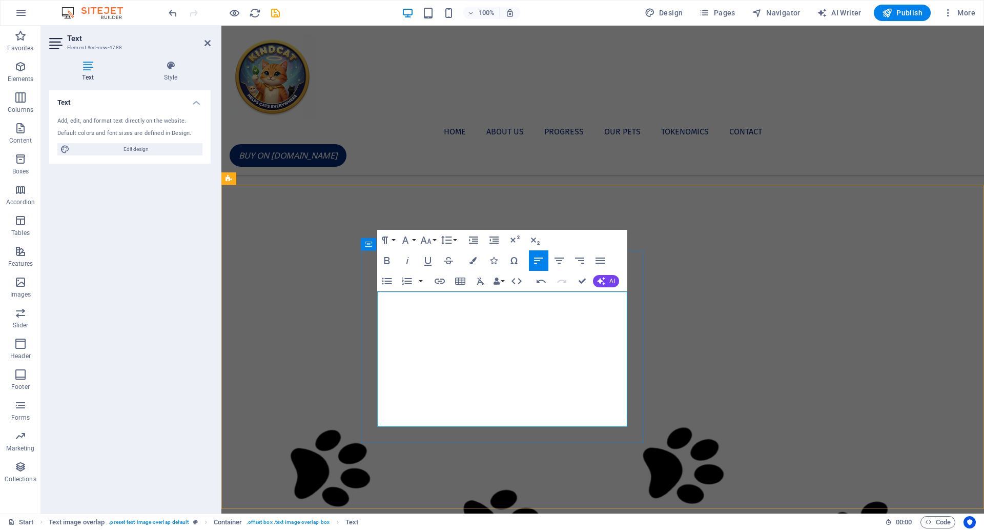
drag, startPoint x: 427, startPoint y: 346, endPoint x: 589, endPoint y: 366, distance: 163.2
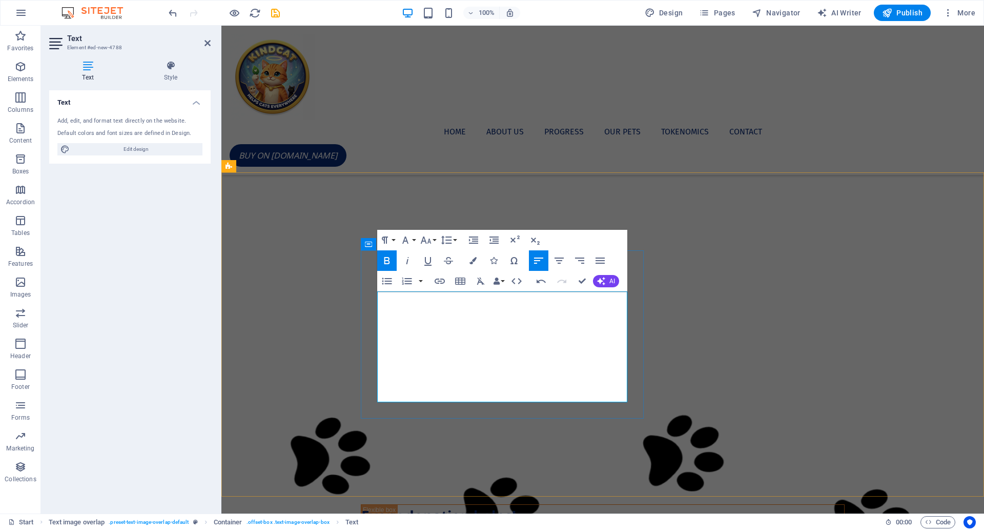
drag, startPoint x: 433, startPoint y: 360, endPoint x: 616, endPoint y: 382, distance: 184.3
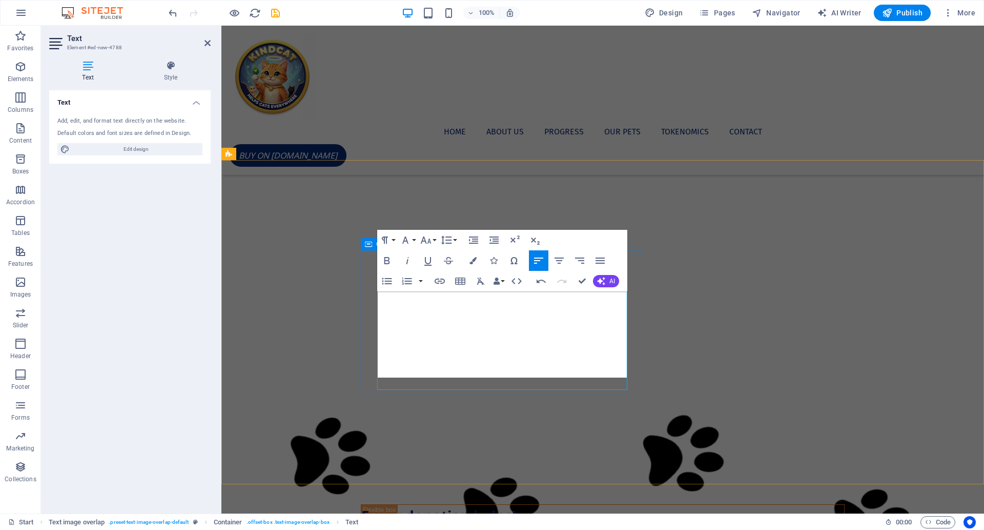
scroll to position [1503, 0]
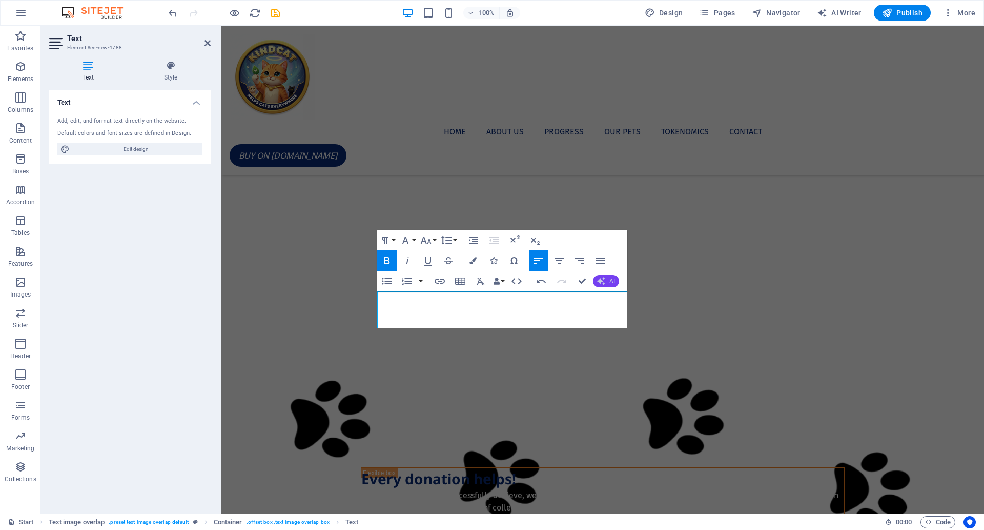
click at [612, 278] on span "AI" at bounding box center [612, 281] width 6 height 6
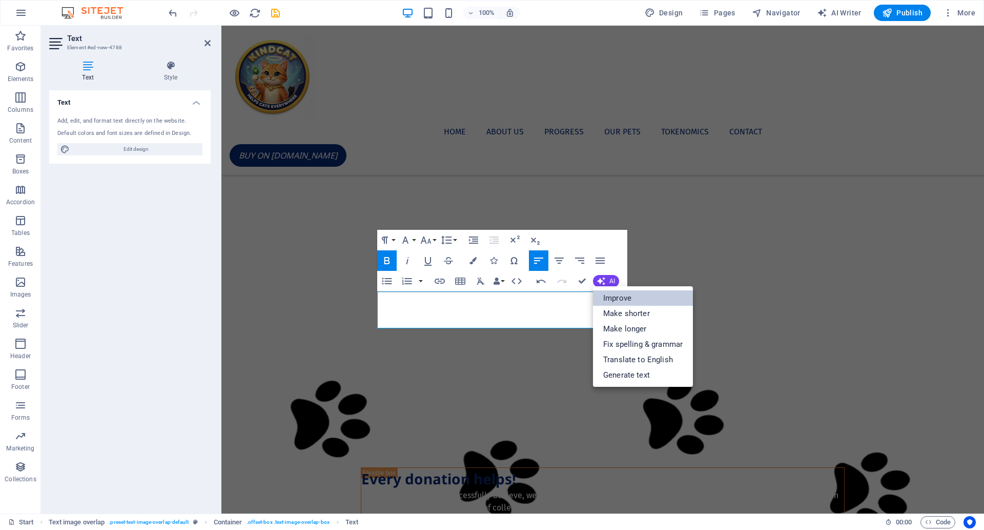
click at [623, 298] on link "Improve" at bounding box center [643, 297] width 100 height 15
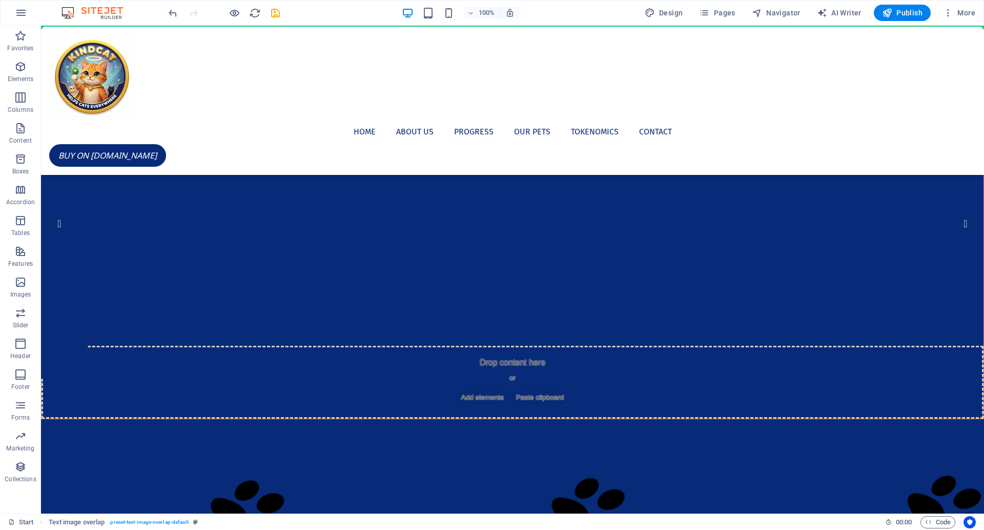
scroll to position [0, 0]
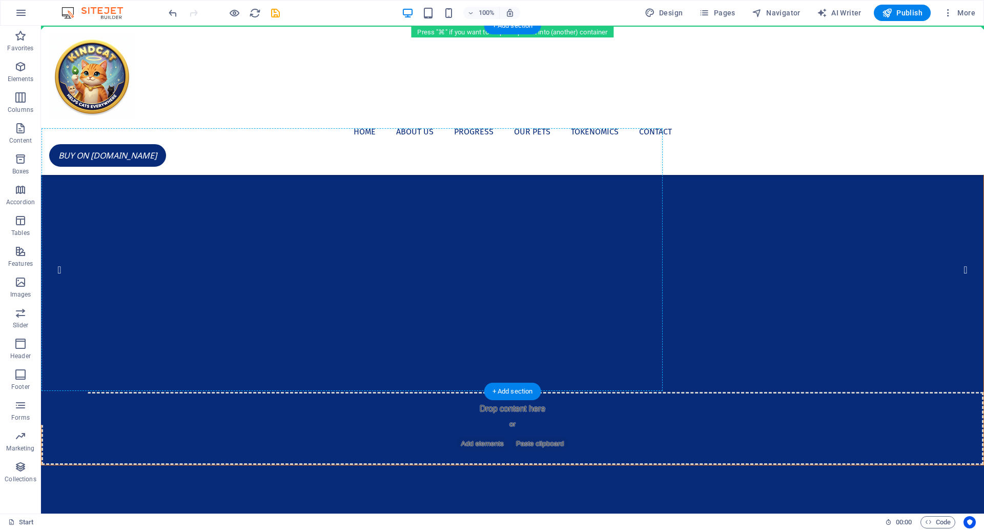
drag, startPoint x: 68, startPoint y: 282, endPoint x: 140, endPoint y: 137, distance: 161.8
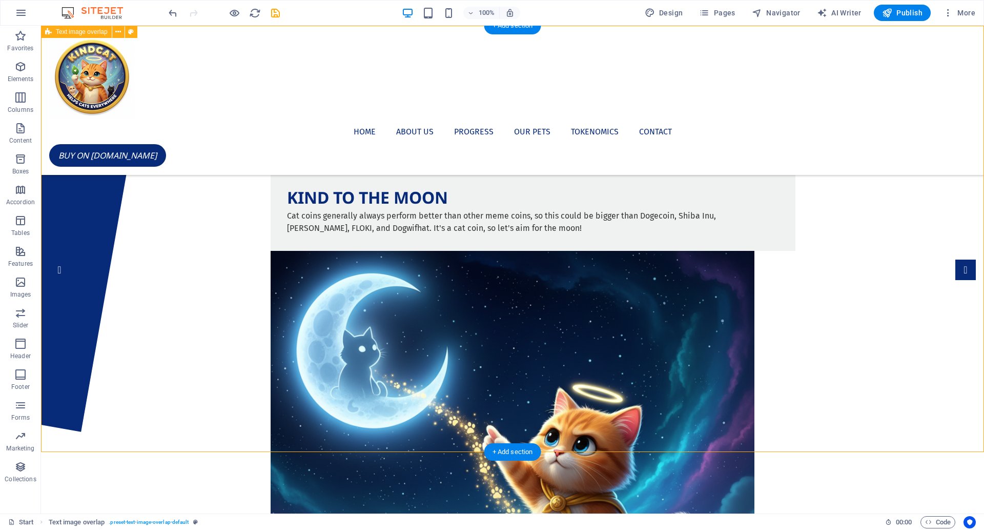
click at [158, 230] on div "KIND TO THE MOON Cat coins generally always perform better than other meme coin…" at bounding box center [512, 401] width 943 height 750
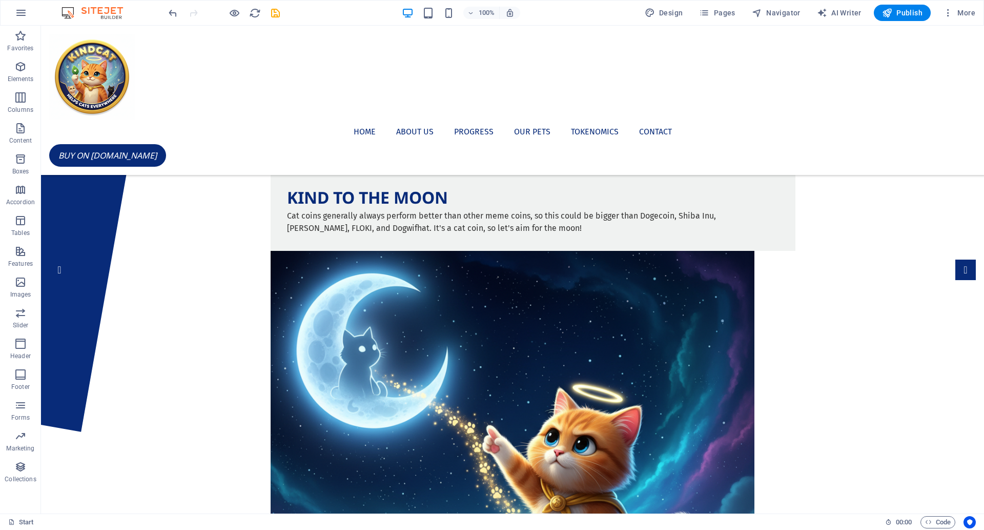
drag, startPoint x: 700, startPoint y: 146, endPoint x: 665, endPoint y: 47, distance: 104.7
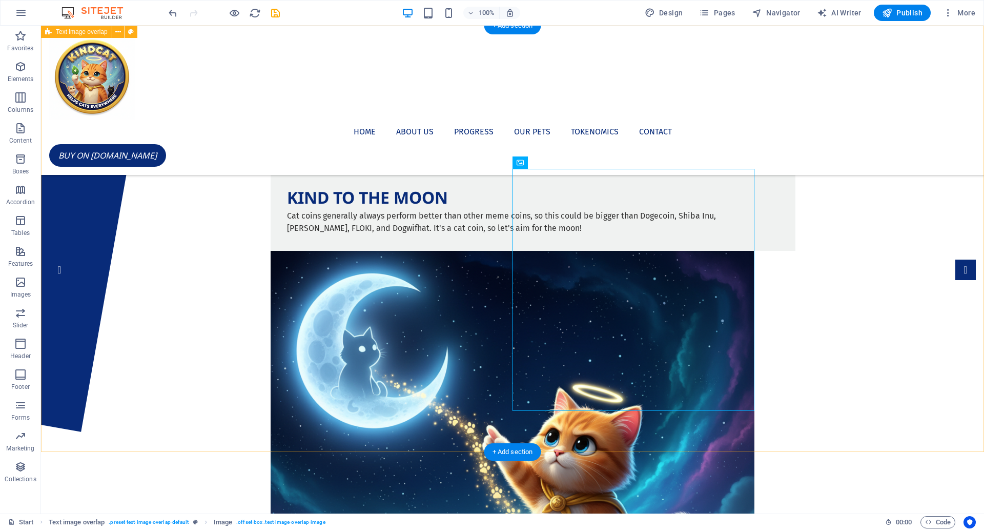
click at [817, 287] on div "KIND TO THE MOON Cat coins generally always perform better than other meme coin…" at bounding box center [512, 401] width 943 height 750
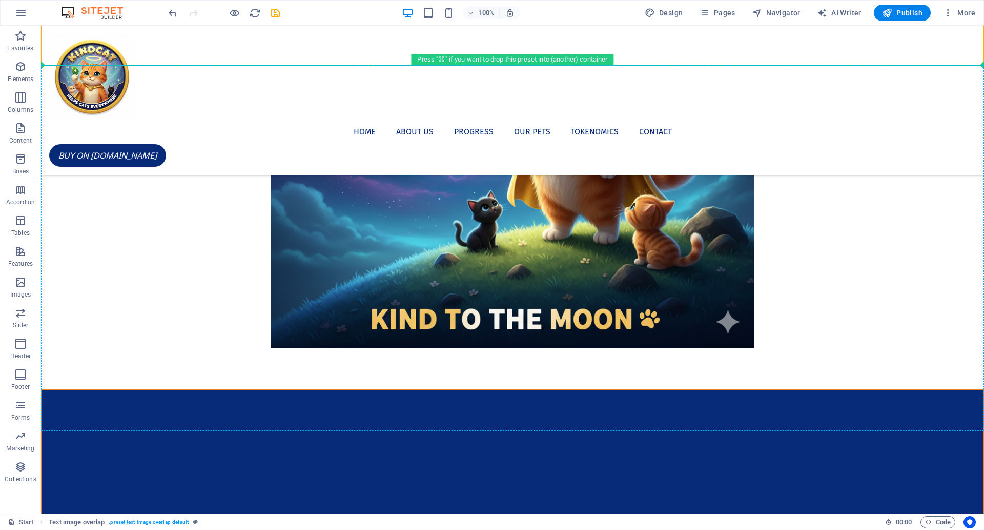
scroll to position [451, 0]
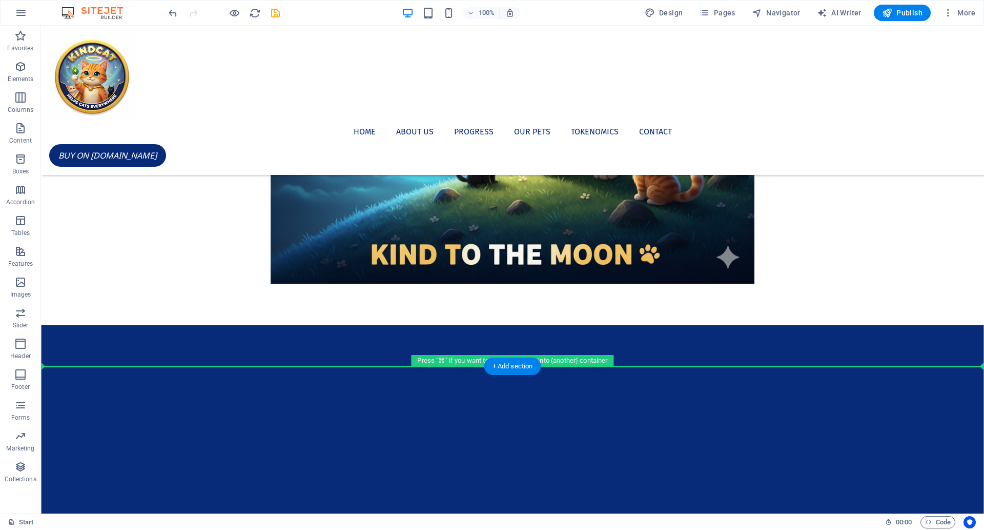
drag, startPoint x: 817, startPoint y: 269, endPoint x: 821, endPoint y: 370, distance: 101.6
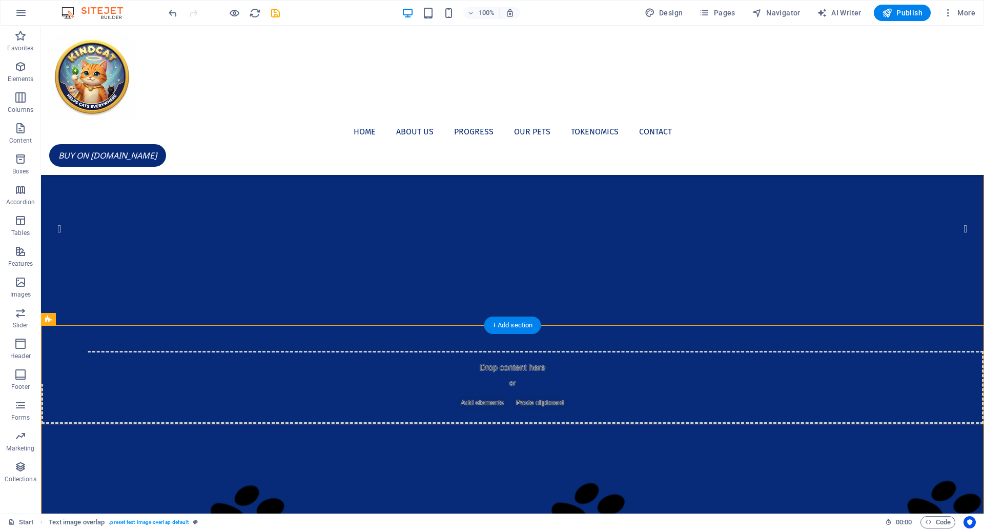
scroll to position [0, 0]
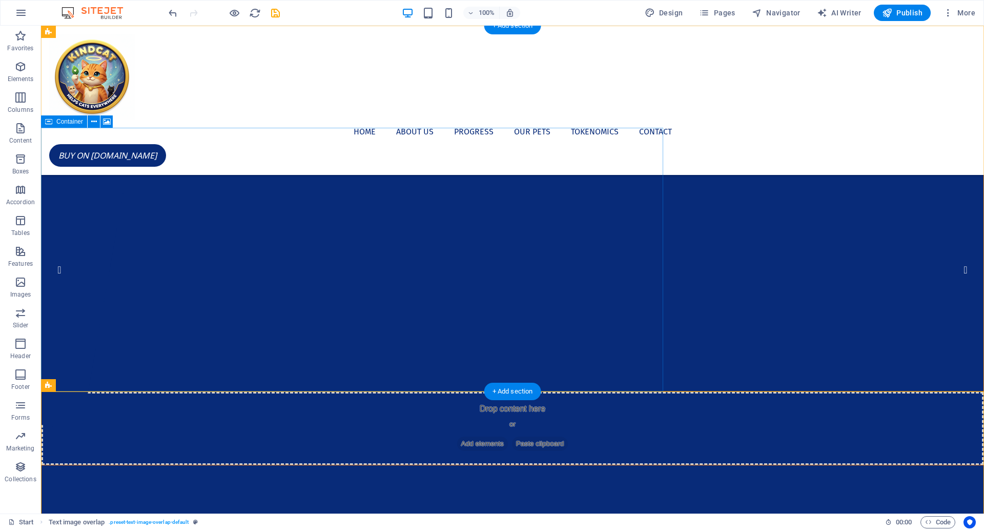
click at [516, 392] on div "Drop content here or Add elements Paste clipboard" at bounding box center [513, 428] width 942 height 73
select select "fade"
select select "ms"
select select "s"
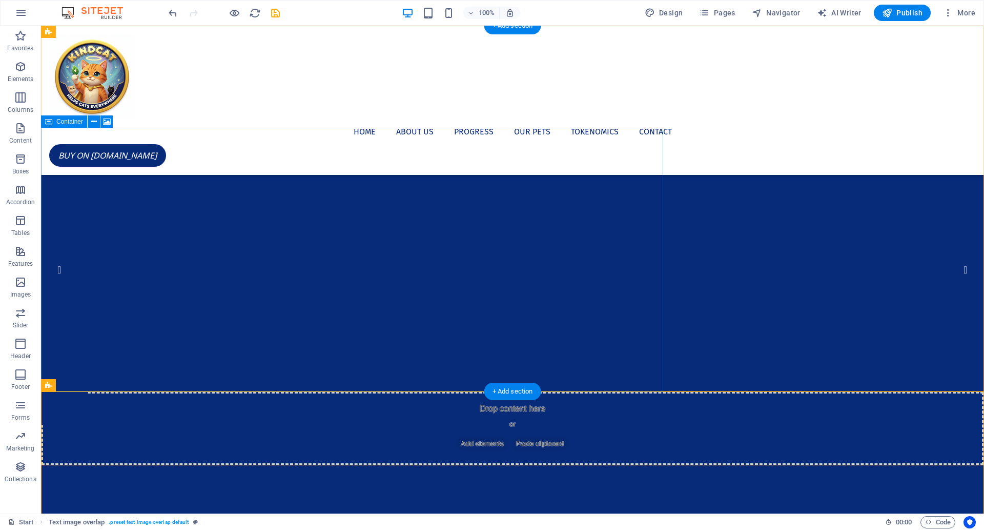
select select "progressive"
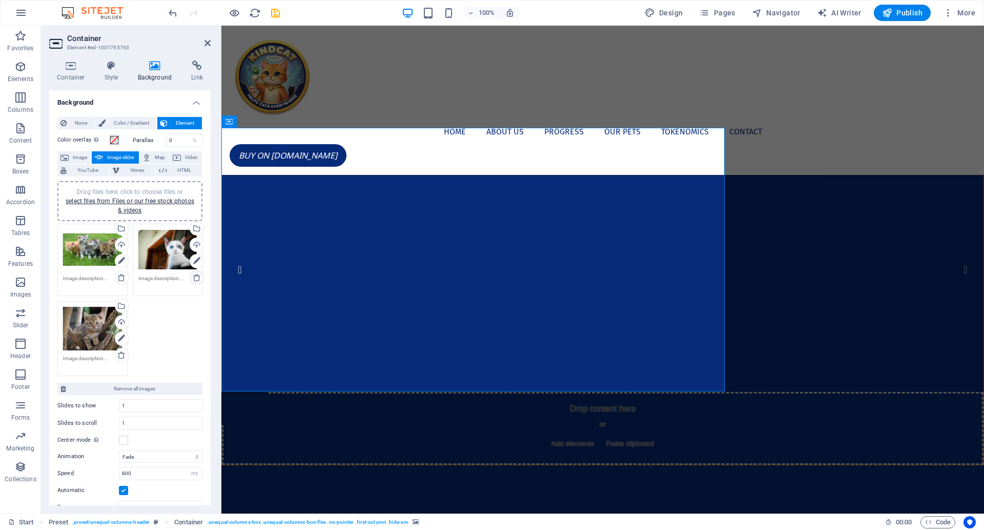
click at [193, 275] on icon at bounding box center [197, 277] width 8 height 8
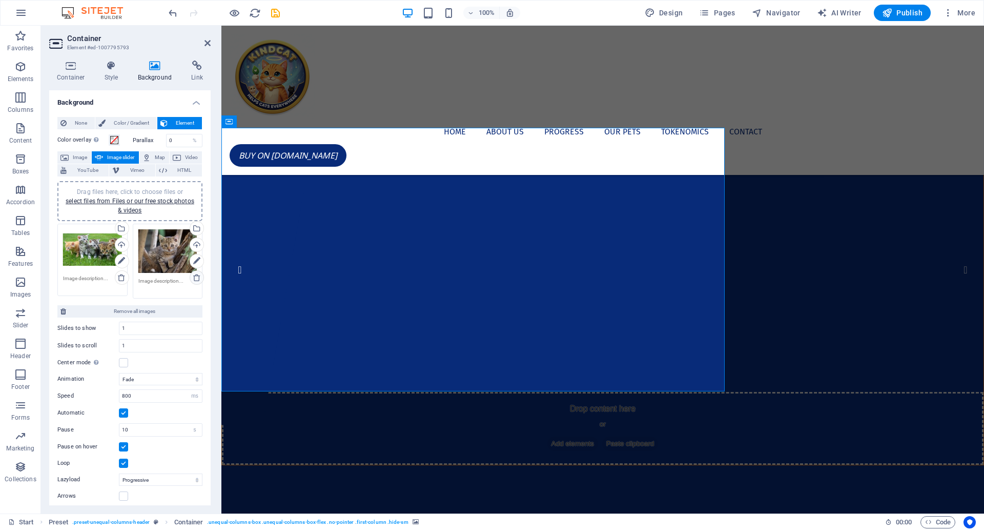
click at [193, 278] on icon at bounding box center [197, 277] width 8 height 8
click at [120, 278] on icon at bounding box center [121, 277] width 8 height 8
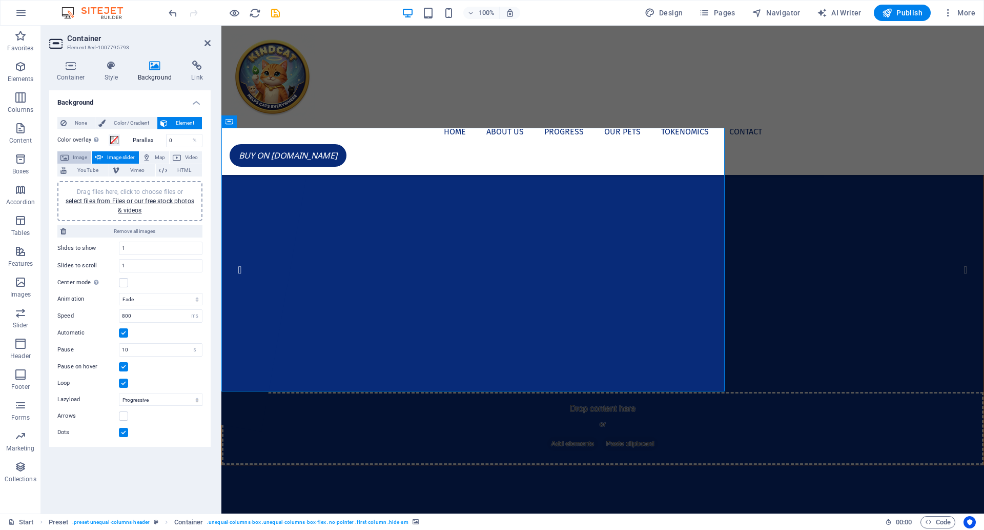
click at [76, 156] on span "Image" at bounding box center [80, 157] width 16 height 12
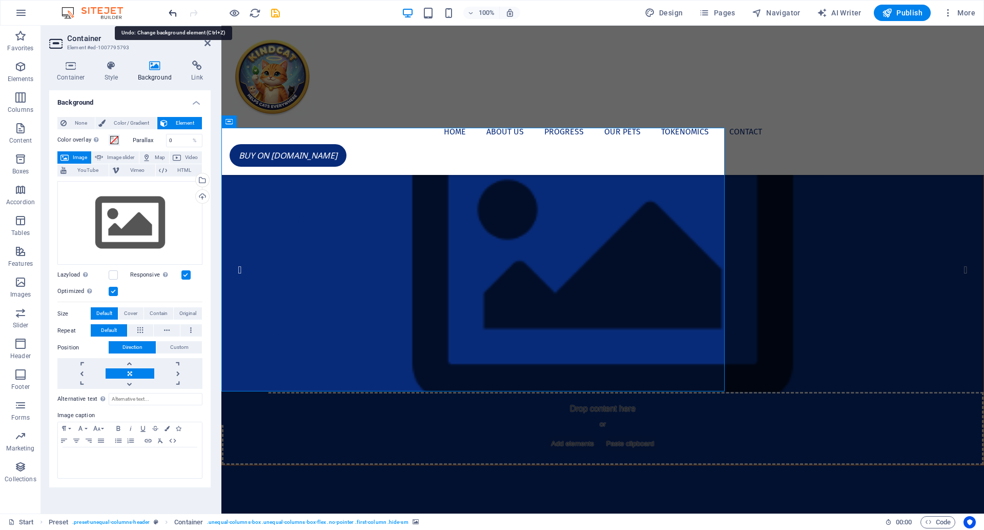
click at [172, 10] on icon "undo" at bounding box center [173, 13] width 12 height 12
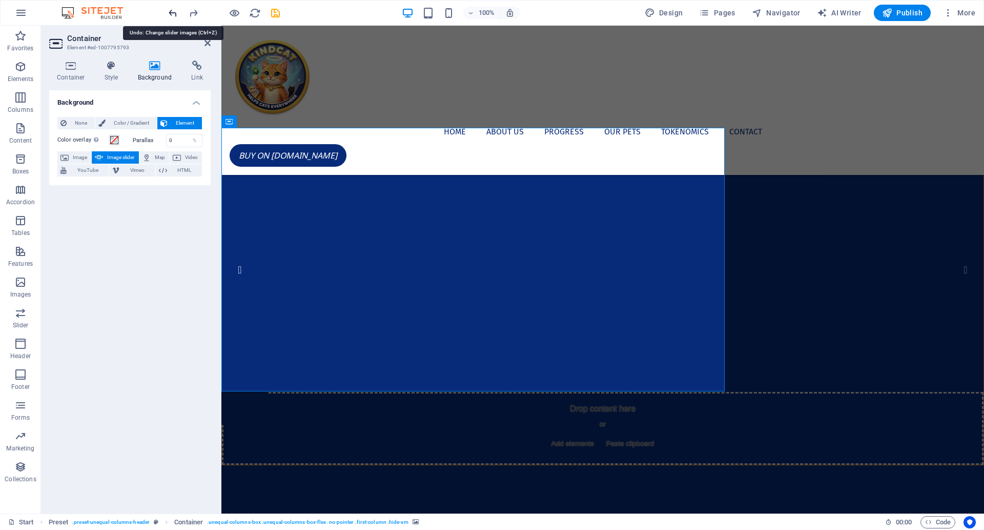
click at [172, 11] on icon "undo" at bounding box center [173, 13] width 12 height 12
click at [173, 14] on icon "undo" at bounding box center [173, 13] width 12 height 12
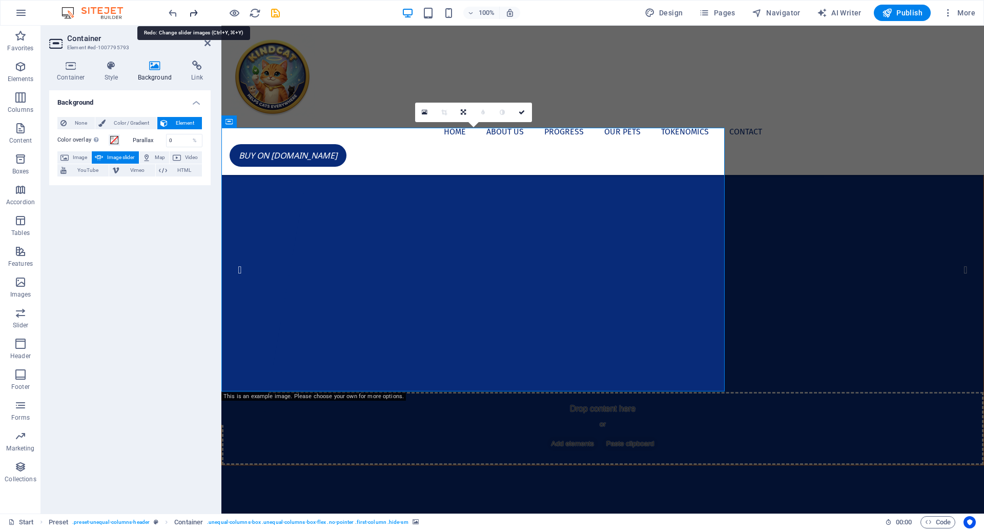
click at [193, 11] on icon "redo" at bounding box center [194, 13] width 12 height 12
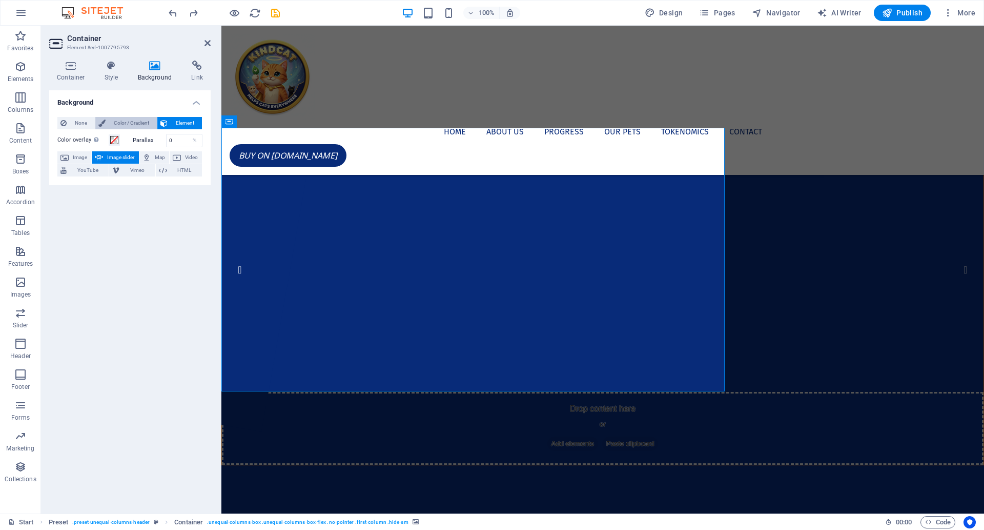
click at [137, 120] on span "Color / Gradient" at bounding box center [131, 123] width 45 height 12
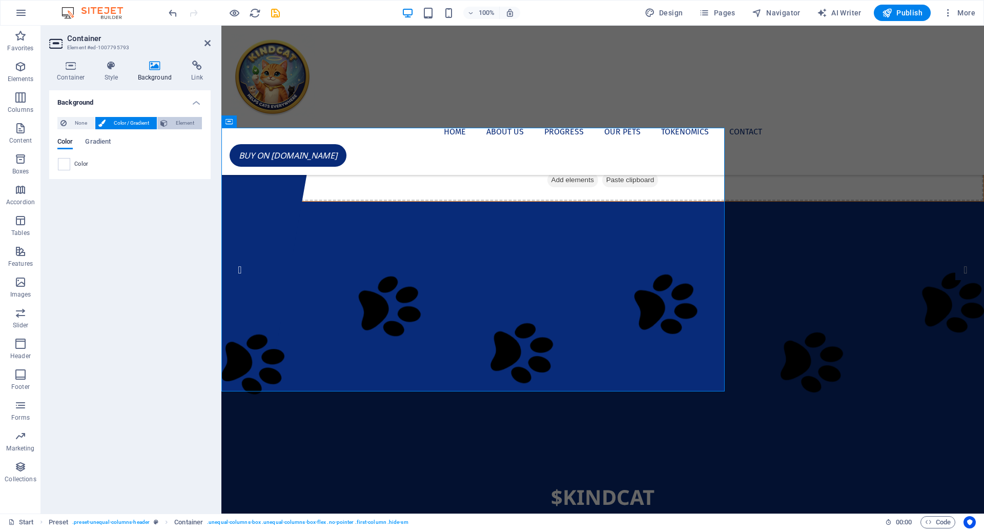
click at [178, 119] on span "Element" at bounding box center [185, 123] width 28 height 12
select select "ms"
select select "s"
select select "progressive"
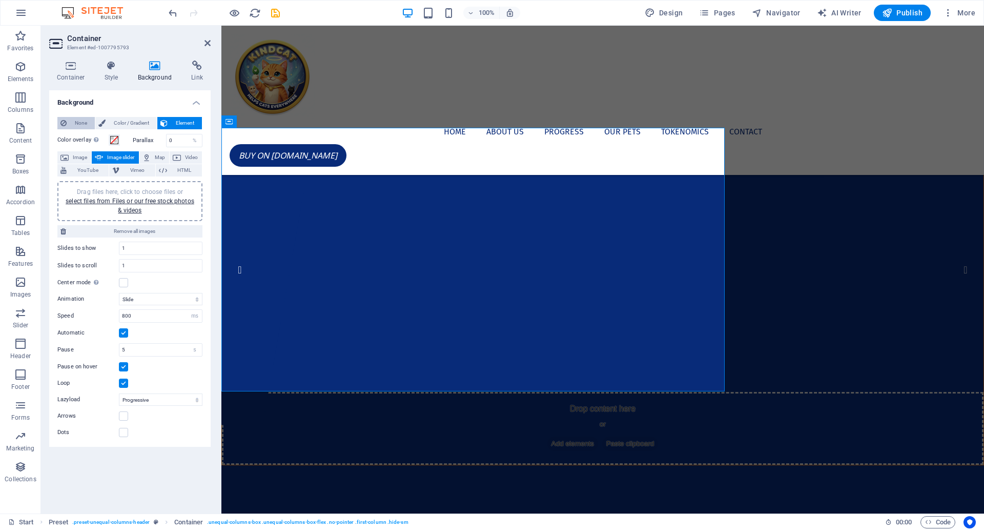
click at [73, 120] on span "None" at bounding box center [81, 123] width 22 height 12
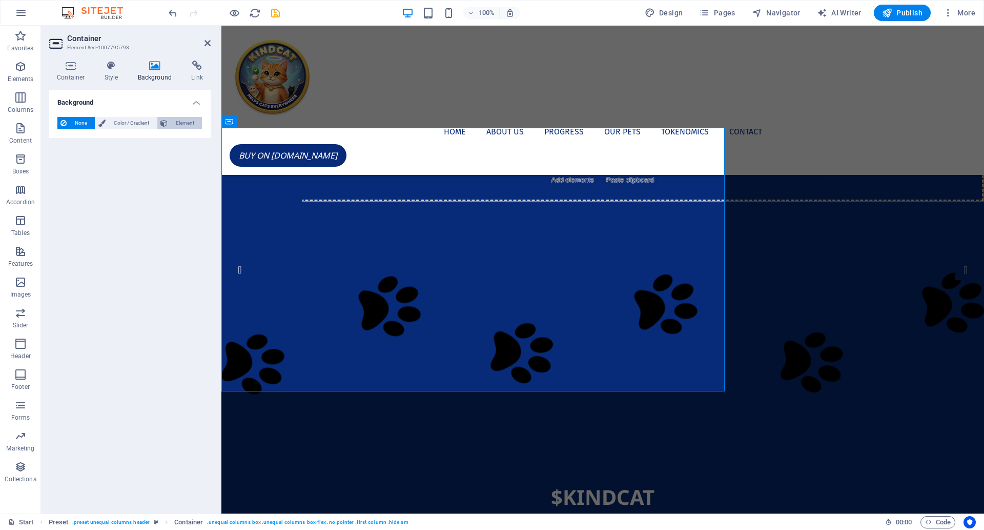
click at [176, 122] on span "Element" at bounding box center [185, 123] width 28 height 12
select select "ms"
select select "s"
select select "progressive"
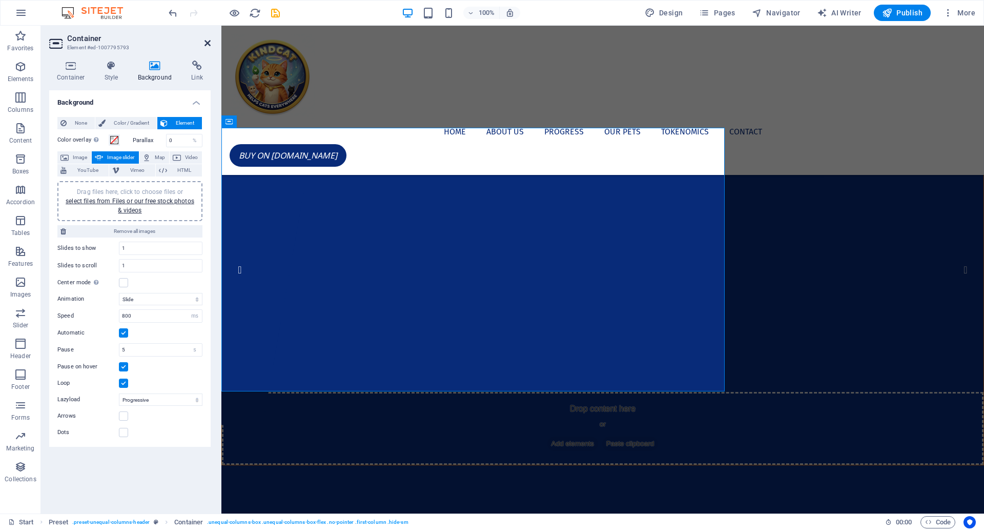
click at [207, 44] on icon at bounding box center [208, 43] width 6 height 8
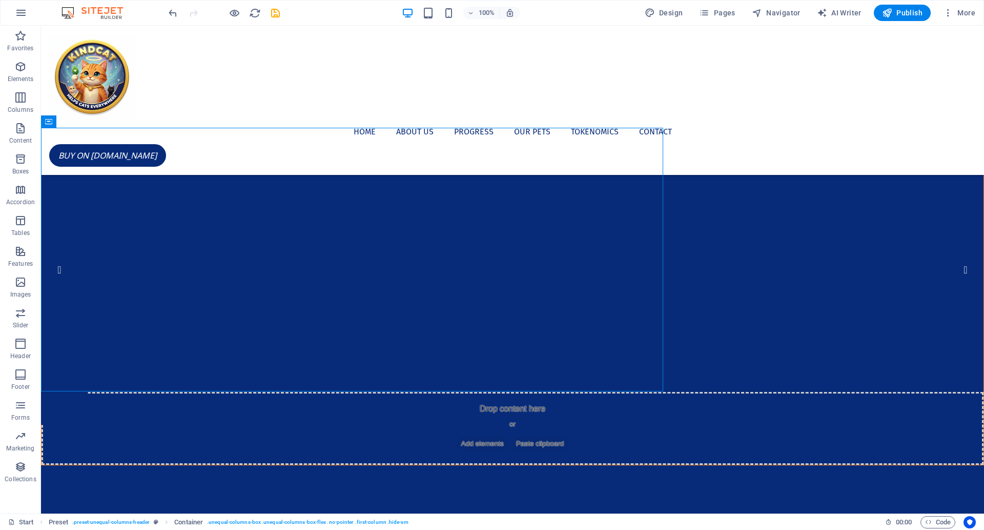
click at [366, 313] on div at bounding box center [513, 259] width 942 height 263
click at [457, 436] on span "Add elements" at bounding box center [482, 443] width 51 height 14
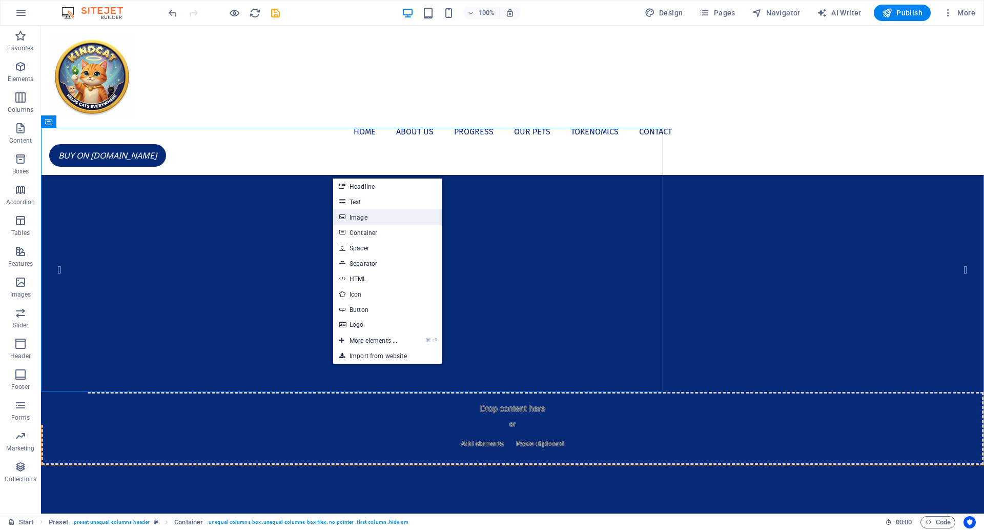
click at [365, 215] on link "Image" at bounding box center [387, 216] width 109 height 15
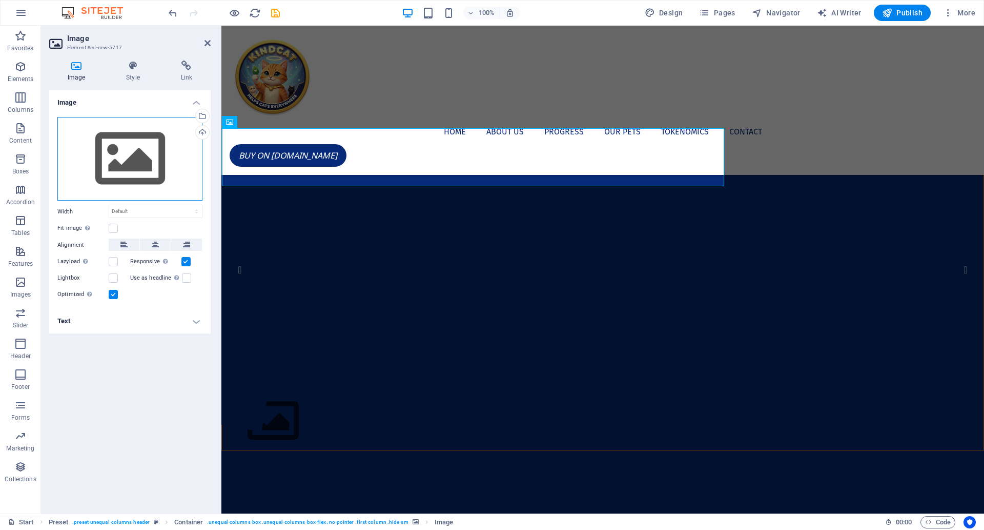
click at [142, 162] on div "Drag files here, click to choose files or select files from Files or our free s…" at bounding box center [129, 159] width 145 height 84
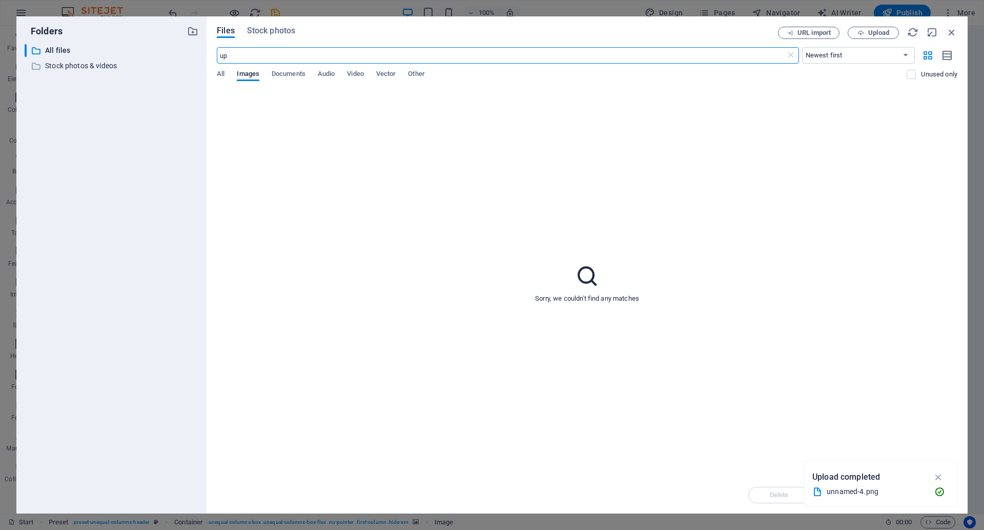
type input "u"
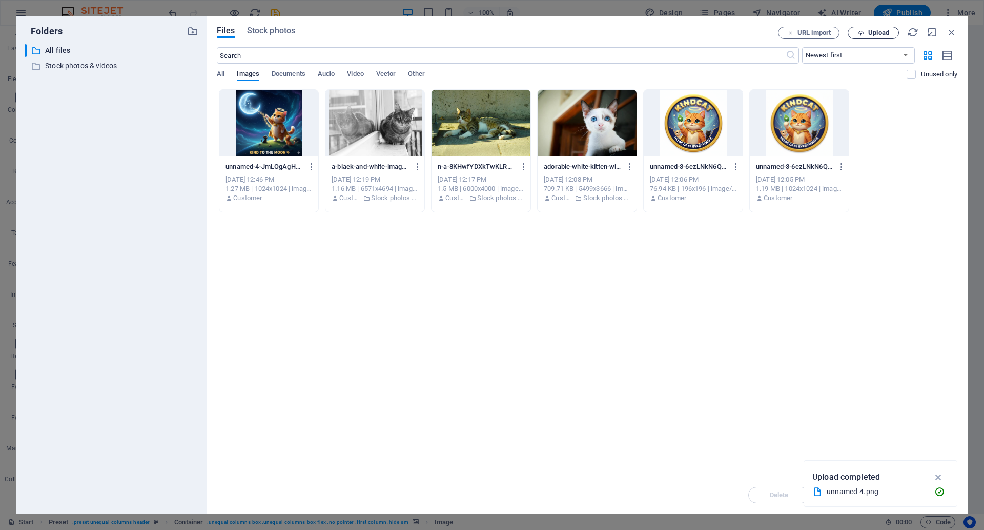
click at [871, 30] on span "Upload" at bounding box center [878, 33] width 21 height 6
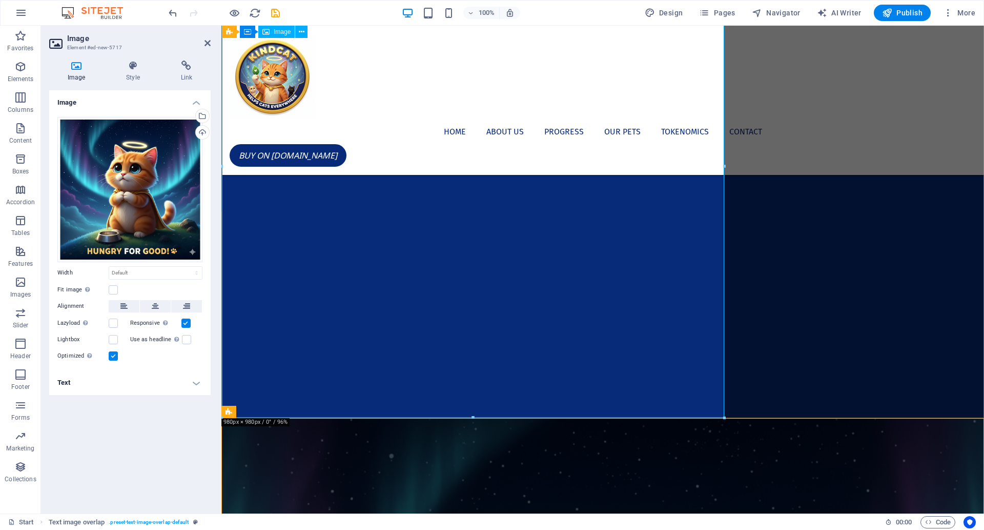
scroll to position [217, 0]
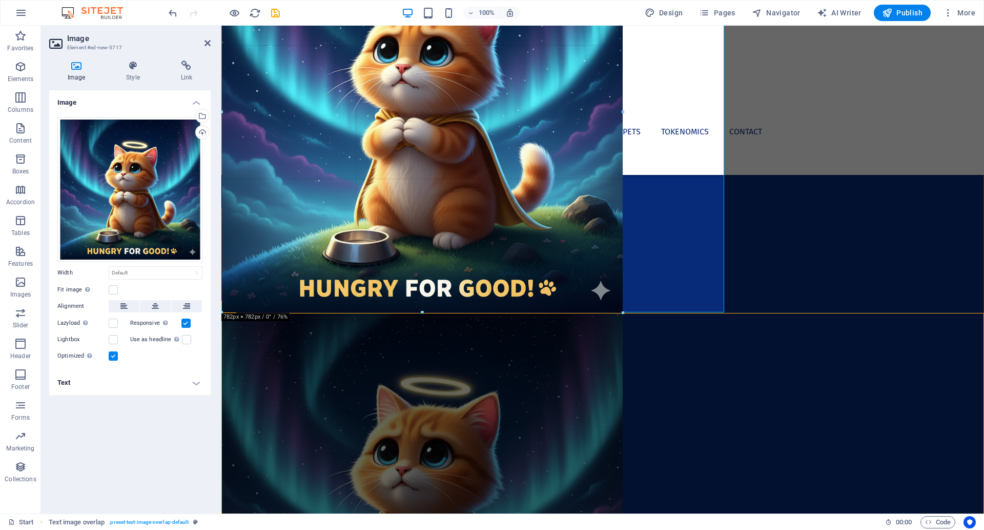
drag, startPoint x: 723, startPoint y: 413, endPoint x: 620, endPoint y: 210, distance: 227.4
type input "782"
select select "px"
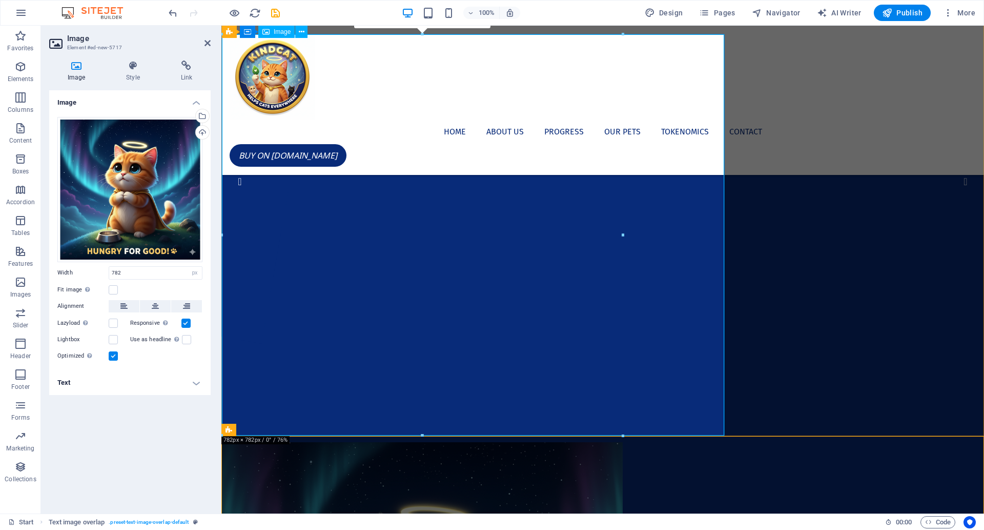
scroll to position [77, 0]
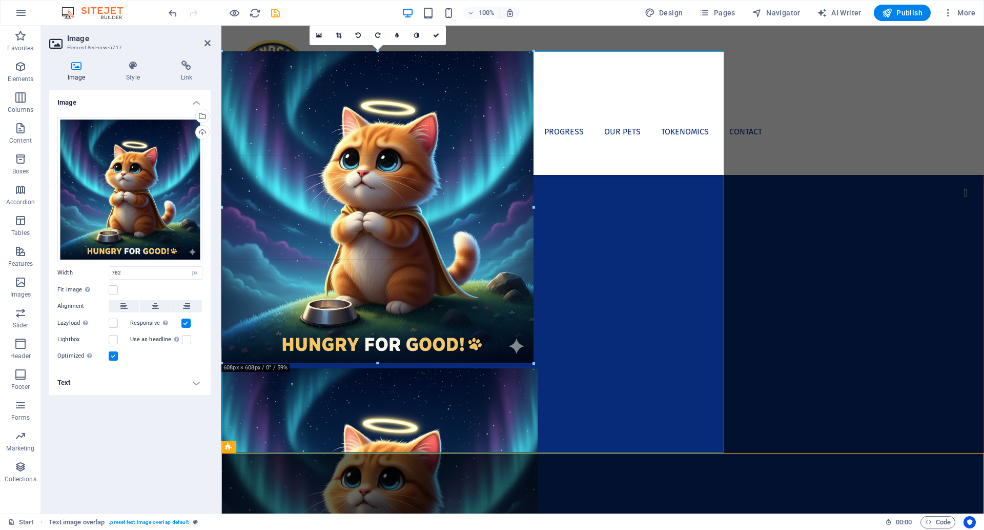
drag, startPoint x: 622, startPoint y: 453, endPoint x: 491, endPoint y: 361, distance: 159.8
type input "608"
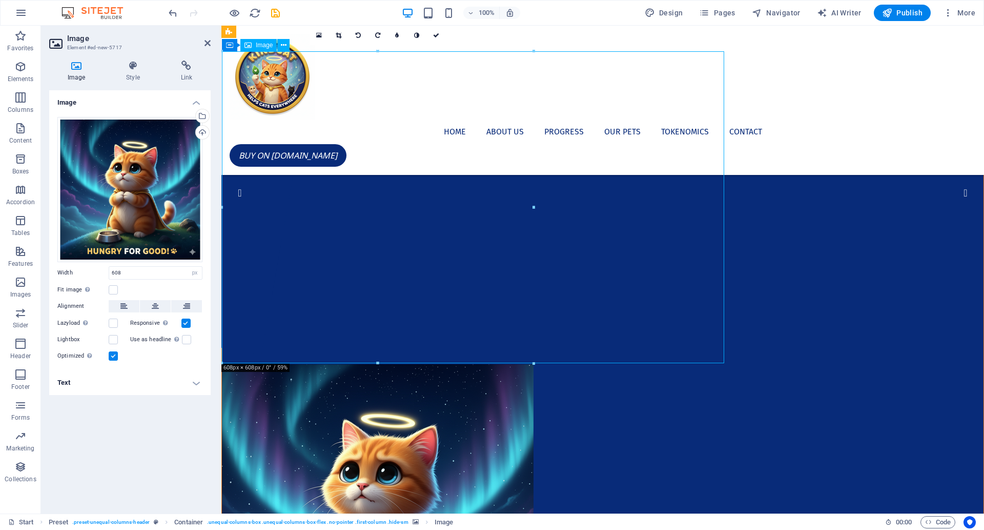
drag, startPoint x: 452, startPoint y: 297, endPoint x: 517, endPoint y: 294, distance: 64.6
click at [518, 364] on figure at bounding box center [603, 520] width 762 height 312
drag, startPoint x: 465, startPoint y: 264, endPoint x: 510, endPoint y: 267, distance: 45.2
click at [511, 364] on figure at bounding box center [603, 520] width 762 height 312
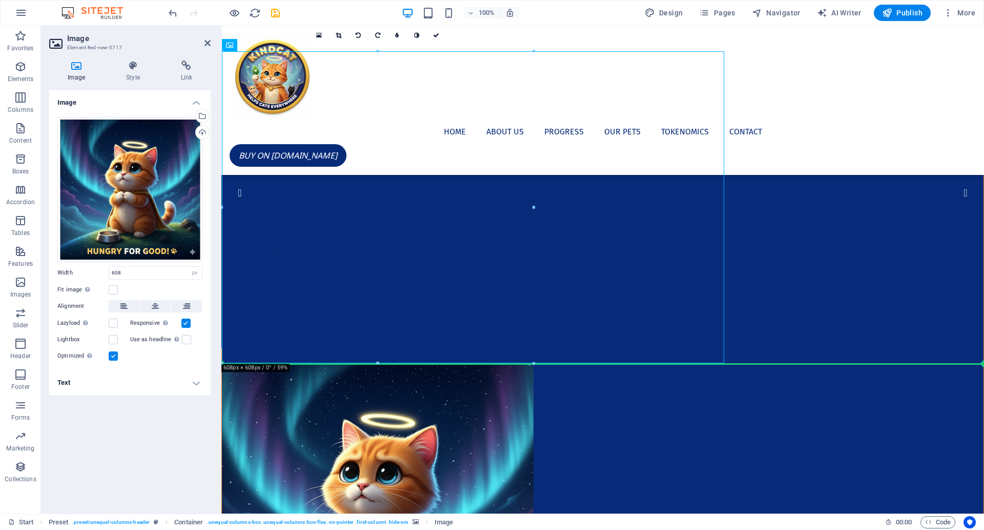
drag, startPoint x: 479, startPoint y: 329, endPoint x: 486, endPoint y: 394, distance: 66.0
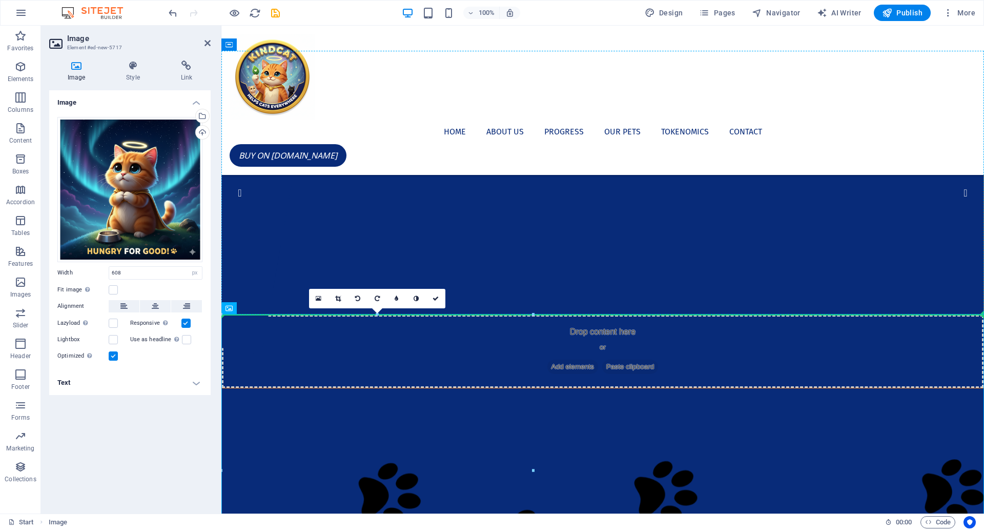
drag, startPoint x: 488, startPoint y: 419, endPoint x: 503, endPoint y: 208, distance: 211.2
drag, startPoint x: 457, startPoint y: 340, endPoint x: 478, endPoint y: 184, distance: 158.3
click at [694, 162] on div at bounding box center [603, 182] width 762 height 263
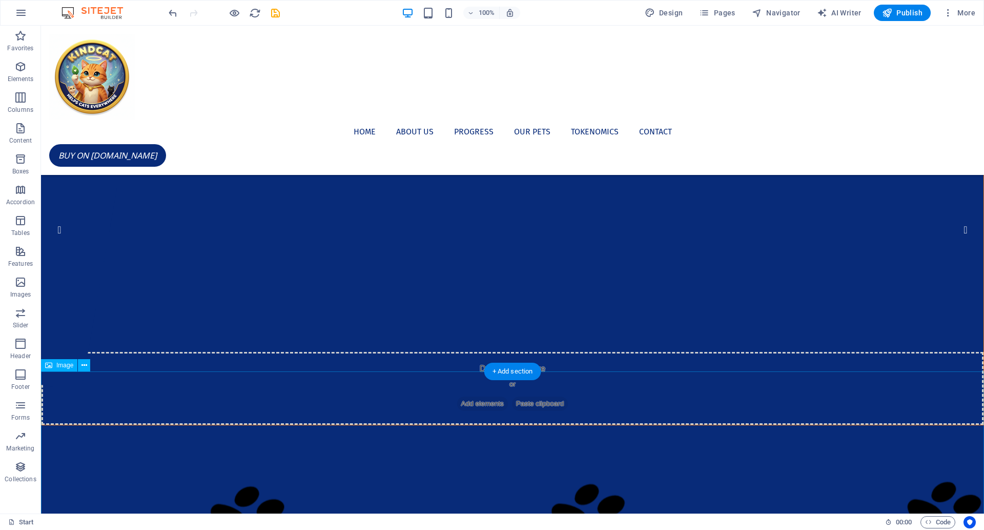
scroll to position [0, 0]
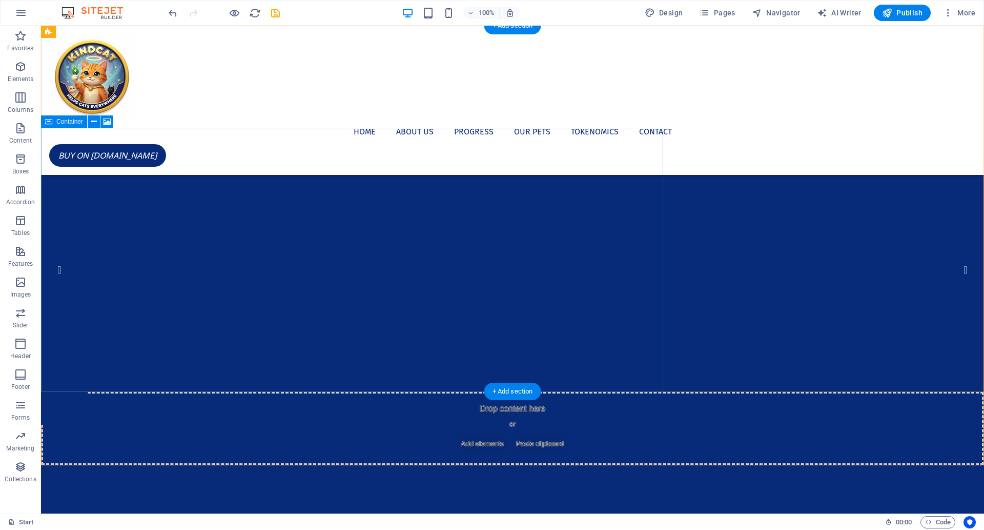
click at [457, 436] on span "Add elements" at bounding box center [482, 443] width 51 height 14
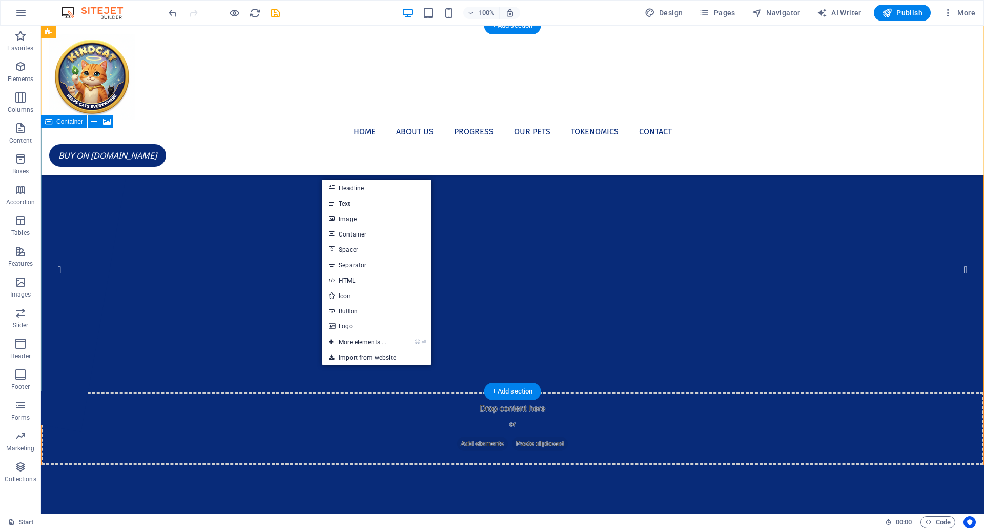
click at [457, 436] on span "Add elements" at bounding box center [482, 443] width 51 height 14
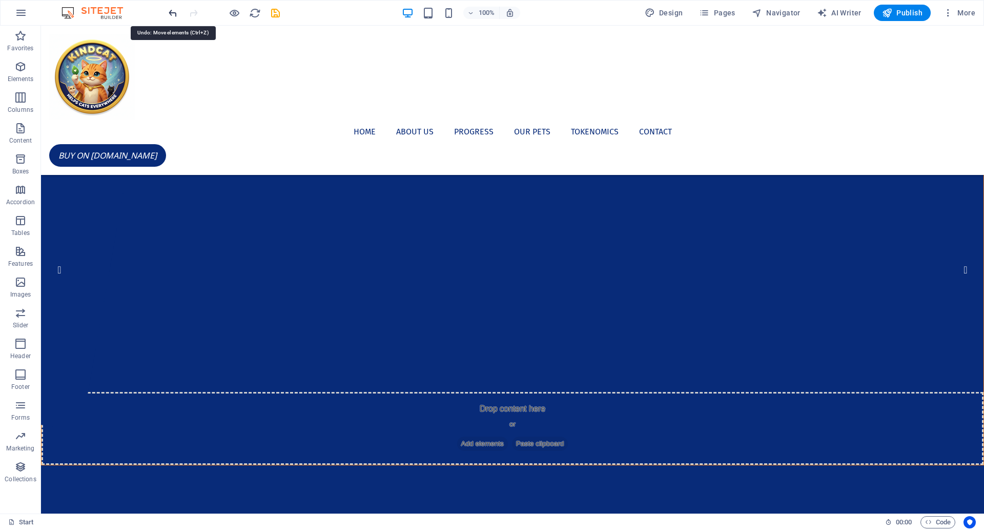
click at [171, 9] on icon "undo" at bounding box center [173, 13] width 12 height 12
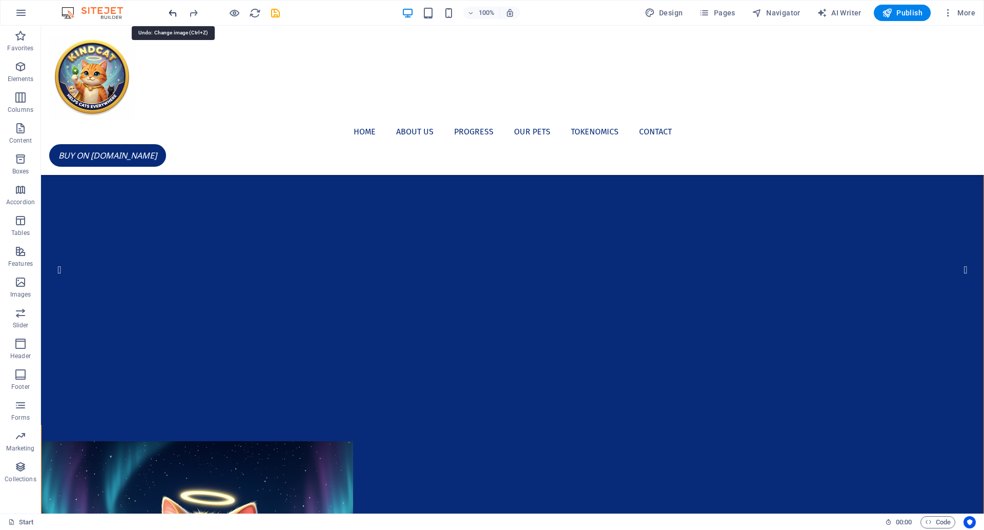
click at [170, 9] on icon "undo" at bounding box center [173, 13] width 12 height 12
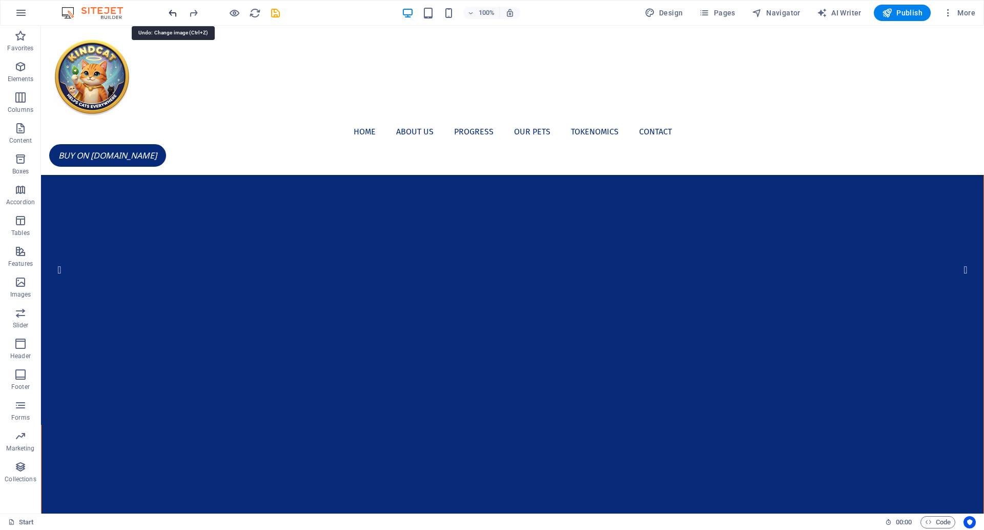
click at [170, 9] on icon "undo" at bounding box center [173, 13] width 12 height 12
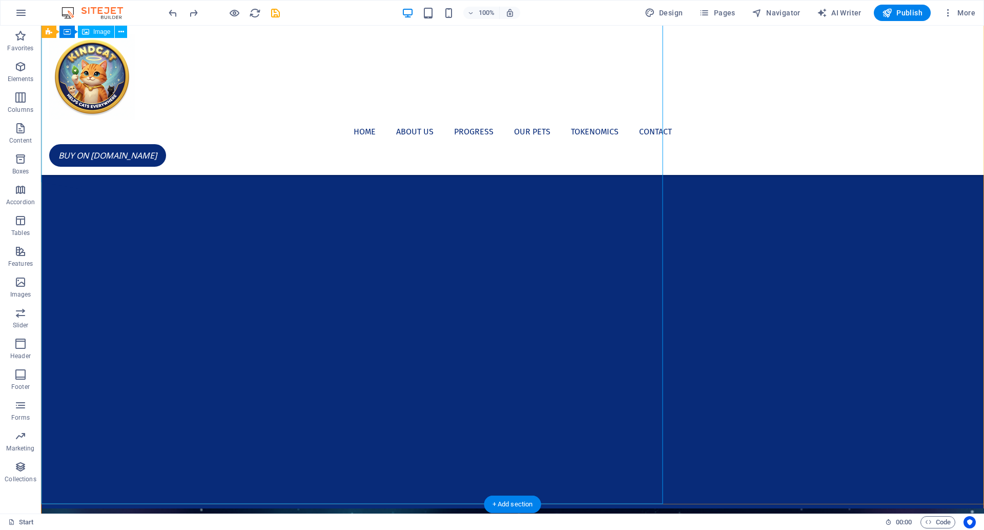
scroll to position [242, 0]
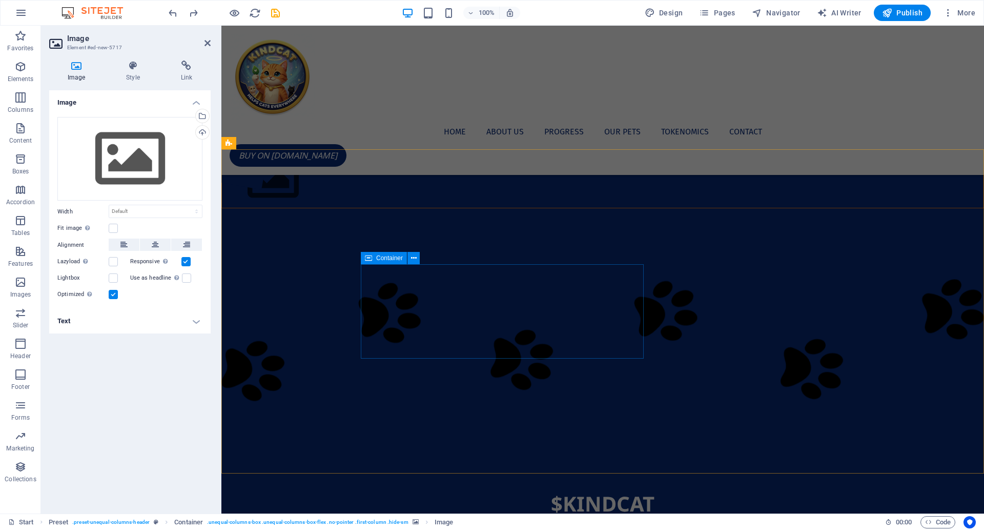
scroll to position [0, 0]
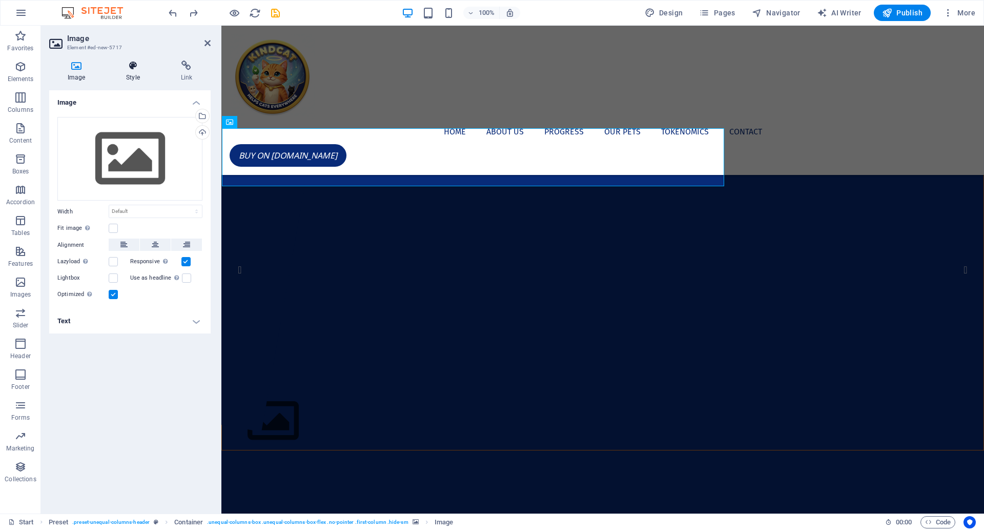
click at [132, 70] on icon at bounding box center [133, 65] width 50 height 10
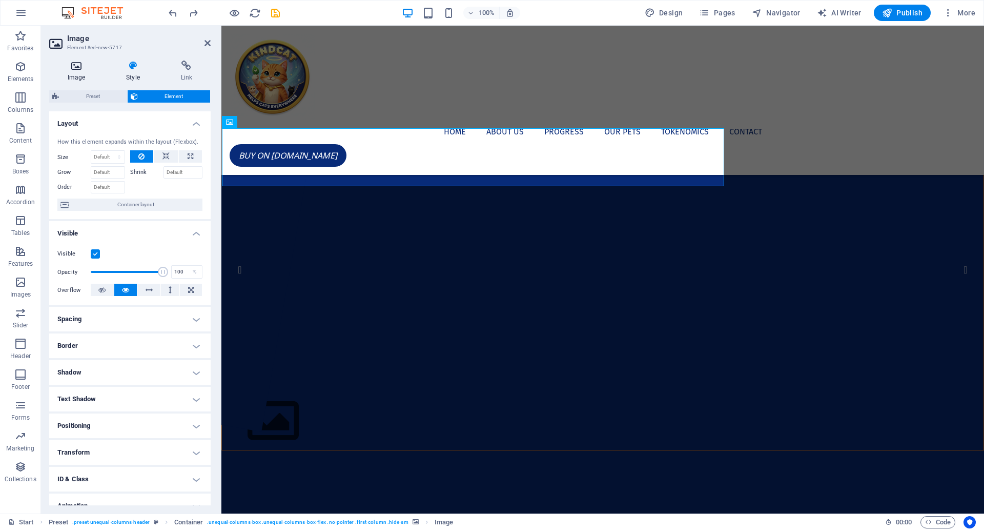
click at [80, 60] on icon at bounding box center [76, 65] width 54 height 10
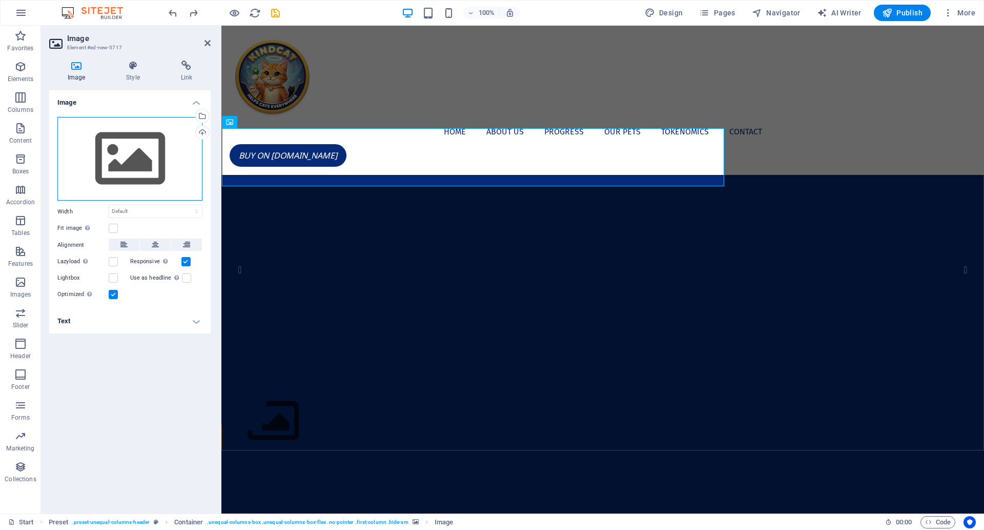
click at [120, 160] on div "Drag files here, click to choose files or select files from Files or our free s…" at bounding box center [129, 159] width 145 height 84
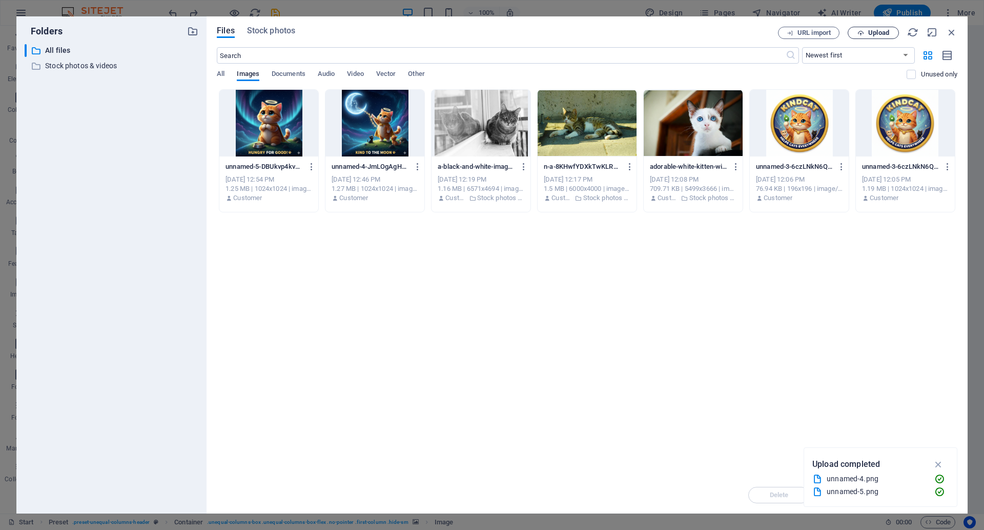
click at [877, 31] on span "Upload" at bounding box center [878, 33] width 21 height 6
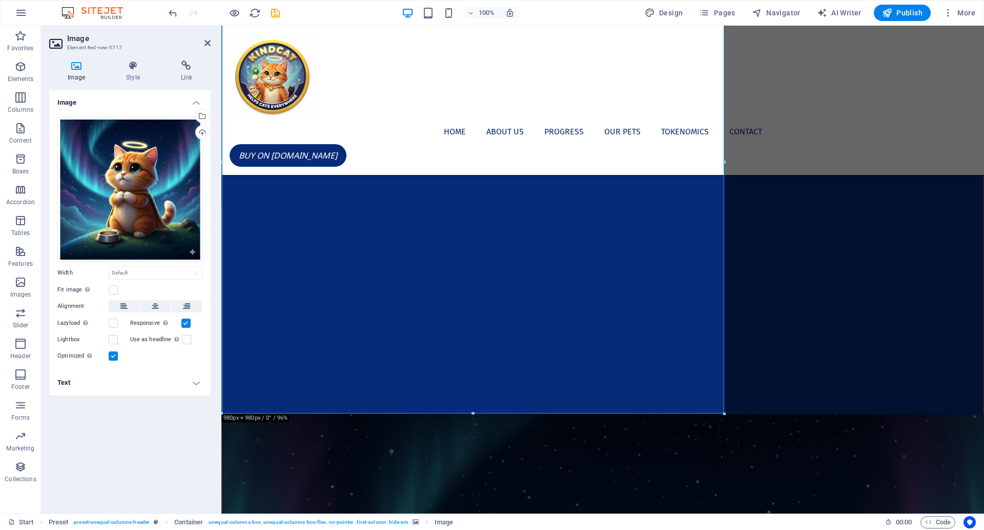
scroll to position [217, 0]
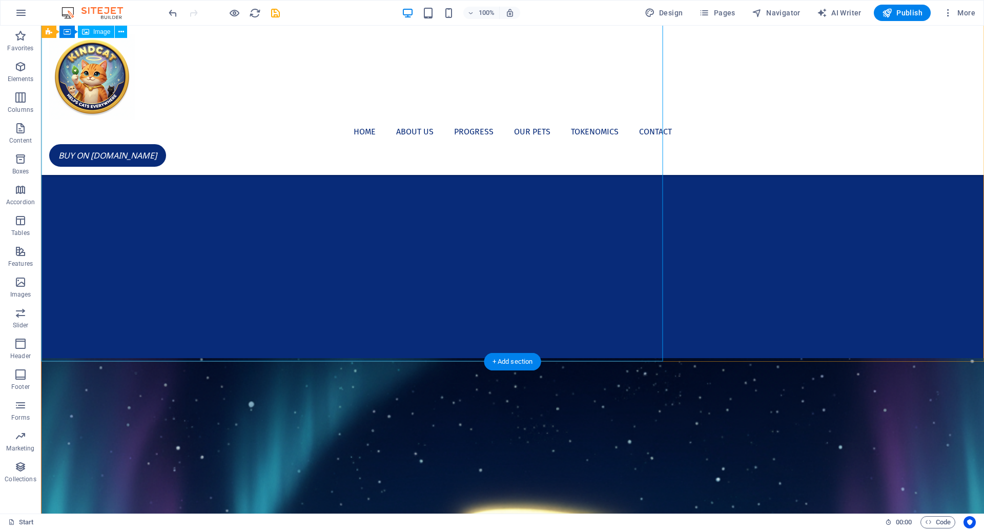
scroll to position [394, 0]
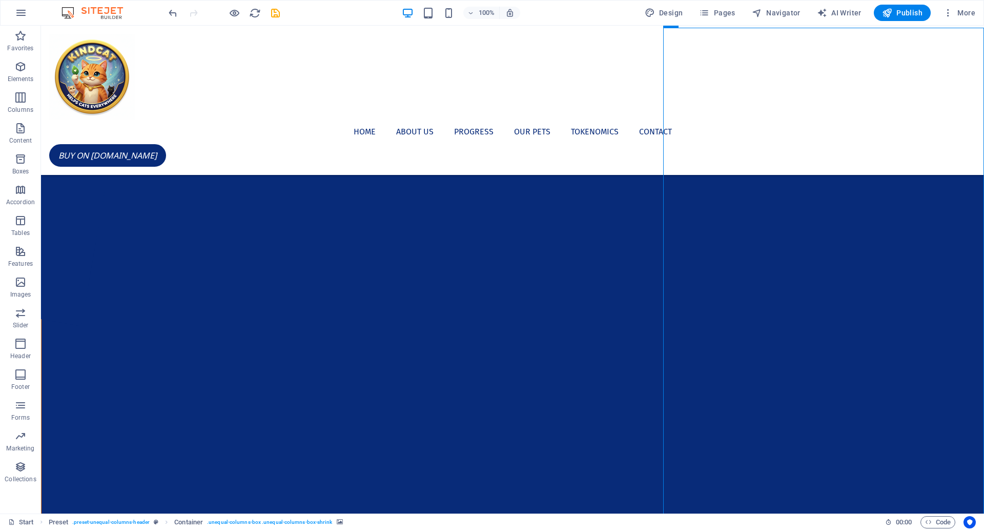
scroll to position [104, 0]
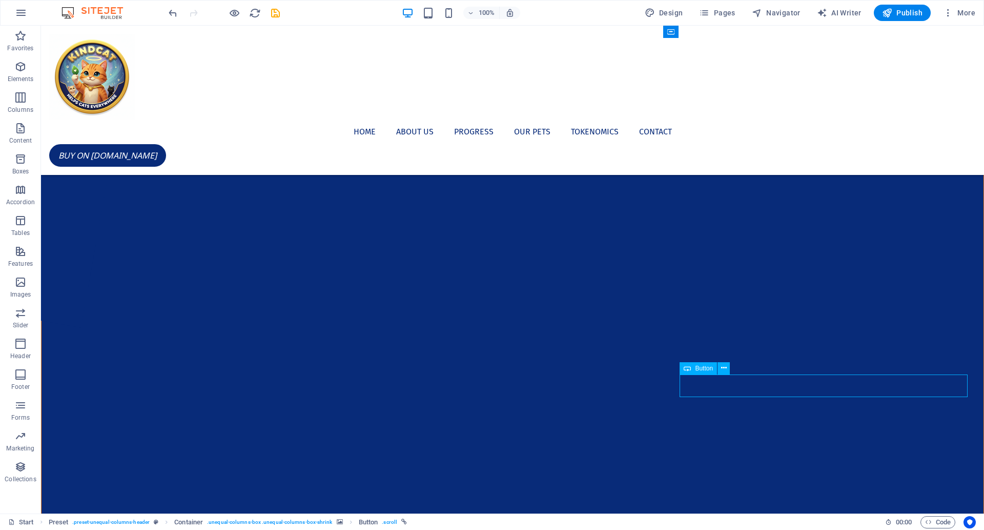
select select
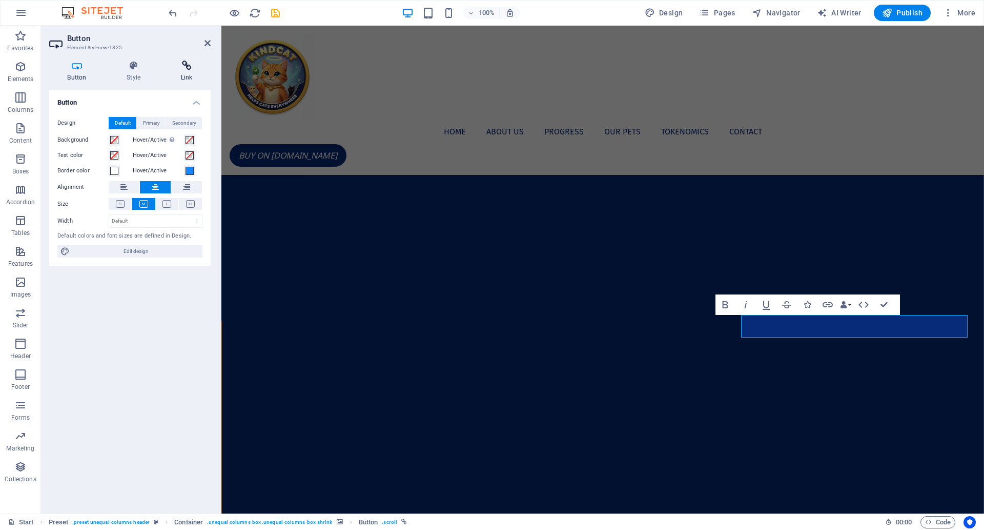
click at [186, 65] on icon at bounding box center [186, 65] width 48 height 10
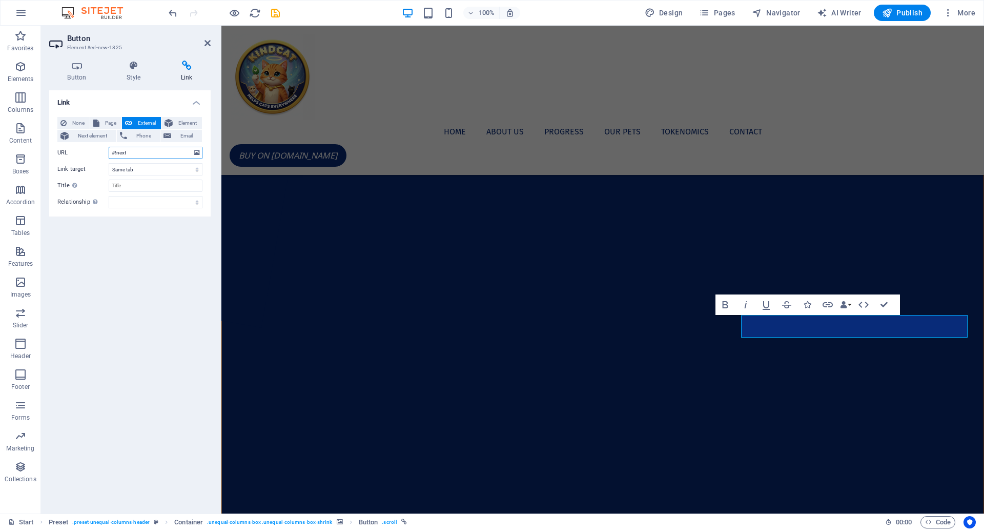
click at [144, 152] on input "#!next" at bounding box center [156, 153] width 94 height 12
type input "https://pump.fun"
click at [208, 42] on icon at bounding box center [208, 43] width 6 height 8
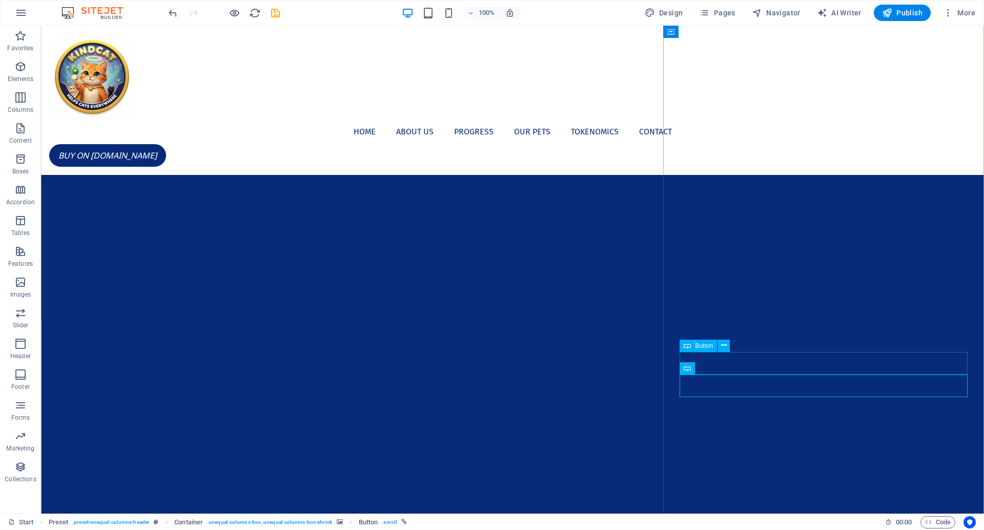
select select
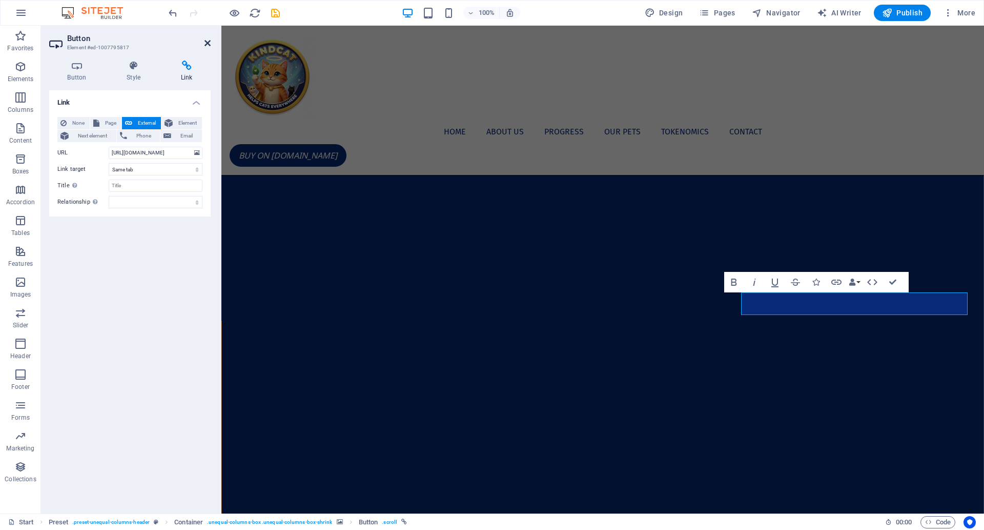
click at [209, 43] on icon at bounding box center [208, 43] width 6 height 8
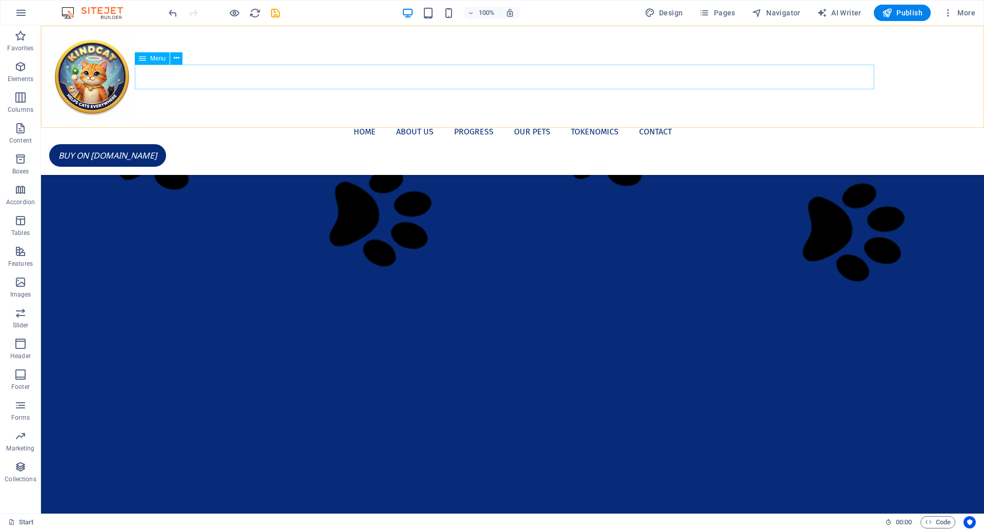
click at [519, 119] on nav "Home About us Progress Our Pets Tokenomics Contact" at bounding box center [512, 131] width 927 height 25
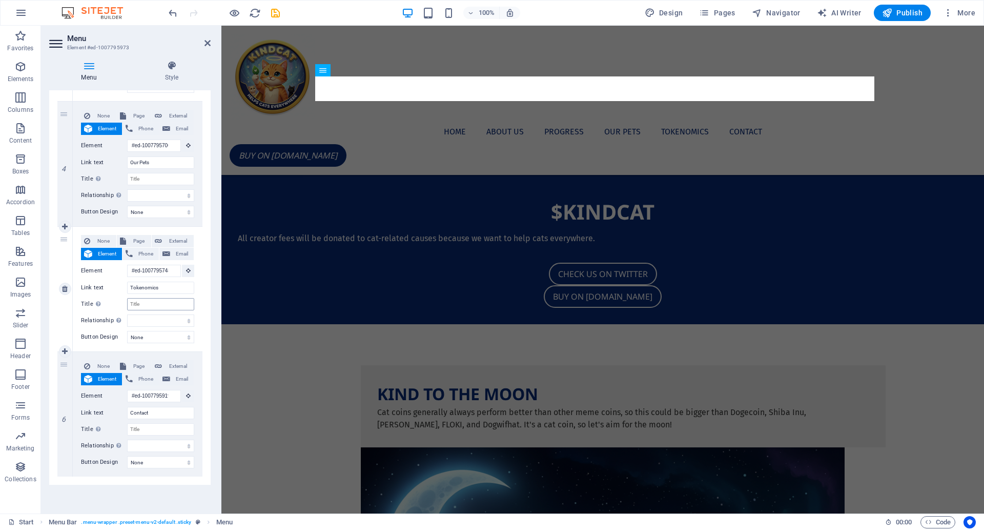
scroll to position [1599, 0]
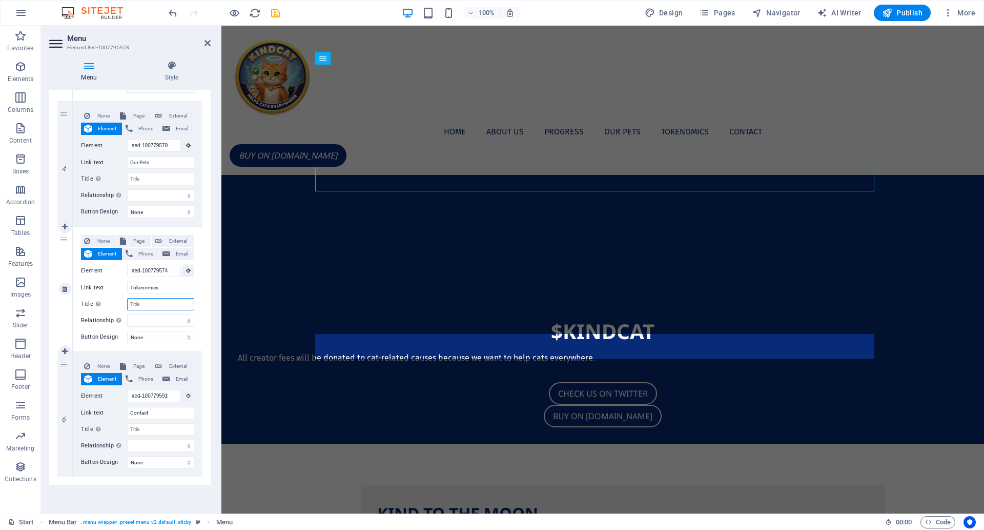
click at [152, 302] on input "Title Additional link description, should not be the same as the link text. The…" at bounding box center [160, 304] width 67 height 12
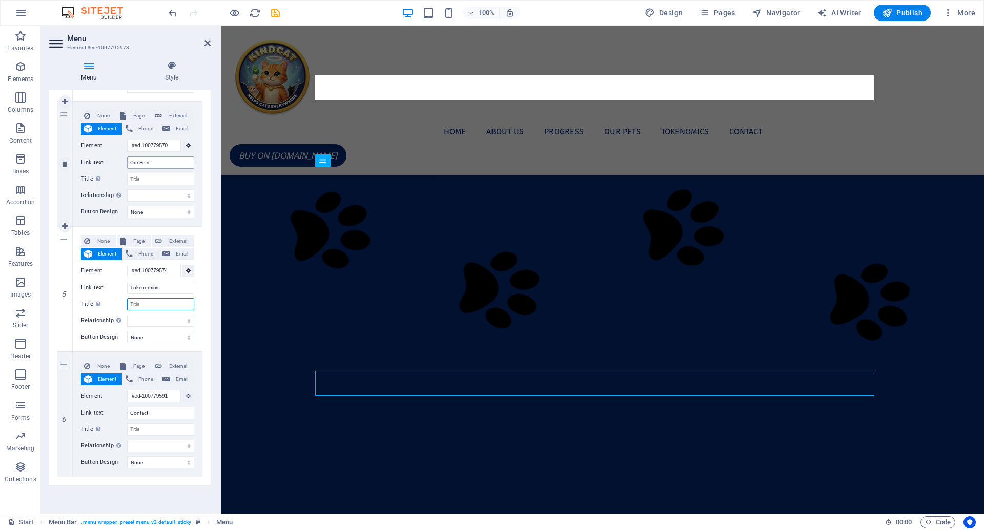
scroll to position [1363, 0]
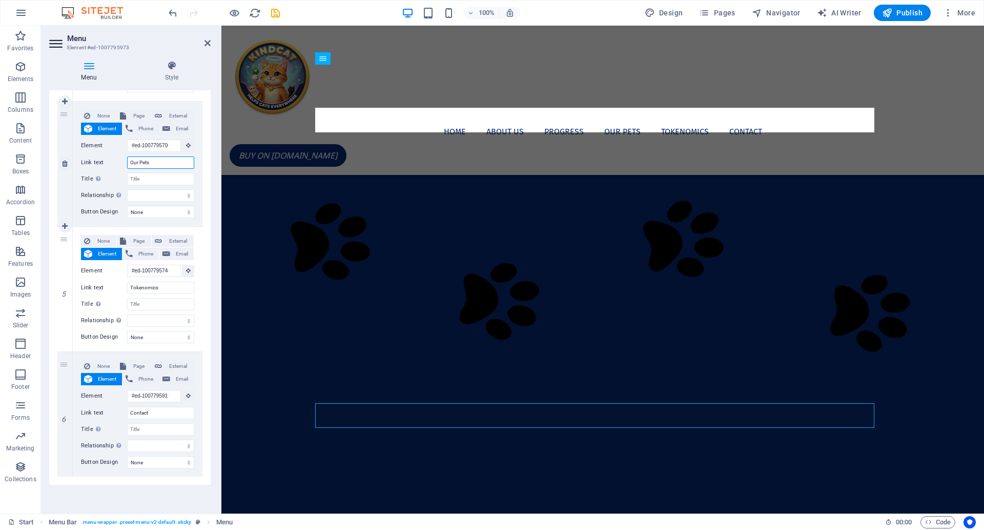
click at [160, 162] on input "Our Pets" at bounding box center [160, 162] width 67 height 12
click at [152, 288] on input "Tokenomics" at bounding box center [160, 287] width 67 height 12
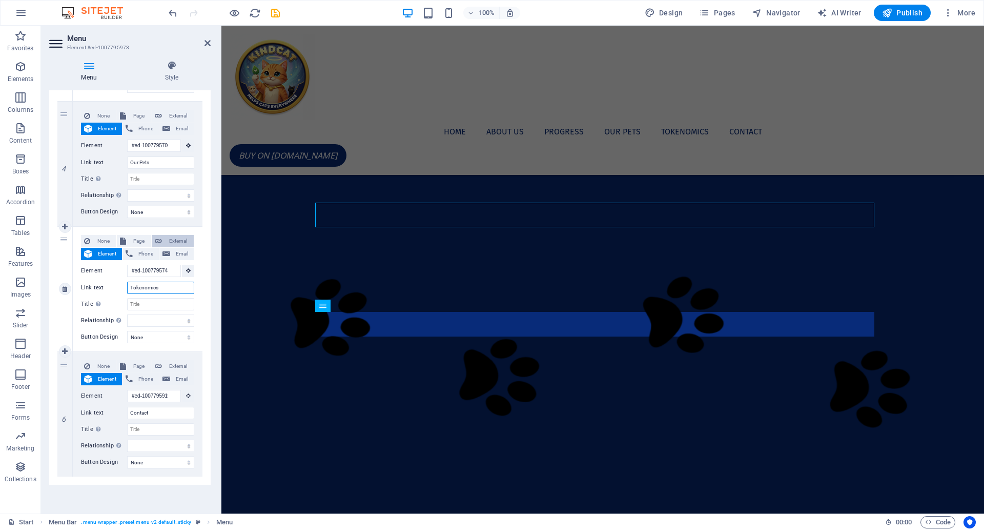
scroll to position [1261, 0]
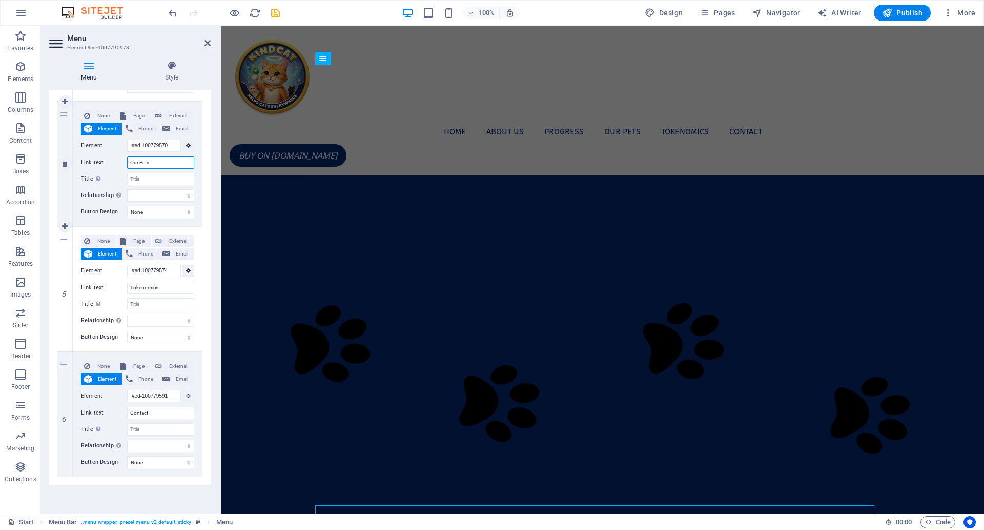
click at [156, 165] on input "Our Pets" at bounding box center [160, 162] width 67 height 12
click at [148, 163] on input "Our Pets" at bounding box center [160, 162] width 67 height 12
type input "Miles"
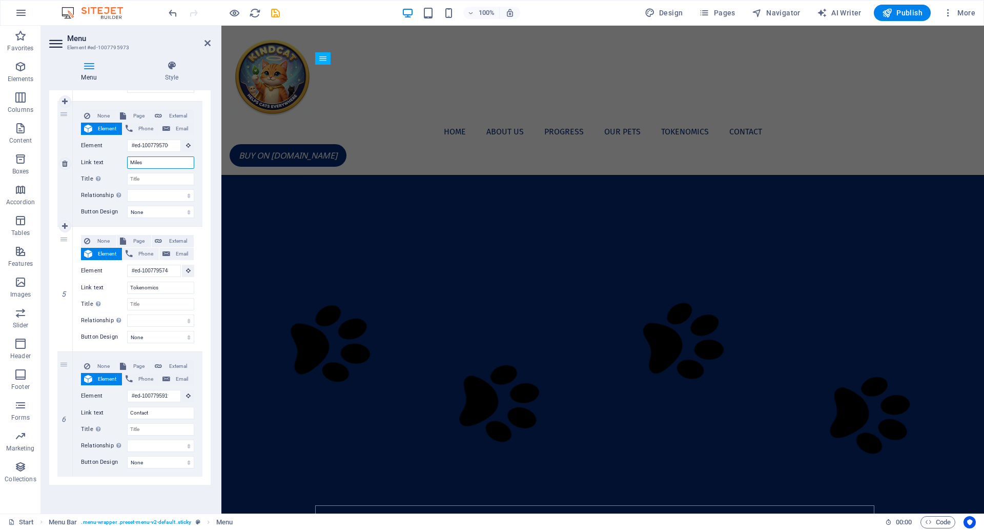
select select
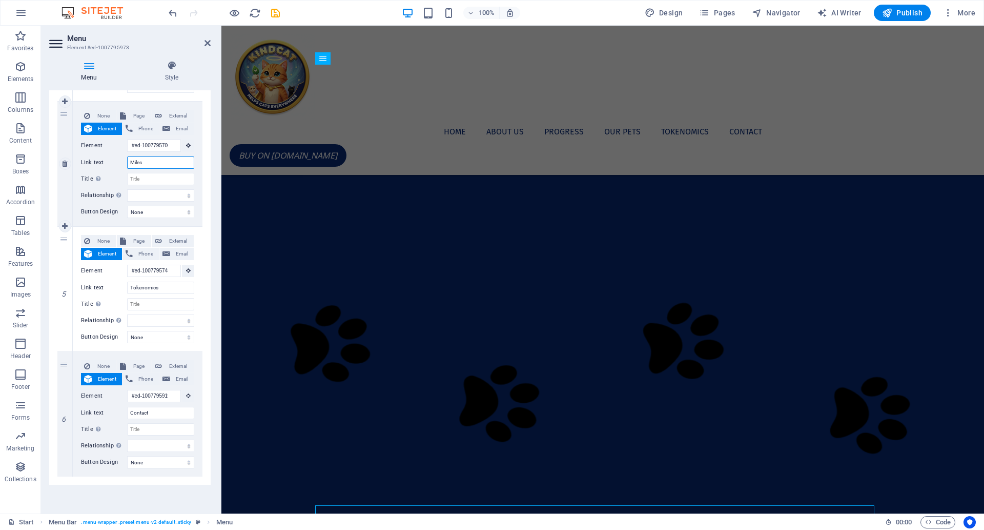
select select
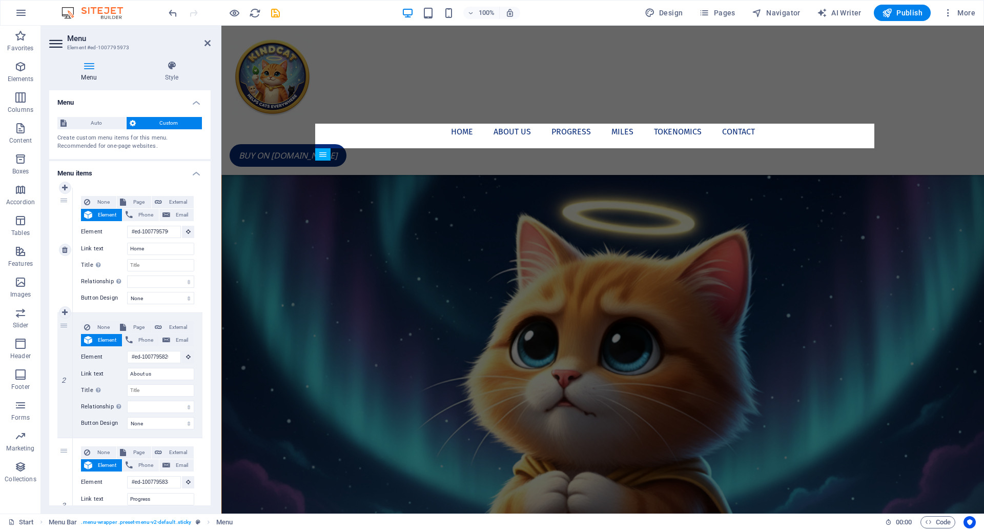
scroll to position [546, 0]
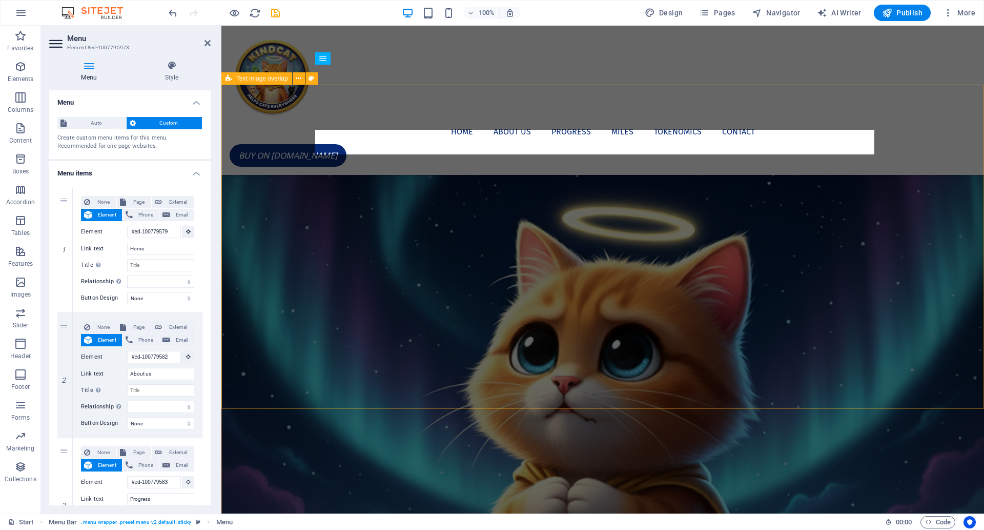
type input "Miles"
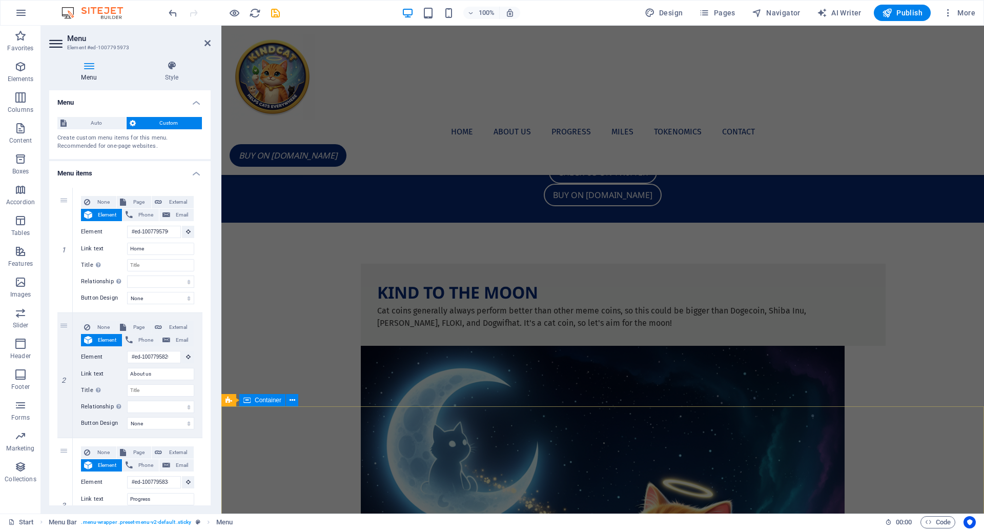
scroll to position [1821, 0]
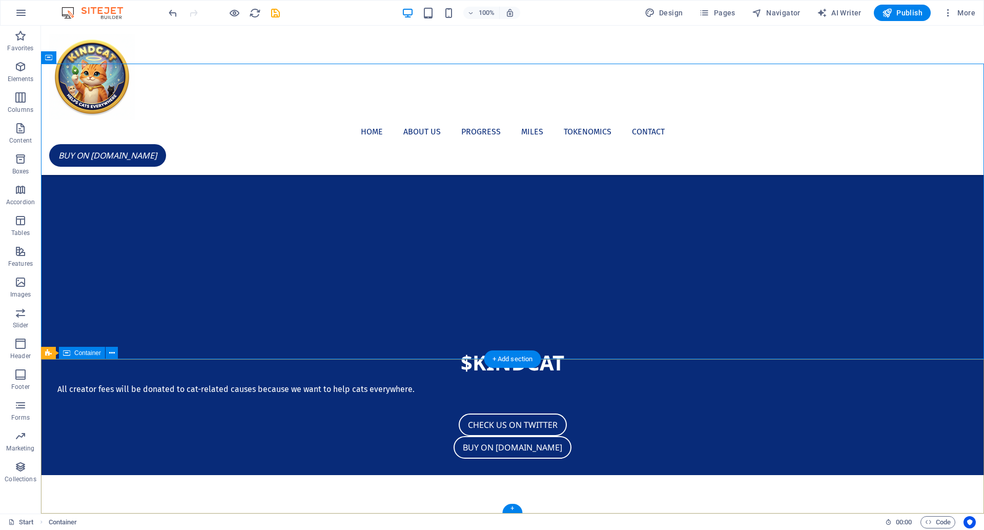
scroll to position [1987, 0]
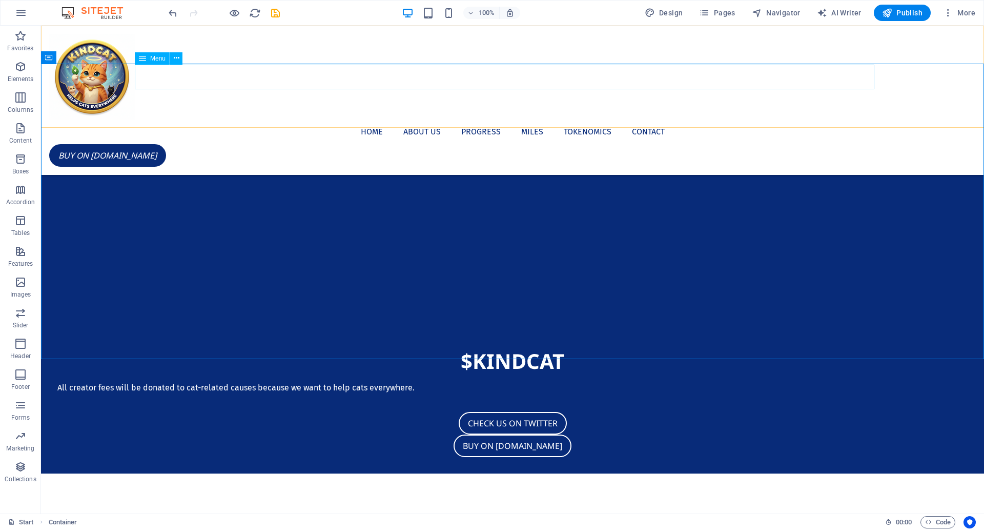
click at [570, 119] on nav "Home About us Progress Miles Tokenomics Contact" at bounding box center [512, 131] width 927 height 25
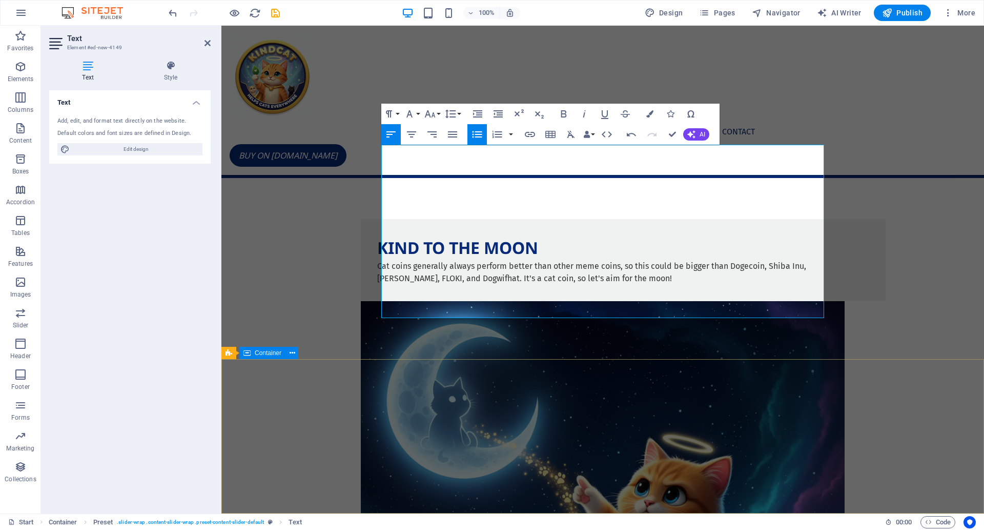
scroll to position [1868, 0]
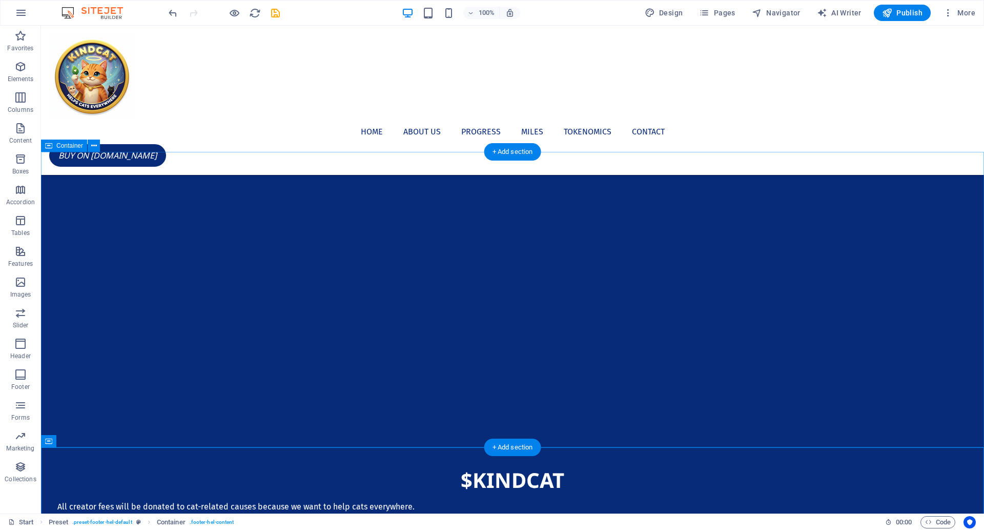
scroll to position [1987, 0]
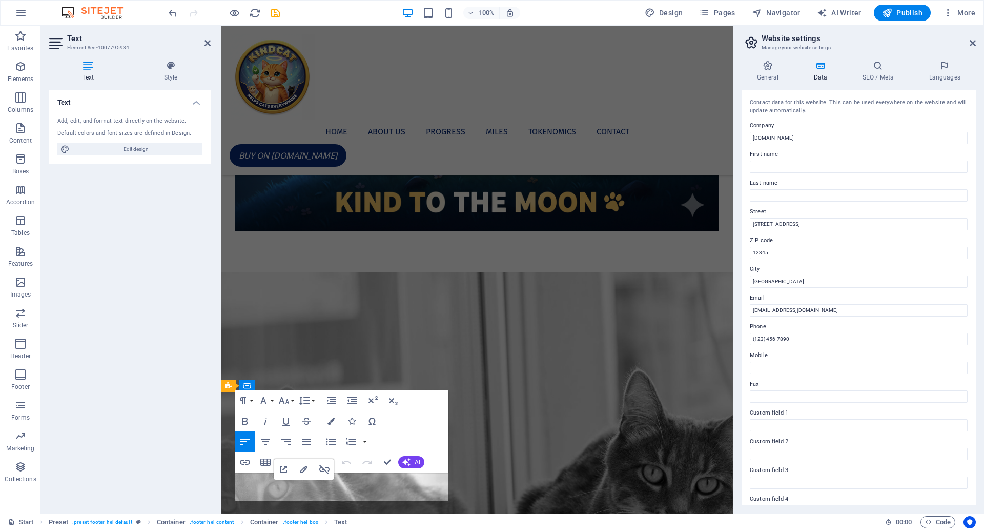
scroll to position [1670, 0]
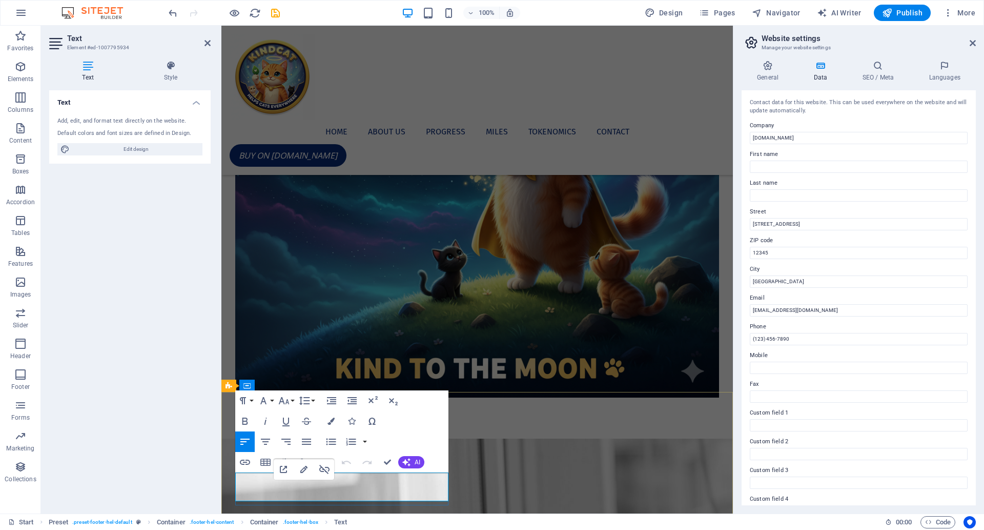
drag, startPoint x: 764, startPoint y: 310, endPoint x: 736, endPoint y: 310, distance: 27.7
click at [735, 310] on aside "Website settings Manage your website settings General Data SEO / Meta Languages…" at bounding box center [858, 269] width 251 height 487
type input "[EMAIL_ADDRESS][DOMAIN_NAME]"
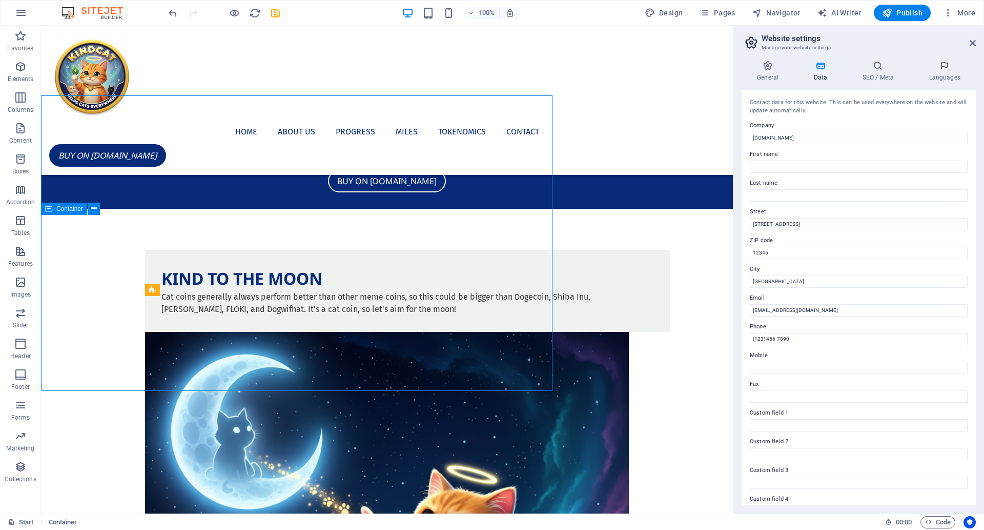
scroll to position [1822, 0]
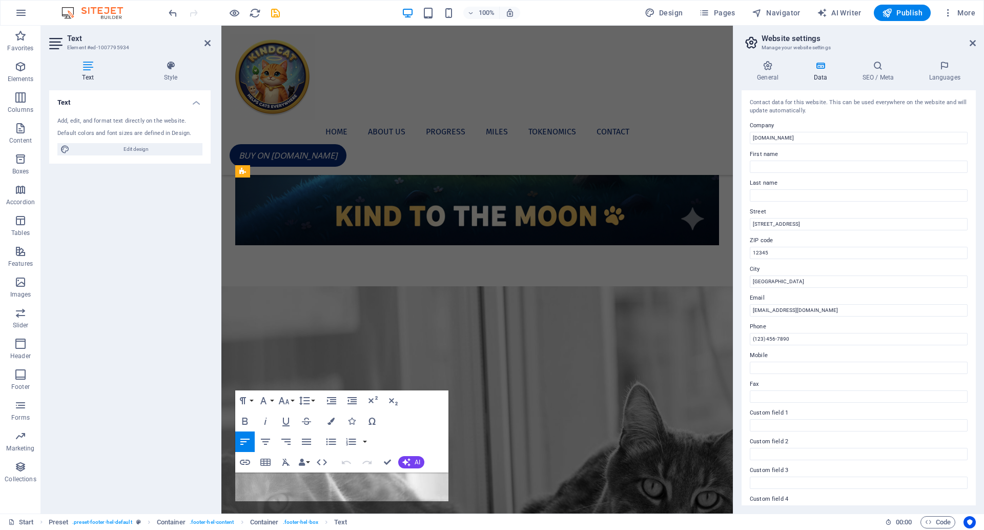
scroll to position [1670, 0]
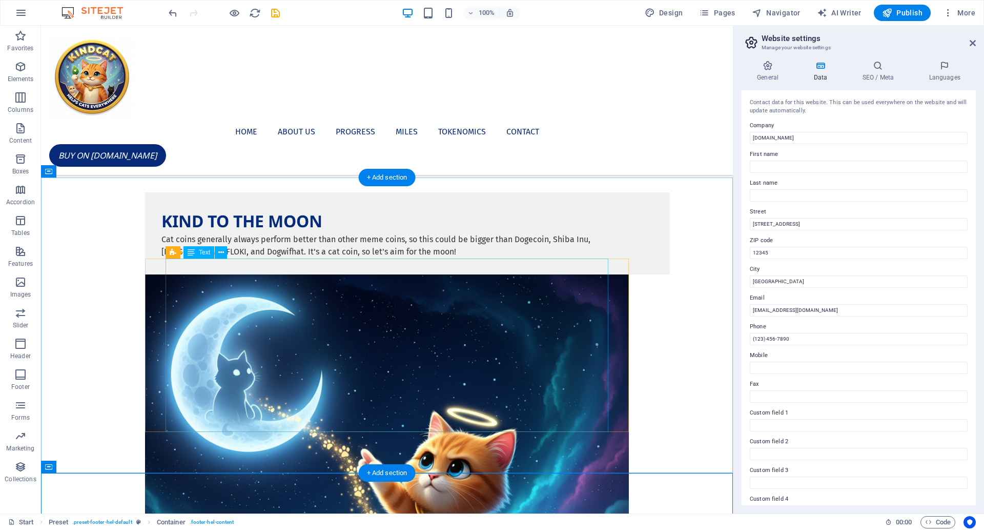
scroll to position [1708, 0]
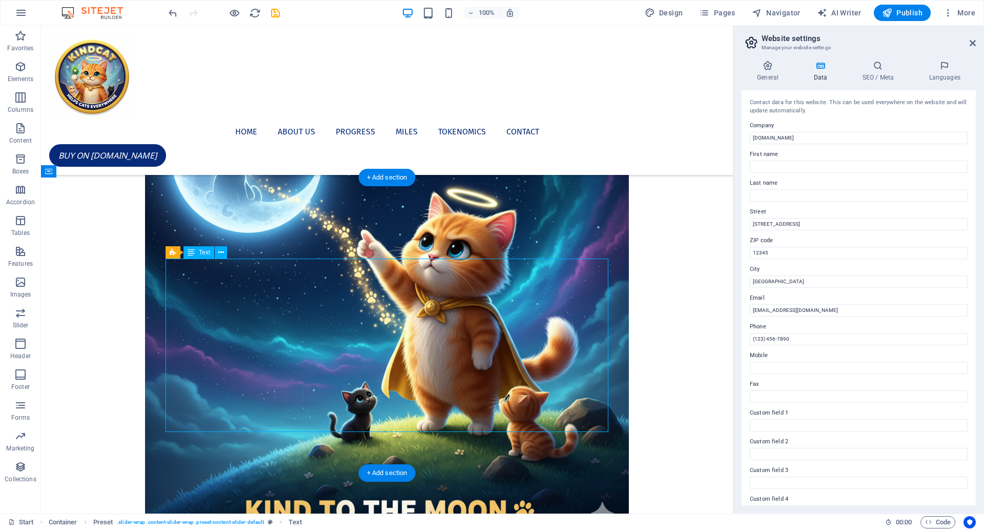
scroll to position [1530, 0]
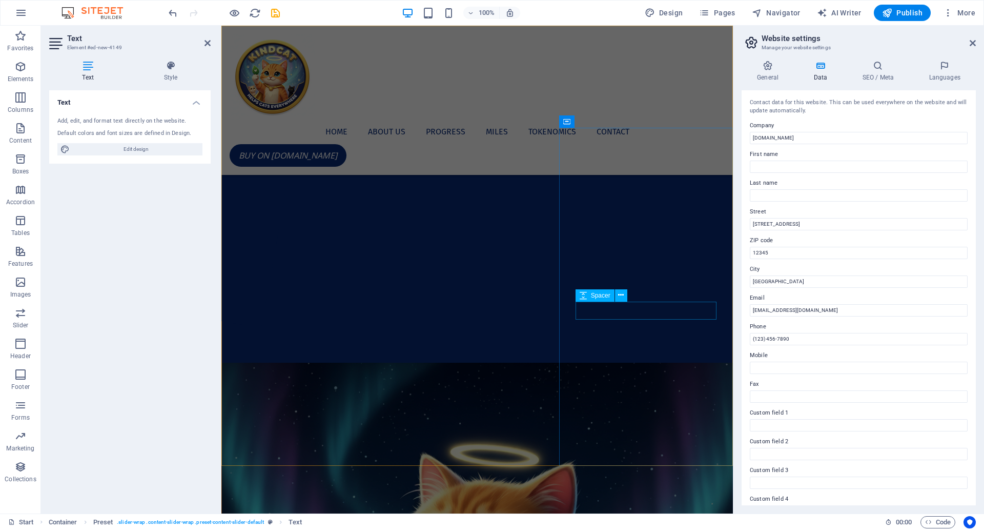
scroll to position [0, 0]
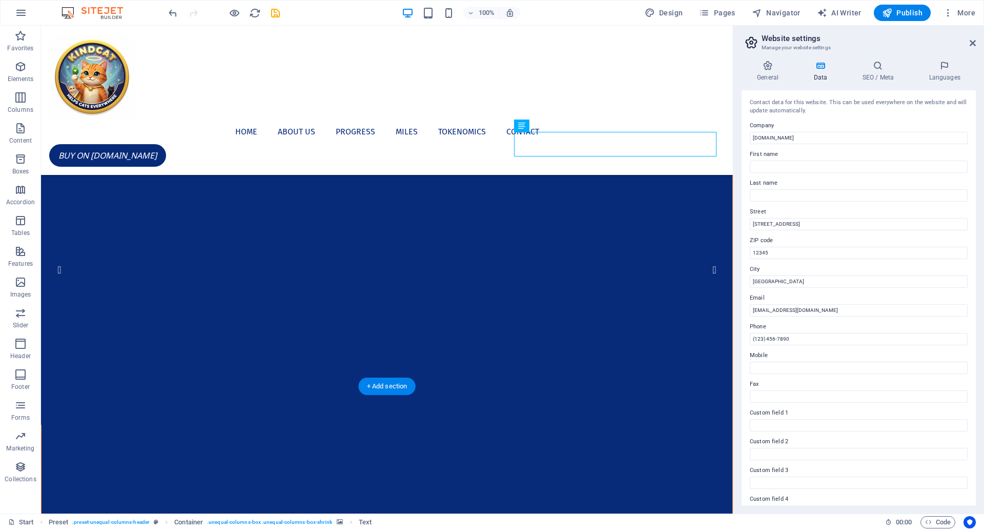
scroll to position [73, 0]
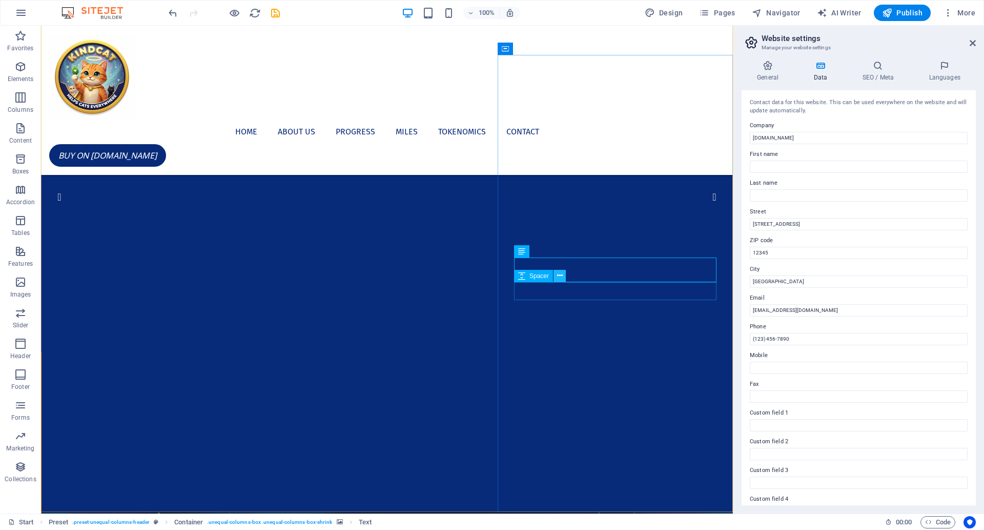
click at [560, 278] on icon at bounding box center [560, 275] width 6 height 11
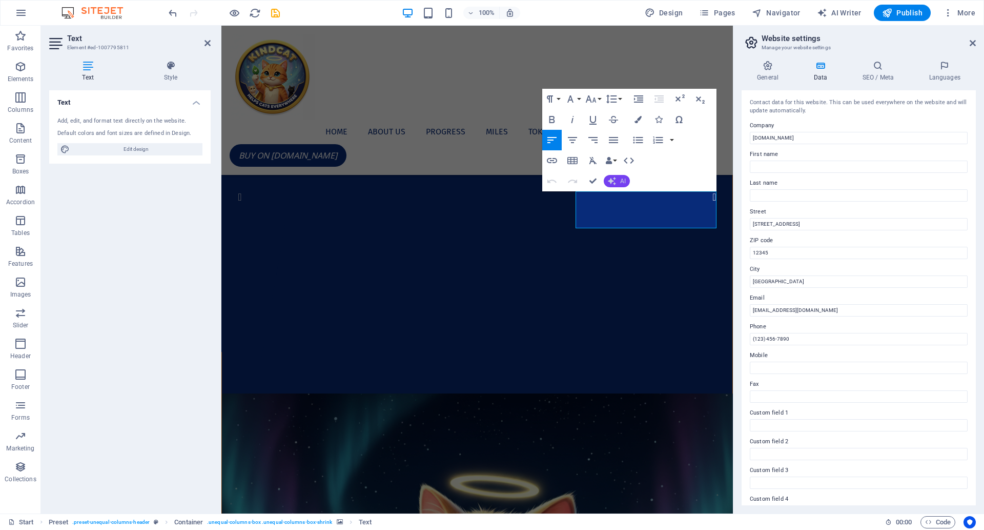
click at [616, 178] on button "AI" at bounding box center [617, 181] width 26 height 12
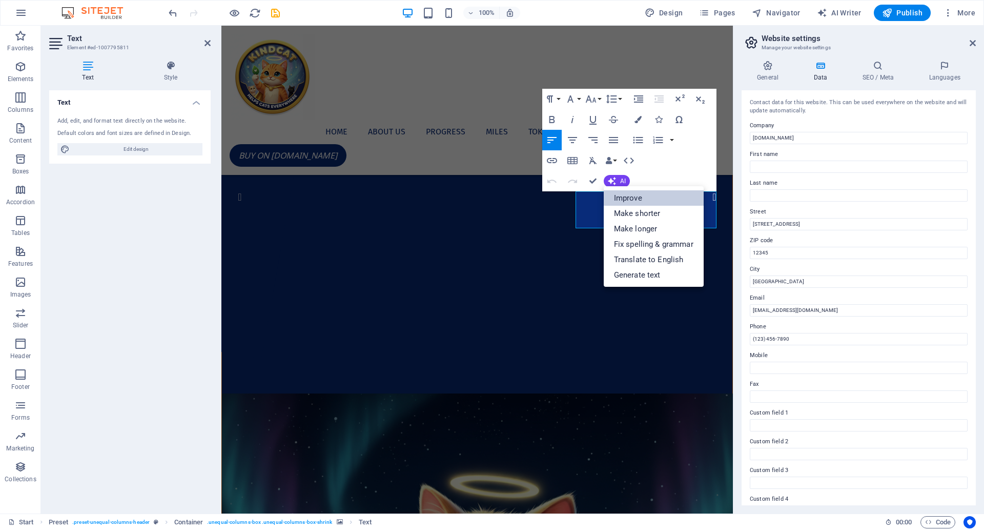
click at [633, 199] on link "Improve" at bounding box center [654, 197] width 100 height 15
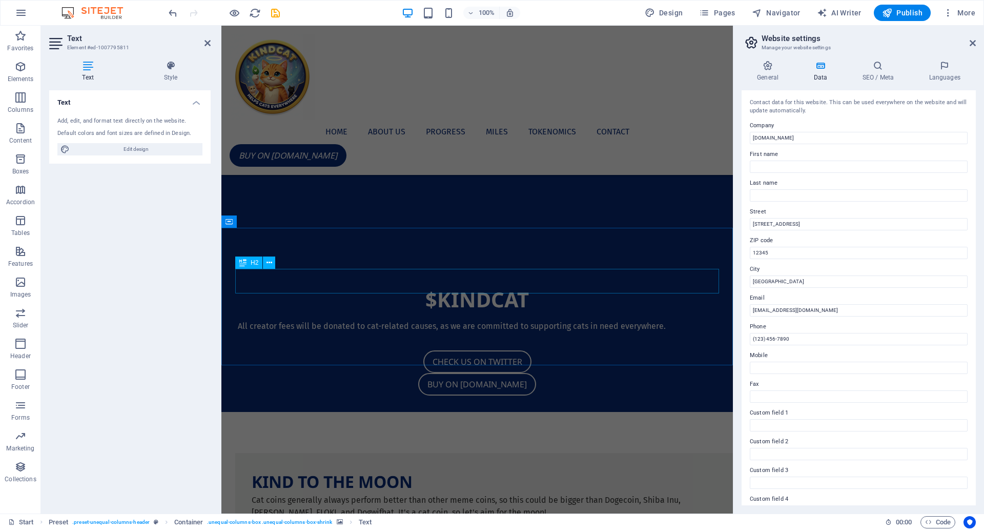
scroll to position [1702, 0]
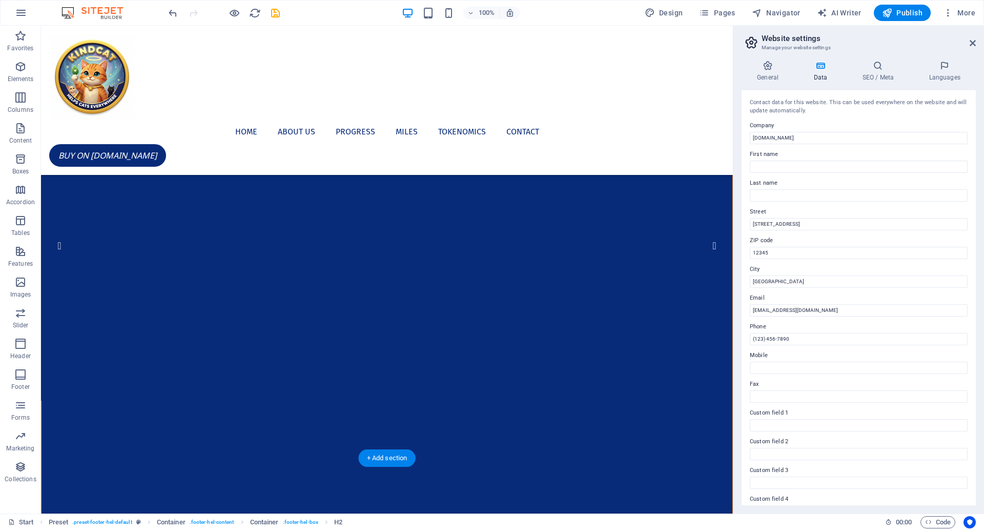
scroll to position [0, 0]
click at [397, 119] on nav "Home About us Progress Miles Tokenomics Contact" at bounding box center [387, 131] width 676 height 25
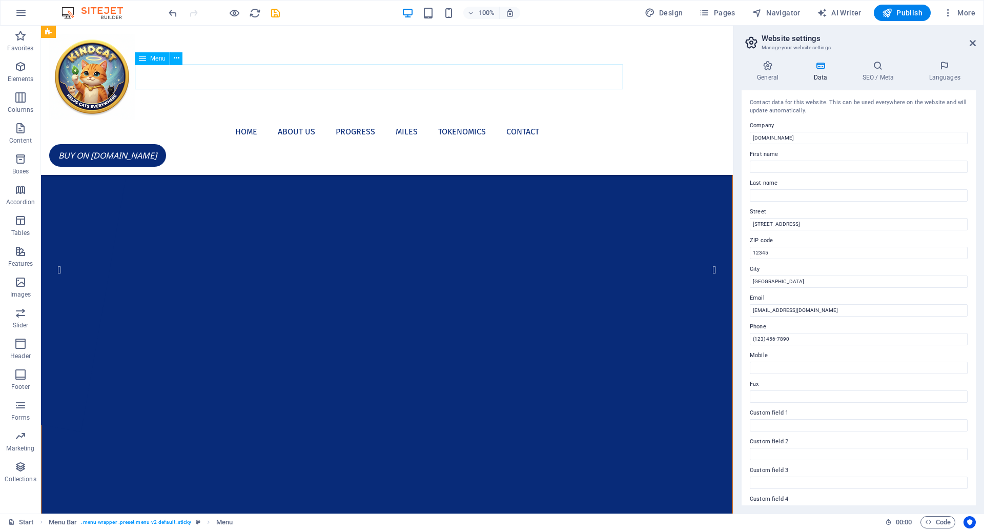
click at [395, 119] on nav "Home About us Progress Miles Tokenomics Contact" at bounding box center [387, 131] width 676 height 25
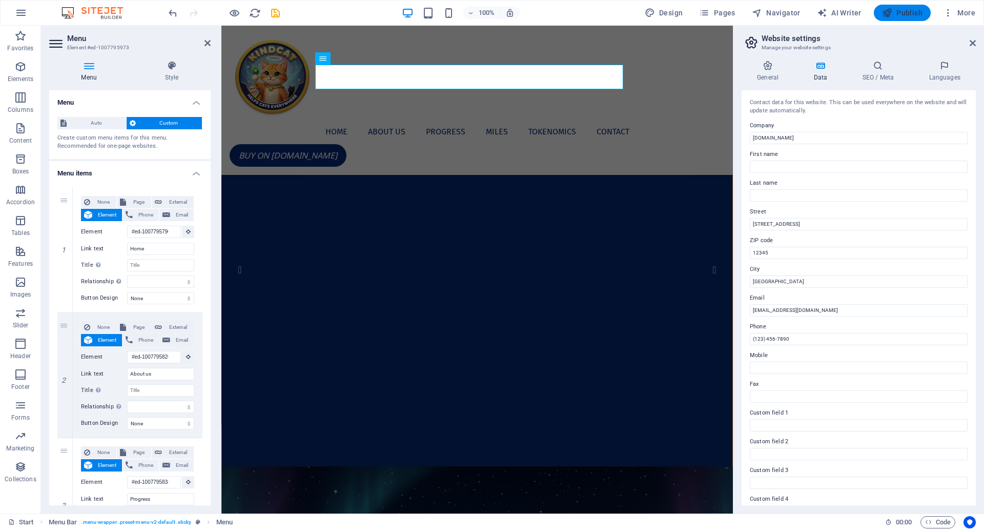
click at [904, 15] on span "Publish" at bounding box center [902, 13] width 40 height 10
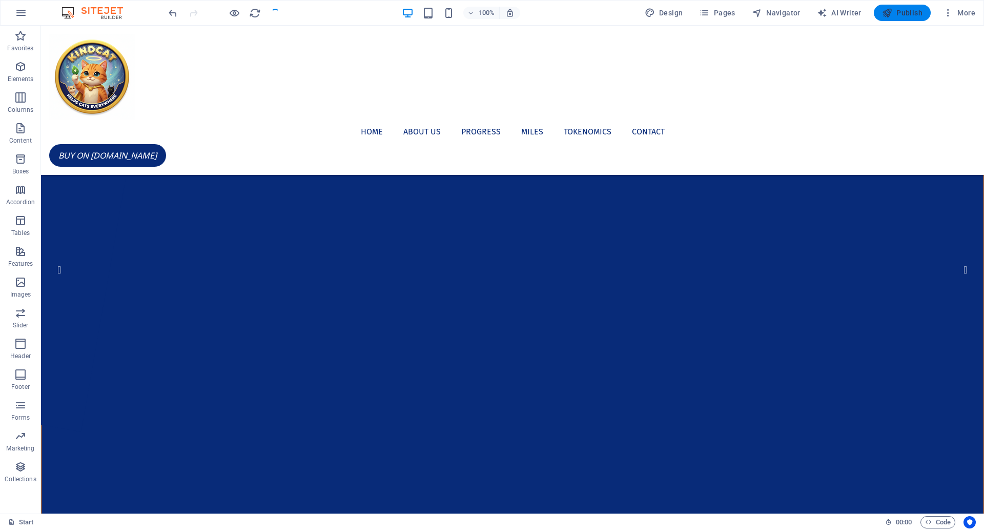
click at [902, 14] on span "Publish" at bounding box center [902, 13] width 40 height 10
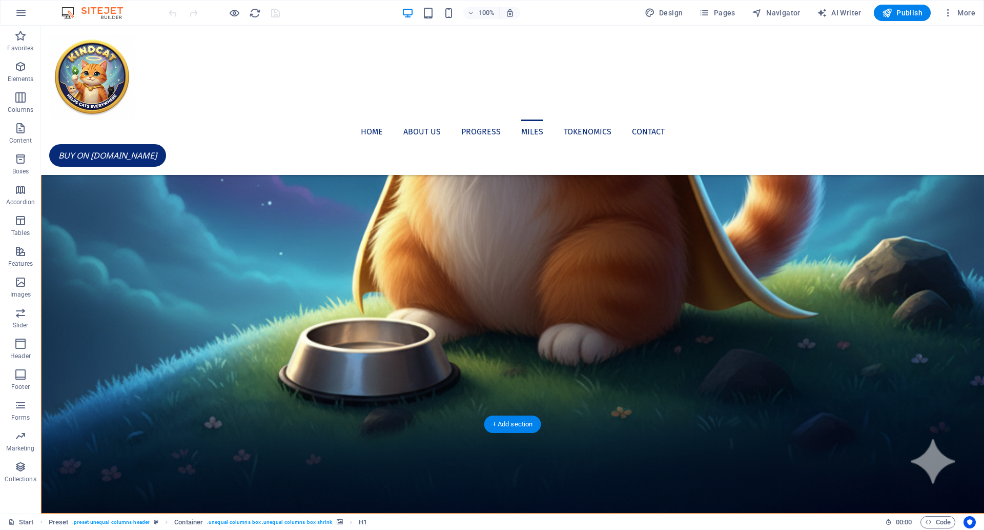
scroll to position [1987, 0]
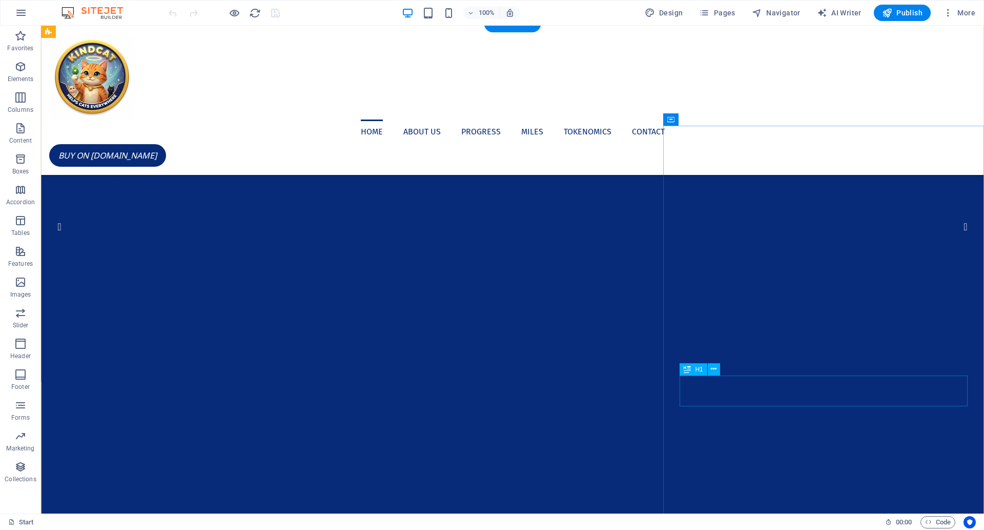
scroll to position [0, 0]
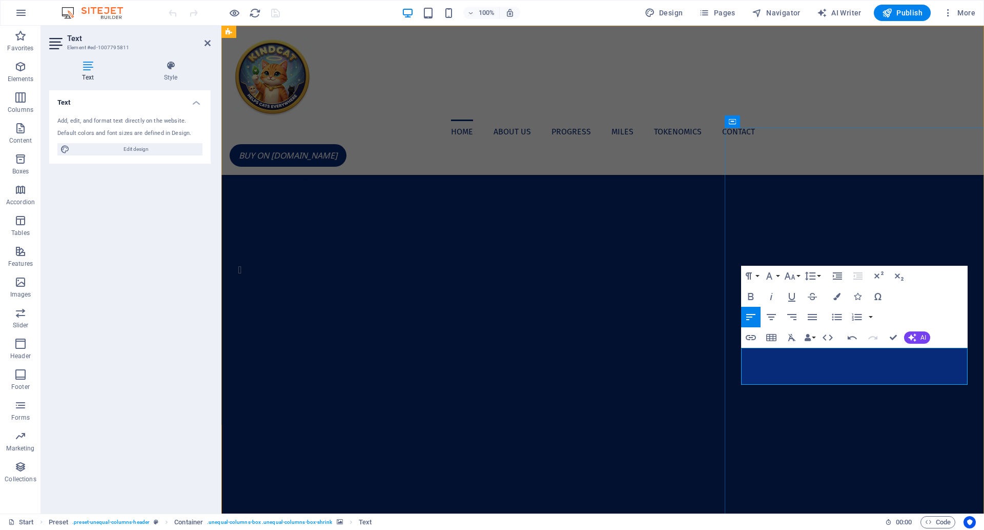
click p "This is the first coin on Solana that All creator fees will be donated to cat-r…"
click figure
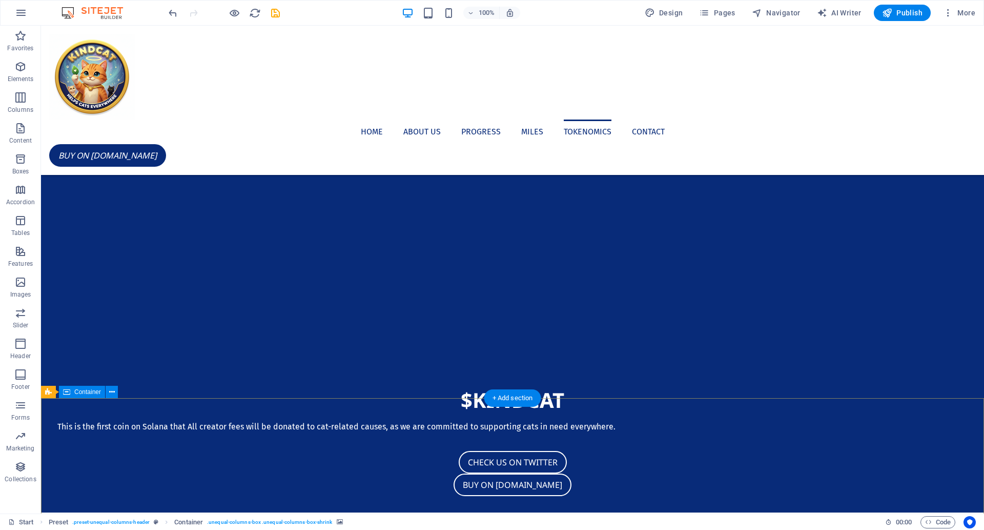
scroll to position [1987, 0]
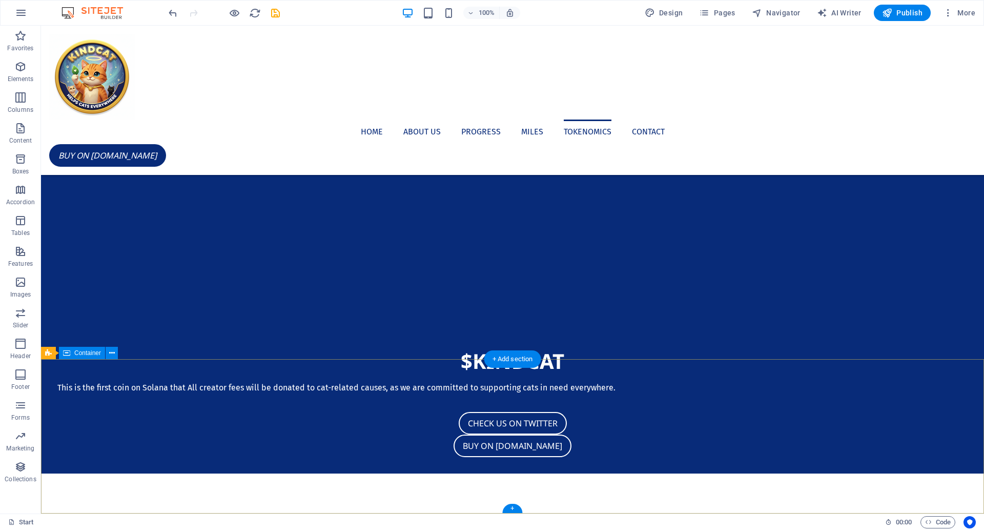
click div "Contact Get in touch [DOMAIN_NAME] [EMAIL_ADDRESS][DOMAIN_NAME]"
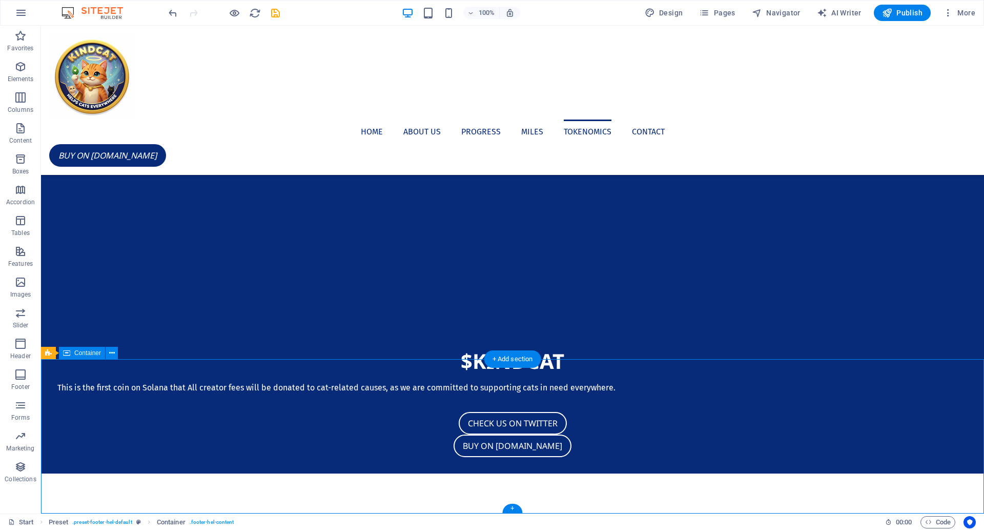
click div "Contact Get in touch [DOMAIN_NAME] [EMAIL_ADDRESS][DOMAIN_NAME]"
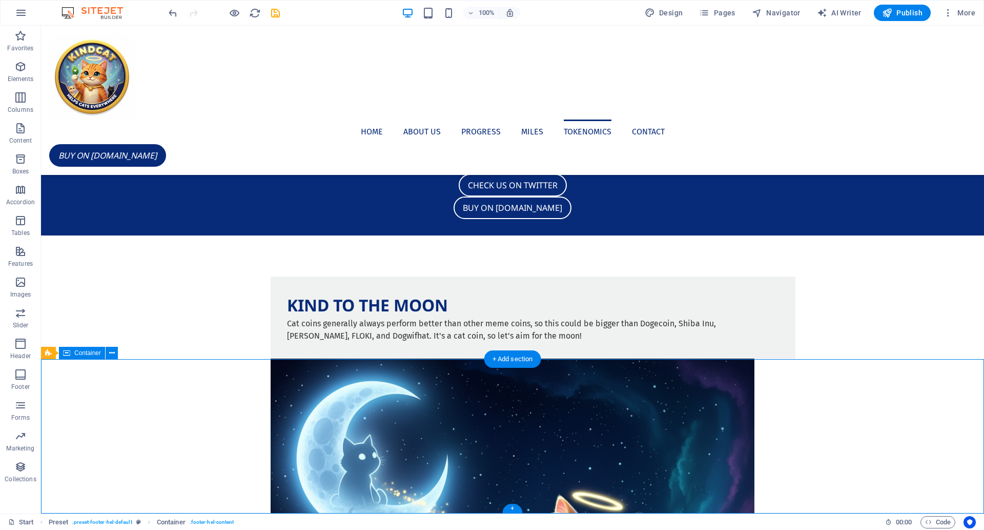
scroll to position [1868, 0]
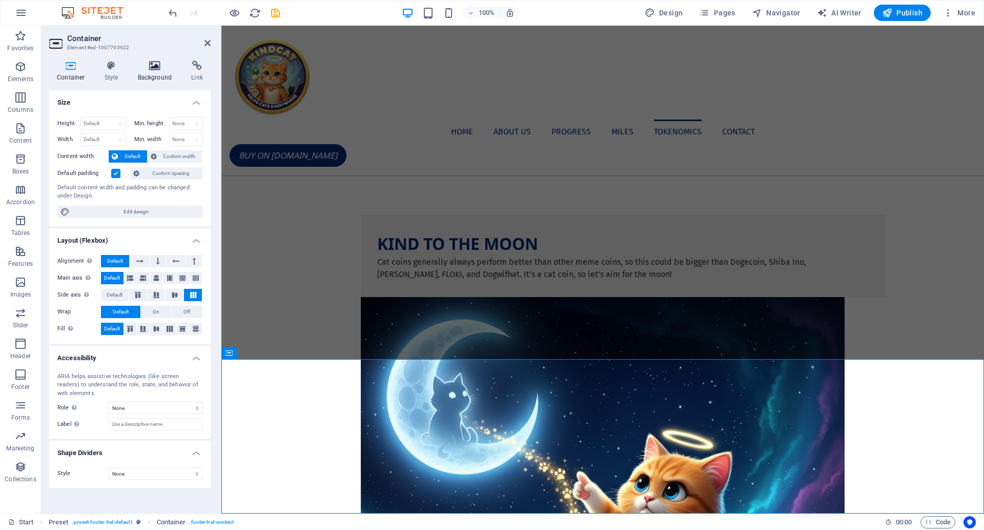
click icon
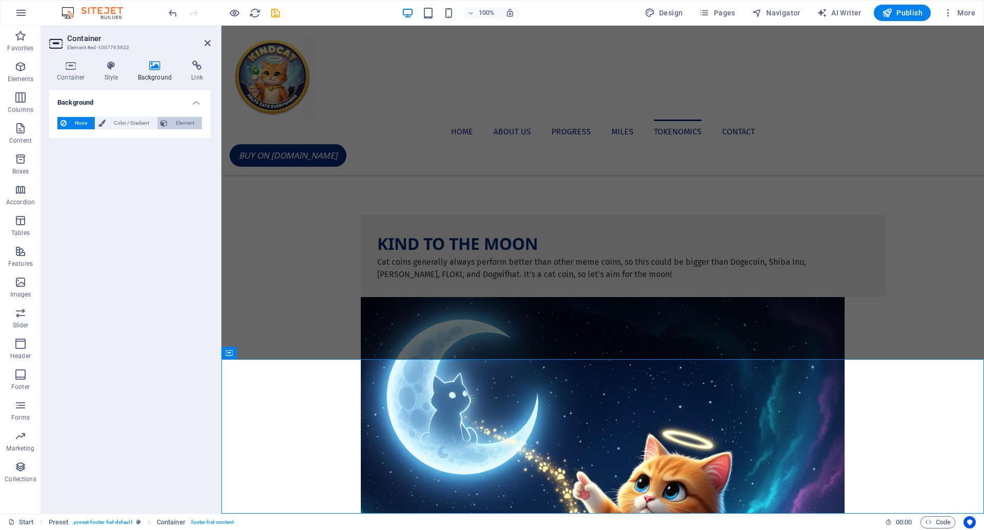
click span "Element"
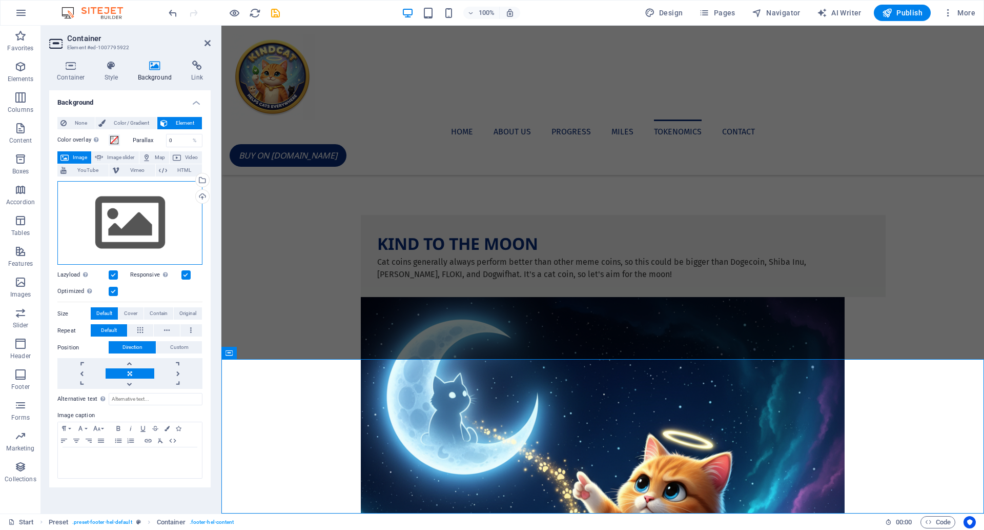
click div "Drag files here, click to choose files or select files from Files or our free s…"
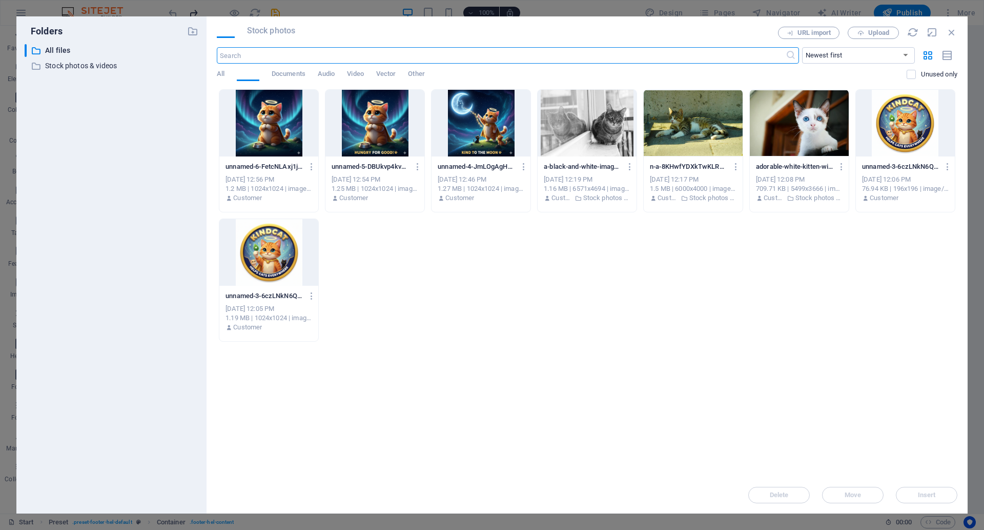
scroll to position [1702, 0]
click span "Stock photos"
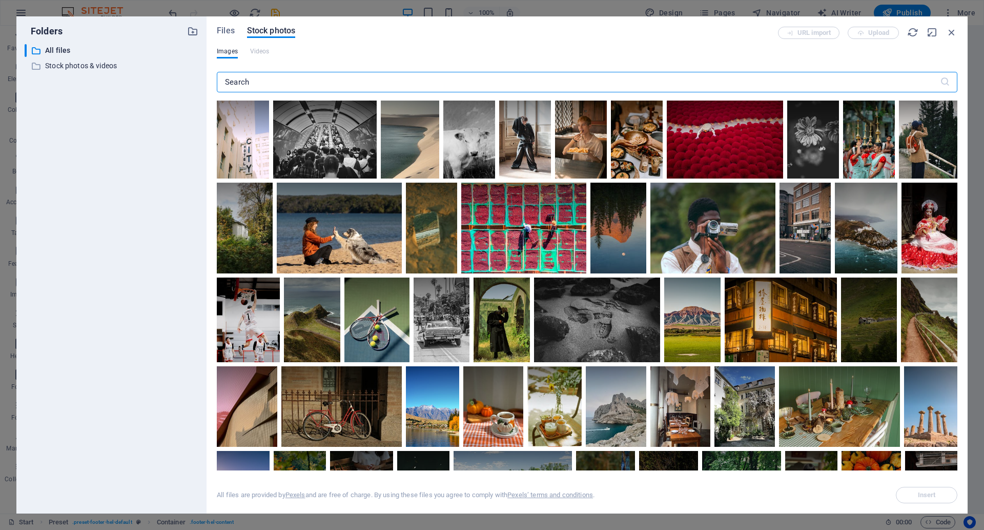
click input "text"
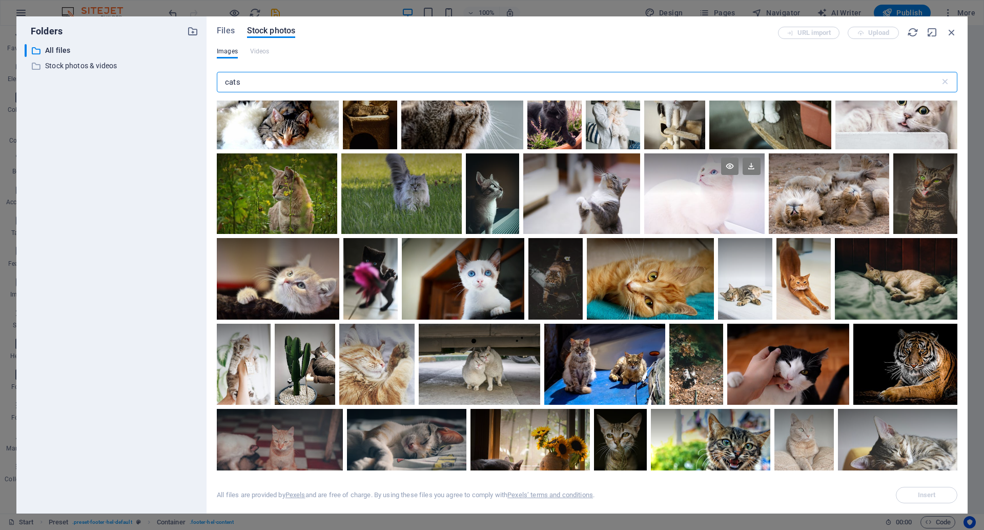
scroll to position [1854, 0]
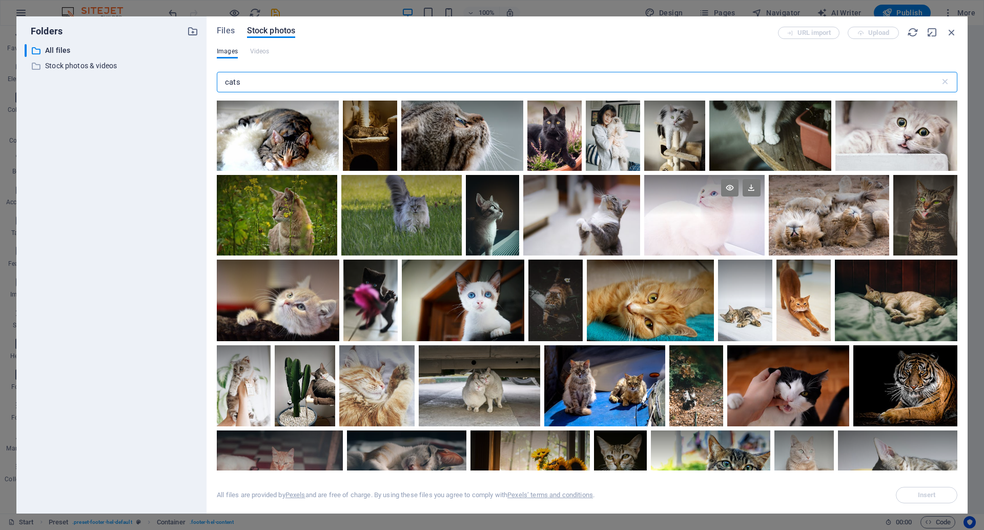
type input "cats"
click div
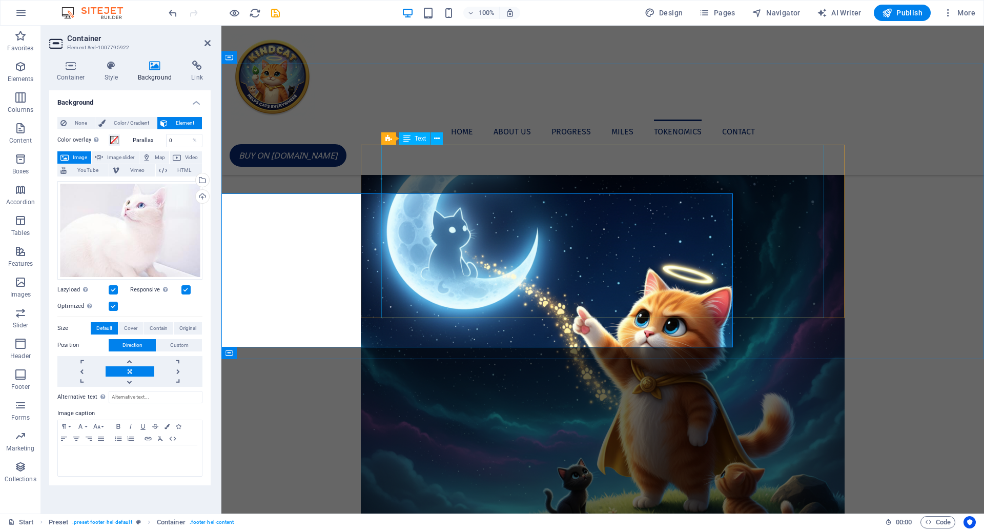
scroll to position [1868, 0]
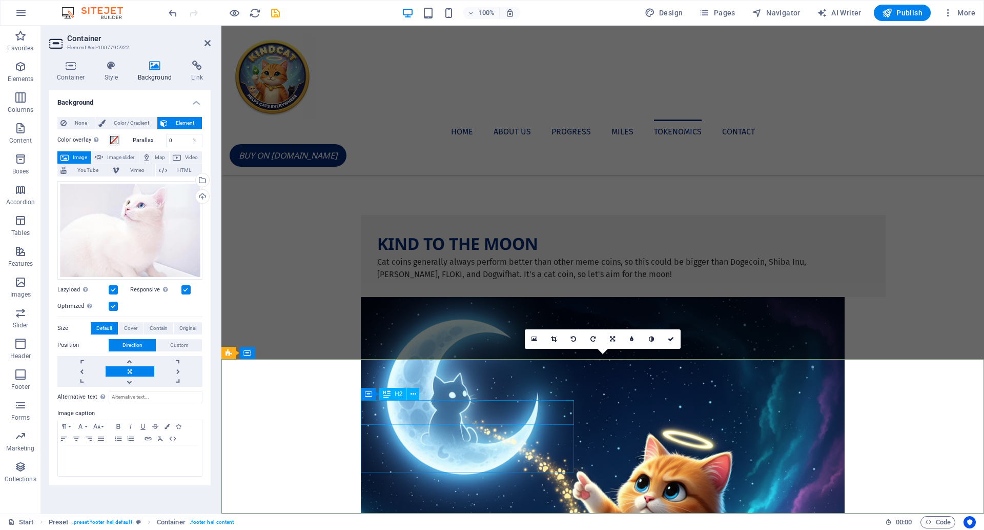
click div "Contact"
click figure
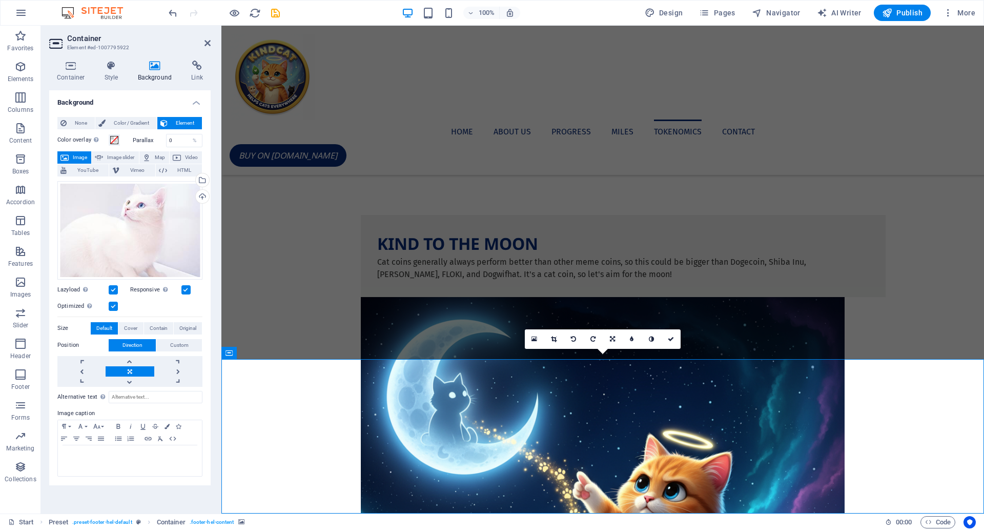
drag, startPoint x: 61, startPoint y: 377, endPoint x: 52, endPoint y: 334, distance: 44.0
click figure
click div "Drag files here, click to choose files or select files from Files or our free s…"
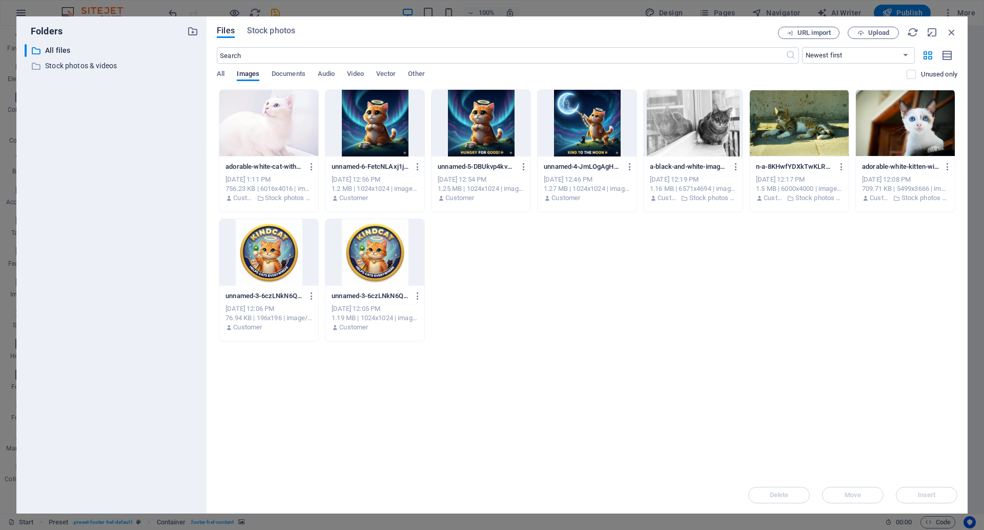
scroll to position [1702, 0]
click div "​ All files All files ​ Stock photos & videos Stock photos & videos"
click div
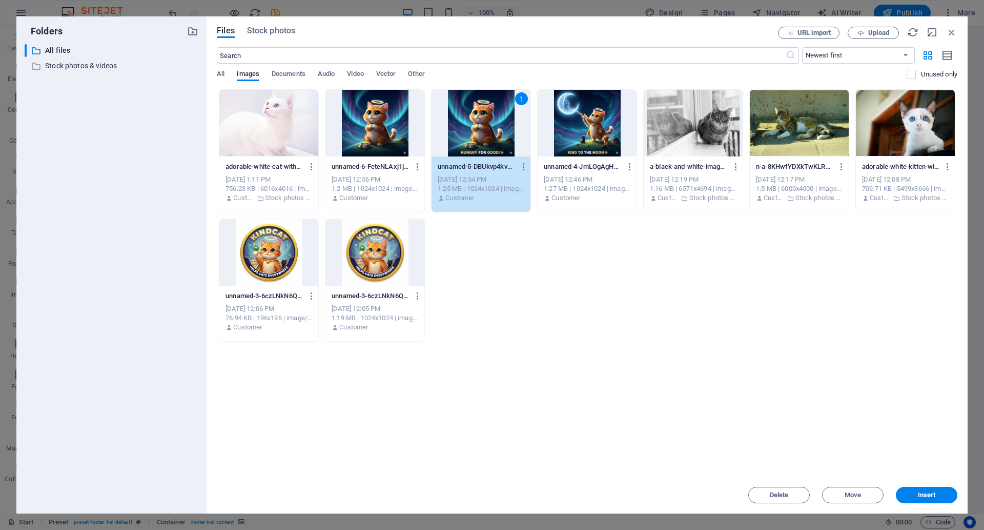
click div "1"
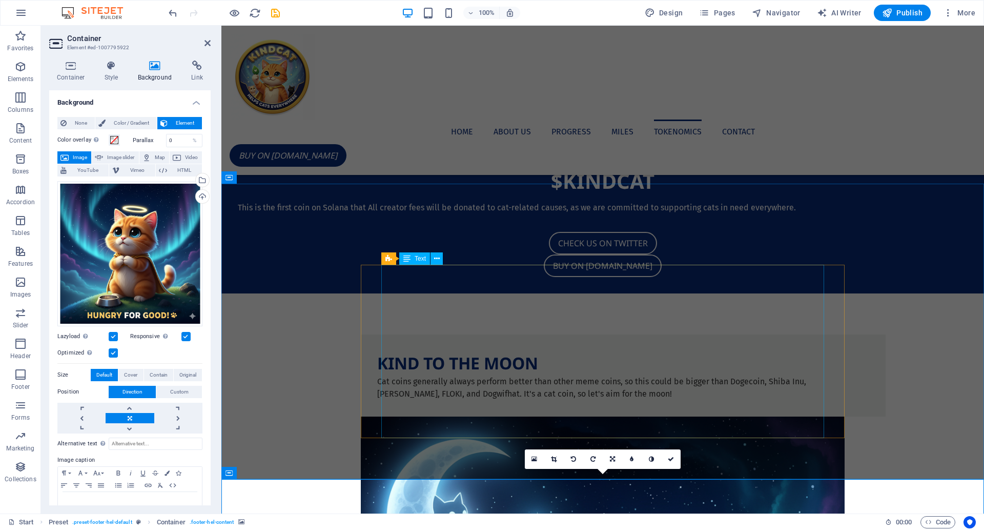
scroll to position [1749, 0]
click figure
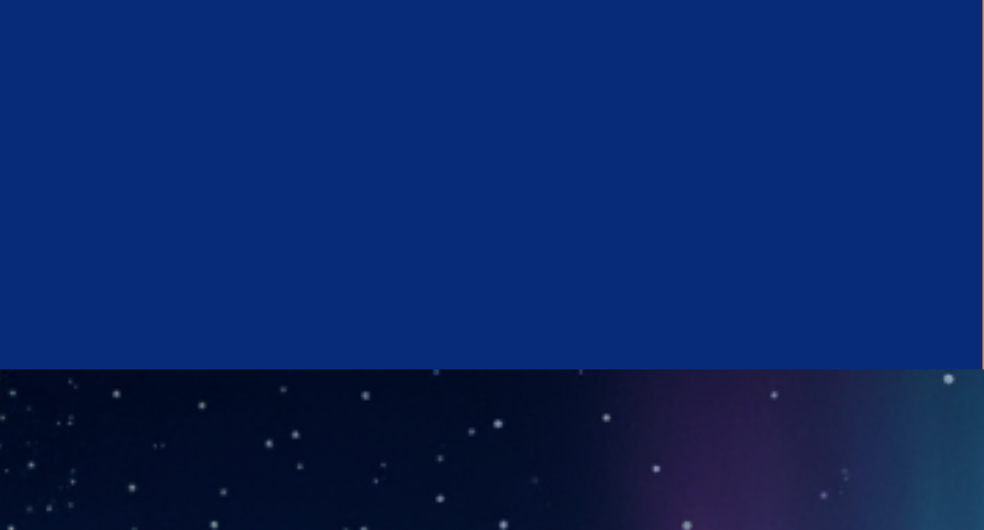
scroll to position [364, 0]
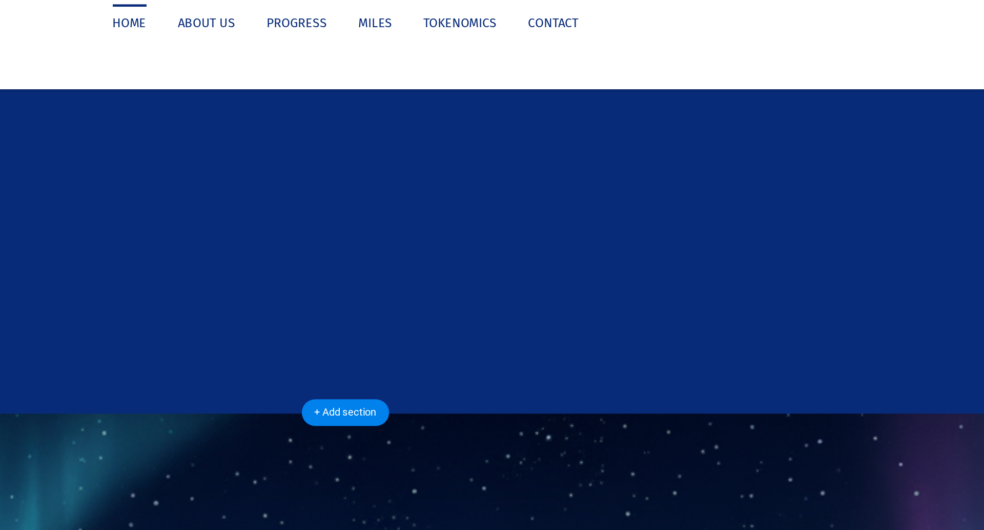
drag, startPoint x: 827, startPoint y: 348, endPoint x: 821, endPoint y: 409, distance: 61.9
click div "Home About us Progress Miles Tokenomics Contact BUY ON [DOMAIN_NAME] Menu $KIND…"
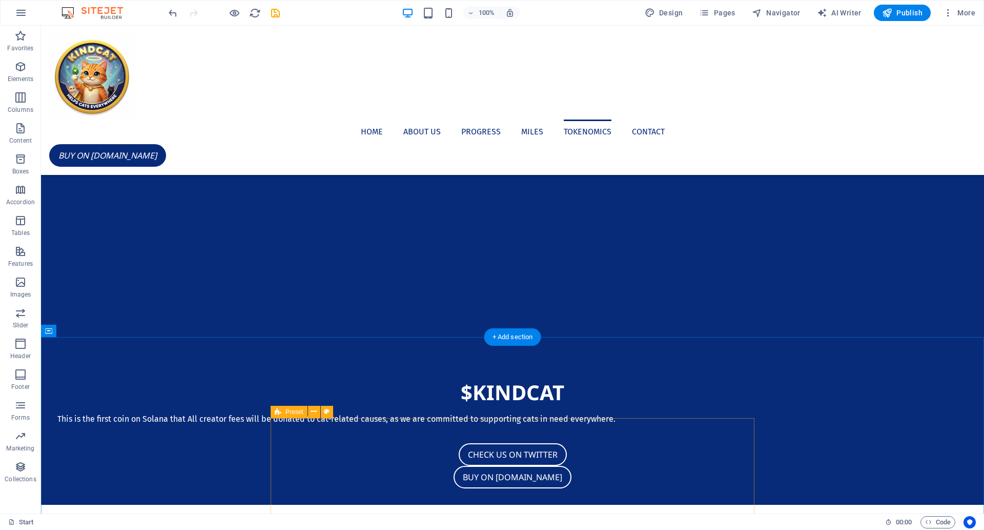
scroll to position [1987, 0]
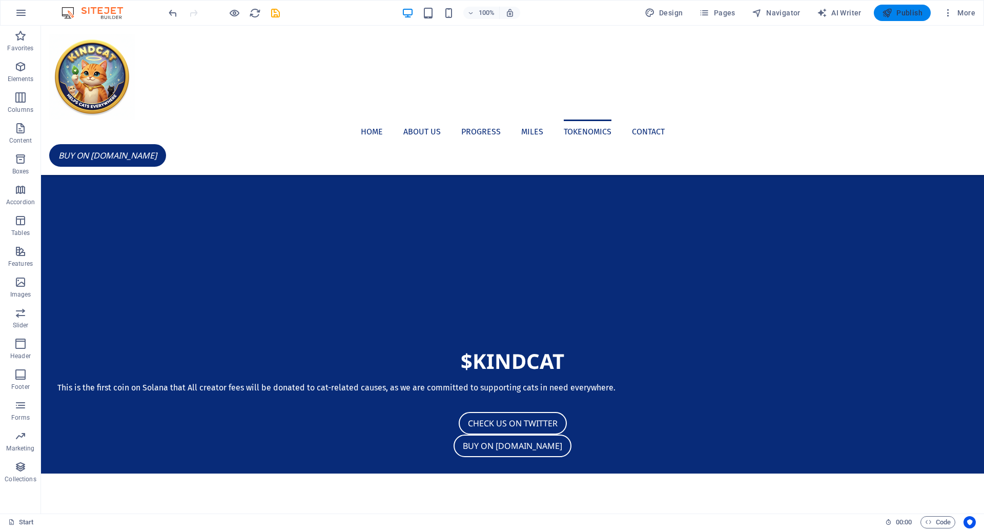
click span "Publish"
